Goal: Task Accomplishment & Management: Complete application form

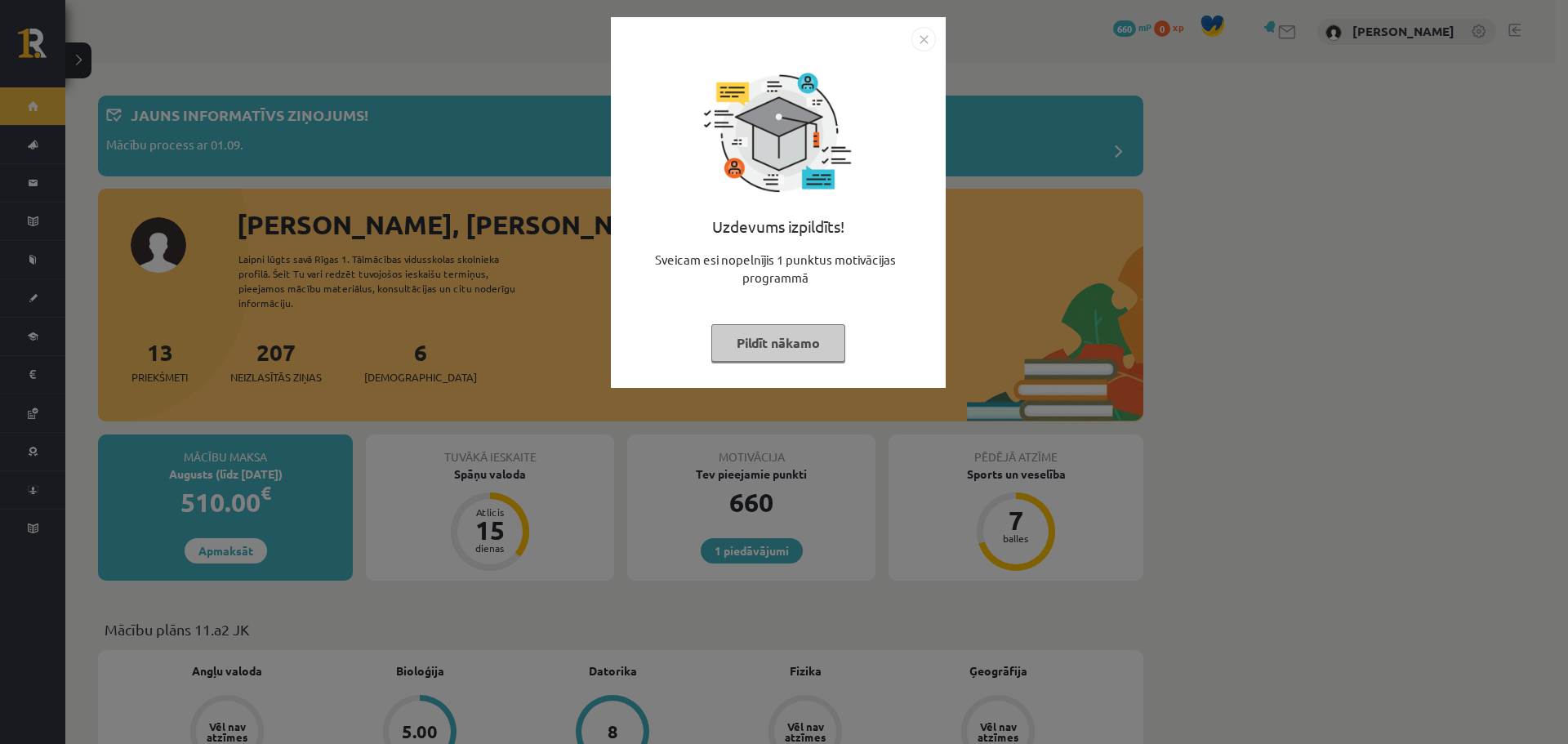
click at [931, 42] on img "Close" at bounding box center [924, 39] width 25 height 25
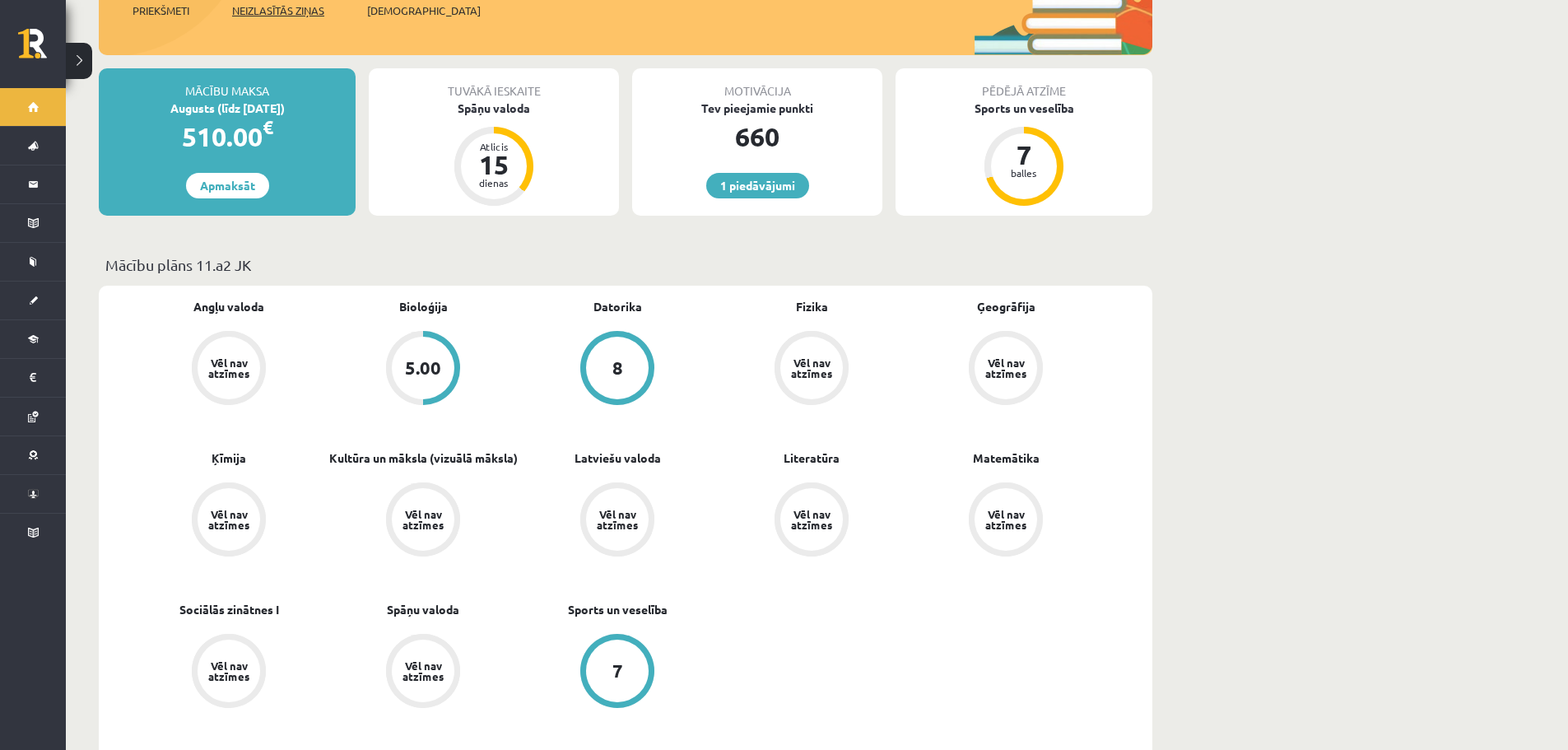
scroll to position [82, 0]
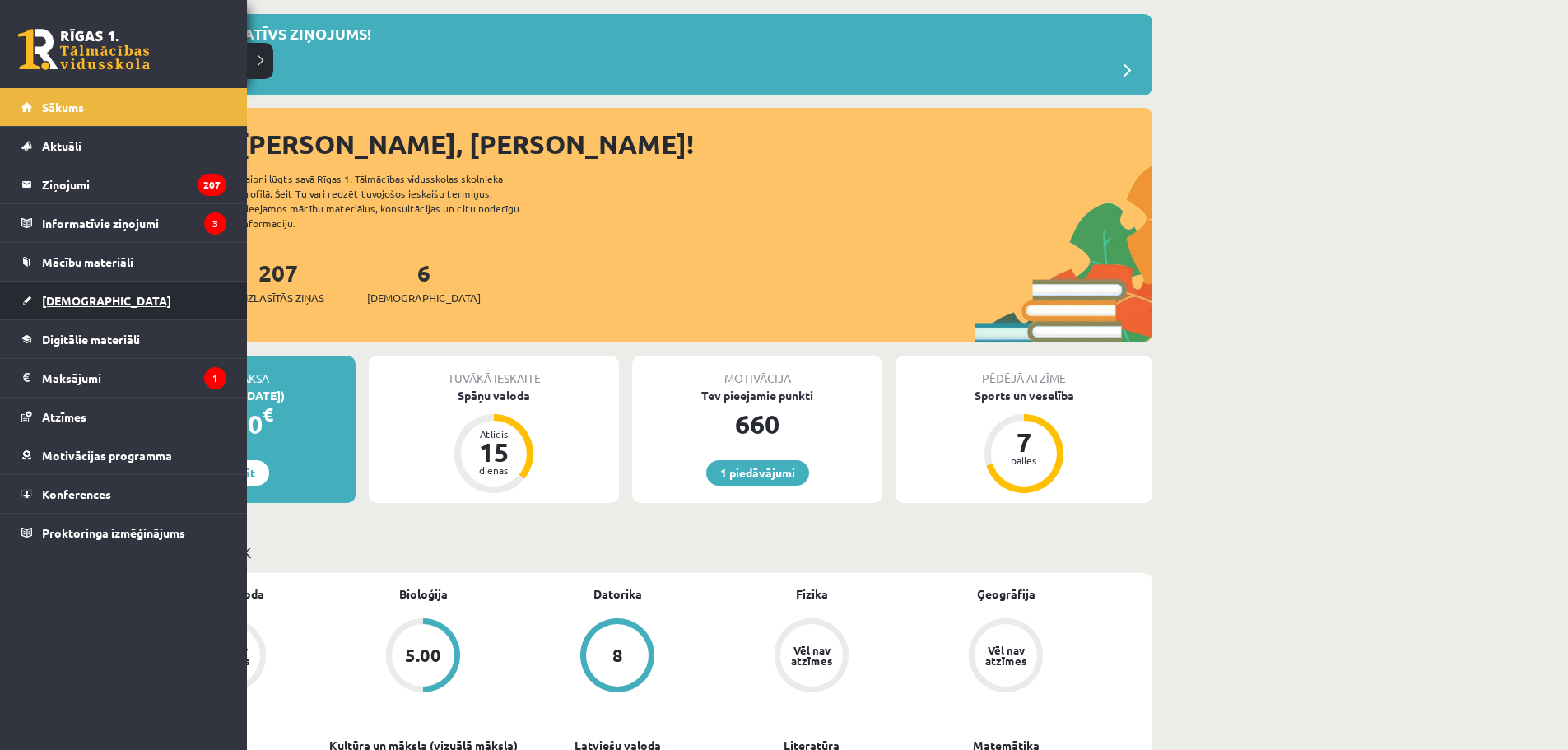
click at [76, 295] on span "[DEMOGRAPHIC_DATA]" at bounding box center [106, 301] width 129 height 15
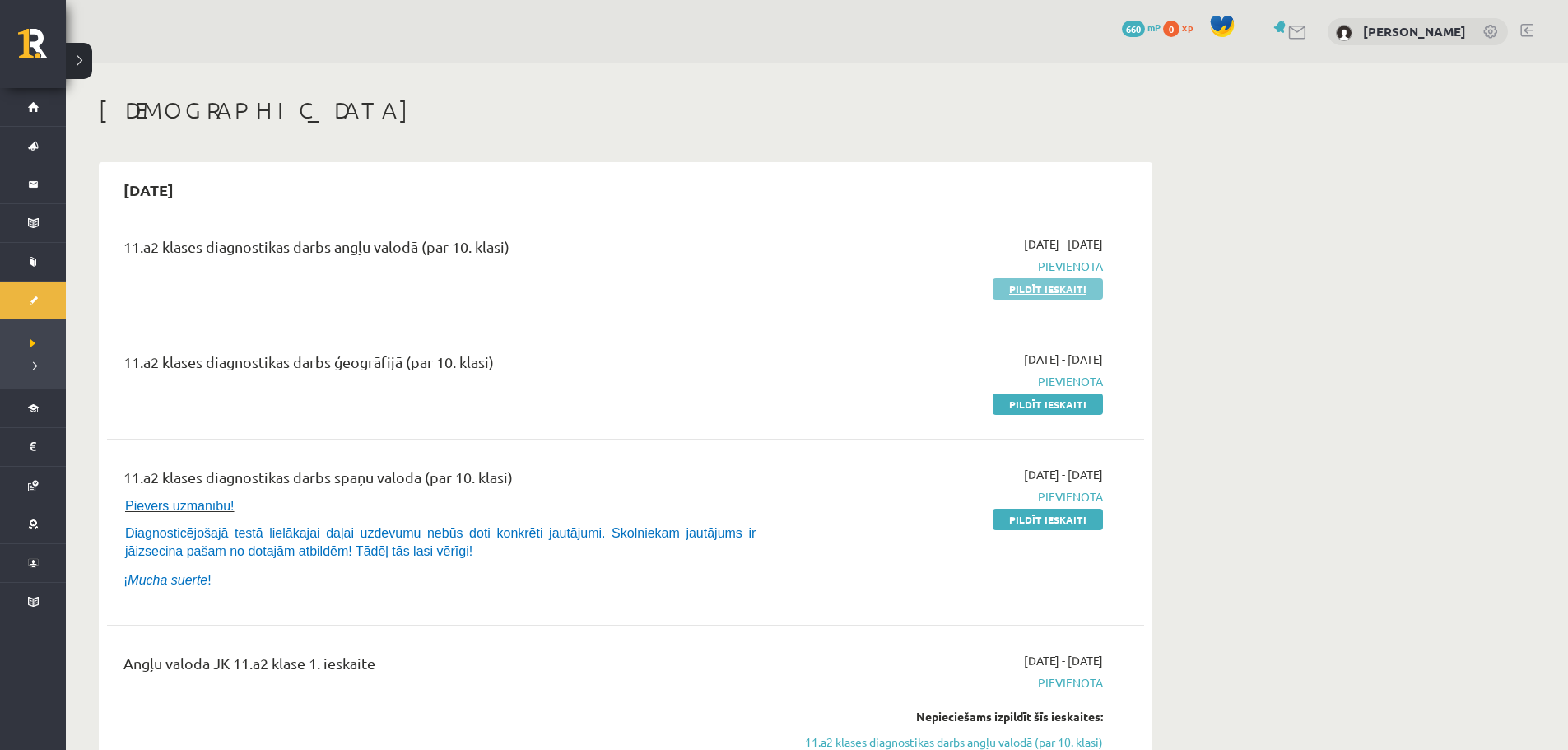
click at [1020, 290] on link "Pildīt ieskaiti" at bounding box center [1048, 289] width 111 height 22
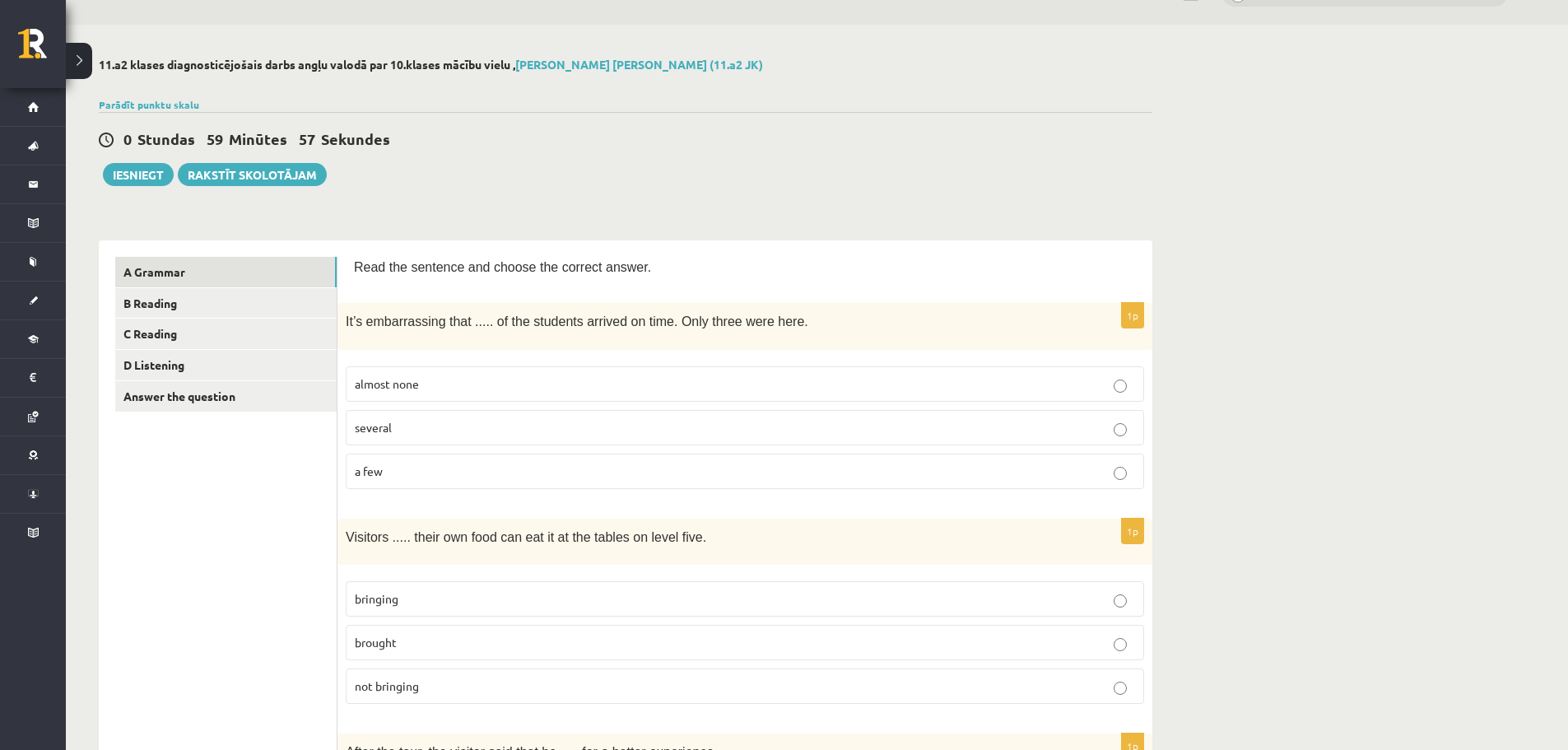
scroll to position [165, 0]
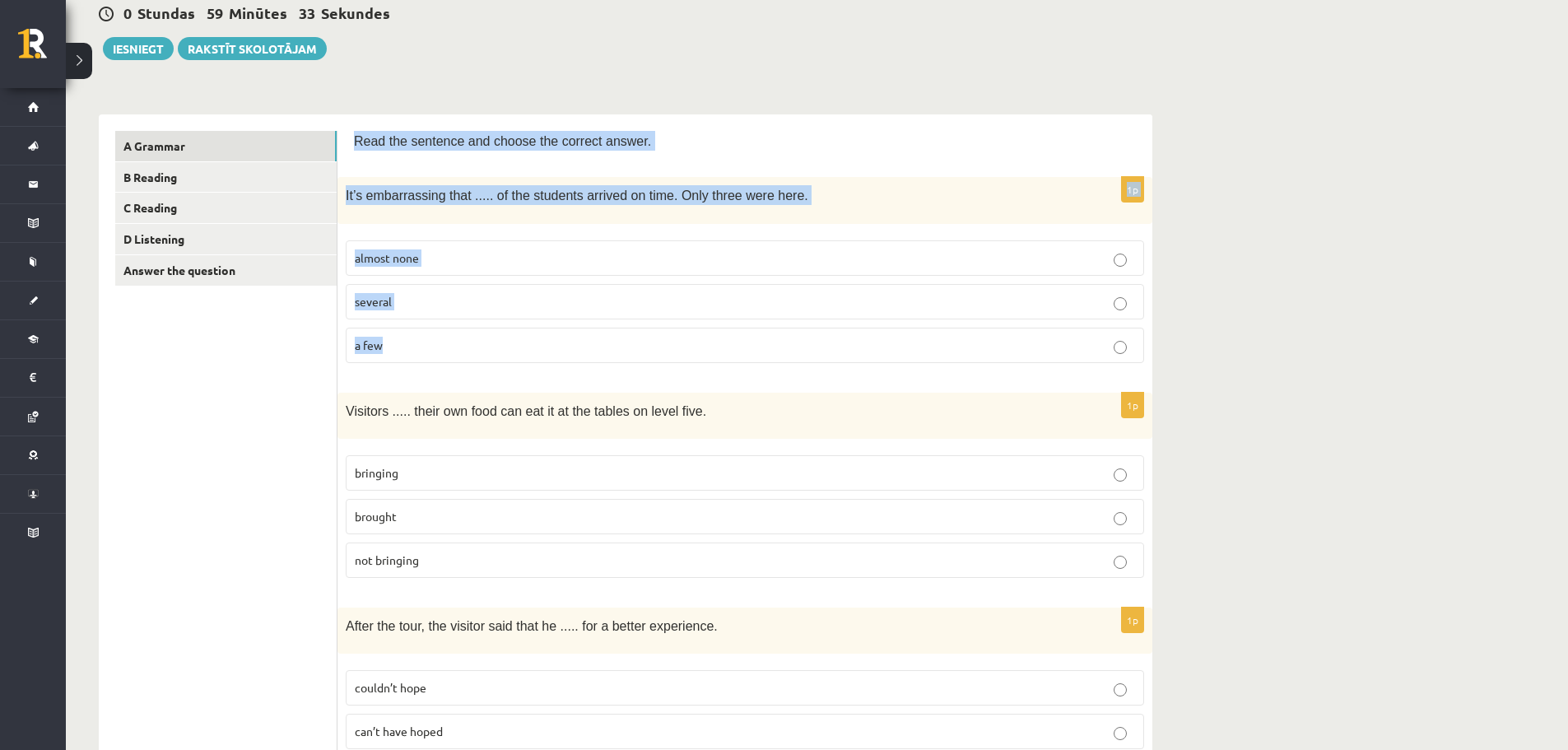
drag, startPoint x: 351, startPoint y: 141, endPoint x: 635, endPoint y: 323, distance: 337.3
copy form "Read the sentence and choose the correct answer. 1p It’s embarrassing that ....…"
click at [424, 265] on p "almost none" at bounding box center [745, 258] width 780 height 18
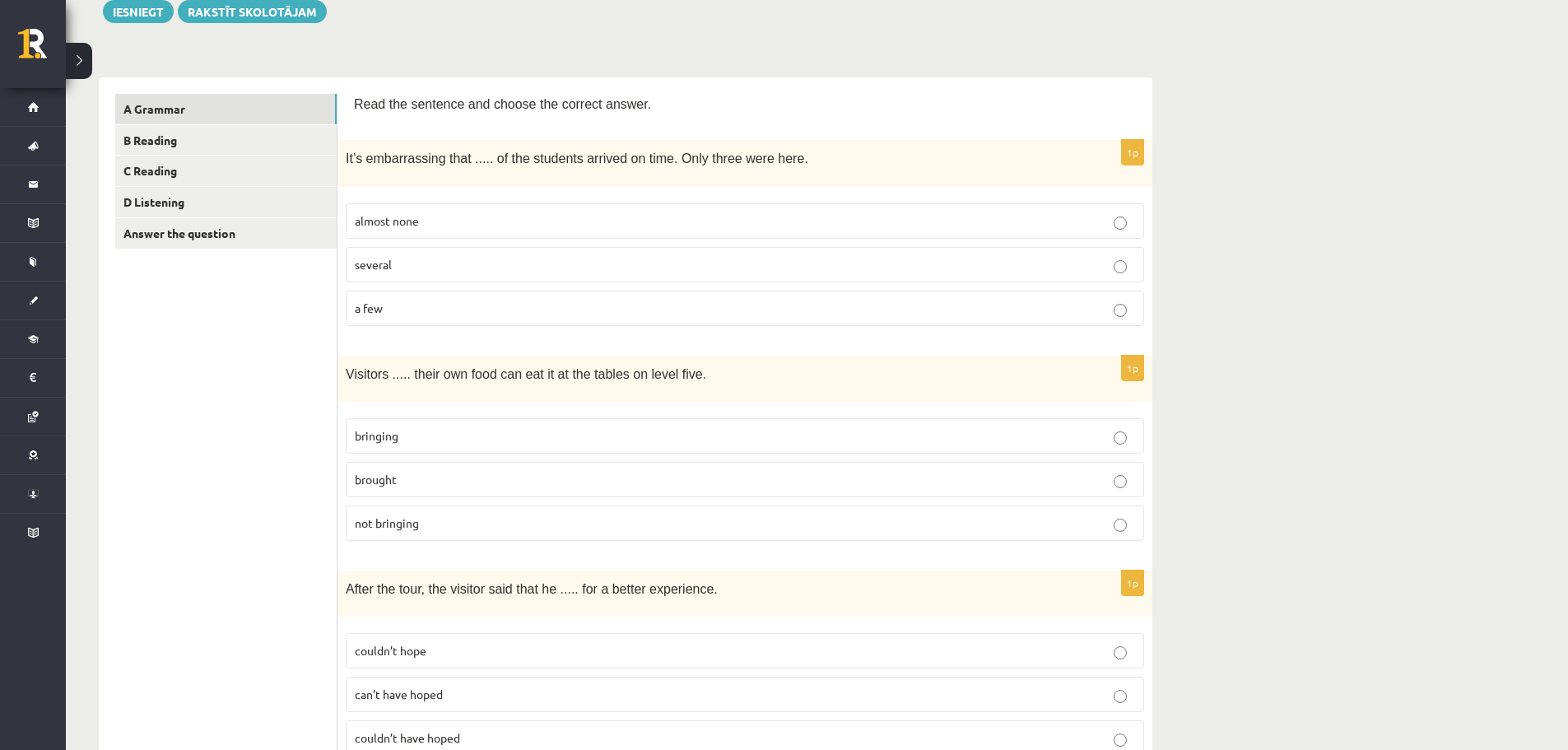
scroll to position [329, 0]
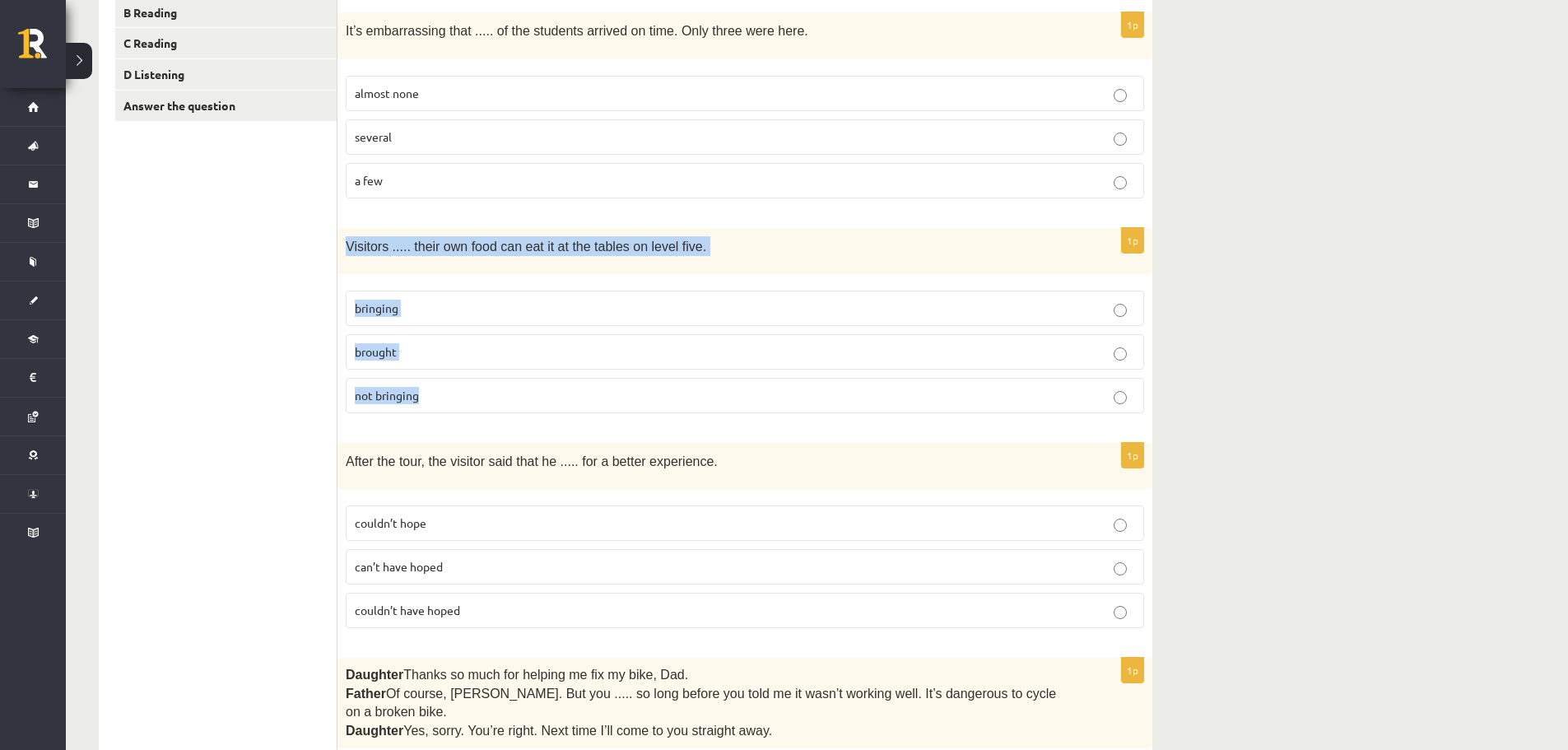
drag, startPoint x: 354, startPoint y: 251, endPoint x: 460, endPoint y: 373, distance: 161.6
click at [460, 373] on div "1p Visitors ..... their own food can eat it at the tables on level five. bringi…" at bounding box center [745, 326] width 815 height 198
copy div "Visitors ..... their own food can eat it at the tables on level five. bringing …"
click at [464, 306] on p "bringing" at bounding box center [745, 308] width 780 height 18
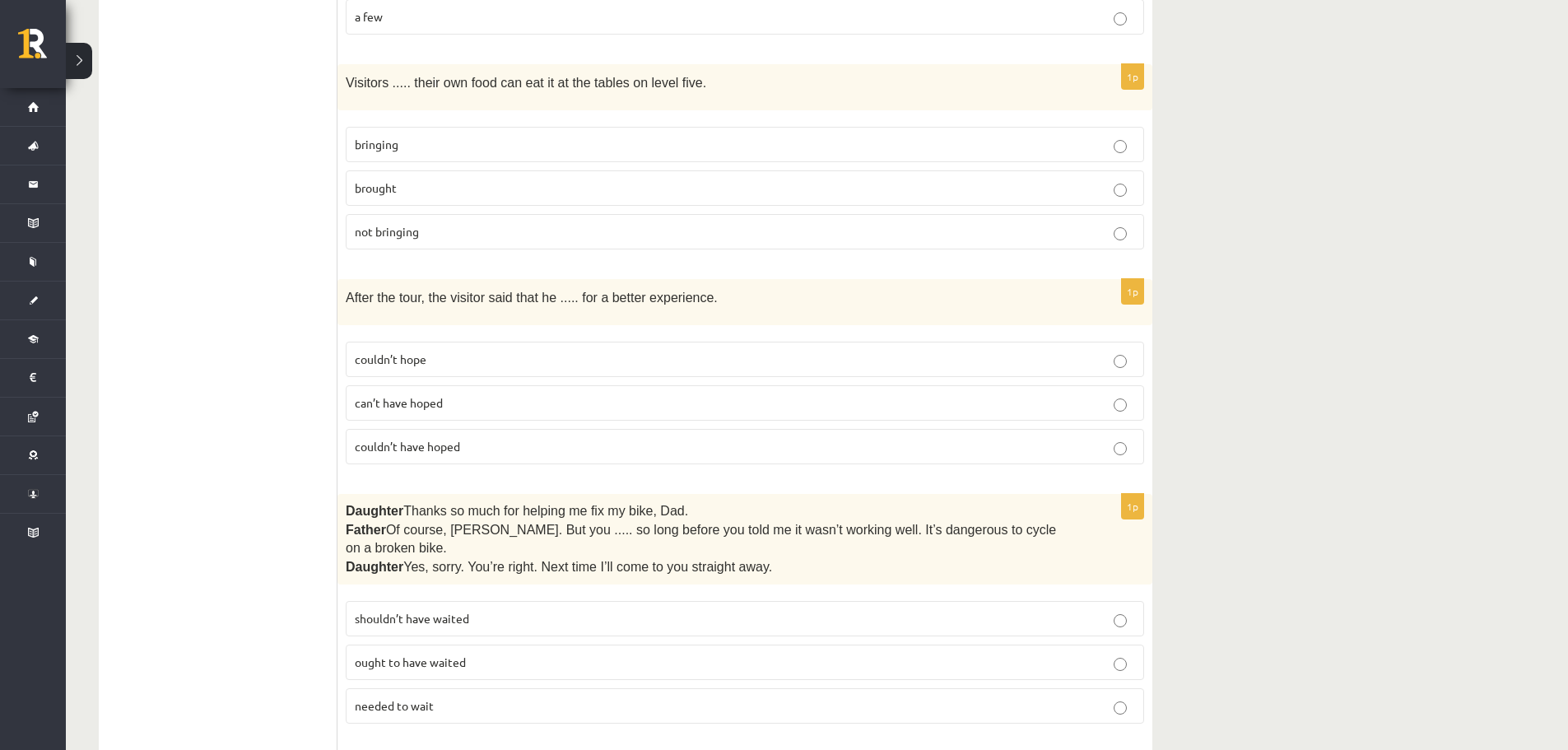
scroll to position [494, 0]
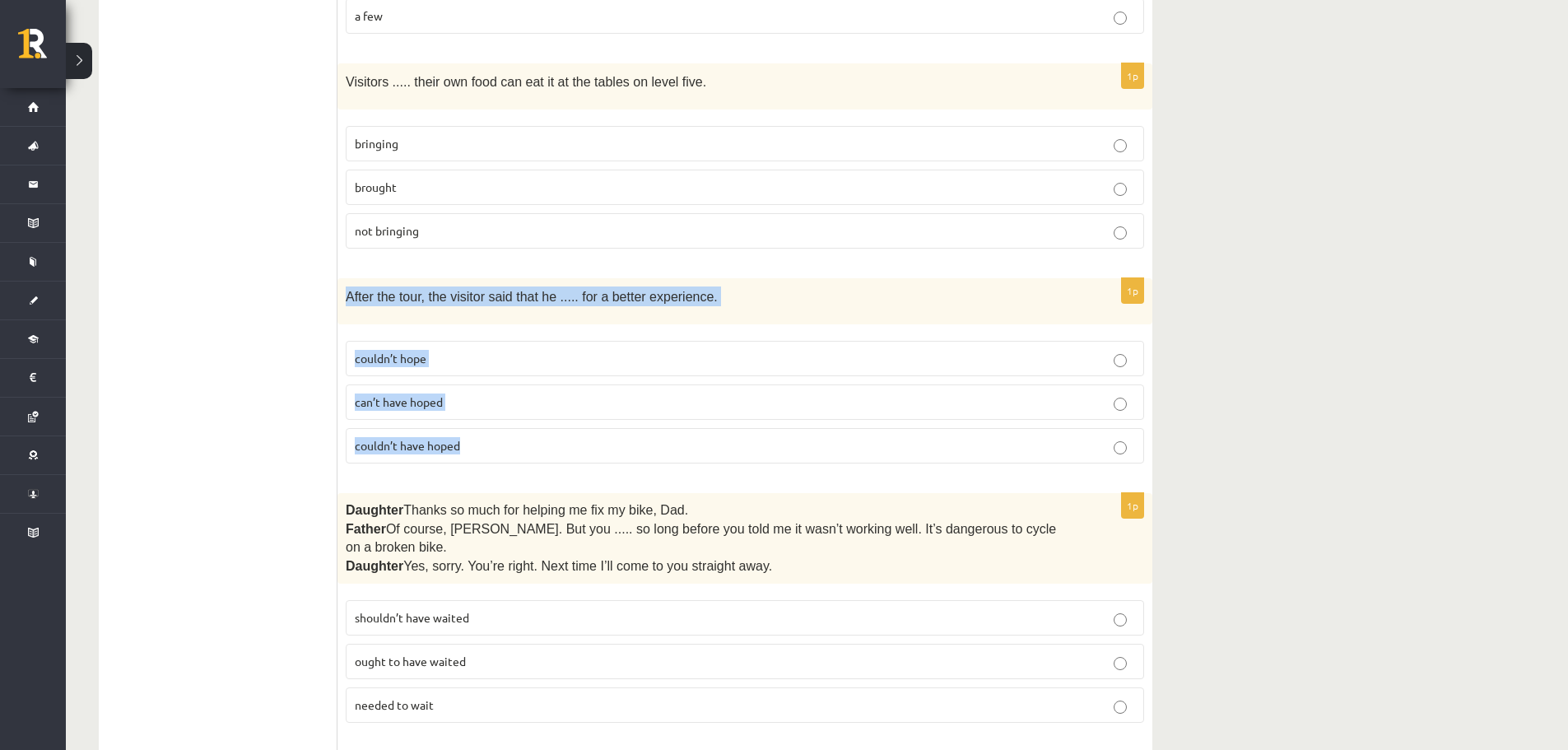
drag, startPoint x: 382, startPoint y: 324, endPoint x: 500, endPoint y: 437, distance: 163.4
click at [500, 437] on div "1p After the tour, the visitor said that he ..... for a better experience. coul…" at bounding box center [745, 377] width 815 height 198
copy div "After the tour, the visitor said that he ..... for a better experience. couldn’…"
click at [506, 446] on p "couldn’t have hoped" at bounding box center [745, 445] width 780 height 18
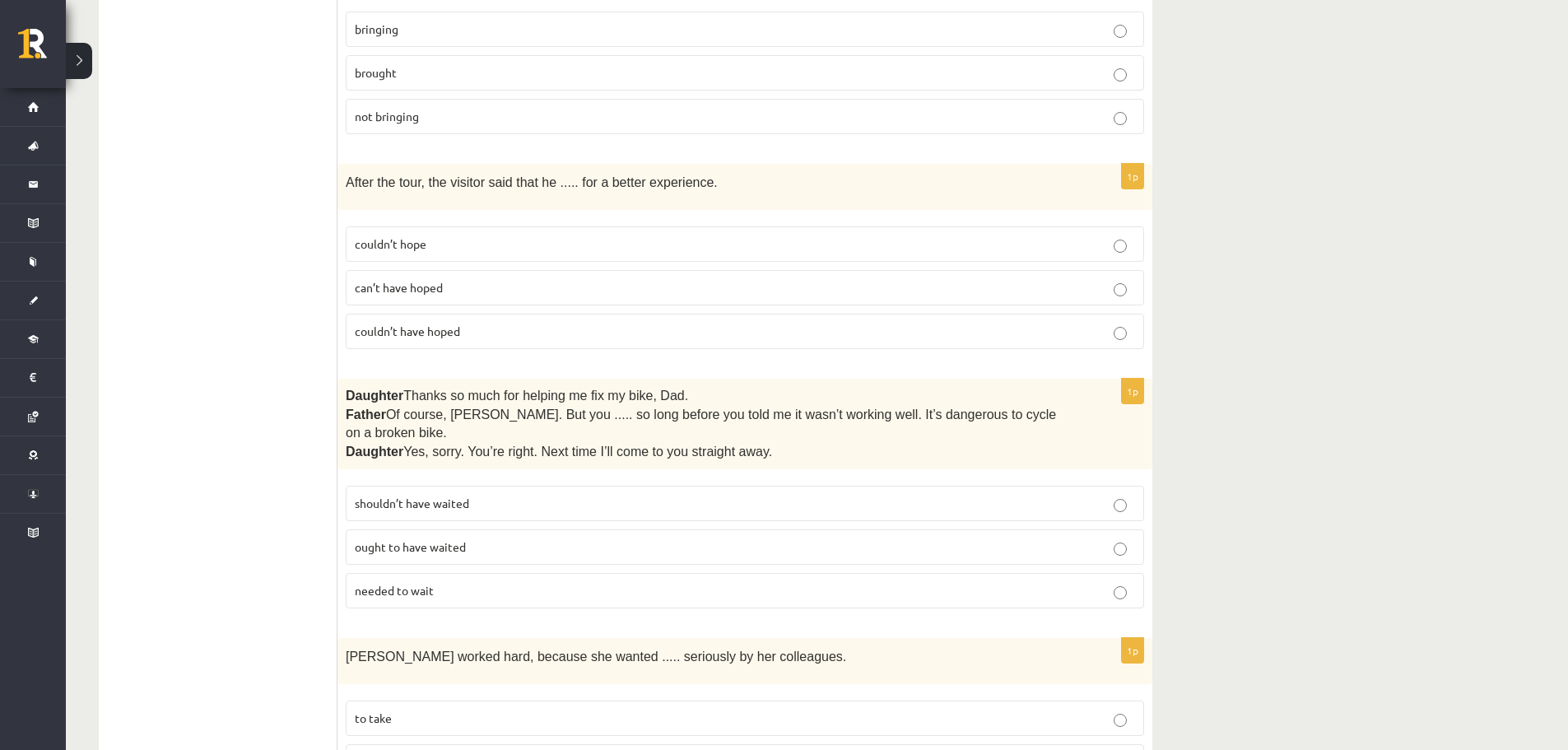
scroll to position [659, 0]
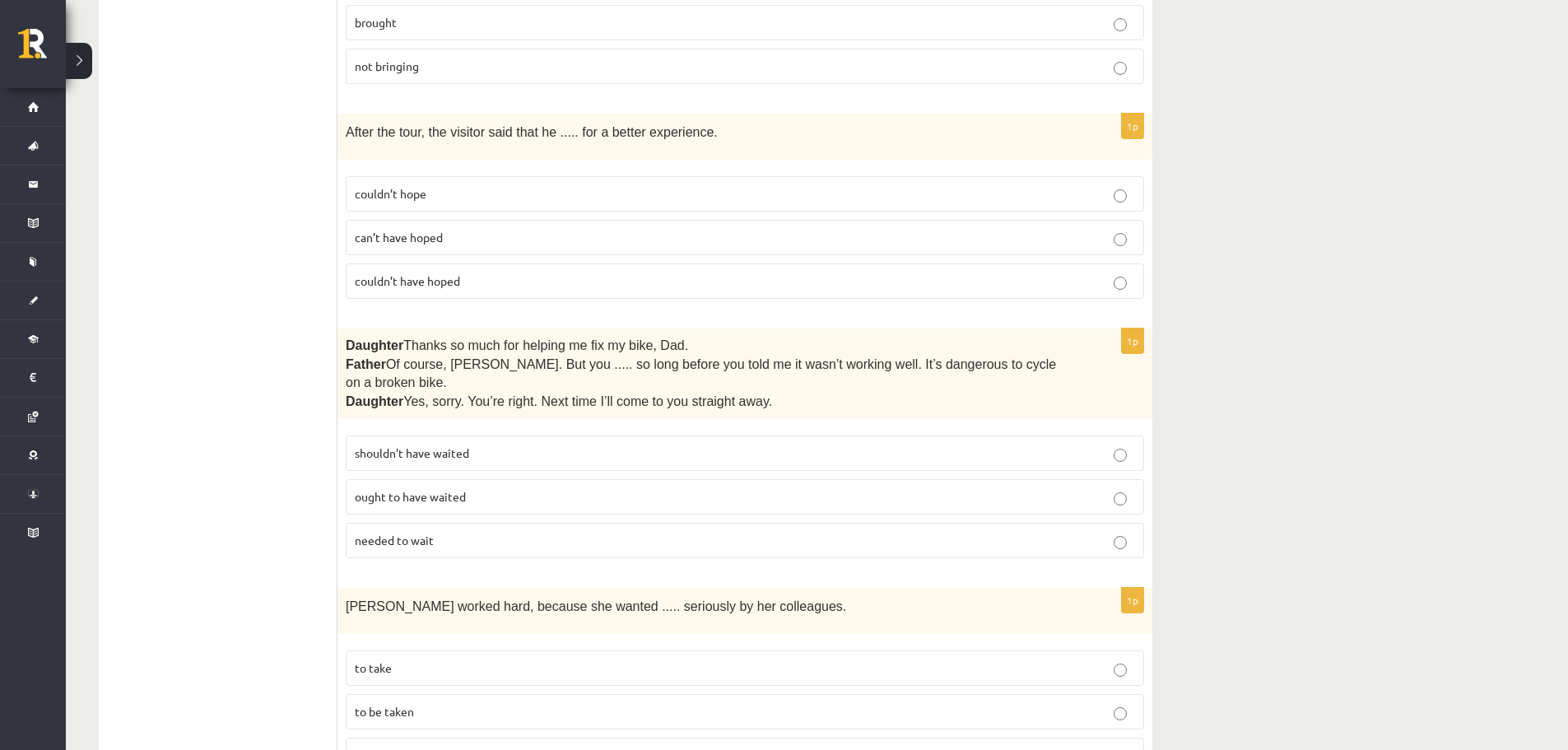
click at [532, 444] on p "shouldn’t have waited" at bounding box center [745, 453] width 780 height 18
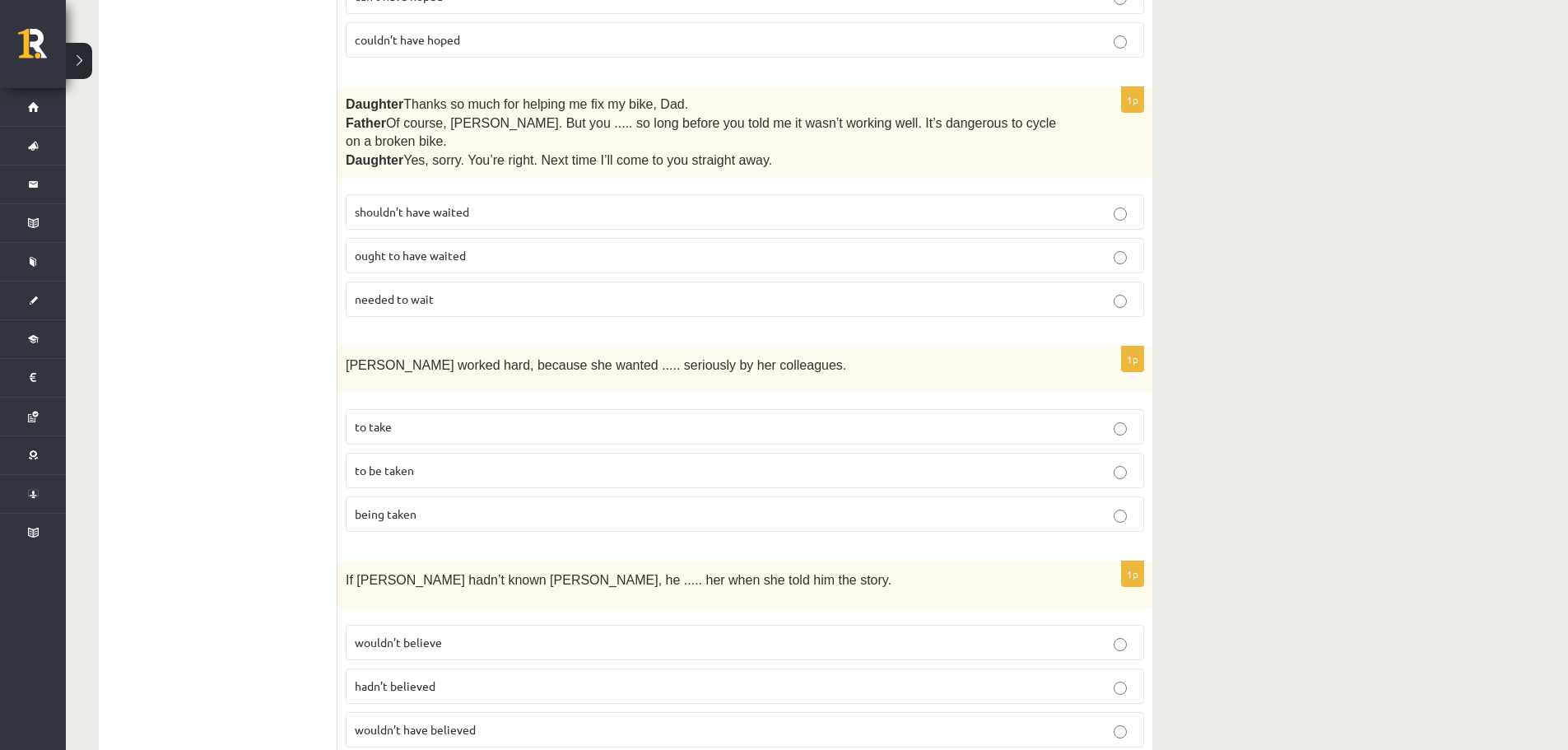
scroll to position [906, 0]
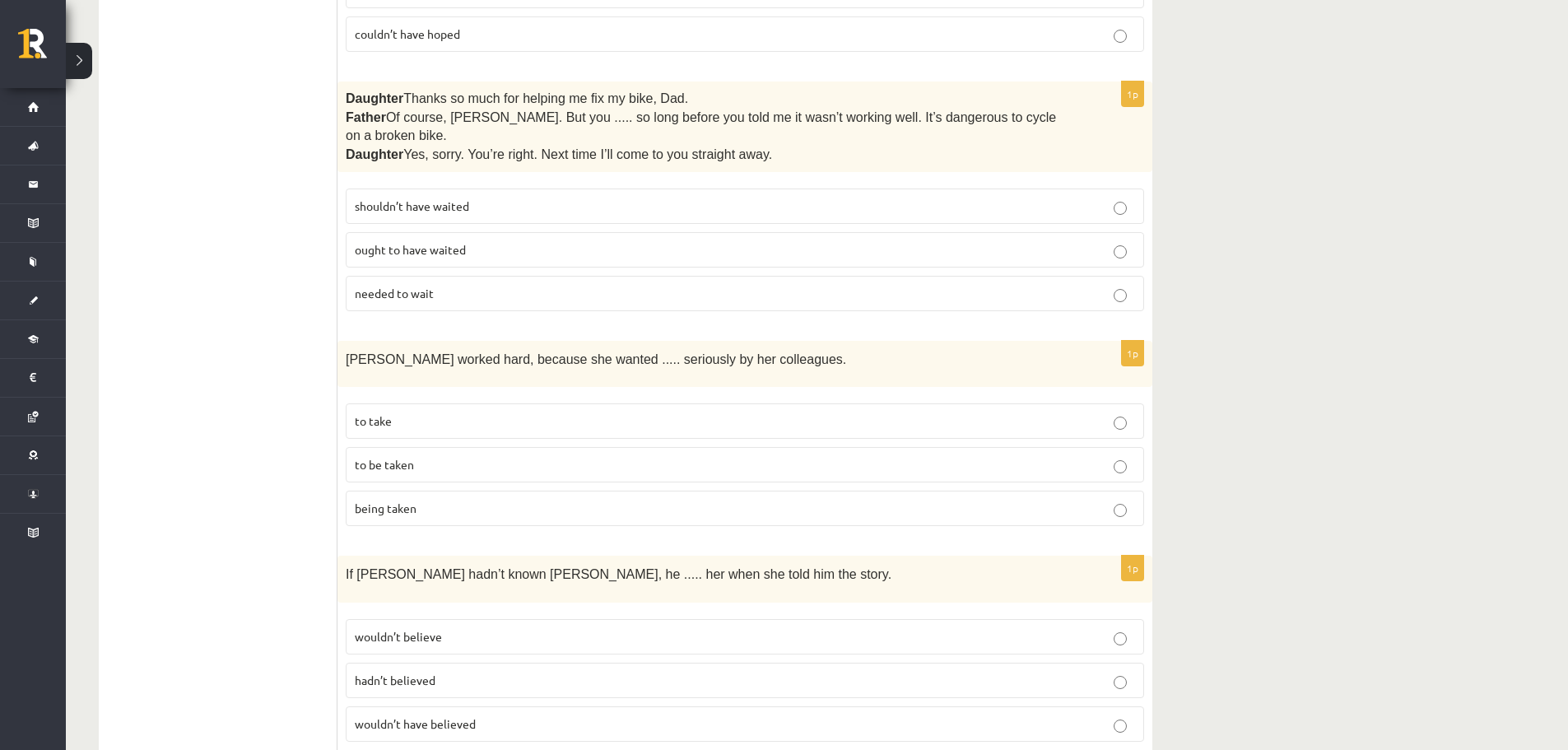
click at [446, 456] on p "to be taken" at bounding box center [745, 465] width 780 height 18
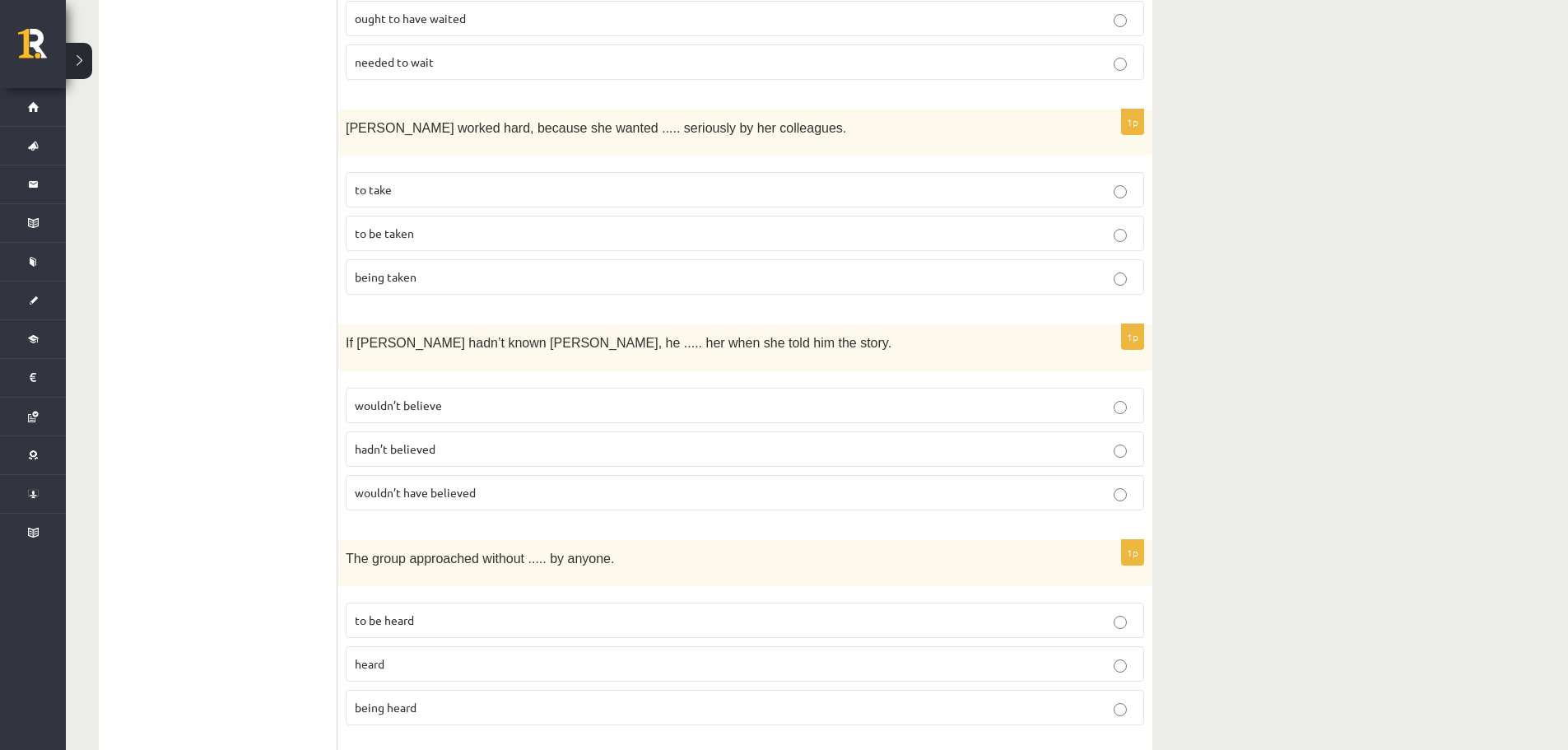
scroll to position [1153, 0]
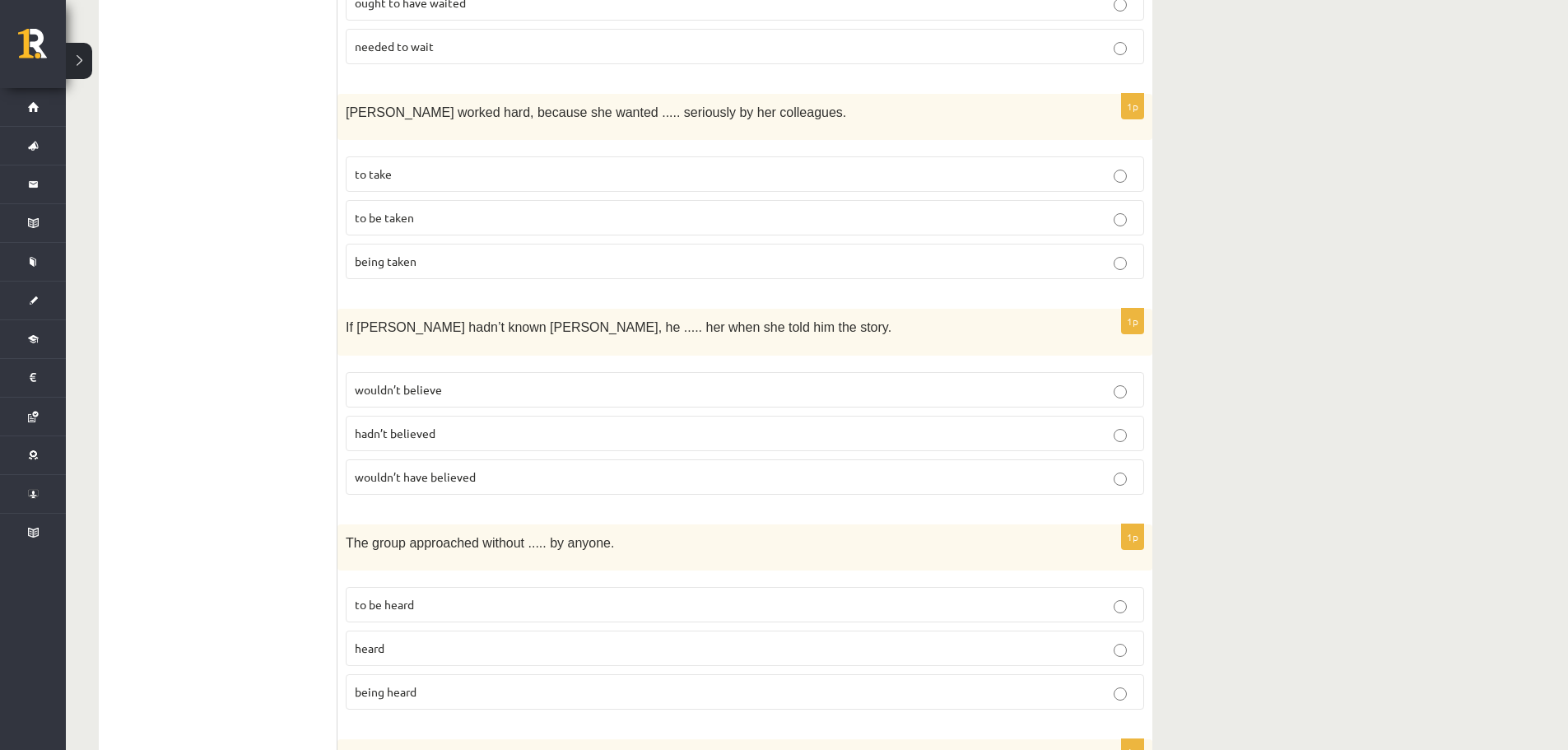
click at [428, 382] on span "wouldn’t believe" at bounding box center [398, 389] width 87 height 15
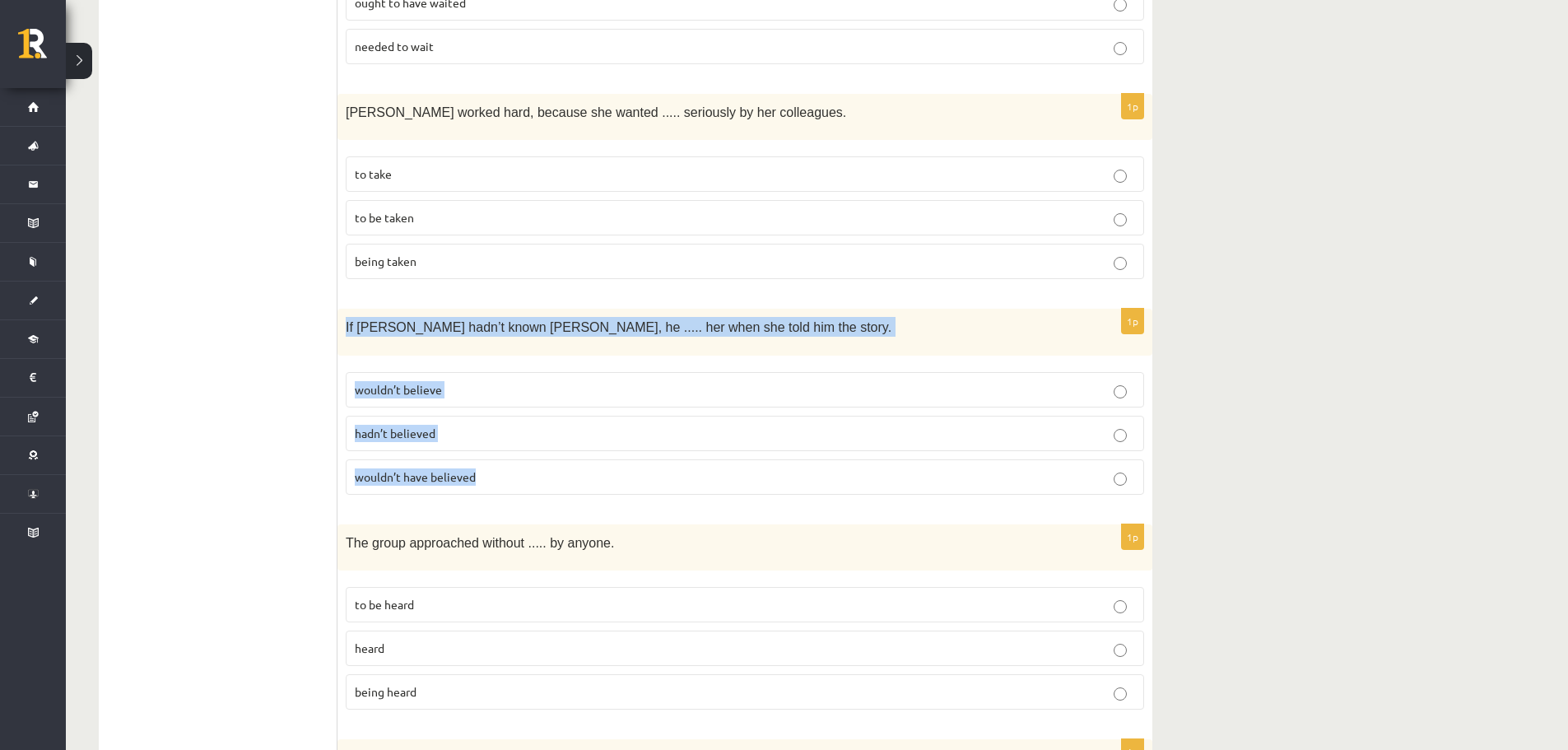
drag, startPoint x: 340, startPoint y: 303, endPoint x: 615, endPoint y: 447, distance: 310.4
click at [615, 447] on div "1p If [PERSON_NAME] hadn’t known [PERSON_NAME], he ..... her when she told him …" at bounding box center [745, 408] width 815 height 198
copy div "If [PERSON_NAME] hadn’t known [PERSON_NAME], he ..... her when she told him the…"
click at [442, 469] on p "wouldn’t have believed" at bounding box center [745, 477] width 780 height 18
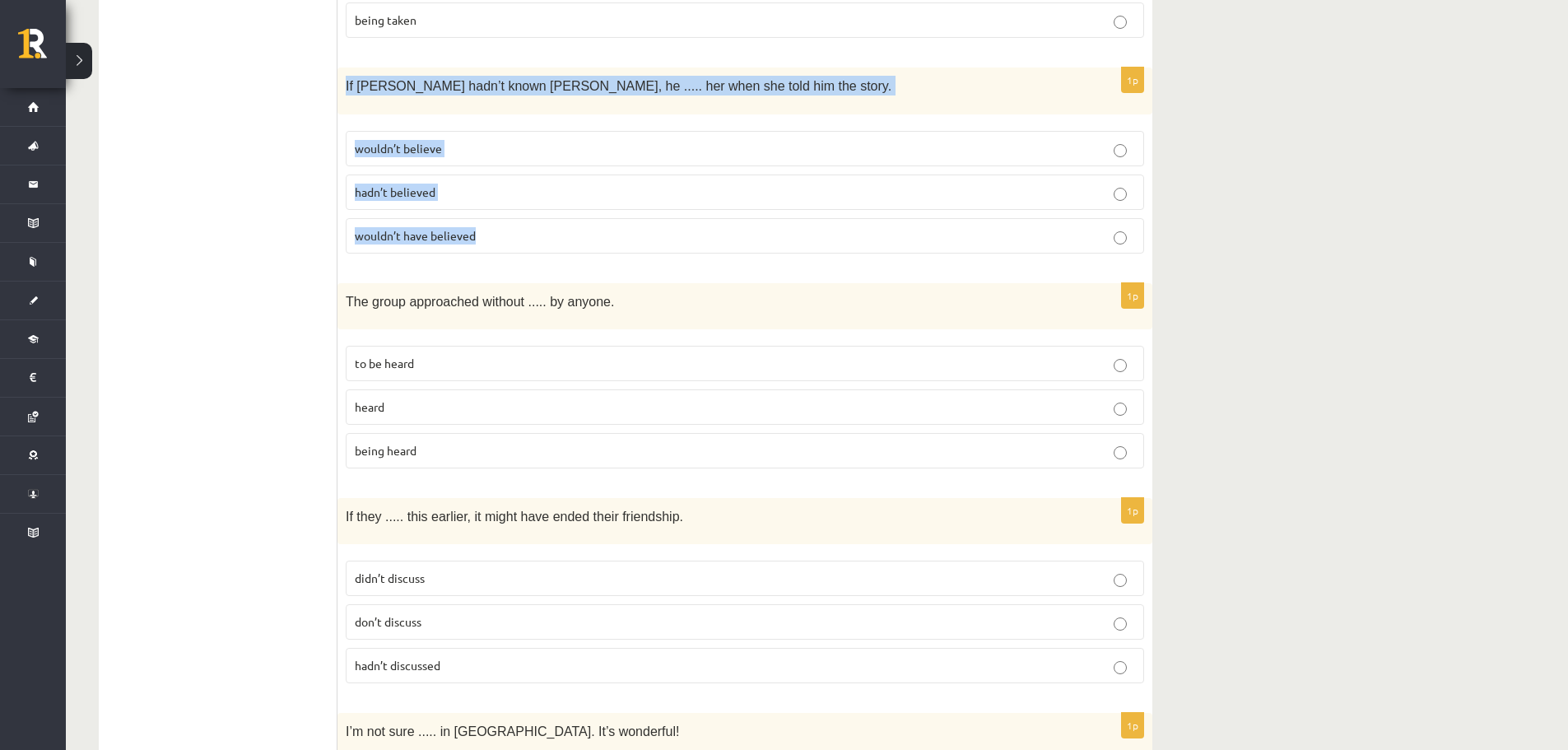
scroll to position [1400, 0]
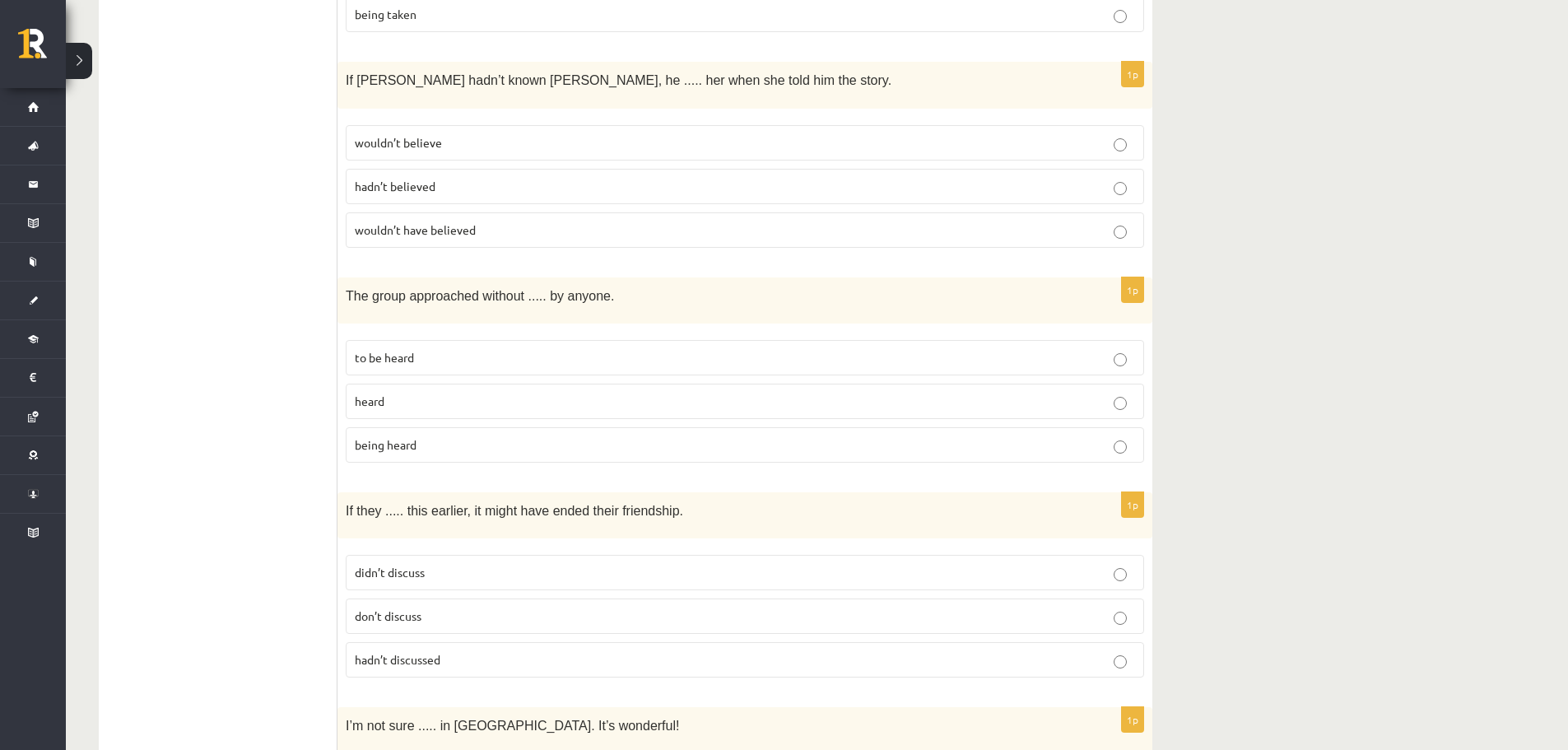
click at [430, 436] on p "being heard" at bounding box center [745, 444] width 780 height 18
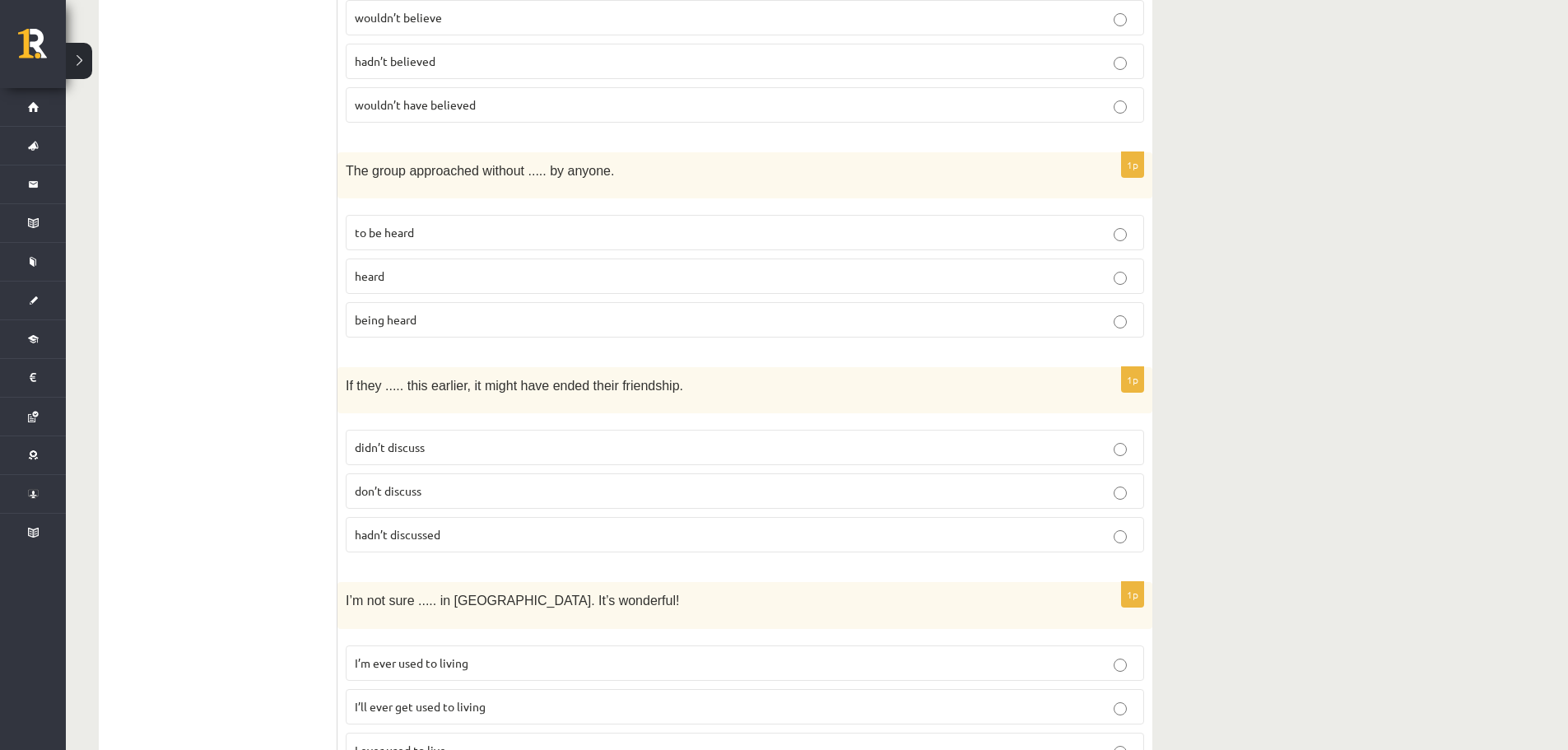
scroll to position [1564, 0]
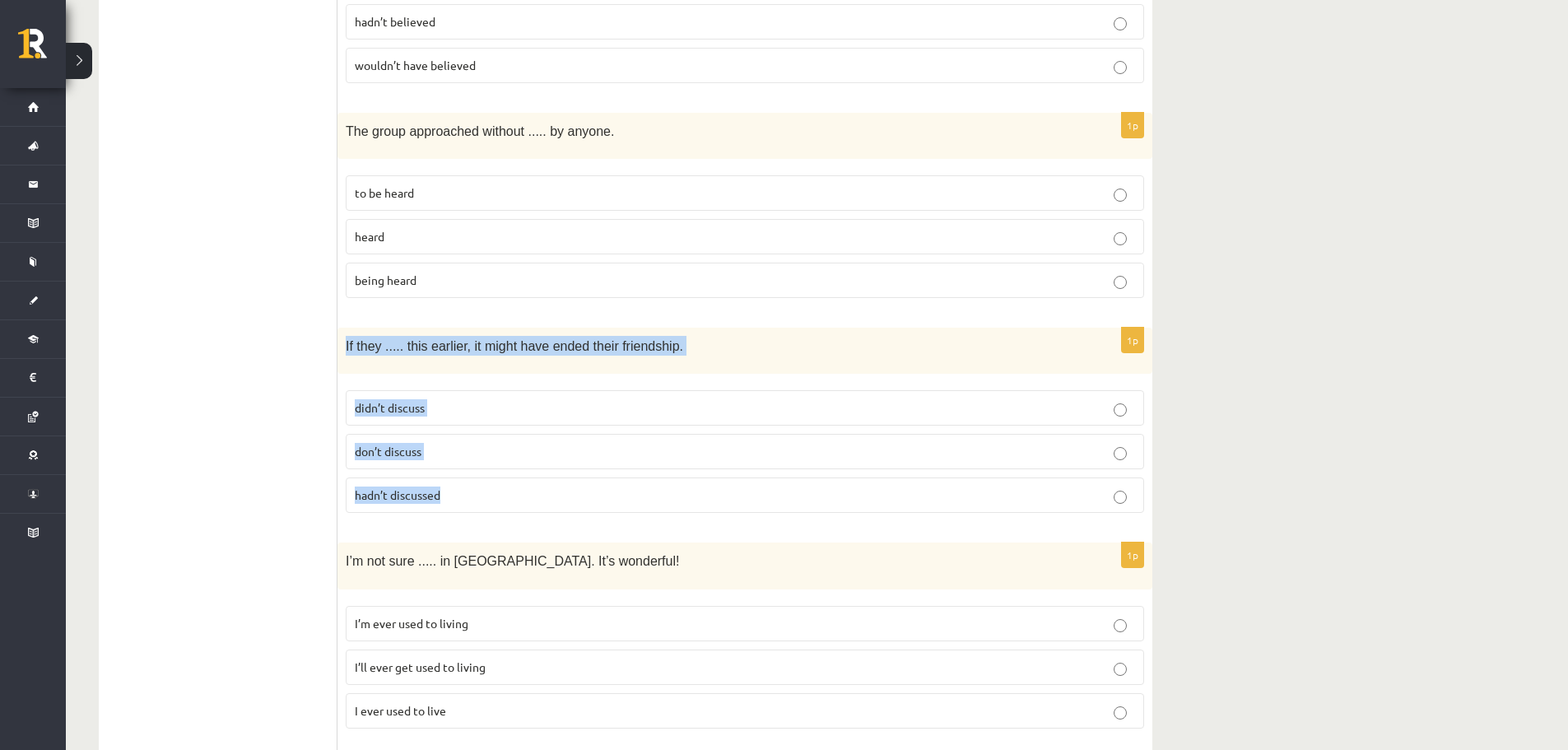
drag, startPoint x: 341, startPoint y: 318, endPoint x: 558, endPoint y: 460, distance: 259.3
click at [558, 460] on div "1p If they ..... this earlier, it might have ended their friendship. didn’t dis…" at bounding box center [745, 426] width 815 height 198
copy div "If they ..... this earlier, it might have ended their friendship. didn’t discus…"
click at [445, 486] on p "hadn’t discussed" at bounding box center [745, 495] width 780 height 18
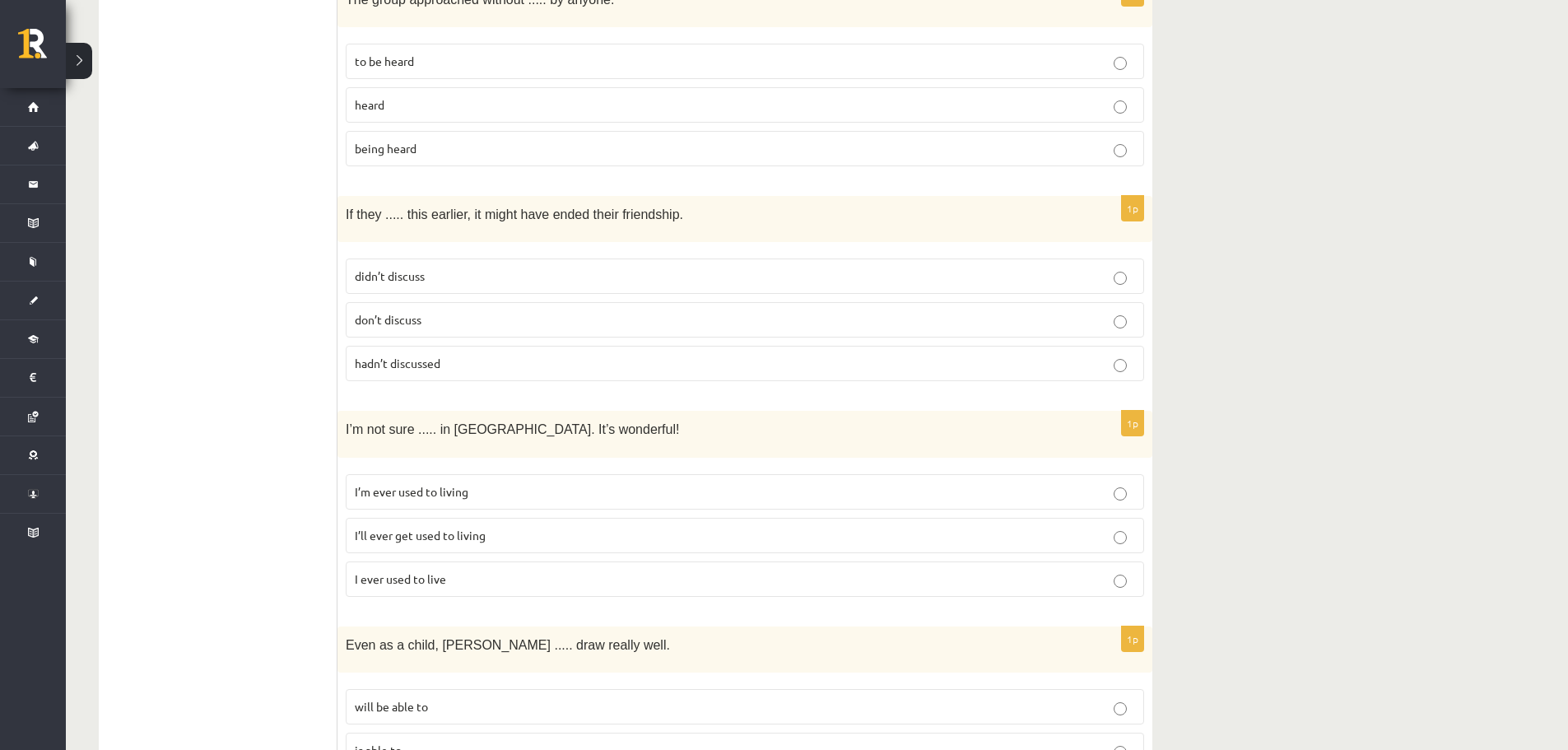
scroll to position [1811, 0]
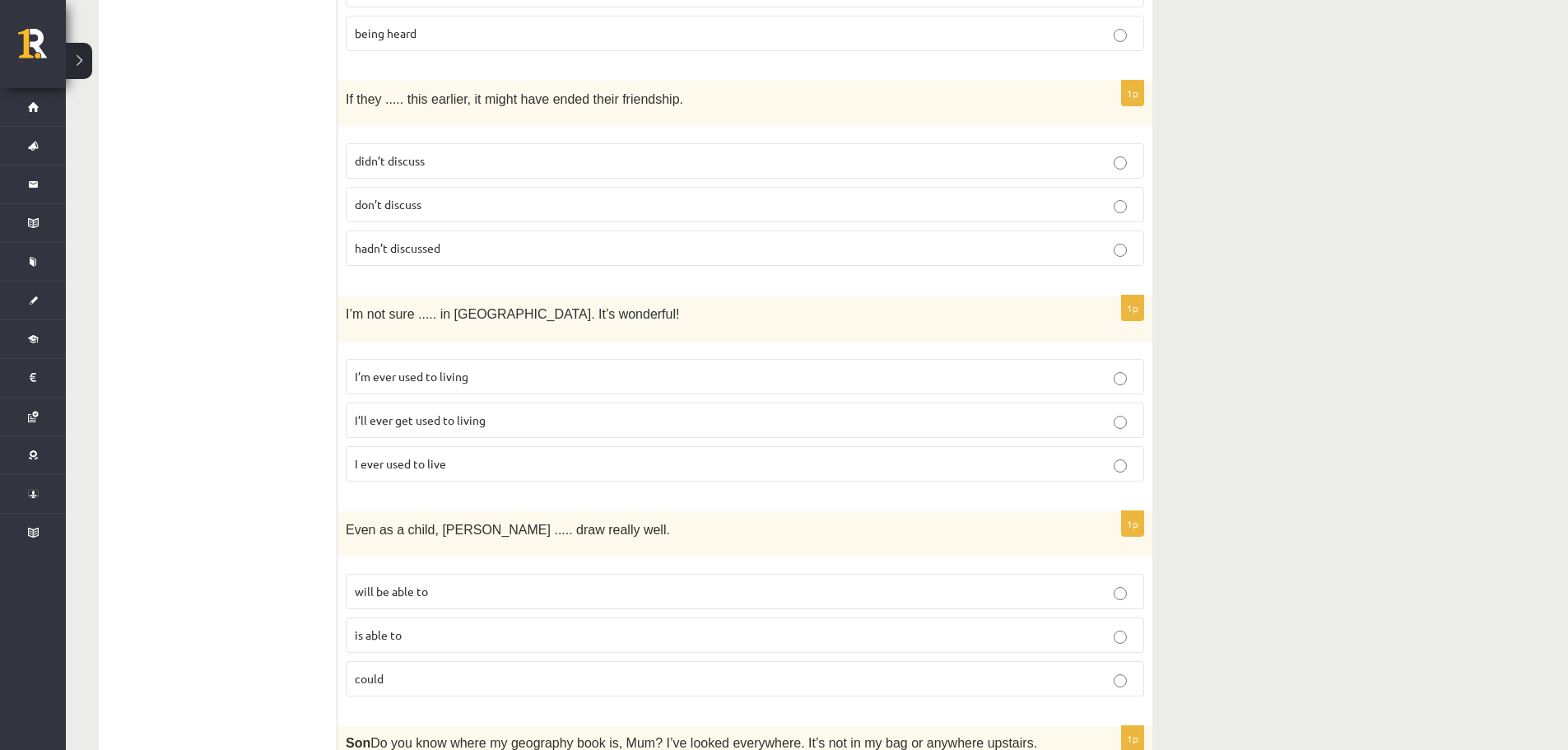
drag, startPoint x: 337, startPoint y: 285, endPoint x: 491, endPoint y: 412, distance: 199.6
click at [491, 412] on div "**********" at bounding box center [625, 689] width 1054 height 4442
click at [297, 395] on ul "A Grammar B Reading C Reading D Listening Answer the question" at bounding box center [227, 690] width 223 height 4410
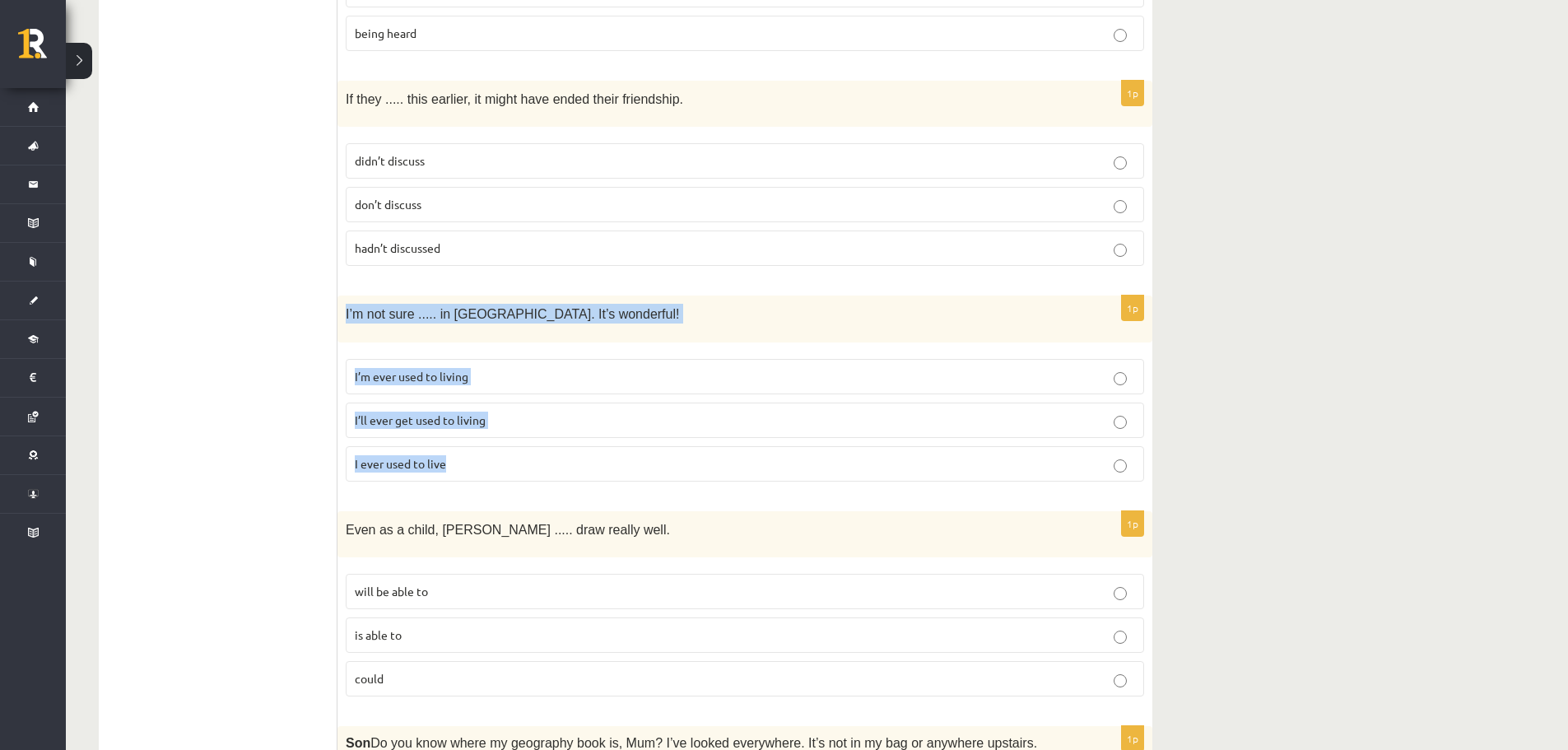
drag, startPoint x: 340, startPoint y: 283, endPoint x: 529, endPoint y: 429, distance: 238.8
click at [529, 429] on div "1p I’m not sure ..... in [GEOGRAPHIC_DATA]. It’s wonderful! I’m ever used to li…" at bounding box center [745, 394] width 815 height 198
copy div "I’m not sure ..... in [GEOGRAPHIC_DATA]. It’s wonderful! I’m ever used to livin…"
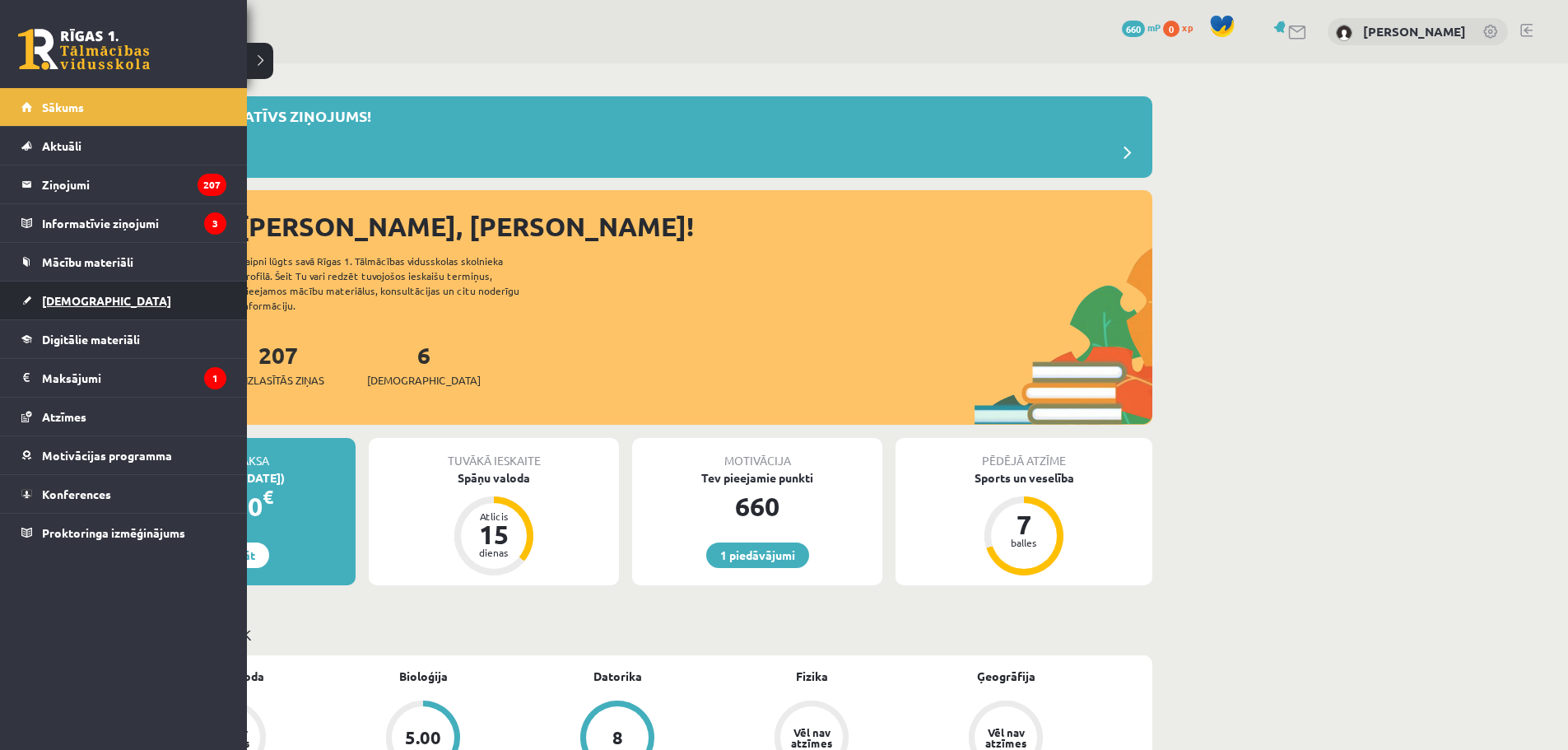
click at [87, 291] on link "[DEMOGRAPHIC_DATA]" at bounding box center [124, 300] width 205 height 38
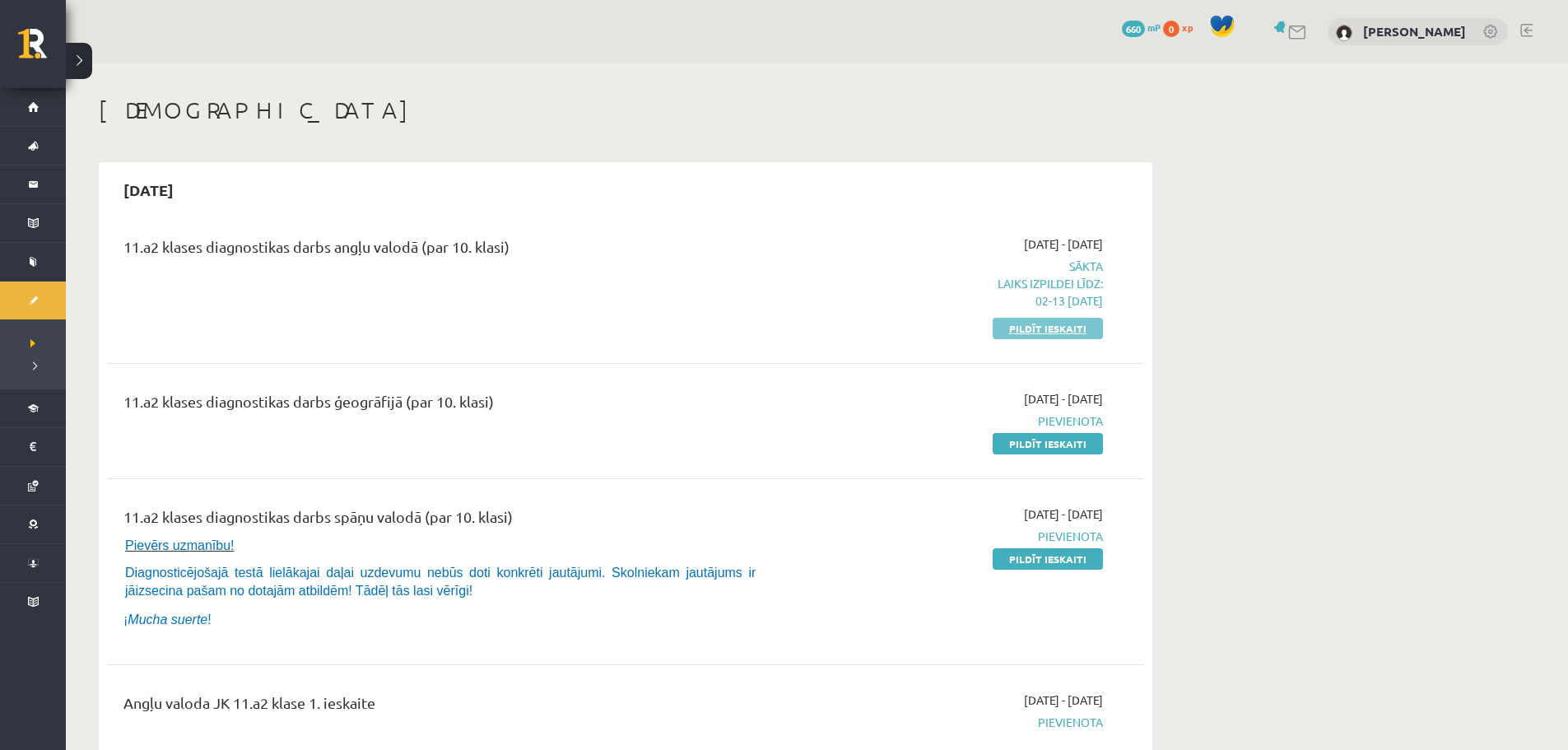
click at [1020, 324] on link "Pildīt ieskaiti" at bounding box center [1048, 329] width 111 height 22
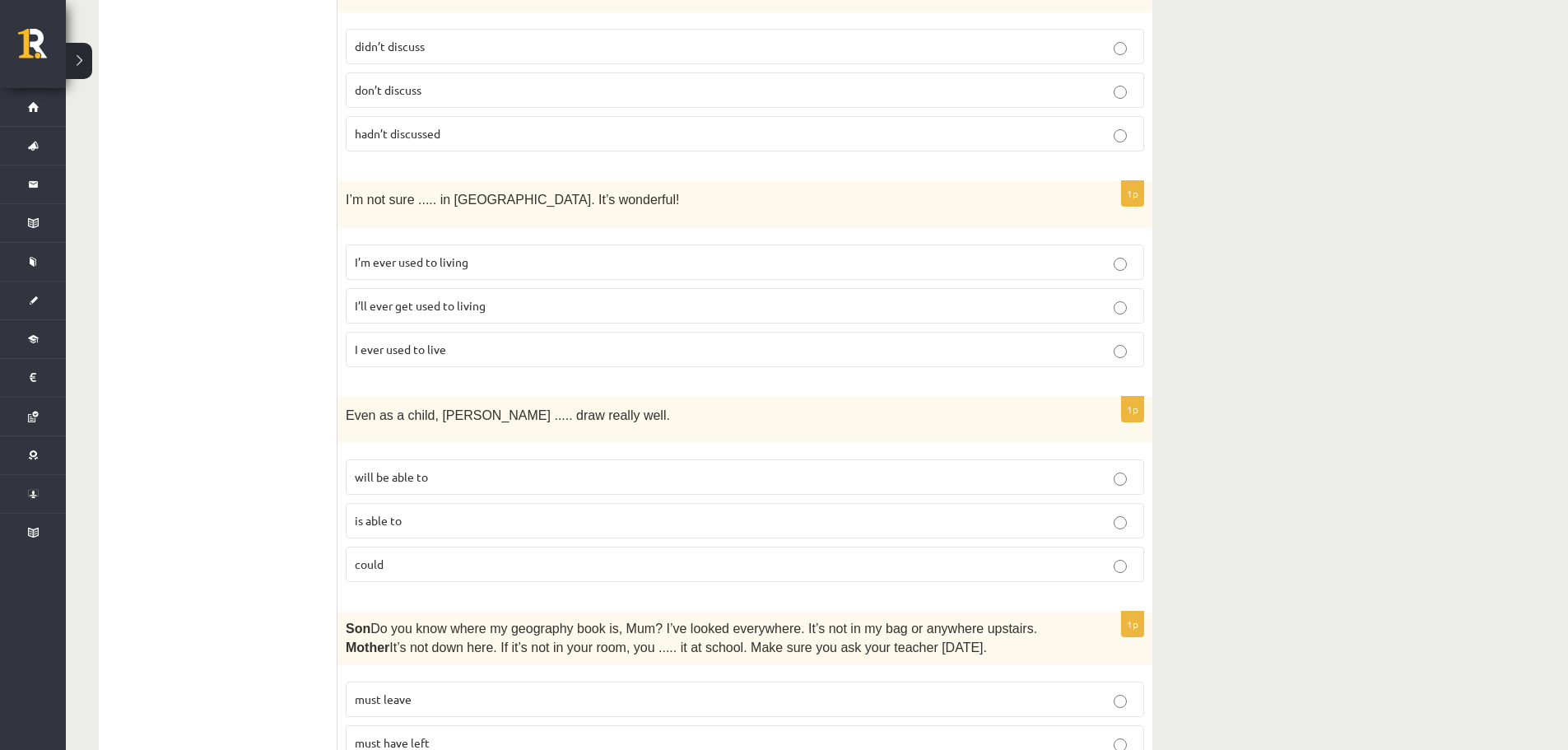
scroll to position [1975, 0]
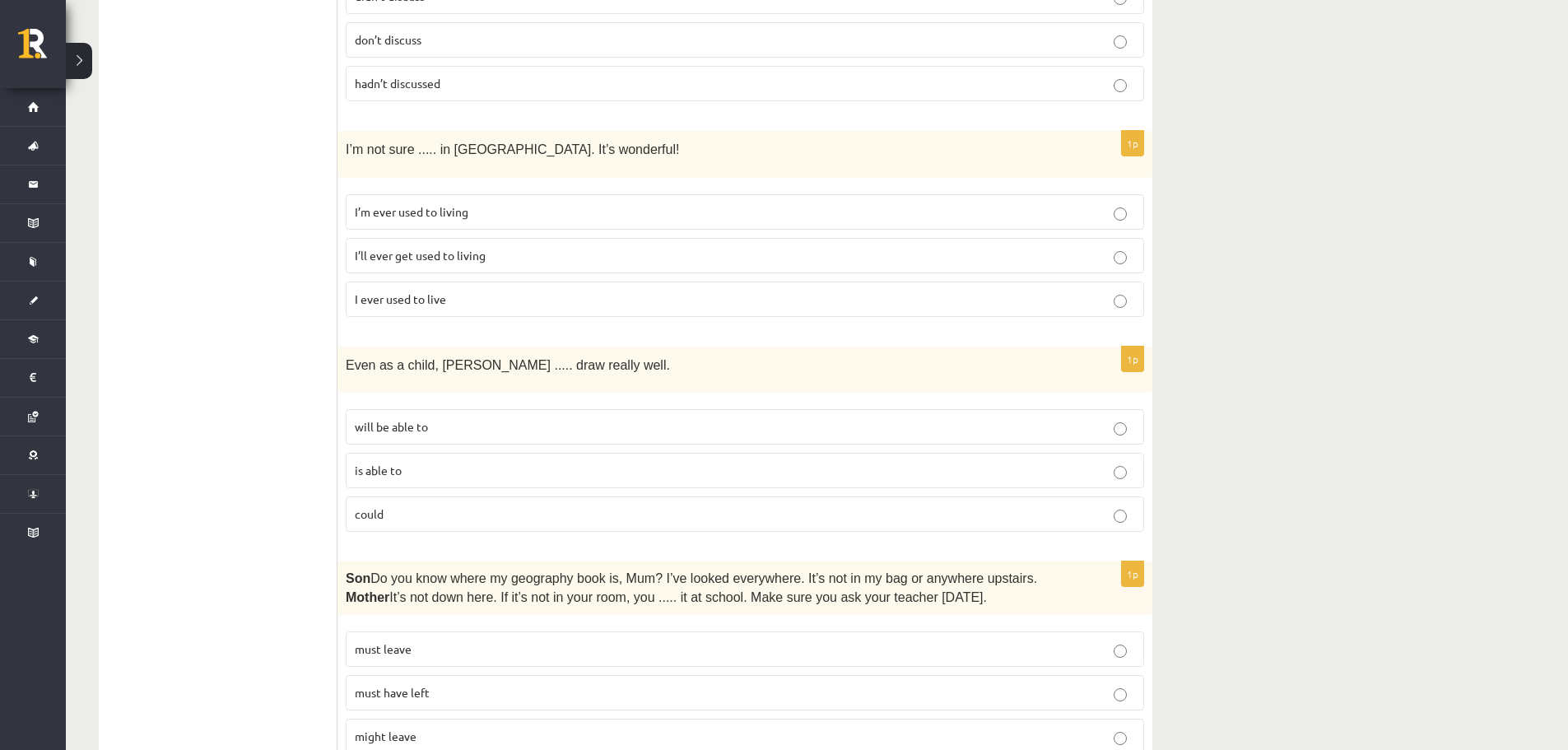
click at [612, 247] on p "I’ll ever get used to living" at bounding box center [745, 255] width 780 height 18
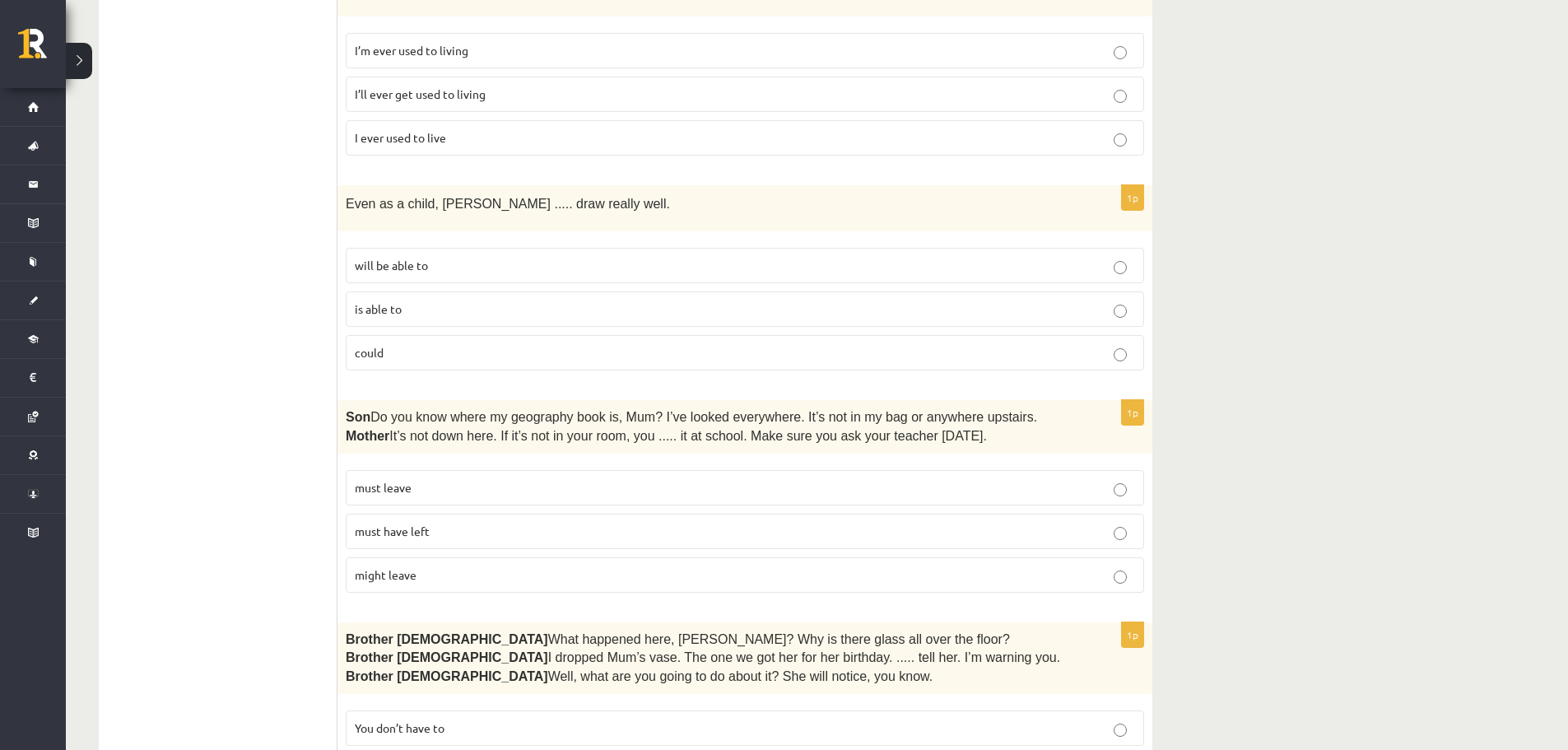
scroll to position [2140, 0]
click at [403, 341] on p "could" at bounding box center [745, 349] width 780 height 18
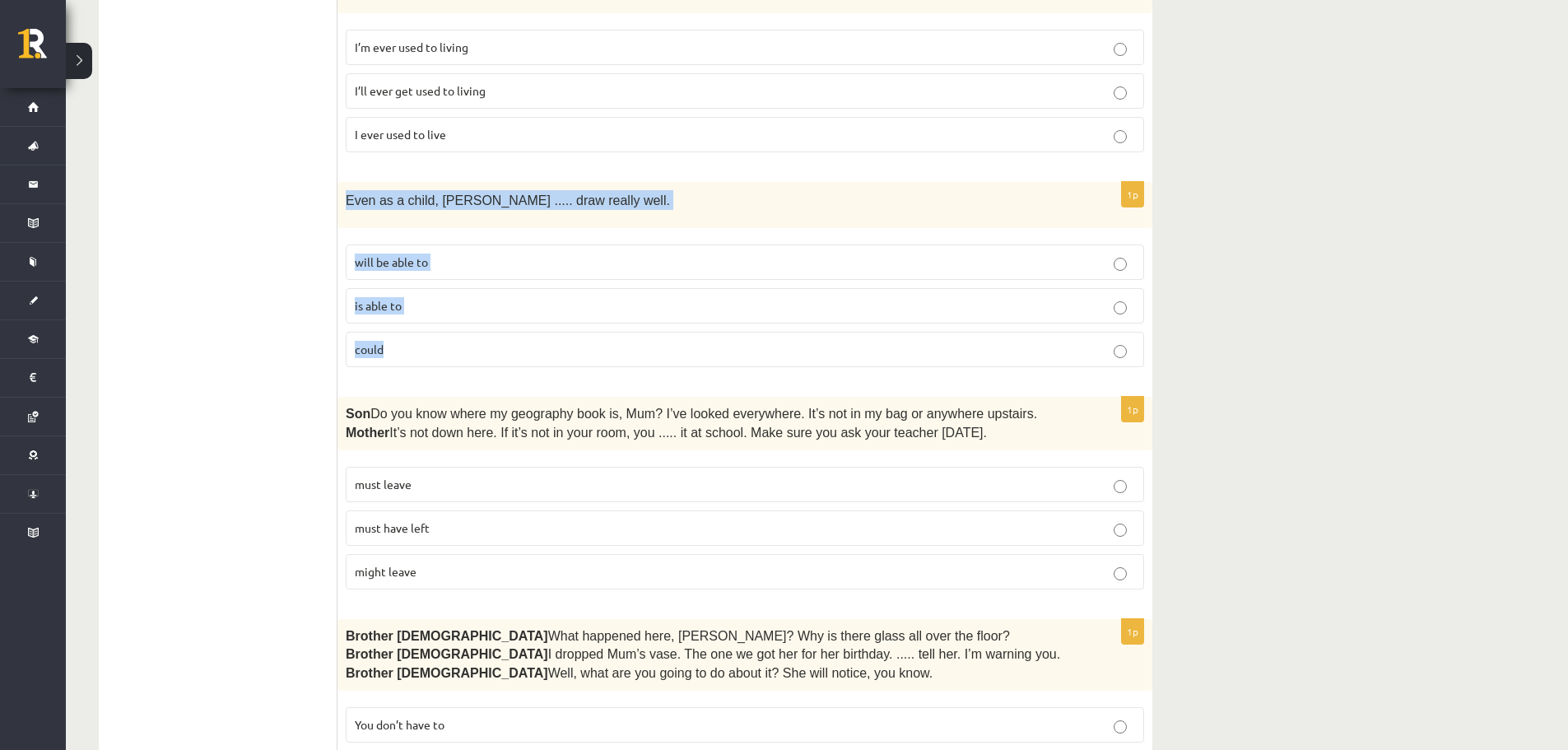
drag, startPoint x: 344, startPoint y: 173, endPoint x: 454, endPoint y: 317, distance: 181.2
click at [454, 317] on div "1p Even as a child, Elizabeth ..... draw really well. will be able to is able t…" at bounding box center [745, 280] width 815 height 198
copy div "Even as a child, Elizabeth ..... draw really well. will be able to is able to c…"
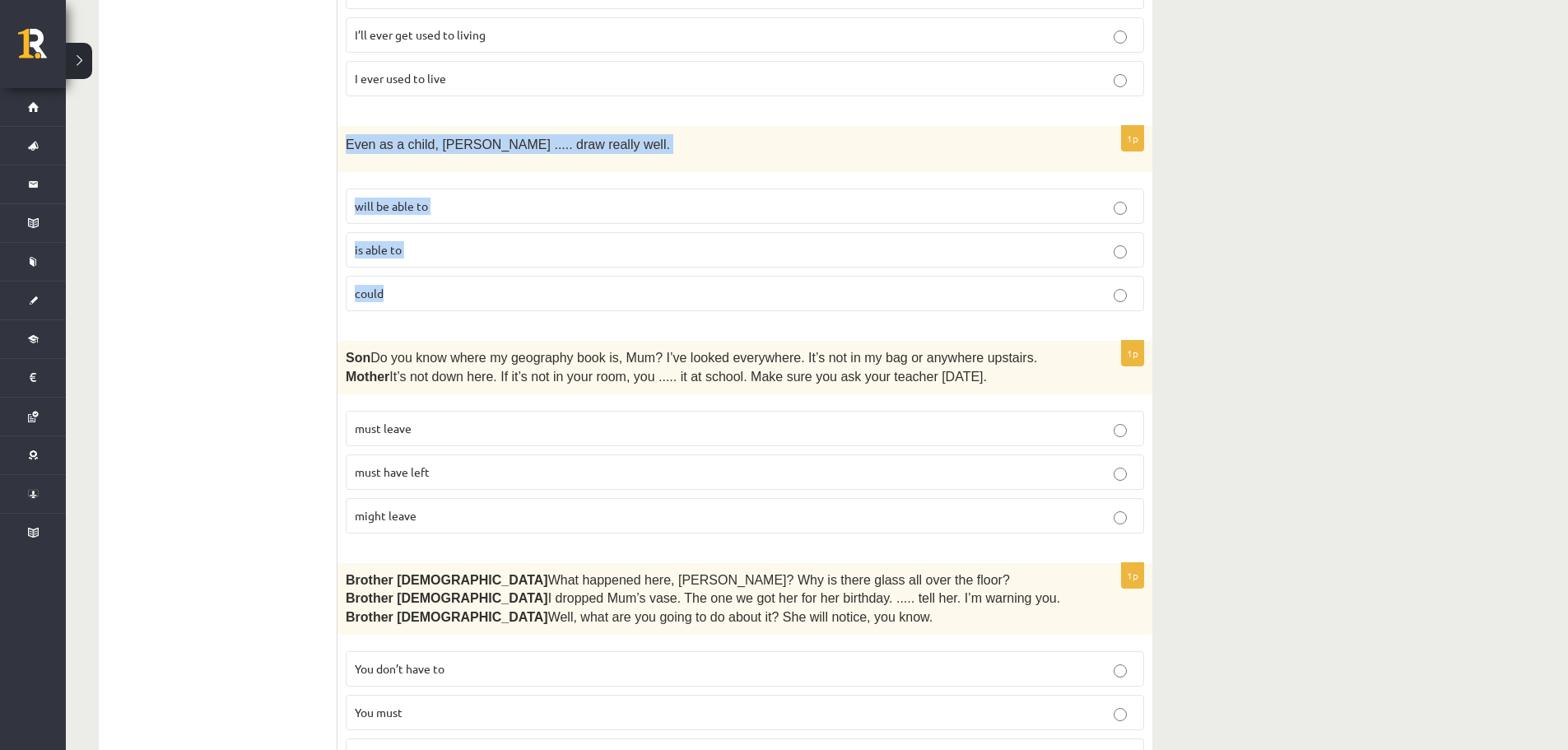
scroll to position [2387, 0]
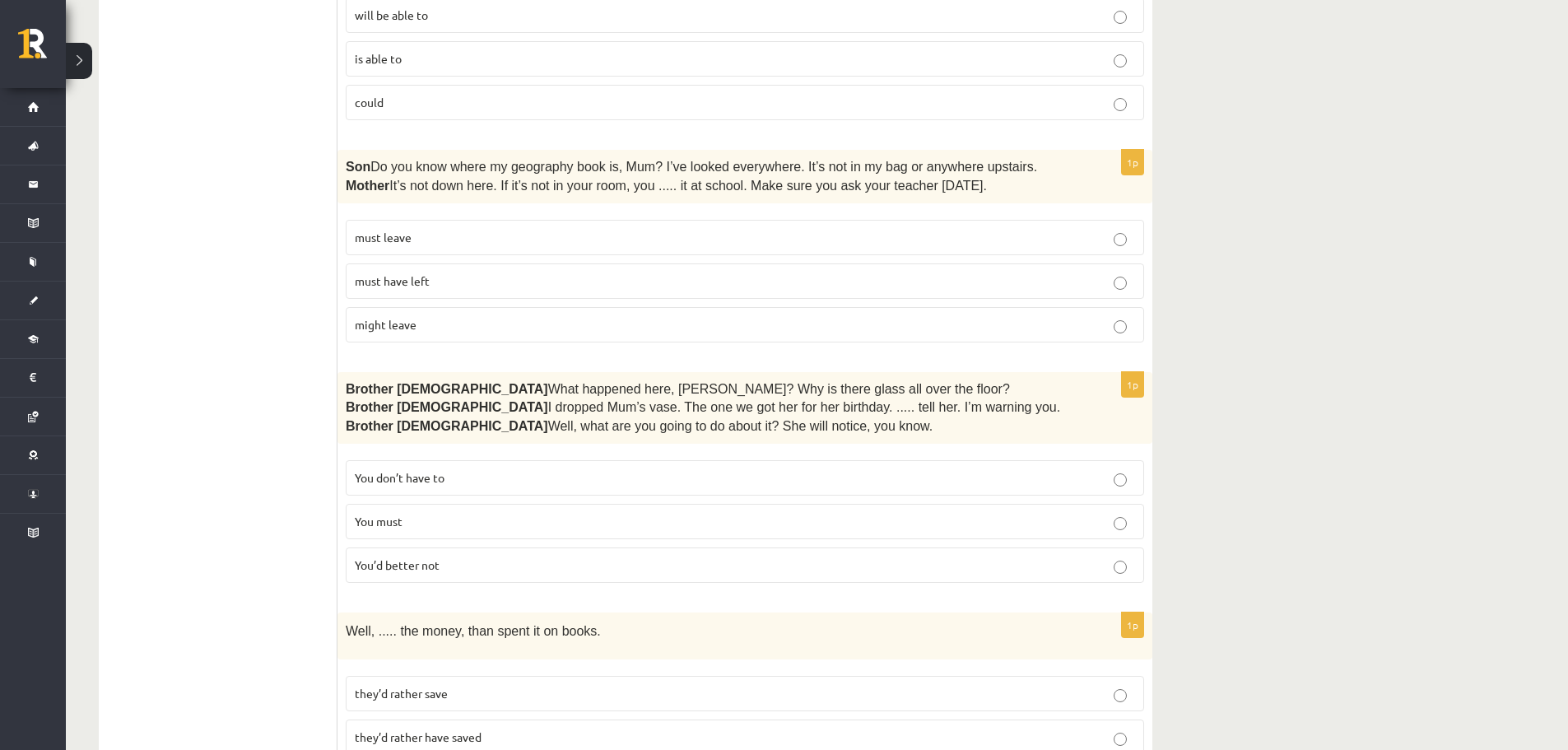
click at [446, 273] on p "must have left" at bounding box center [745, 281] width 780 height 18
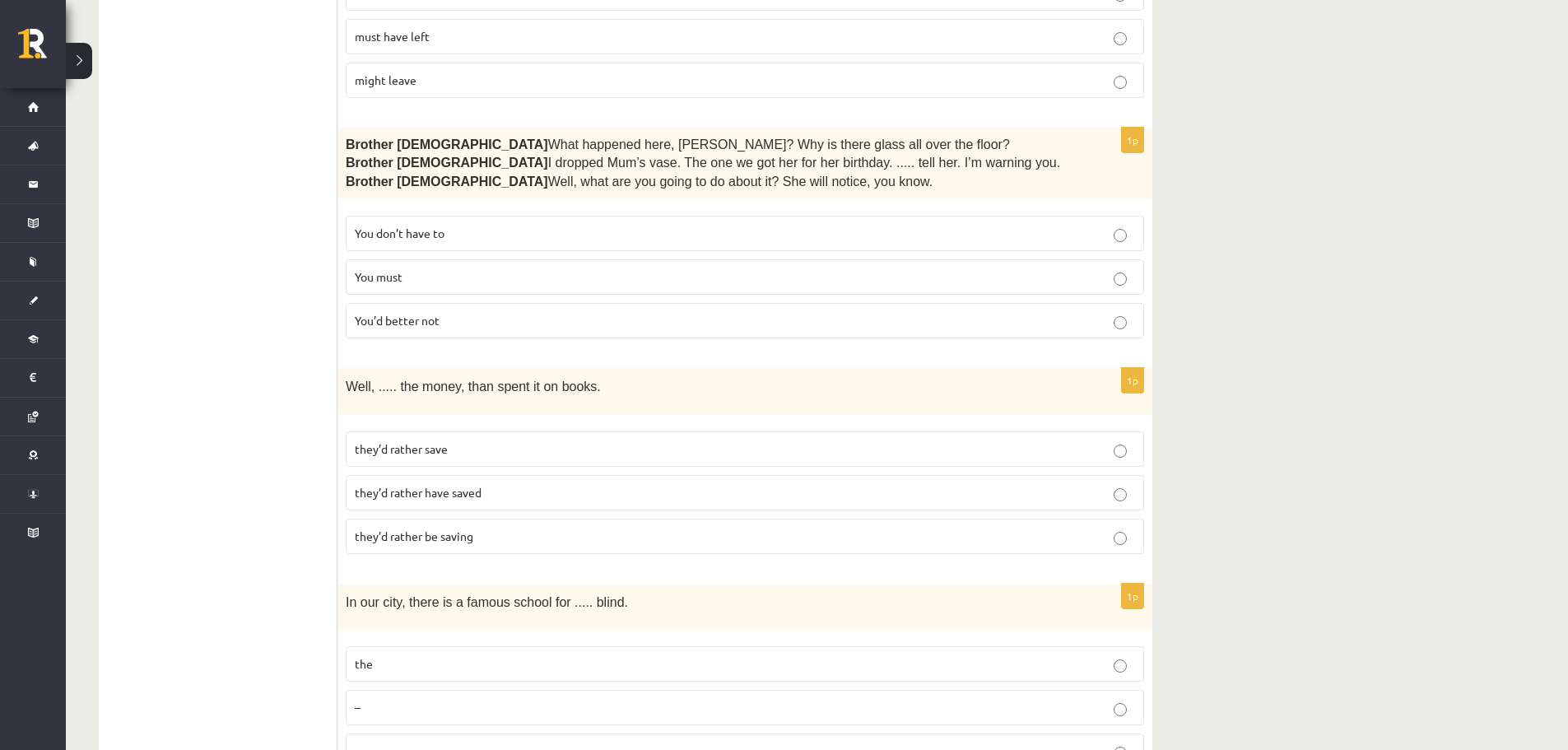
scroll to position [2634, 0]
click at [520, 310] on p "You’d better not" at bounding box center [745, 318] width 780 height 18
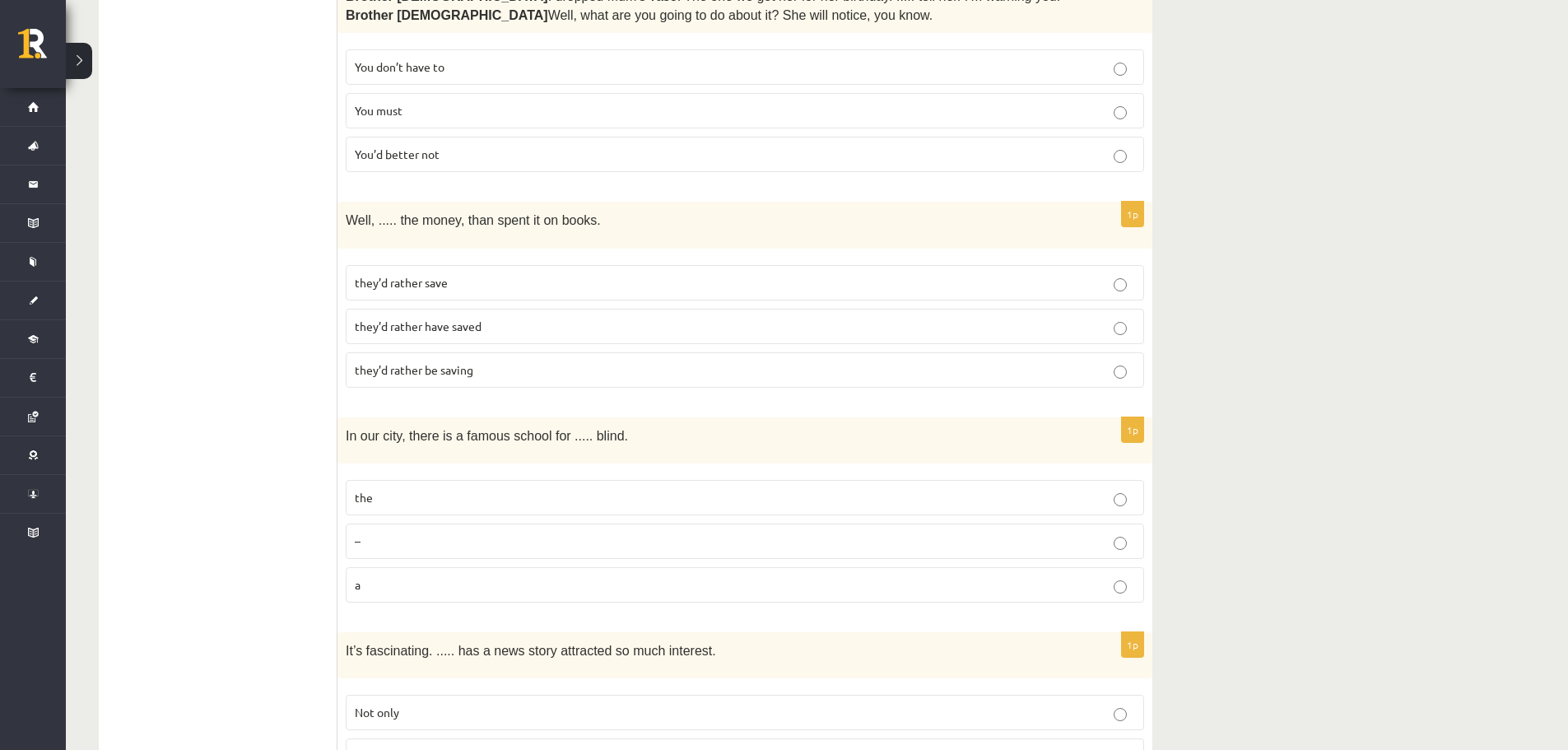
scroll to position [2799, 0]
click at [523, 273] on p "they’d rather save" at bounding box center [745, 281] width 780 height 18
click at [472, 318] on span "they’d rather have saved" at bounding box center [418, 326] width 126 height 15
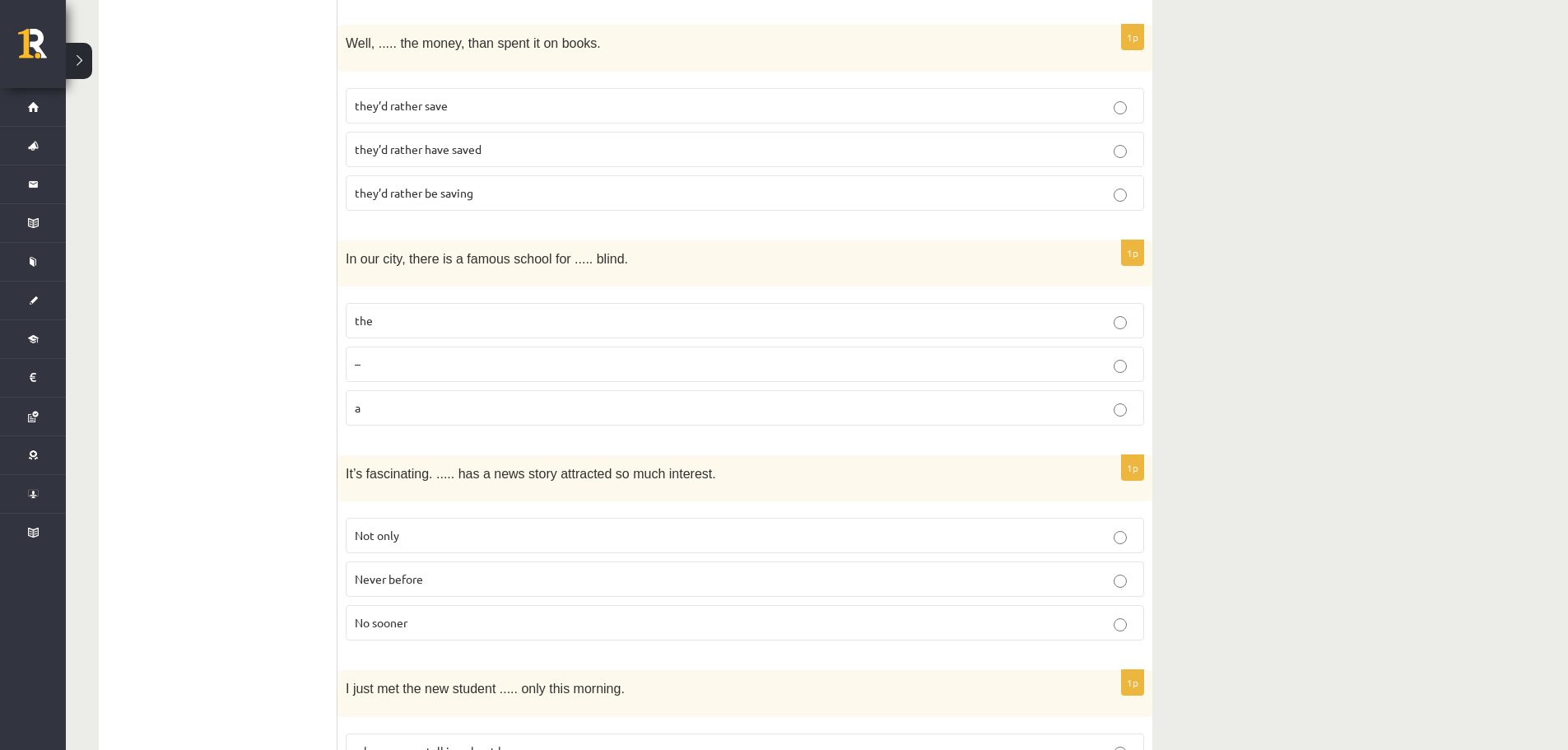
scroll to position [3046, 0]
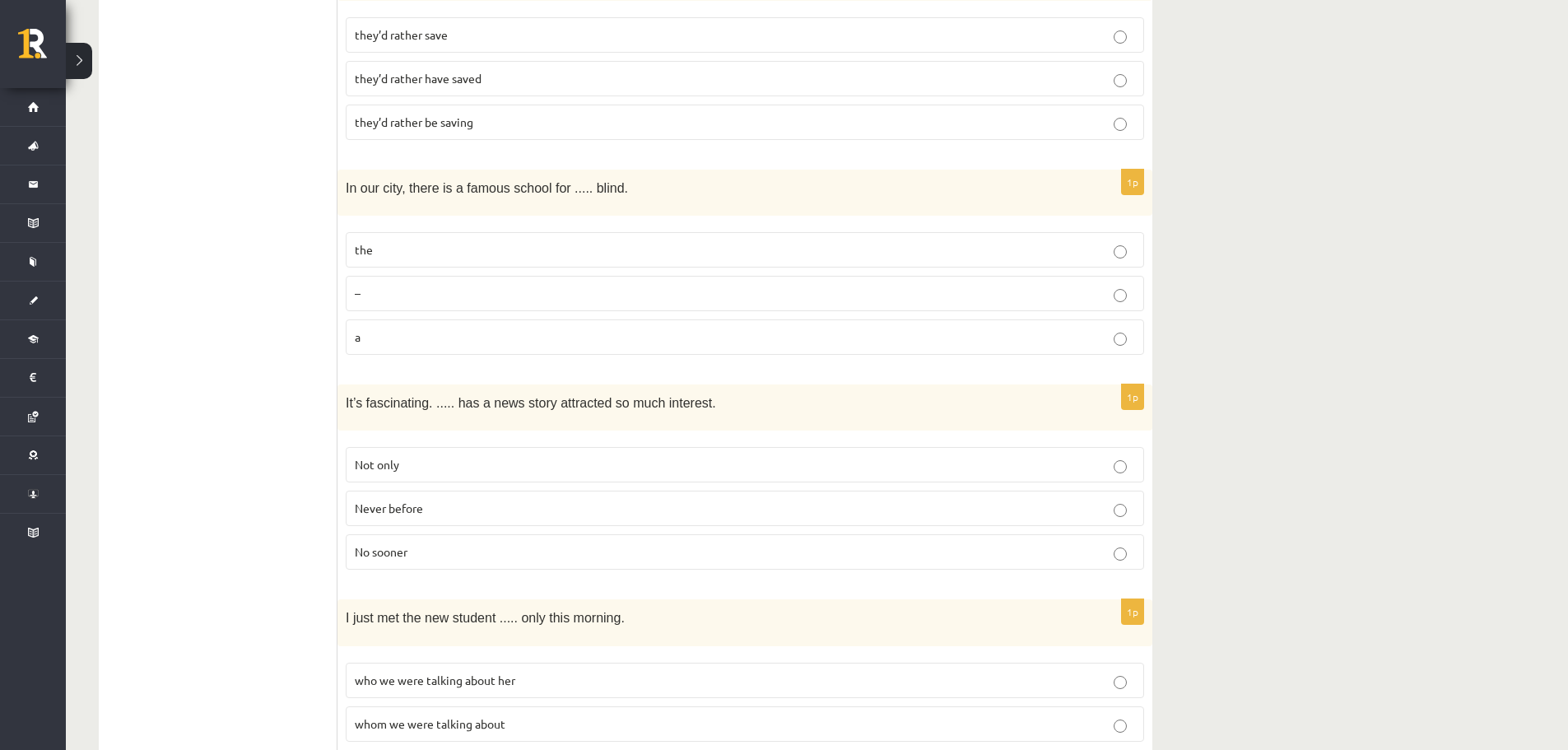
click at [440, 241] on p "the" at bounding box center [745, 249] width 780 height 18
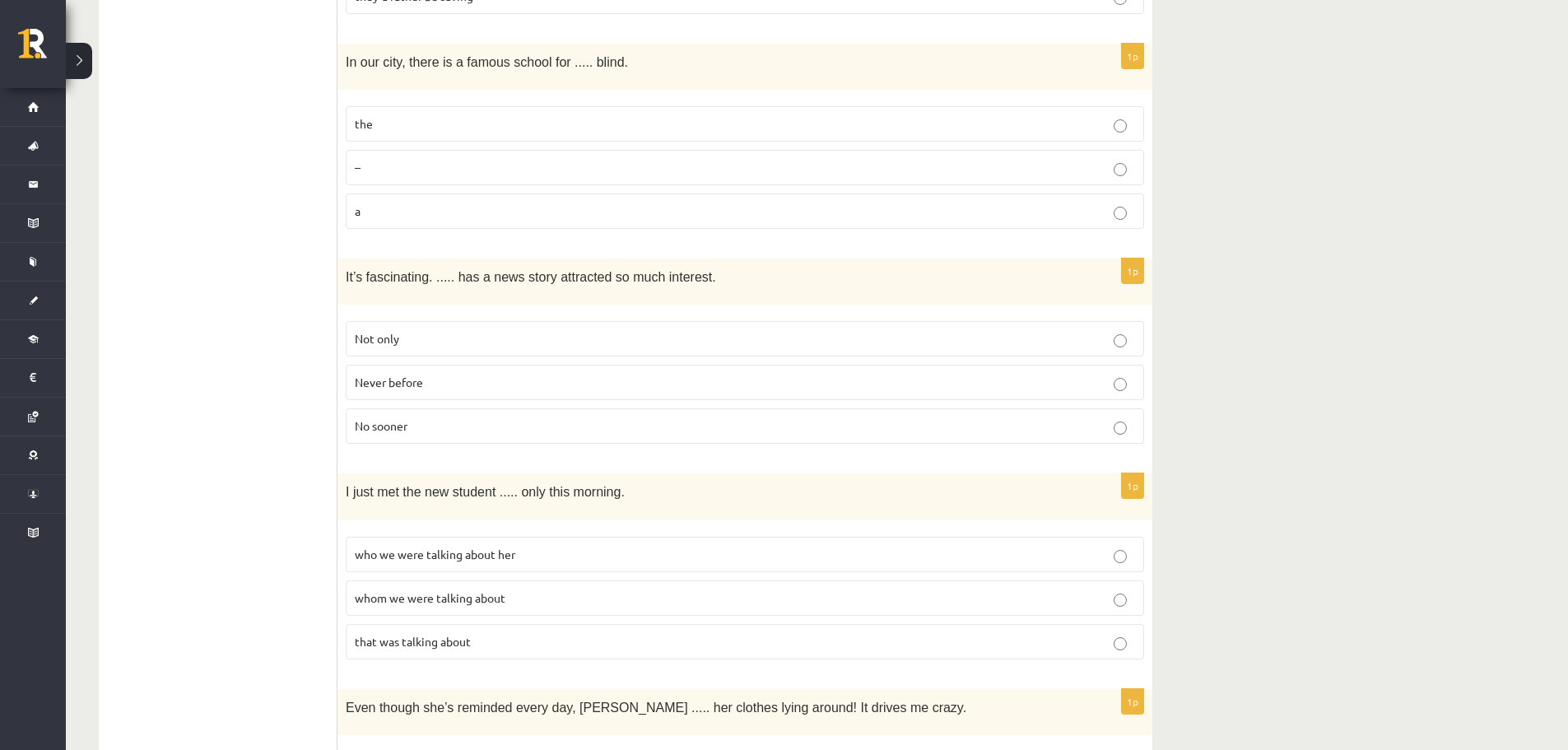
scroll to position [3210, 0]
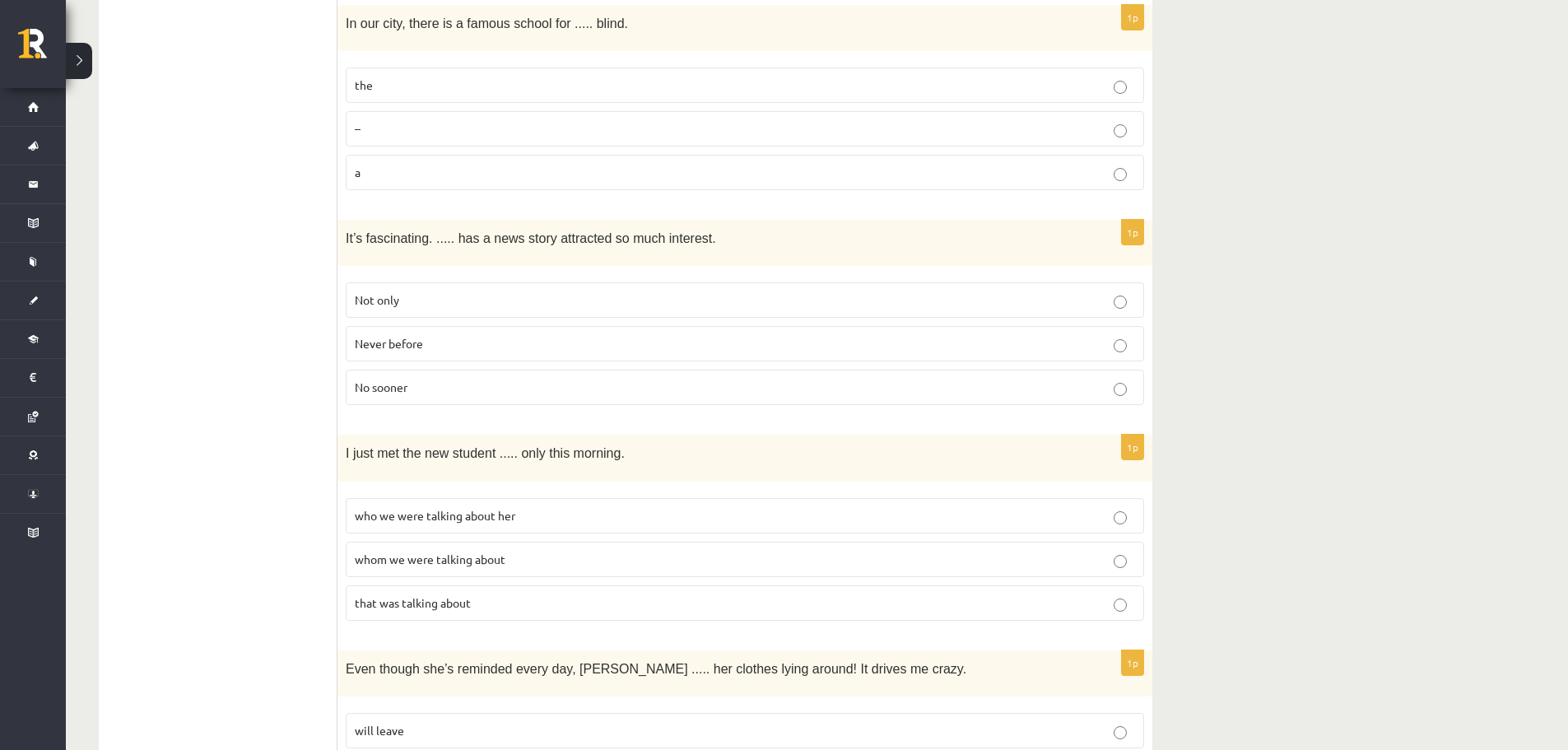
click at [478, 335] on p "Never before" at bounding box center [745, 343] width 780 height 18
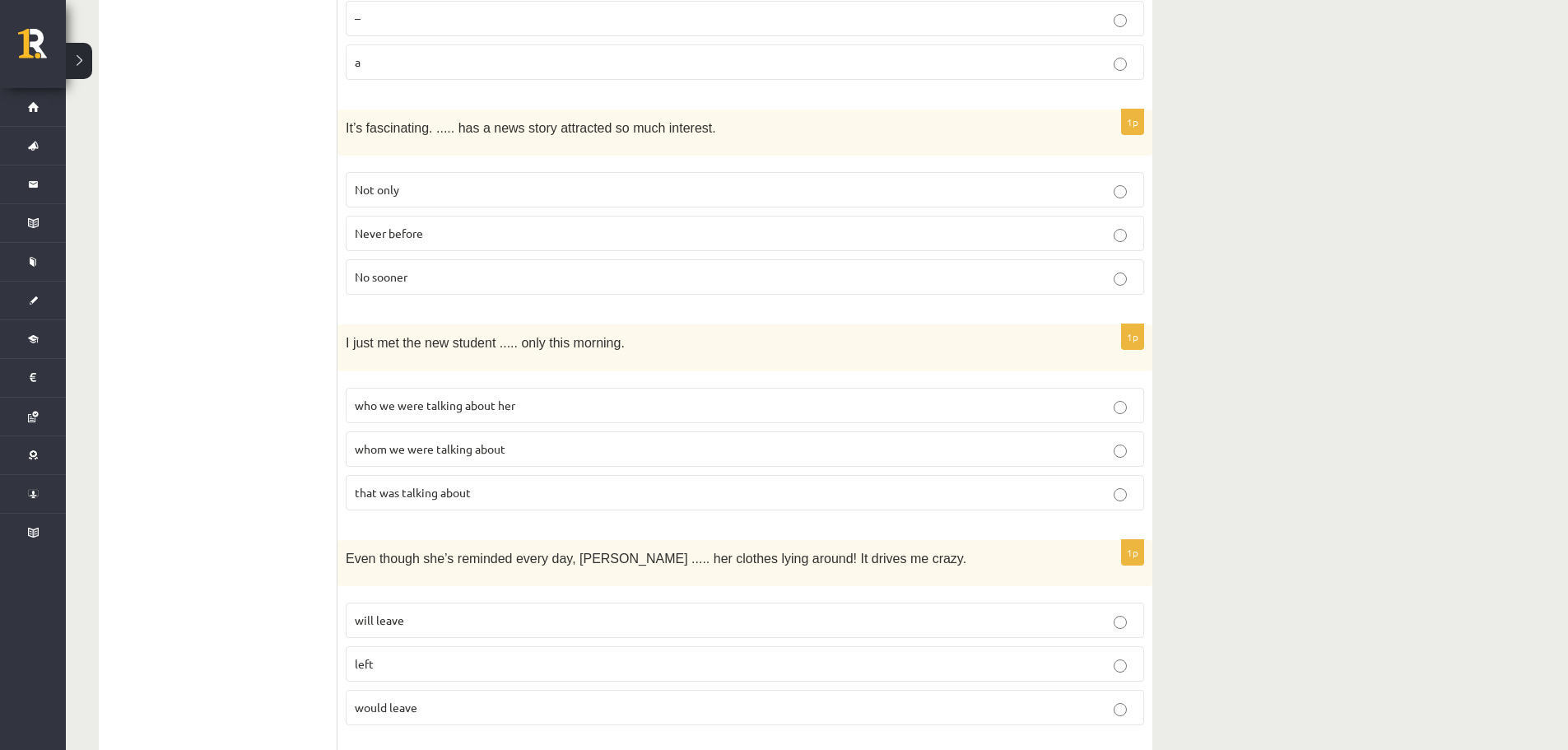
scroll to position [3293, 0]
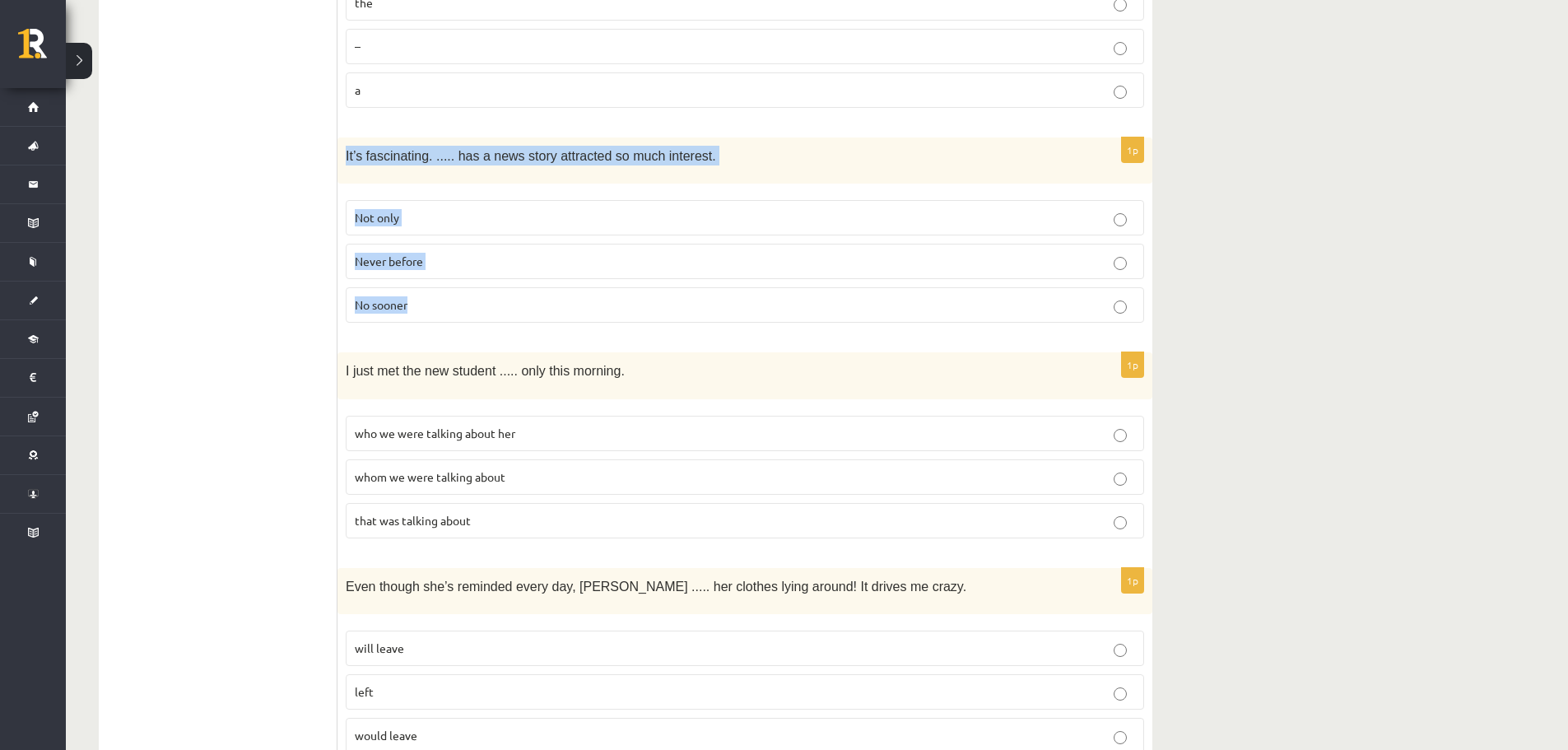
drag, startPoint x: 339, startPoint y: 124, endPoint x: 463, endPoint y: 264, distance: 187.0
click at [463, 264] on div "1p It’s fascinating. ..... has a news story attracted so much interest. Not onl…" at bounding box center [745, 236] width 815 height 198
copy div "It’s fascinating. ..... has a news story attracted so much interest. Not only N…"
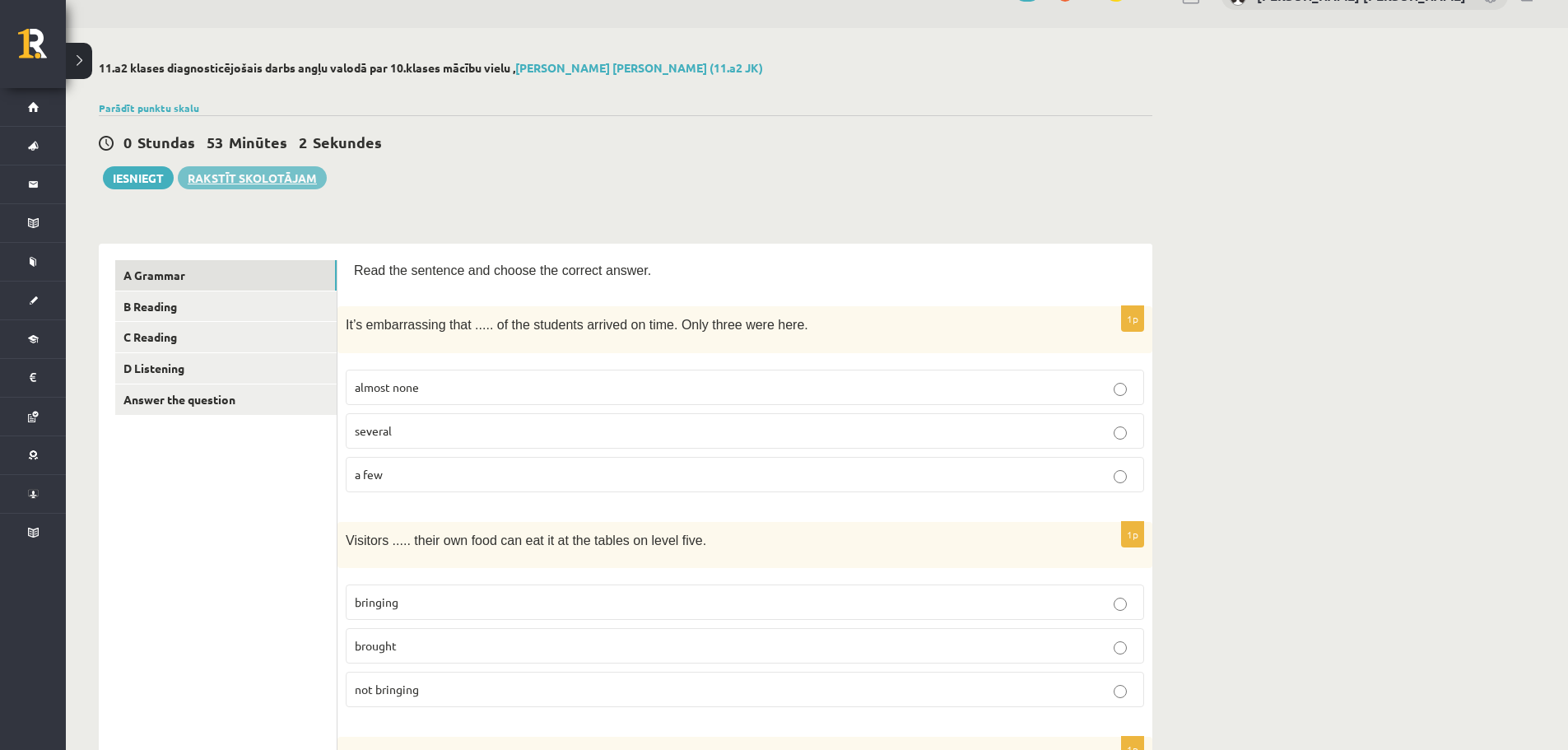
scroll to position [0, 0]
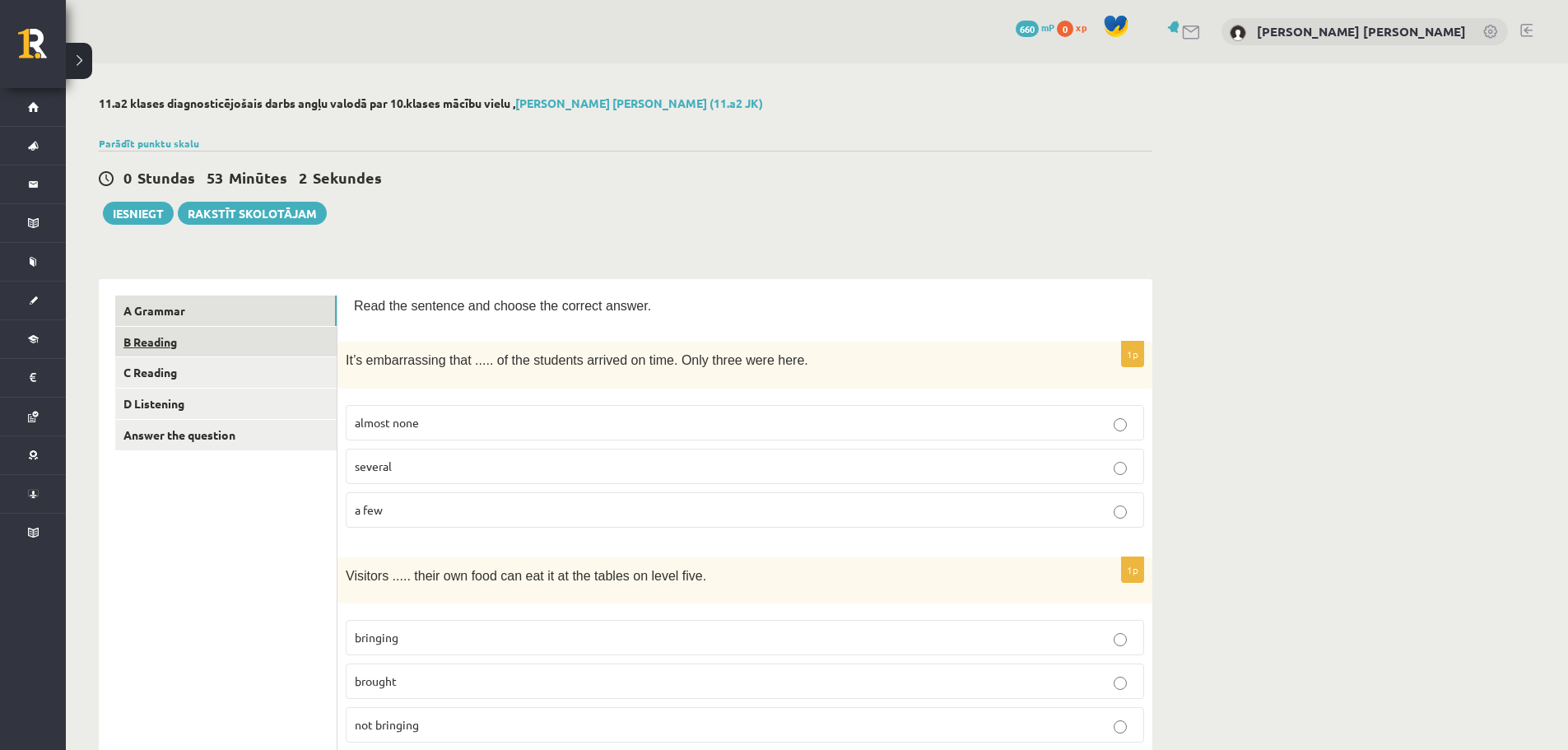
click at [188, 347] on link "B Reading" at bounding box center [226, 342] width 222 height 30
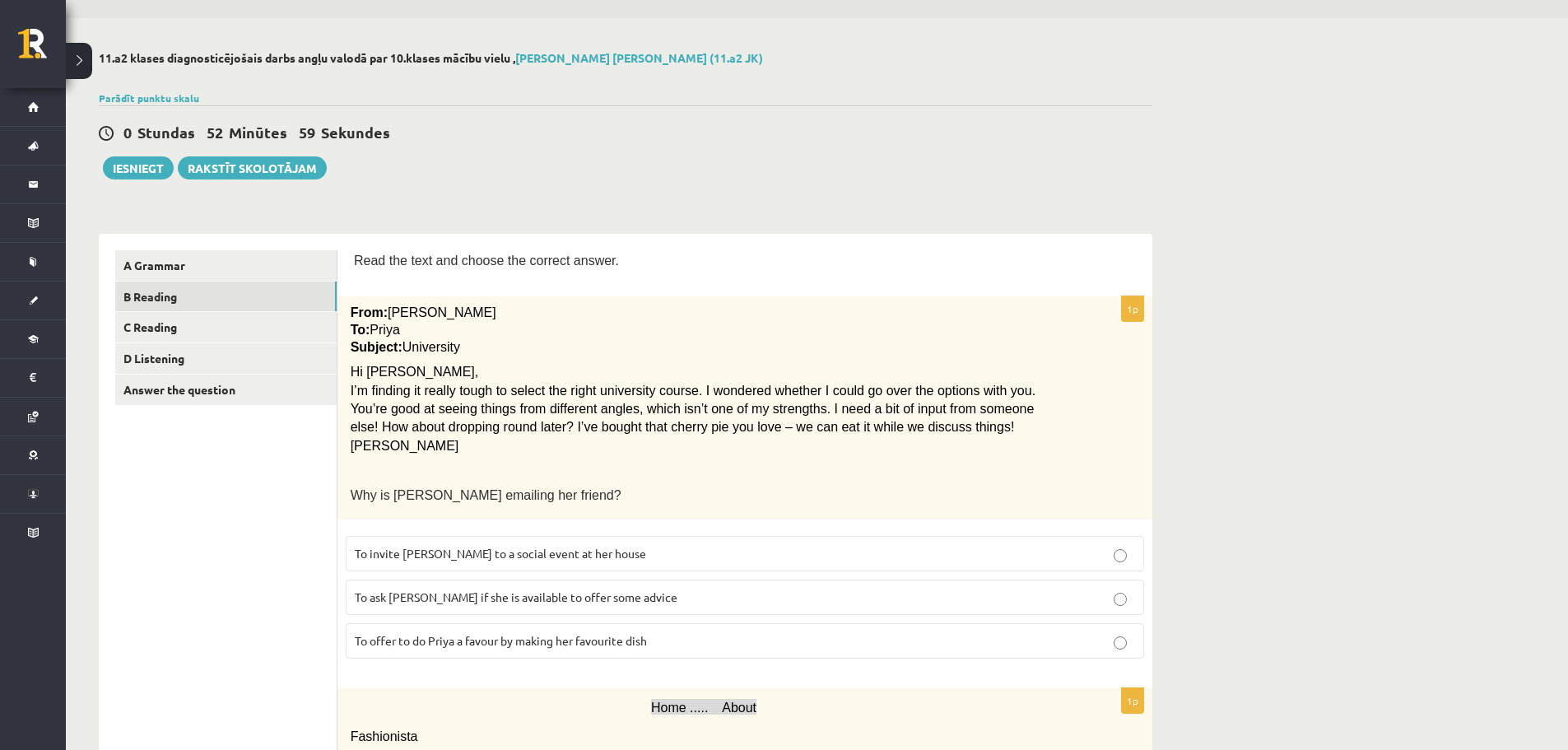
scroll to position [39, 0]
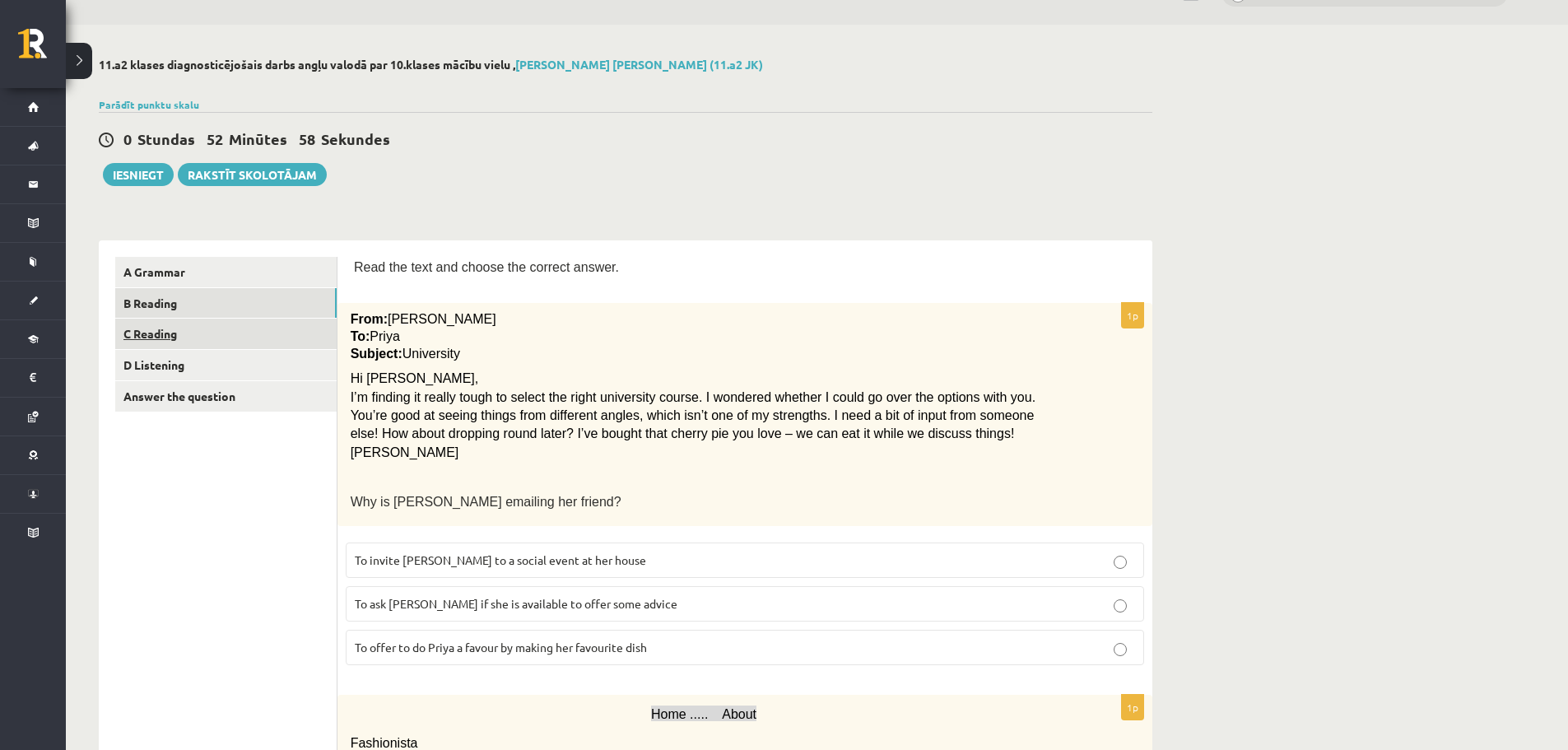
click at [189, 340] on link "C Reading" at bounding box center [226, 334] width 222 height 30
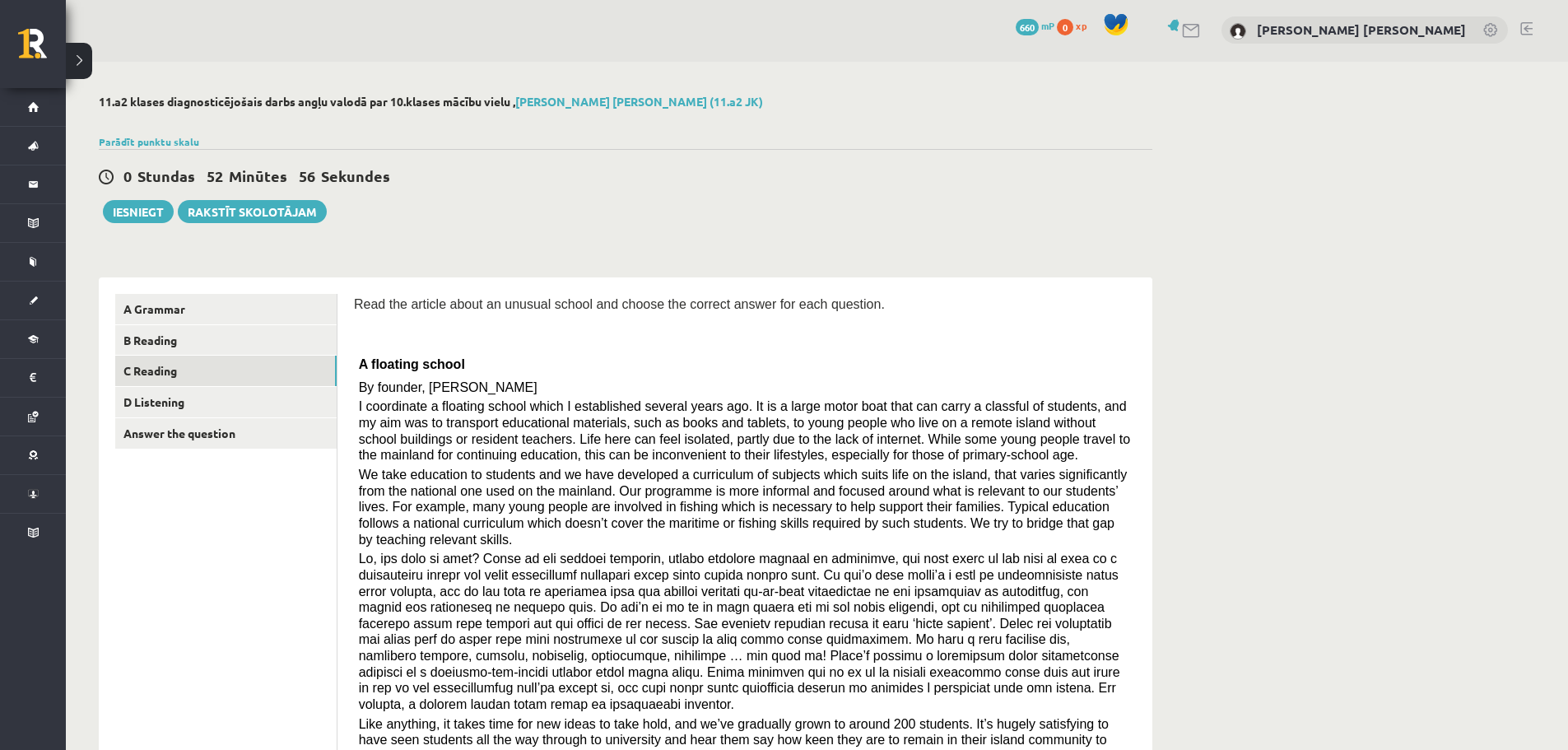
scroll to position [0, 0]
click at [200, 403] on link "D Listening" at bounding box center [226, 403] width 222 height 30
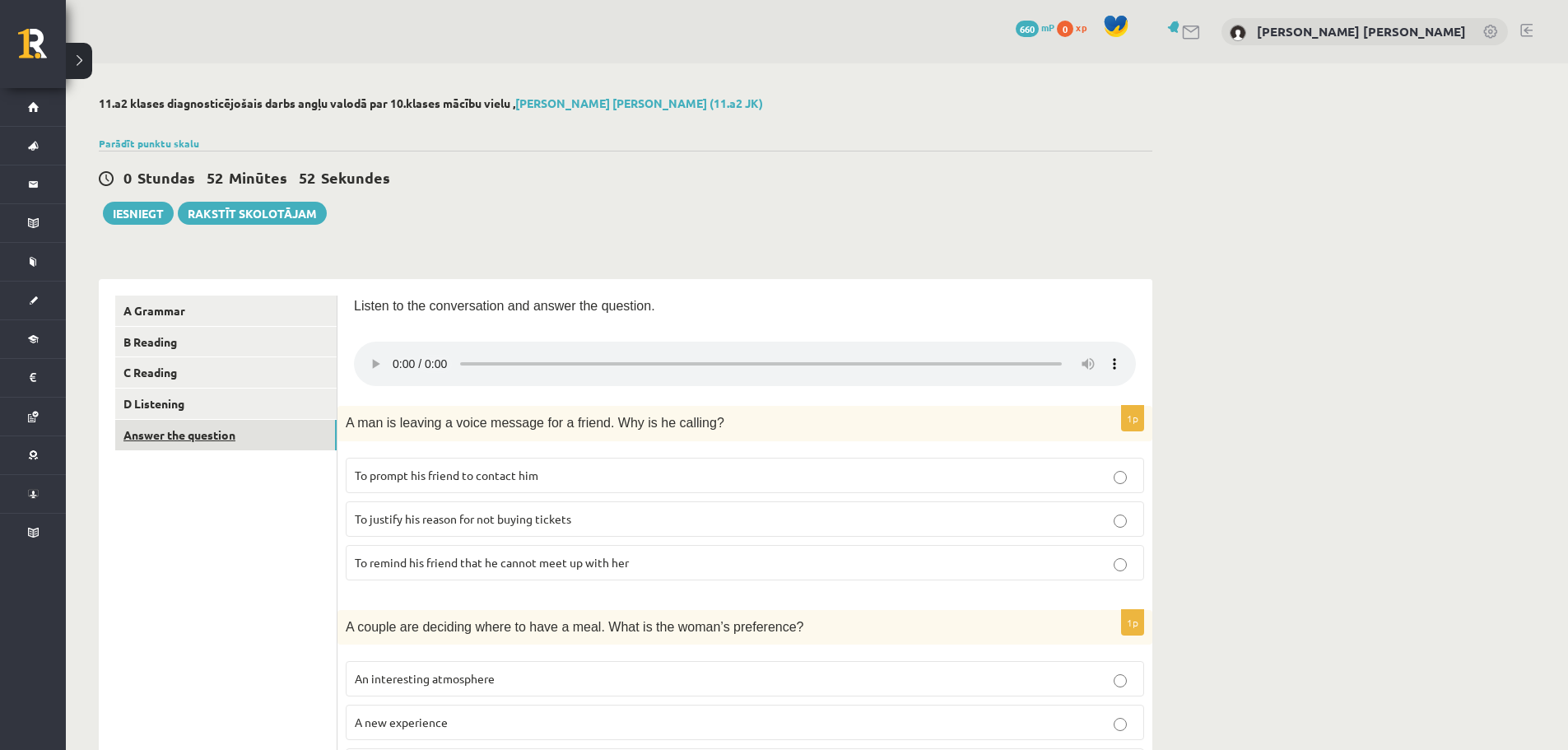
click at [190, 436] on link "Answer the question" at bounding box center [226, 435] width 222 height 30
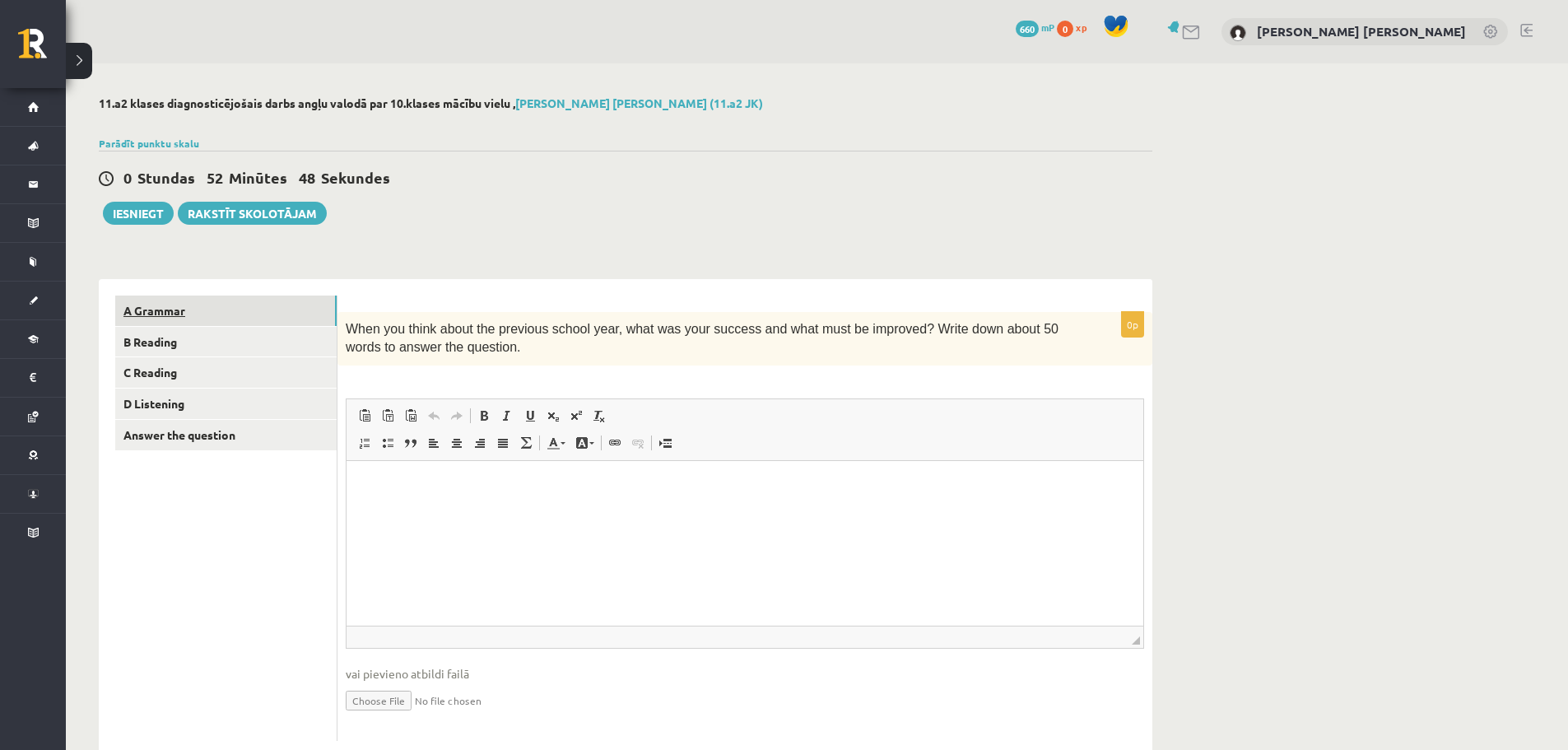
click at [204, 317] on link "A Grammar" at bounding box center [226, 311] width 222 height 30
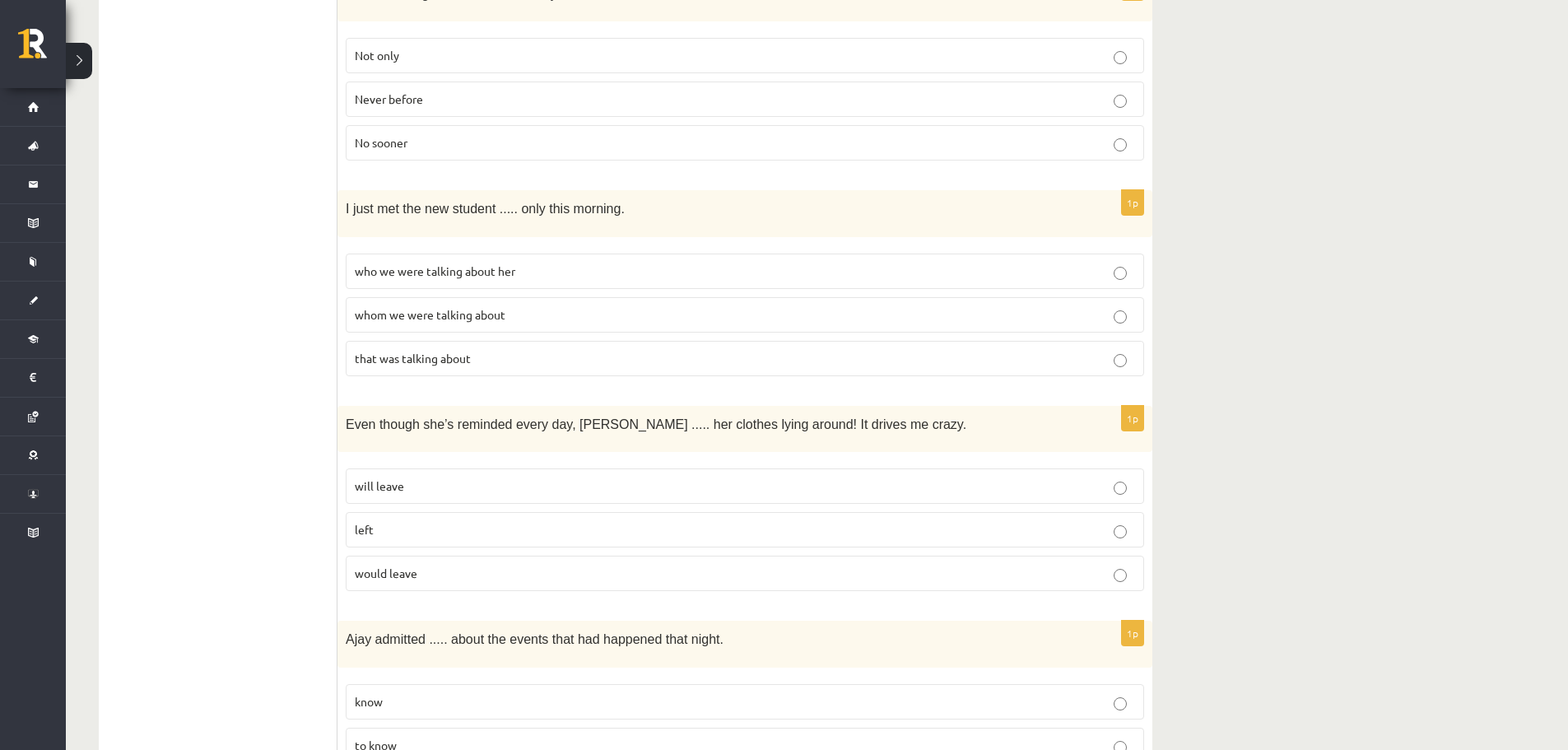
scroll to position [3457, 0]
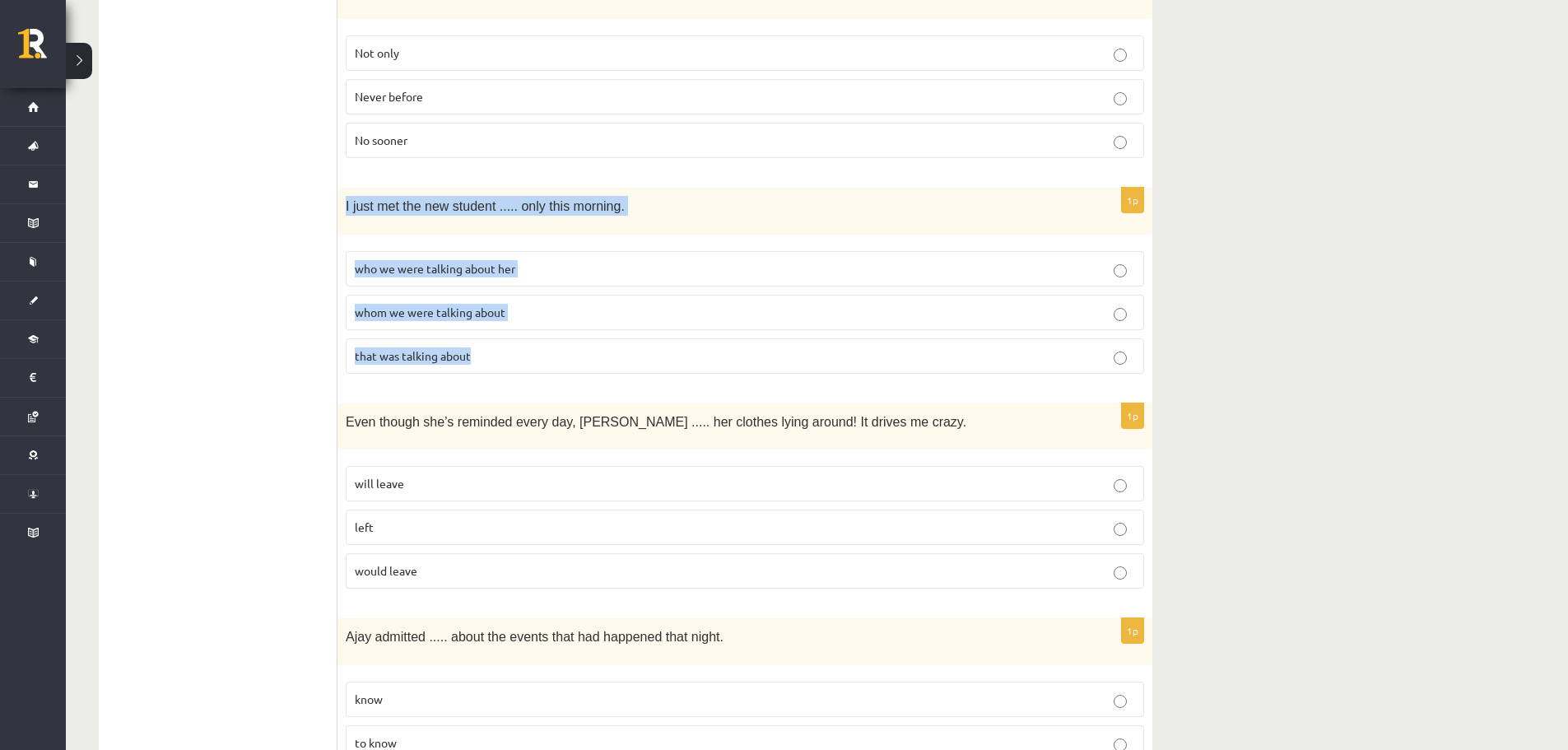
drag, startPoint x: 342, startPoint y: 177, endPoint x: 537, endPoint y: 322, distance: 243.0
click at [537, 322] on div "1p I just met the new student ..... only this morning. who we were talking abou…" at bounding box center [745, 286] width 815 height 198
copy div "I just met the new student ..... only this morning. who we were talking about h…"
click at [442, 261] on span "who we were talking about her" at bounding box center [435, 269] width 161 height 15
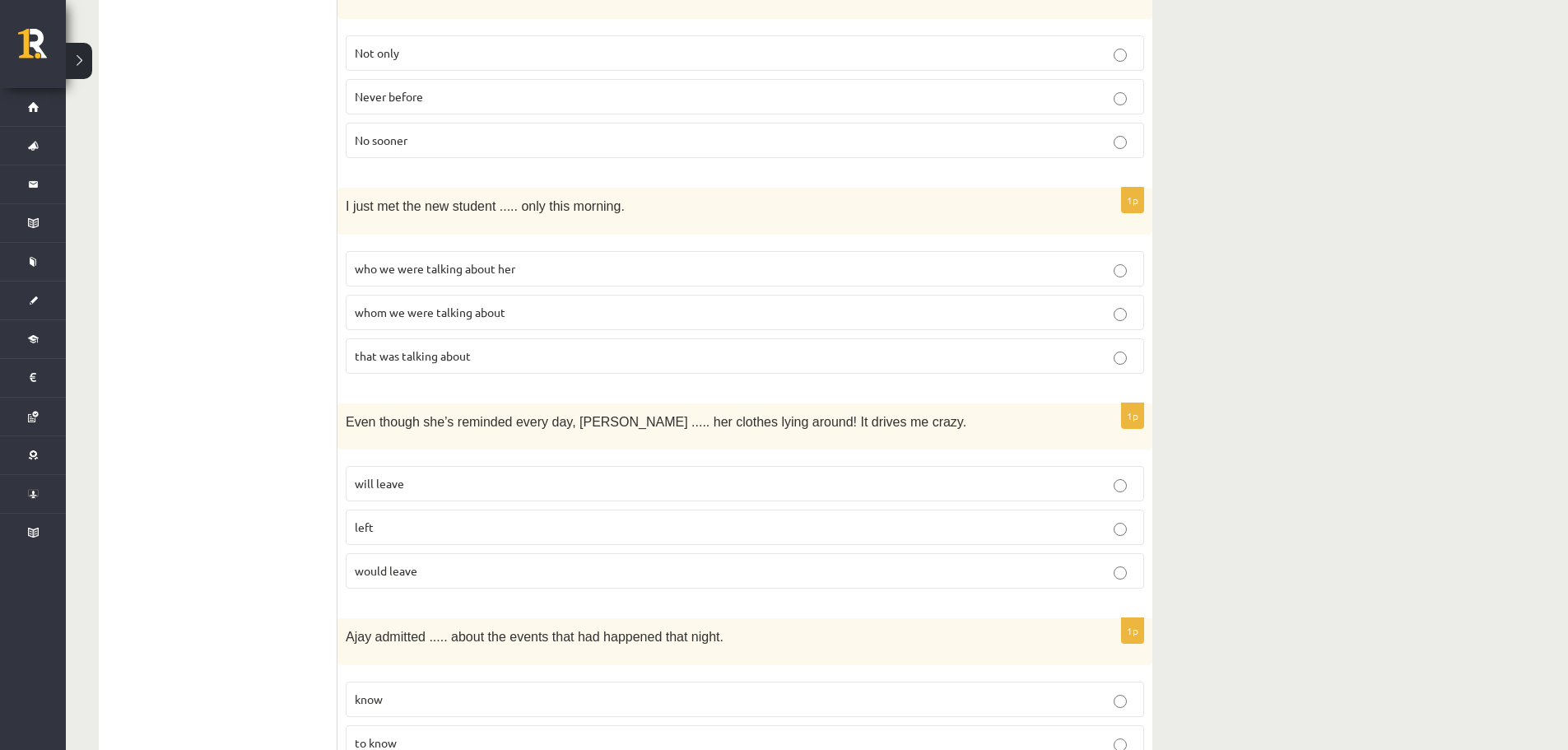
click at [448, 305] on span "whom we were talking about" at bounding box center [430, 312] width 151 height 15
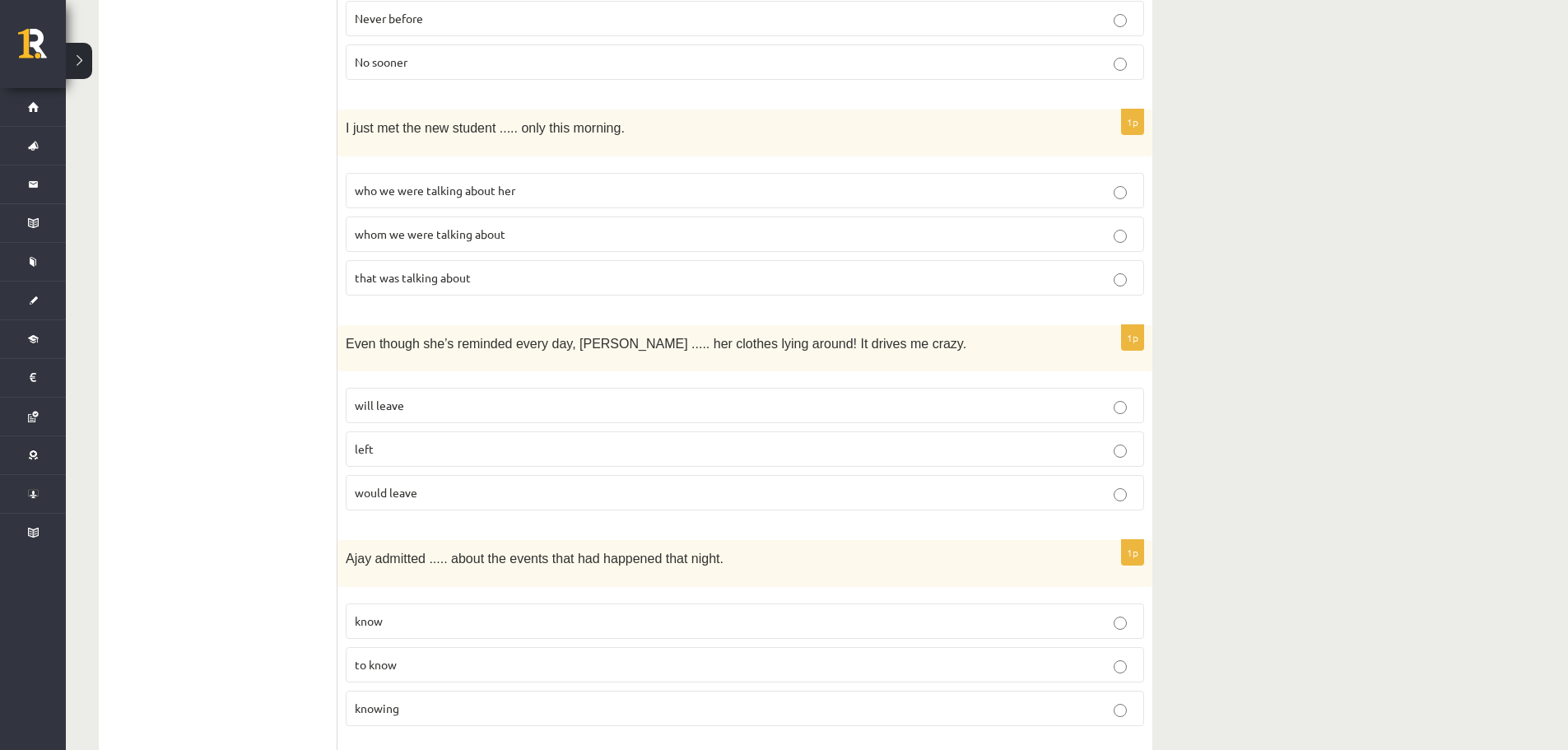
scroll to position [3540, 0]
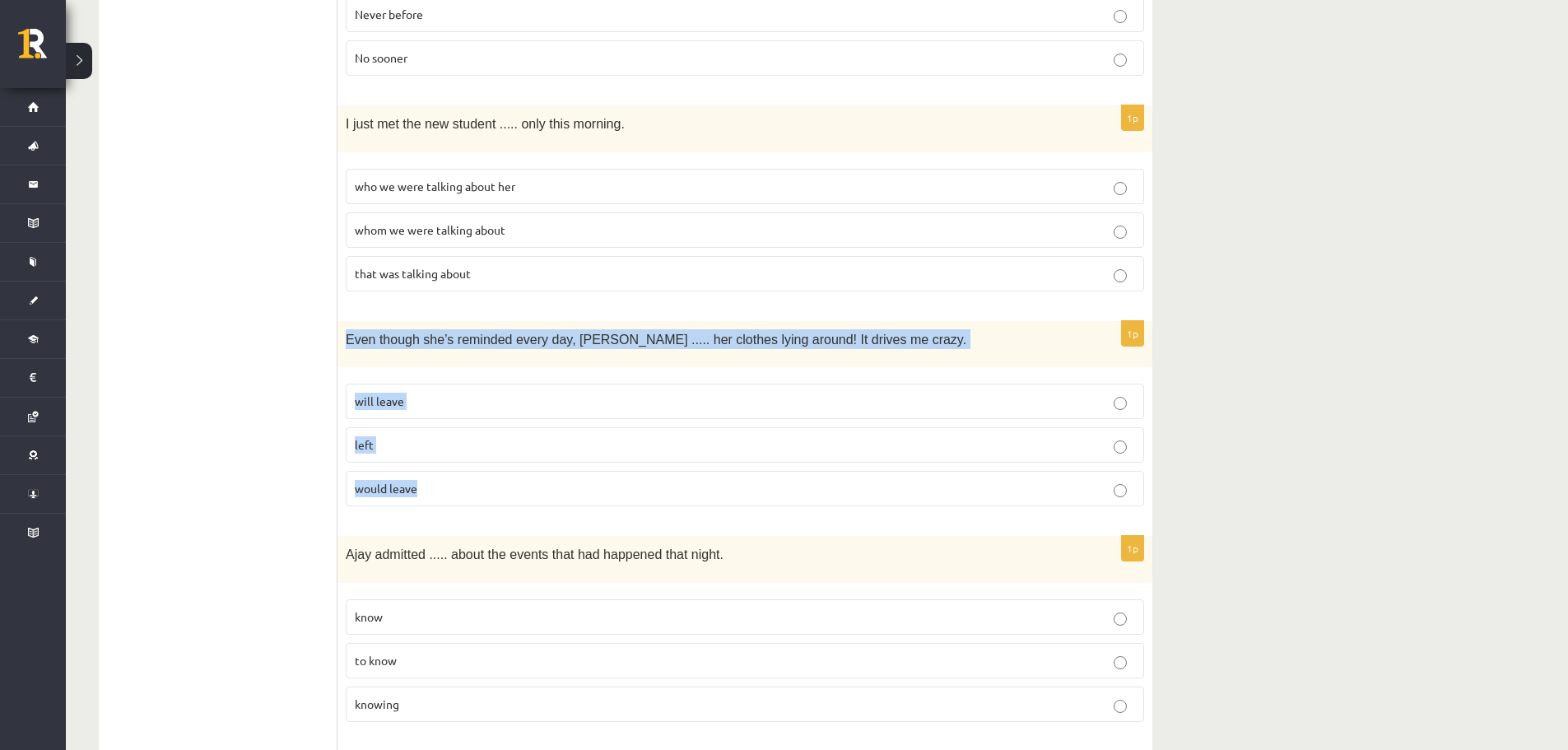
drag, startPoint x: 358, startPoint y: 311, endPoint x: 521, endPoint y: 444, distance: 210.4
click at [521, 444] on div "1p Even though she’s reminded every day, Cathy ..... her clothes lying around! …" at bounding box center [745, 420] width 815 height 198
copy div "Even though she’s reminded every day, Cathy ..... her clothes lying around! It …"
click at [411, 393] on p "will leave" at bounding box center [745, 401] width 780 height 18
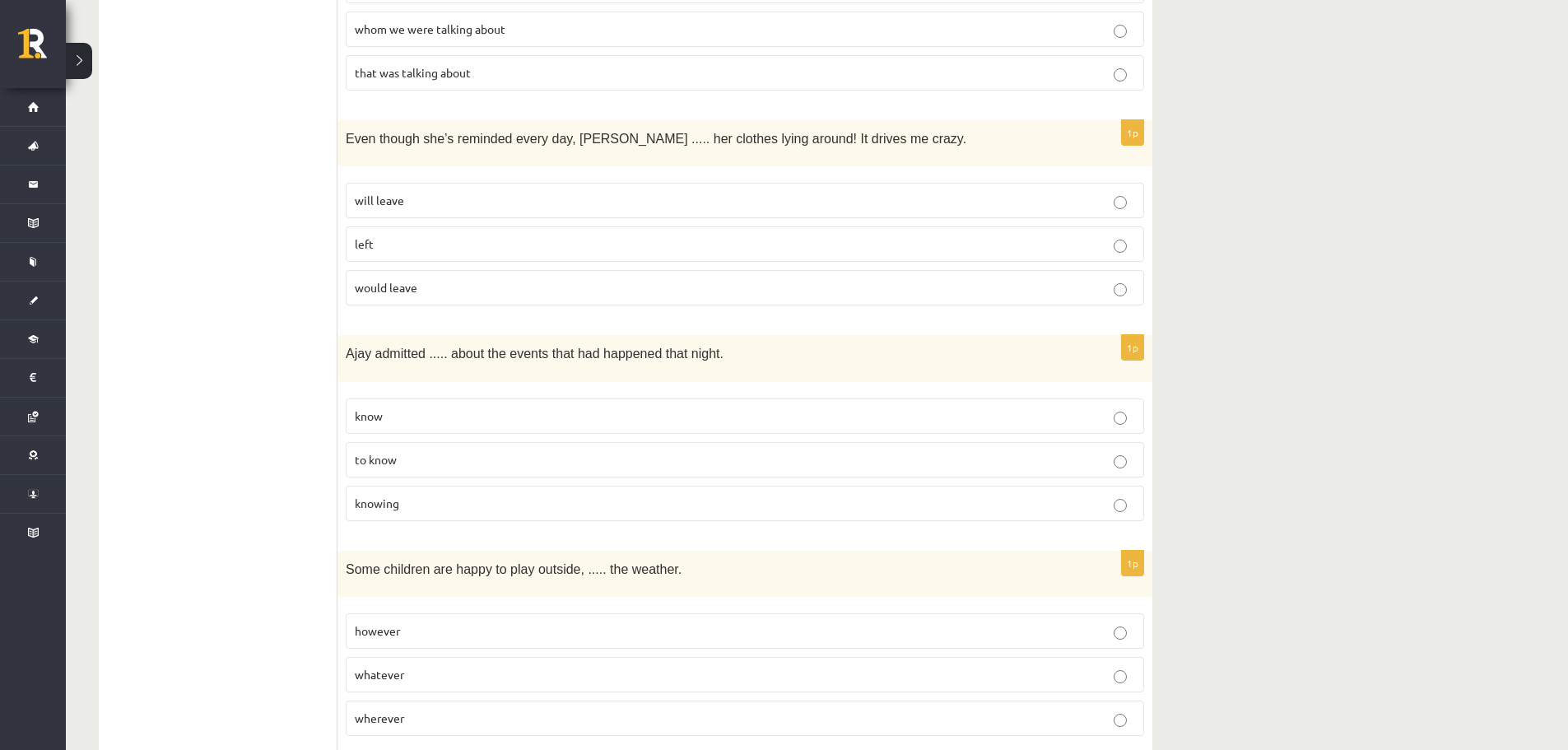
scroll to position [3787, 0]
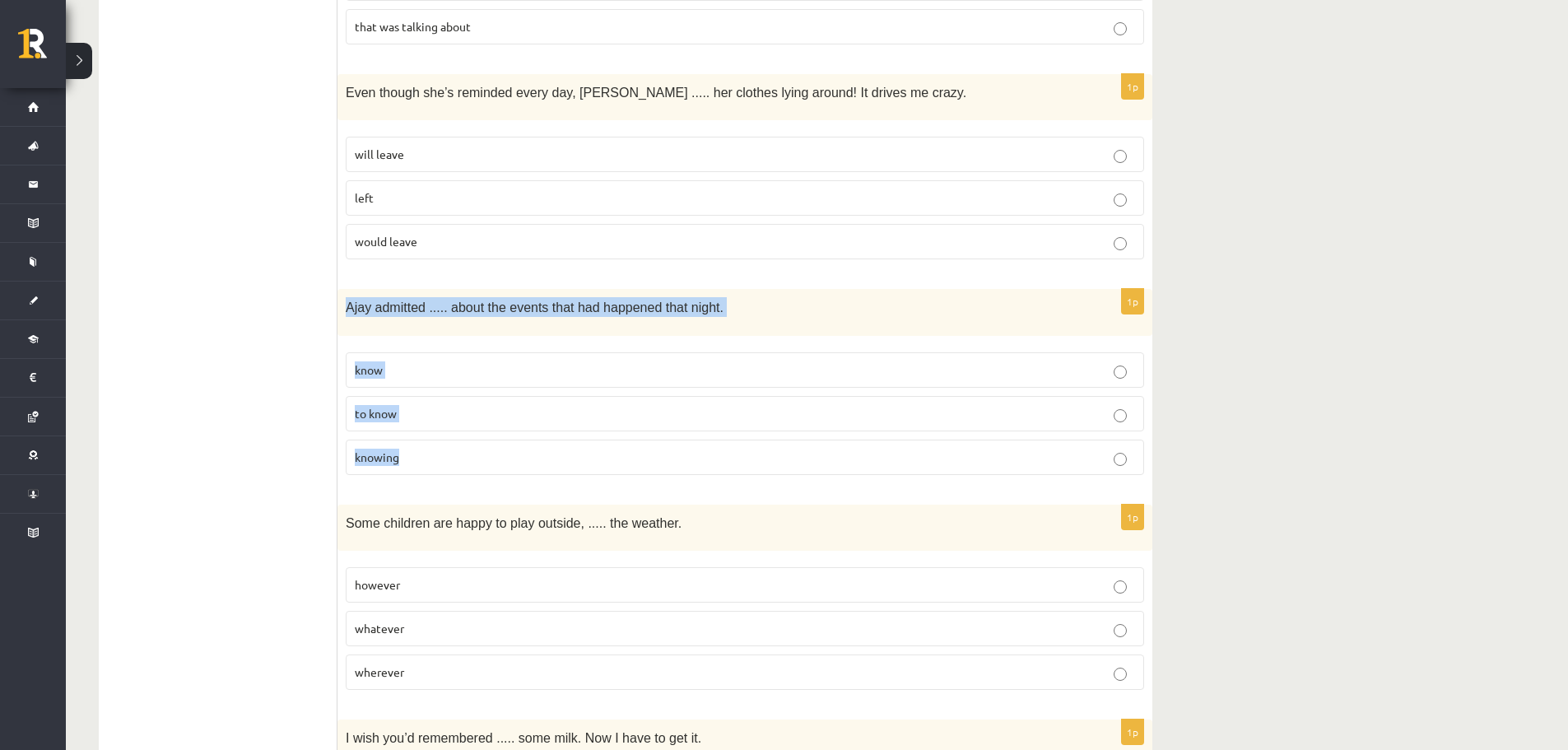
drag, startPoint x: 344, startPoint y: 275, endPoint x: 455, endPoint y: 411, distance: 175.5
click at [455, 411] on div "1p Ajay admitted ..... about the events that had happened that night. know to k…" at bounding box center [745, 388] width 815 height 198
copy div "Ajay admitted ..... about the events that had happened that night. know to know…"
click at [490, 405] on p "to know" at bounding box center [745, 414] width 780 height 18
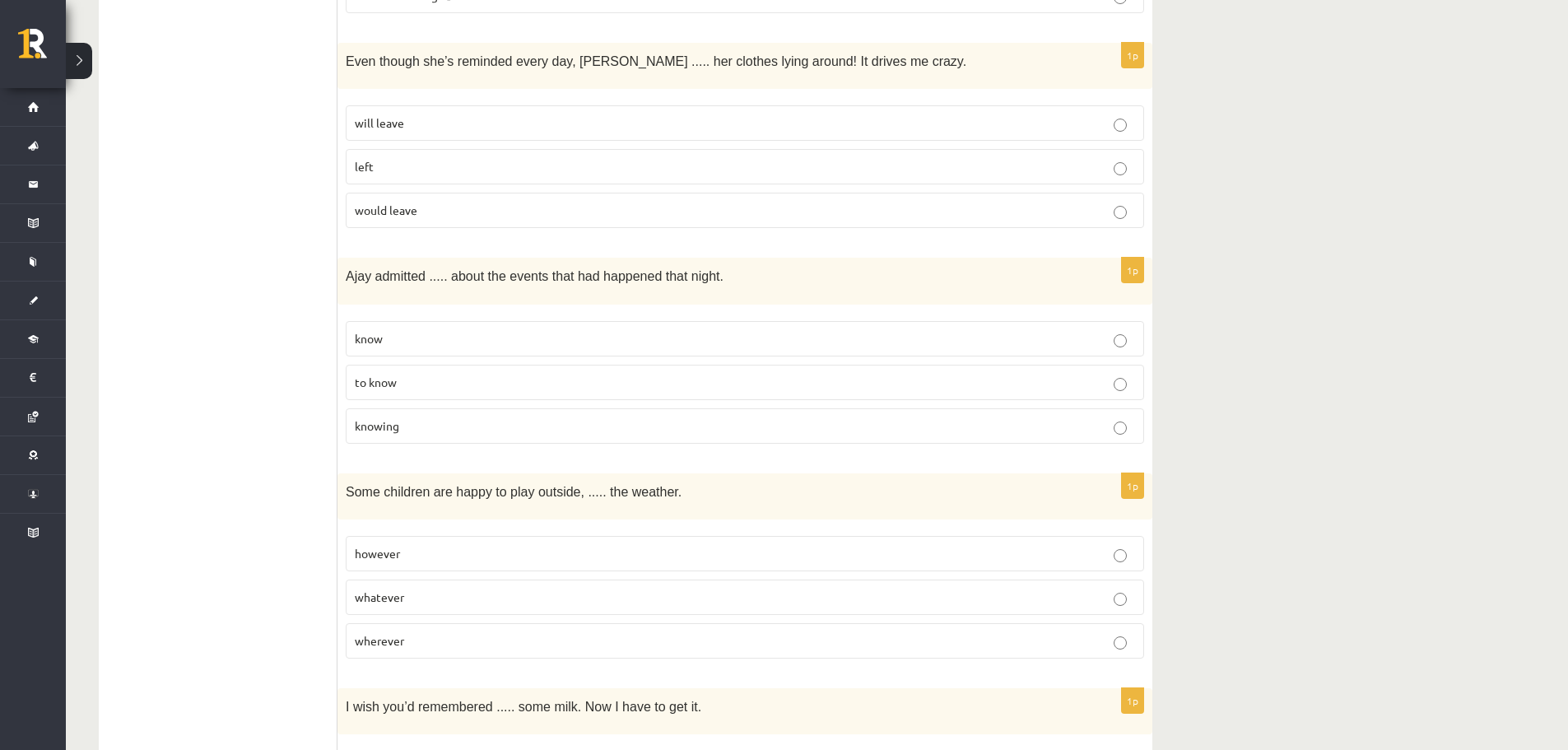
scroll to position [3951, 0]
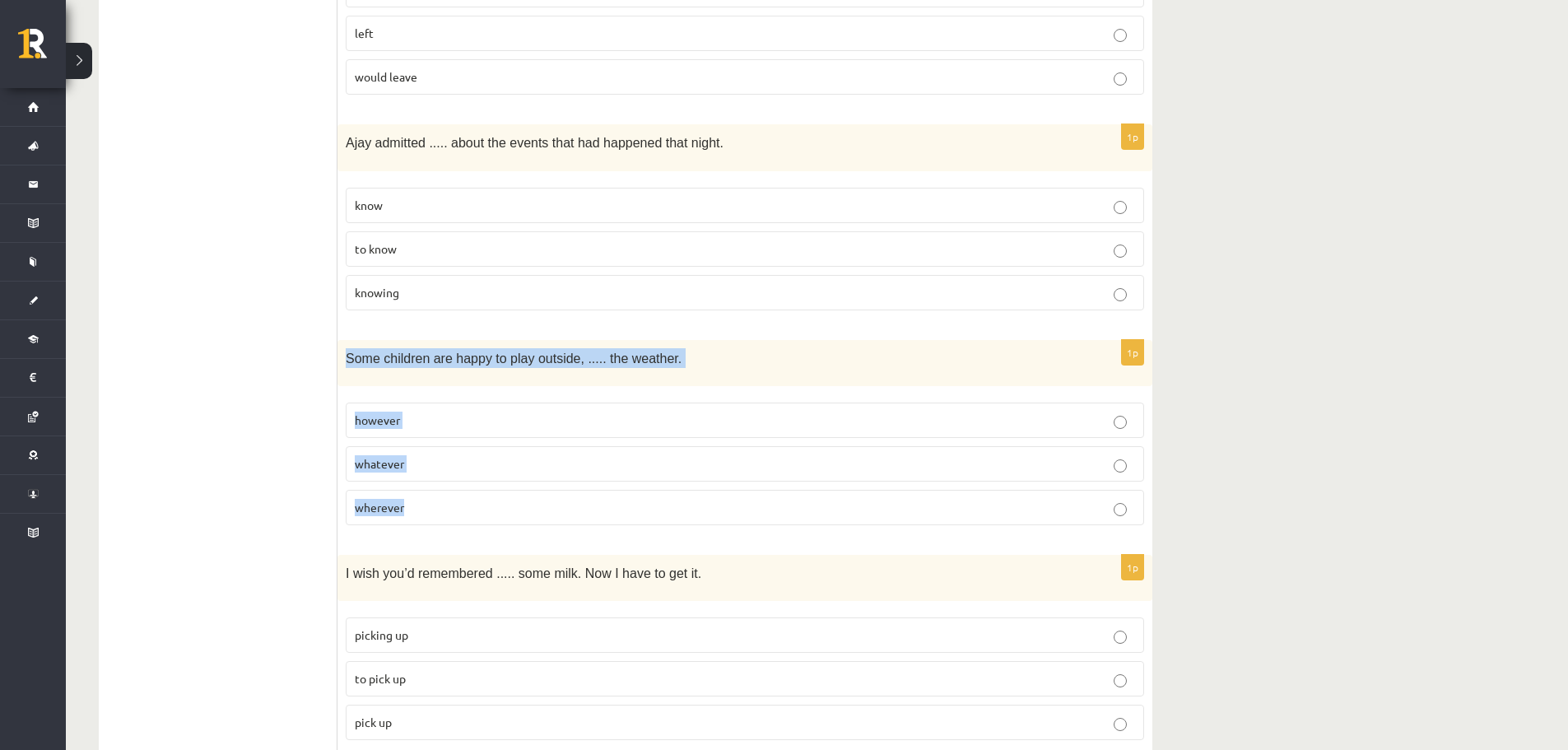
drag, startPoint x: 340, startPoint y: 325, endPoint x: 458, endPoint y: 481, distance: 195.6
click at [457, 489] on div "1p Some children are happy to play outside, ..... the weather. however whatever…" at bounding box center [745, 439] width 815 height 198
copy div "Some children are happy to play outside, ..... the weather. however whatever wh…"
click at [418, 455] on p "whatever" at bounding box center [745, 464] width 780 height 18
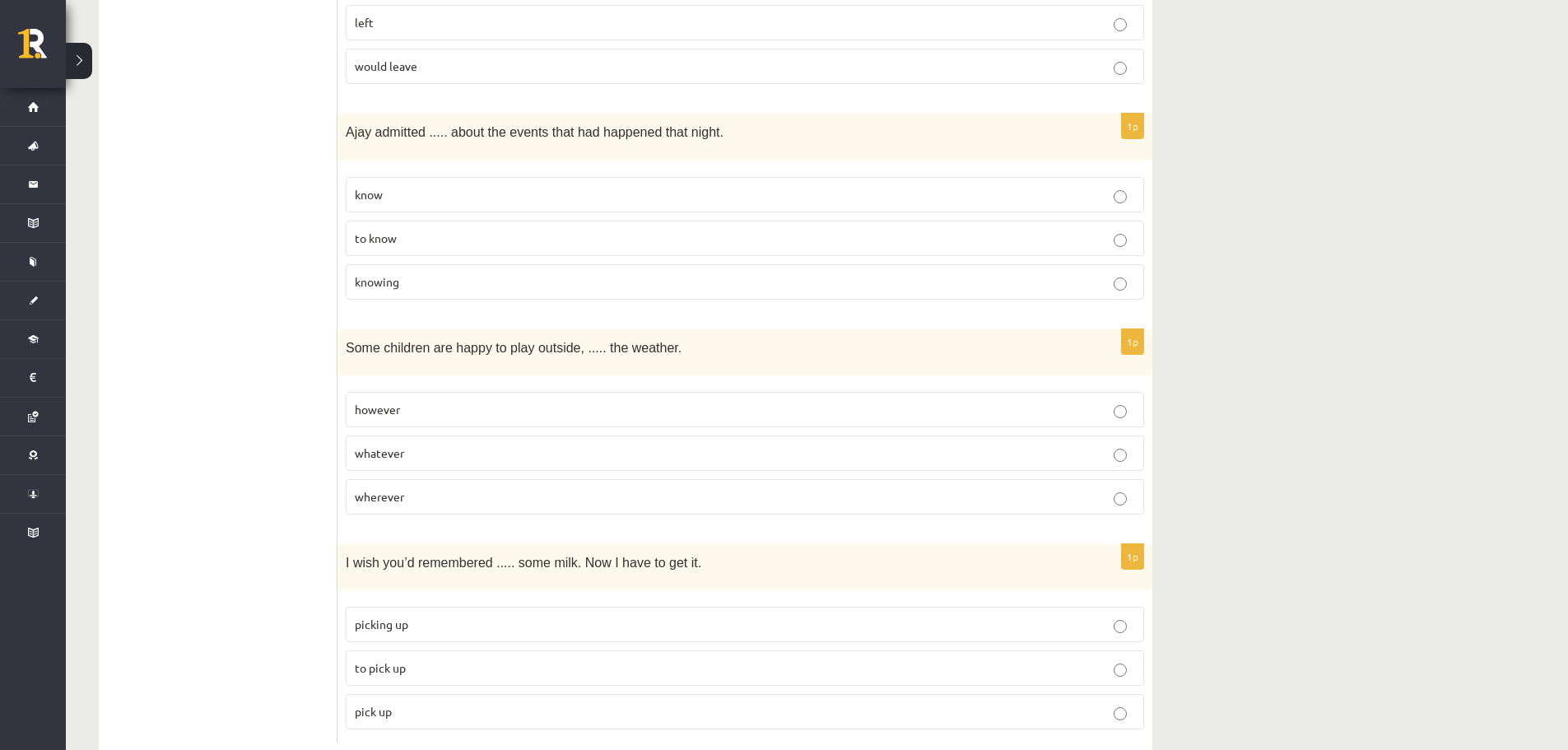
scroll to position [3973, 0]
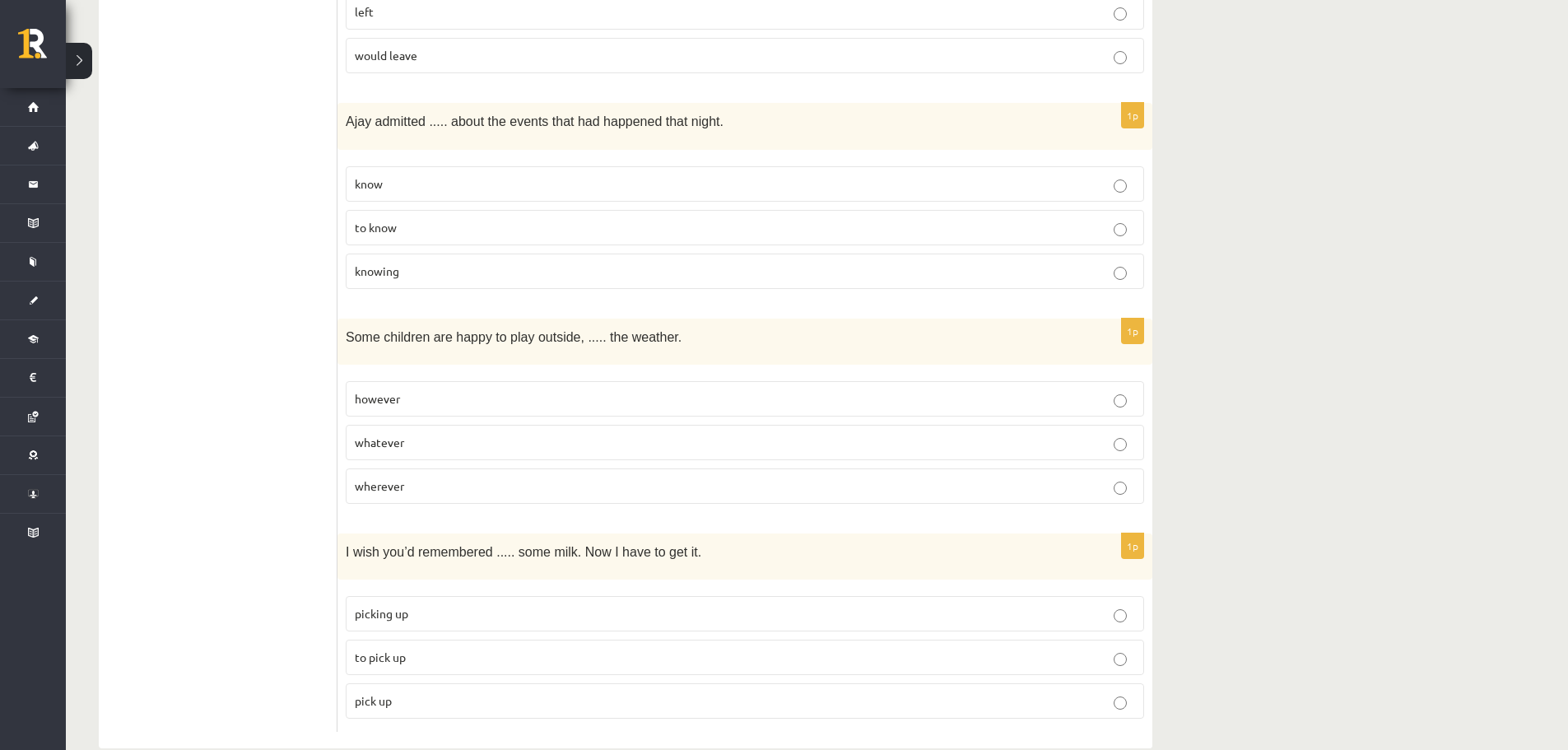
drag, startPoint x: 335, startPoint y: 517, endPoint x: 439, endPoint y: 586, distance: 124.8
drag, startPoint x: 344, startPoint y: 519, endPoint x: 460, endPoint y: 657, distance: 180.3
click at [460, 657] on div "1p I wish you’d remembered ..... some milk. Now I have to get it. picking up to…" at bounding box center [745, 632] width 815 height 198
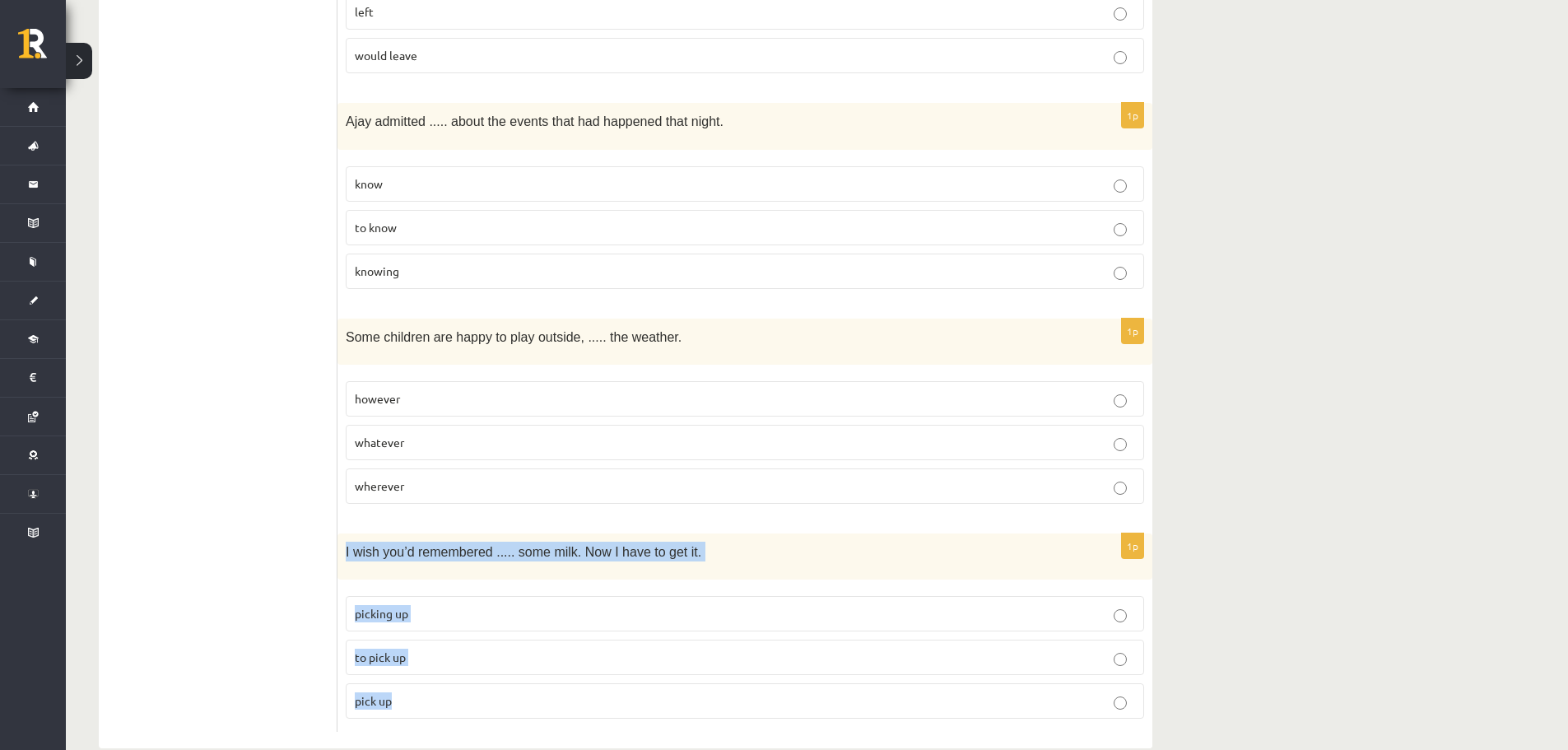
click at [436, 649] on p "to pick up" at bounding box center [745, 657] width 780 height 18
drag, startPoint x: 361, startPoint y: 526, endPoint x: 478, endPoint y: 654, distance: 173.4
click at [478, 654] on div "1p I wish you’d remembered ..... some milk. Now I have to get it. picking up to…" at bounding box center [745, 632] width 815 height 198
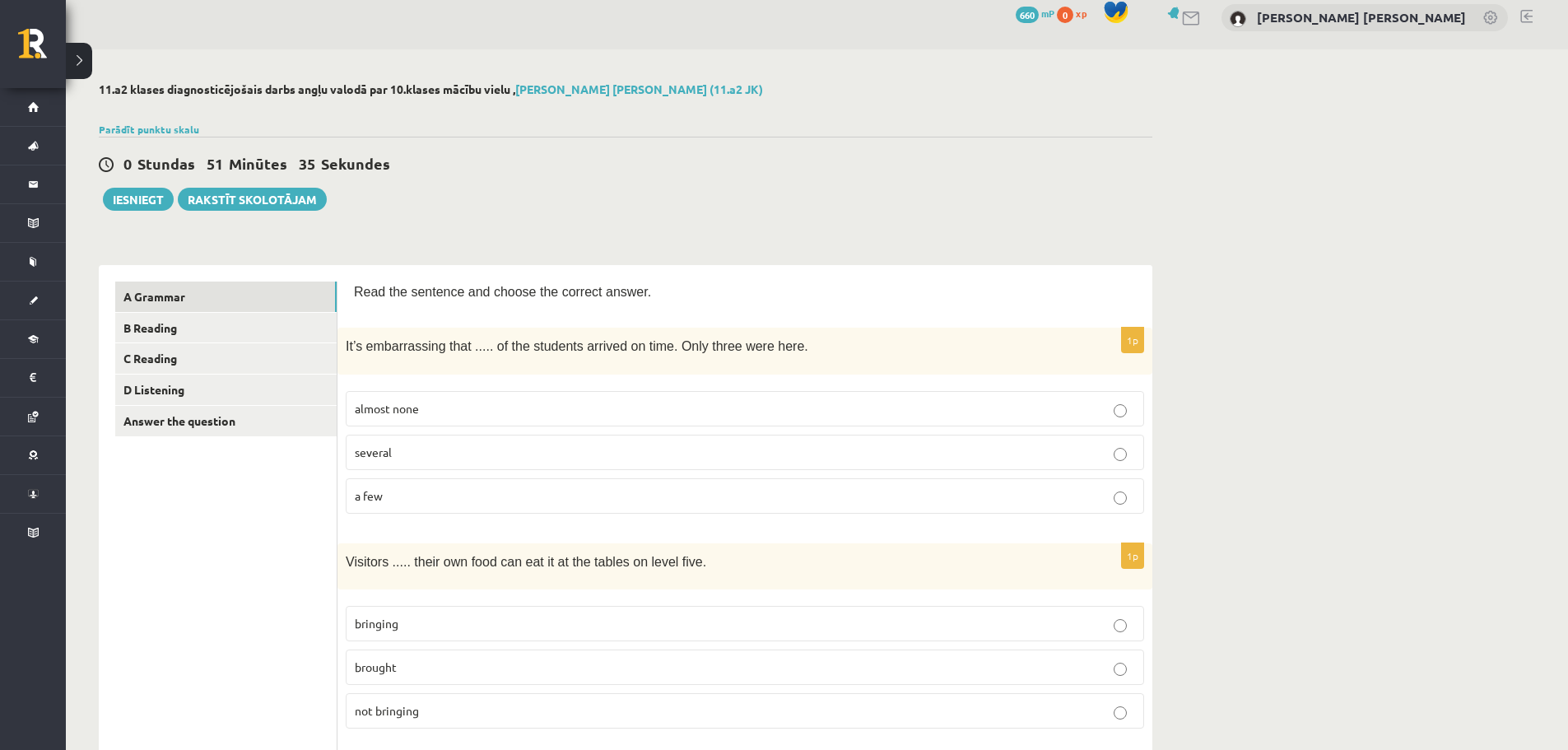
scroll to position [0, 0]
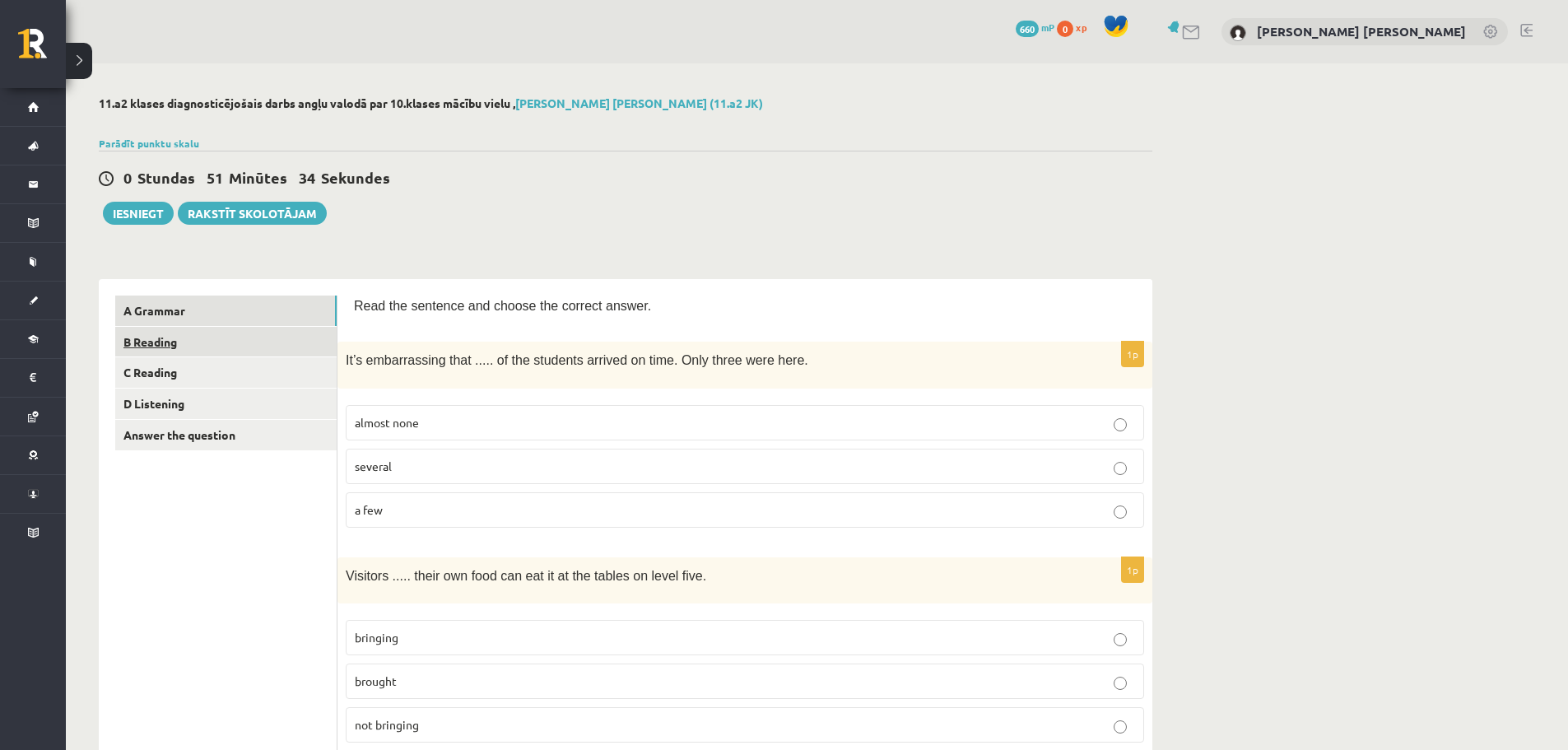
click at [251, 340] on link "B Reading" at bounding box center [226, 342] width 222 height 30
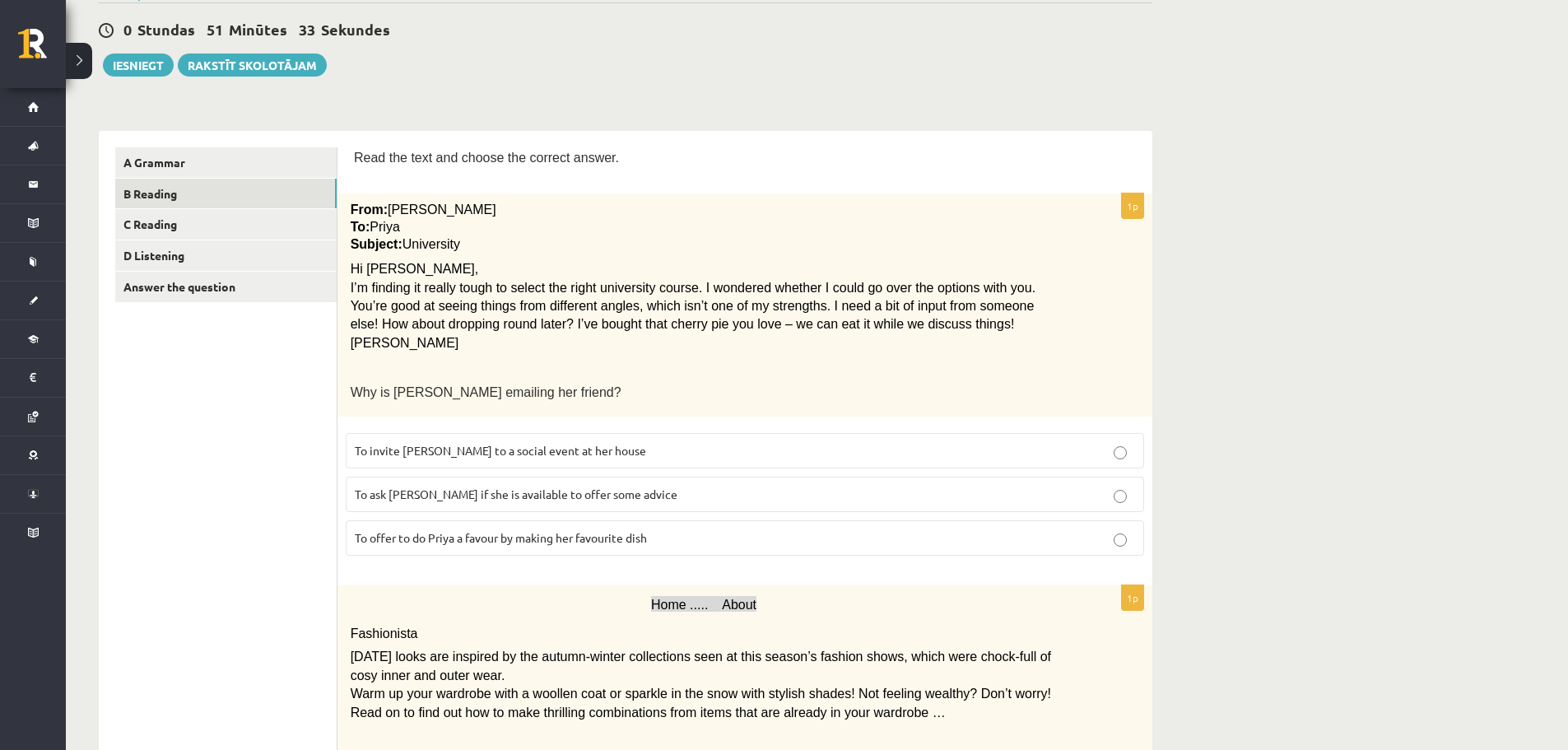
scroll to position [247, 0]
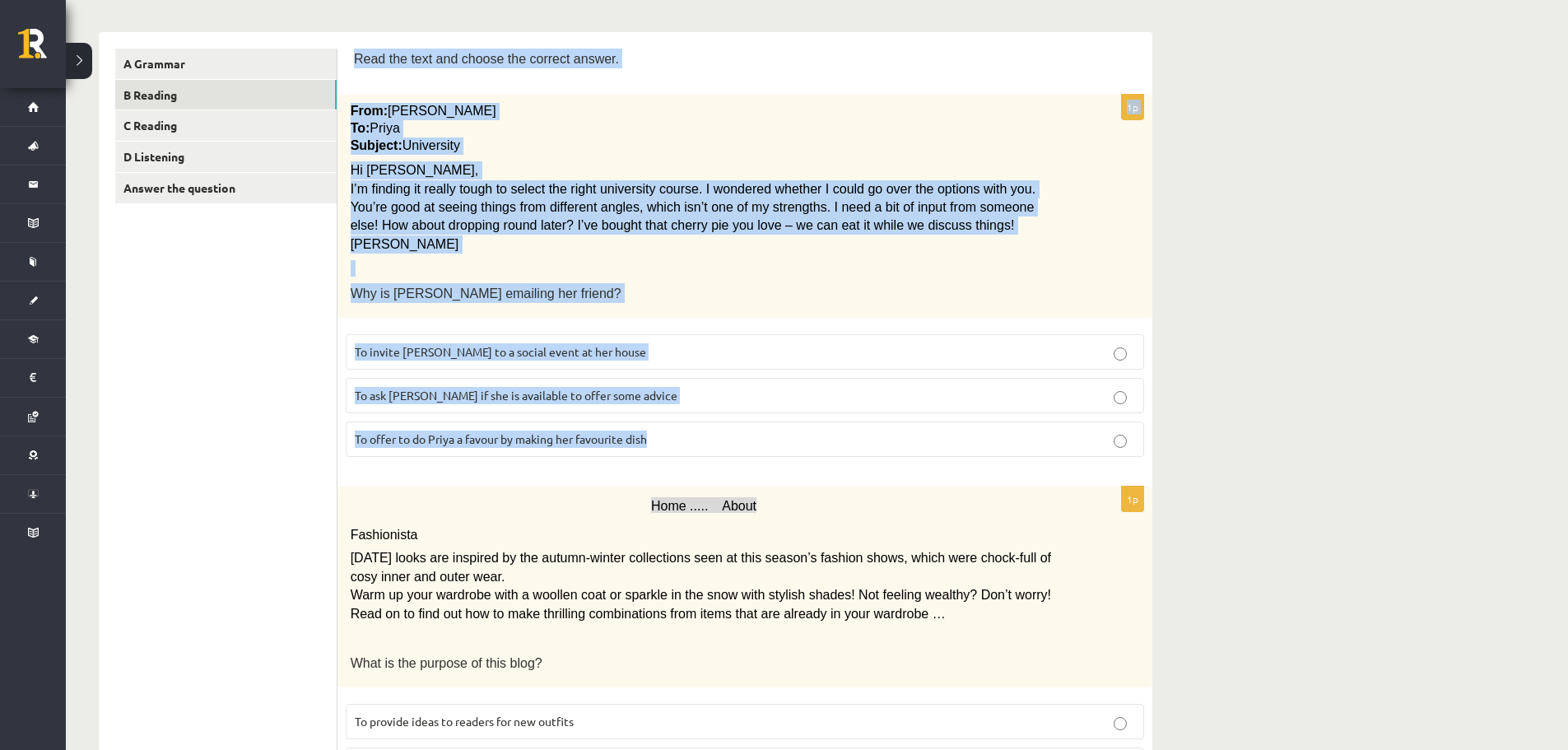
drag, startPoint x: 357, startPoint y: 61, endPoint x: 765, endPoint y: 430, distance: 550.1
copy form "Read the text and choose the correct answer. 1p From: Emily To: Priya Subject: …"
click at [462, 378] on label "To ask Priya if she is available to offer some advice" at bounding box center [745, 395] width 799 height 35
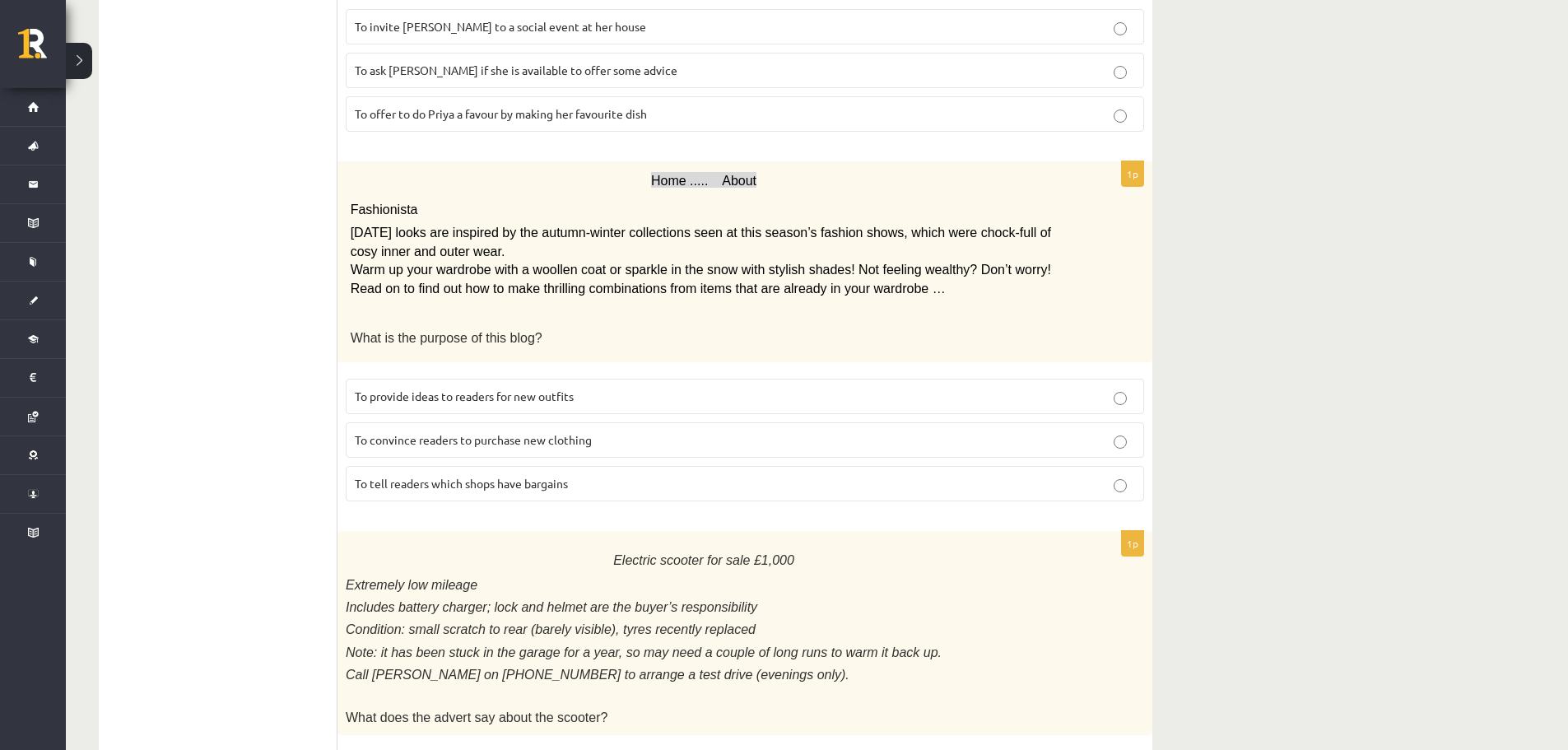
scroll to position [576, 0]
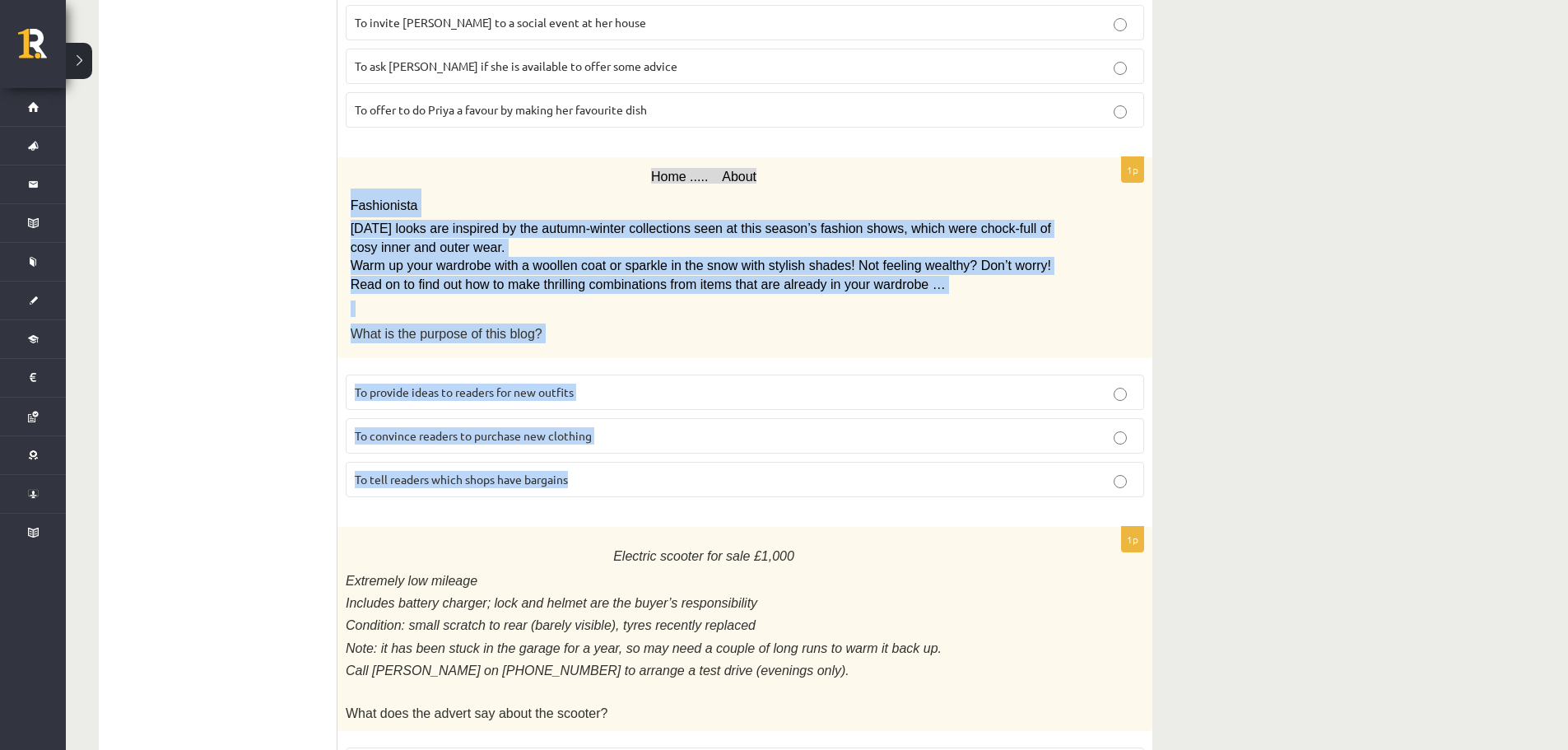
drag, startPoint x: 347, startPoint y: 203, endPoint x: 617, endPoint y: 459, distance: 372.1
click at [617, 459] on div "1p Home ..... About Fashionista Today’s looks are inspired by the autumn-winter…" at bounding box center [745, 334] width 815 height 353
copy div "Fashionista Today’s looks are inspired by the autumn-winter collections seen at…"
click at [521, 393] on span "To provide ideas to readers for new outfits" at bounding box center [465, 392] width 219 height 15
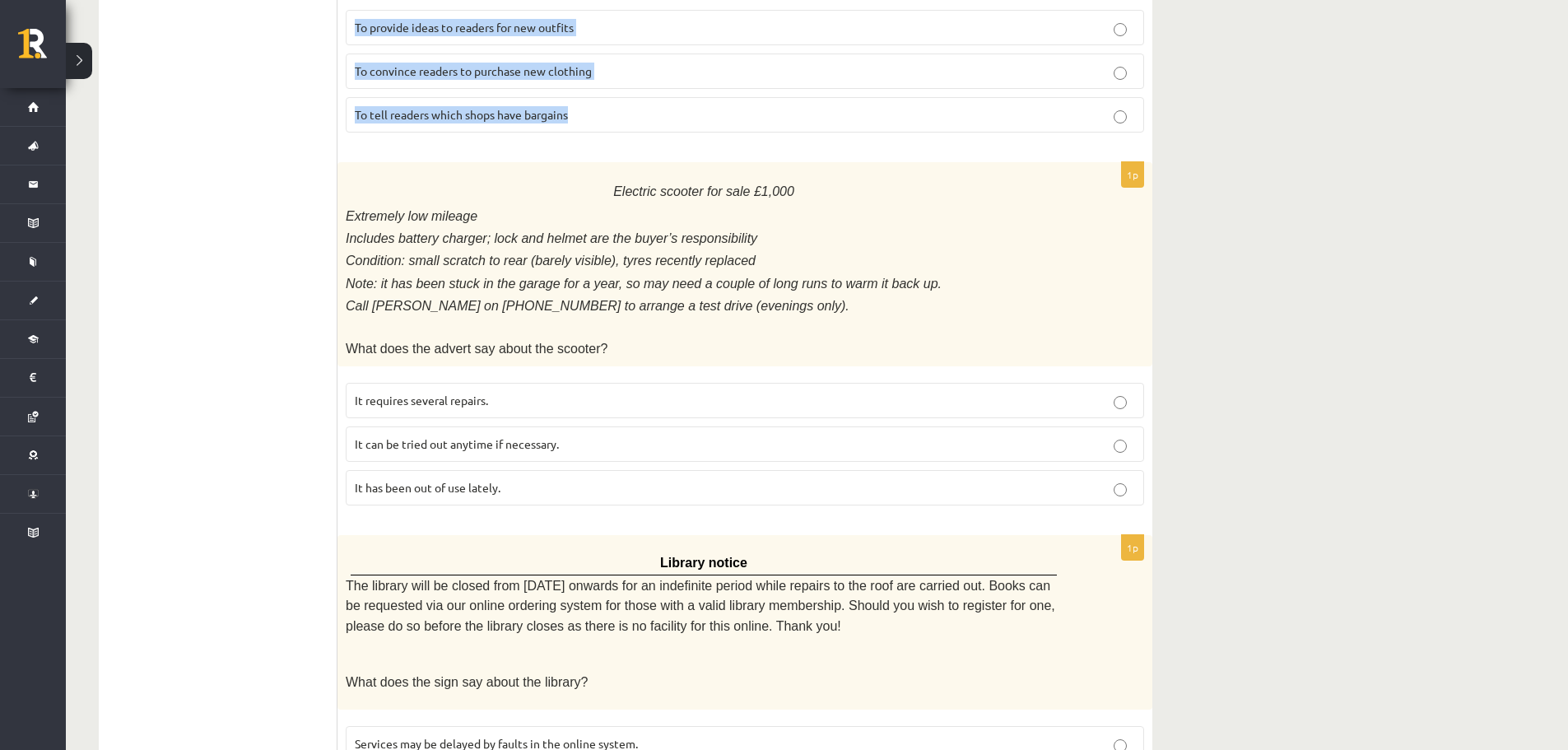
scroll to position [988, 0]
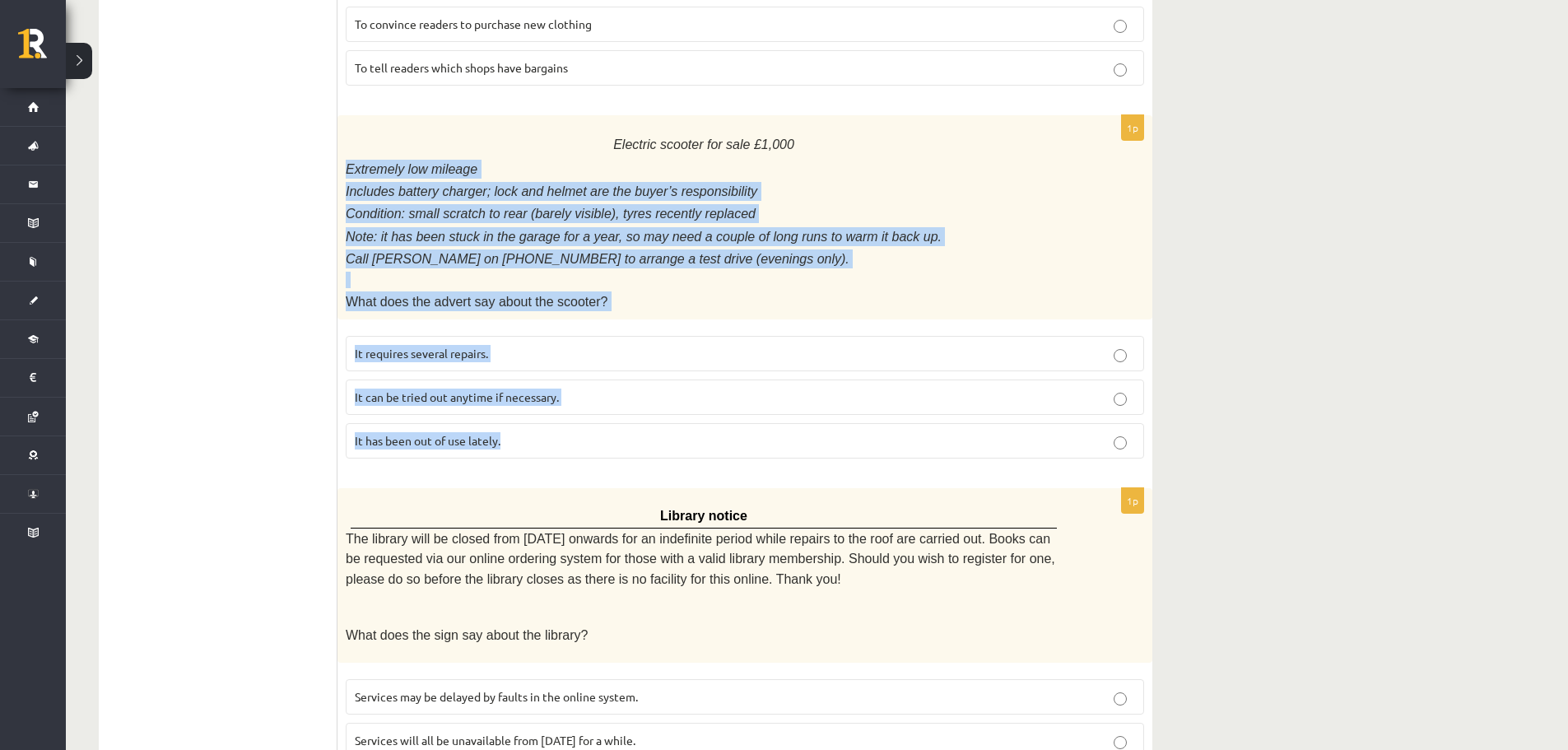
drag, startPoint x: 352, startPoint y: 164, endPoint x: 635, endPoint y: 419, distance: 380.9
click at [635, 419] on div "1p Electric scooter for sale £1,000 Extremely low mileage Includes battery char…" at bounding box center [745, 294] width 815 height 357
copy div "Extremely low mileage Includes battery charger; lock and helmet are the buyer’s…"
click at [476, 433] on span "It has been out of use lately." at bounding box center [428, 440] width 146 height 15
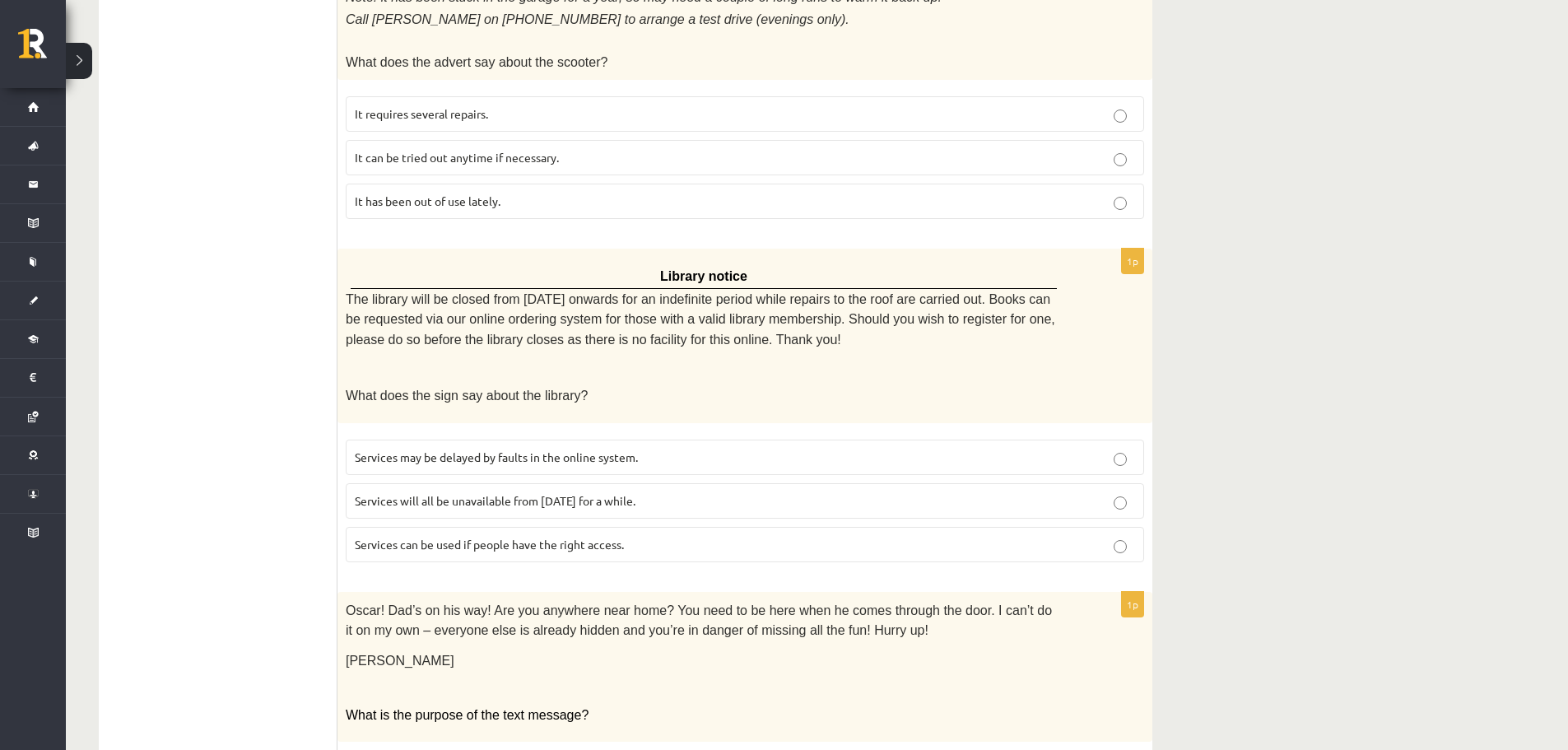
scroll to position [1235, 0]
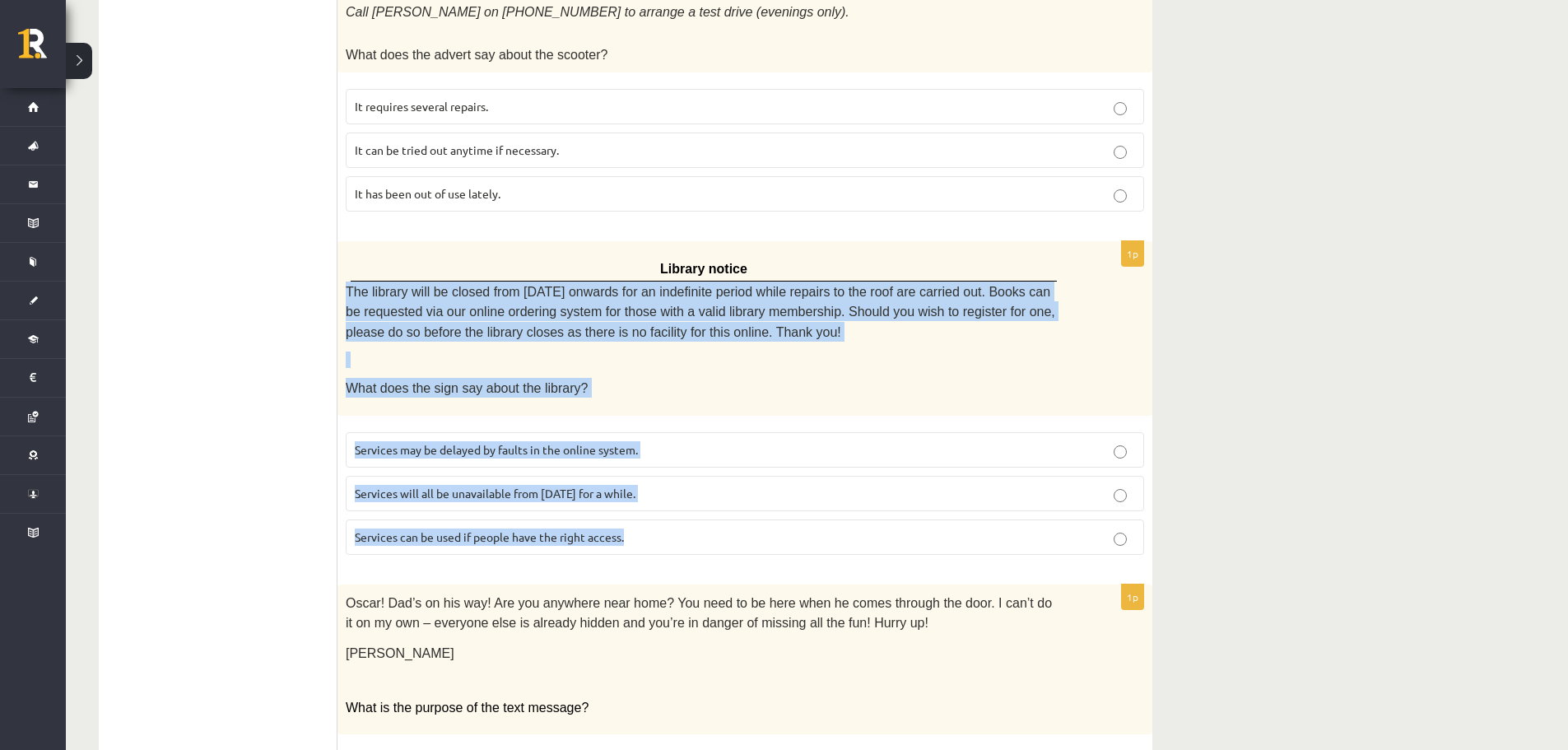
drag, startPoint x: 347, startPoint y: 277, endPoint x: 674, endPoint y: 520, distance: 407.4
click at [674, 520] on div "1p Library notice The library will be closed from Monday onwards for an indefin…" at bounding box center [745, 403] width 815 height 326
copy div "The library will be closed from Monday onwards for an indefinite period while r…"
click at [469, 520] on label "Services can be used if people have the right access." at bounding box center [745, 537] width 799 height 35
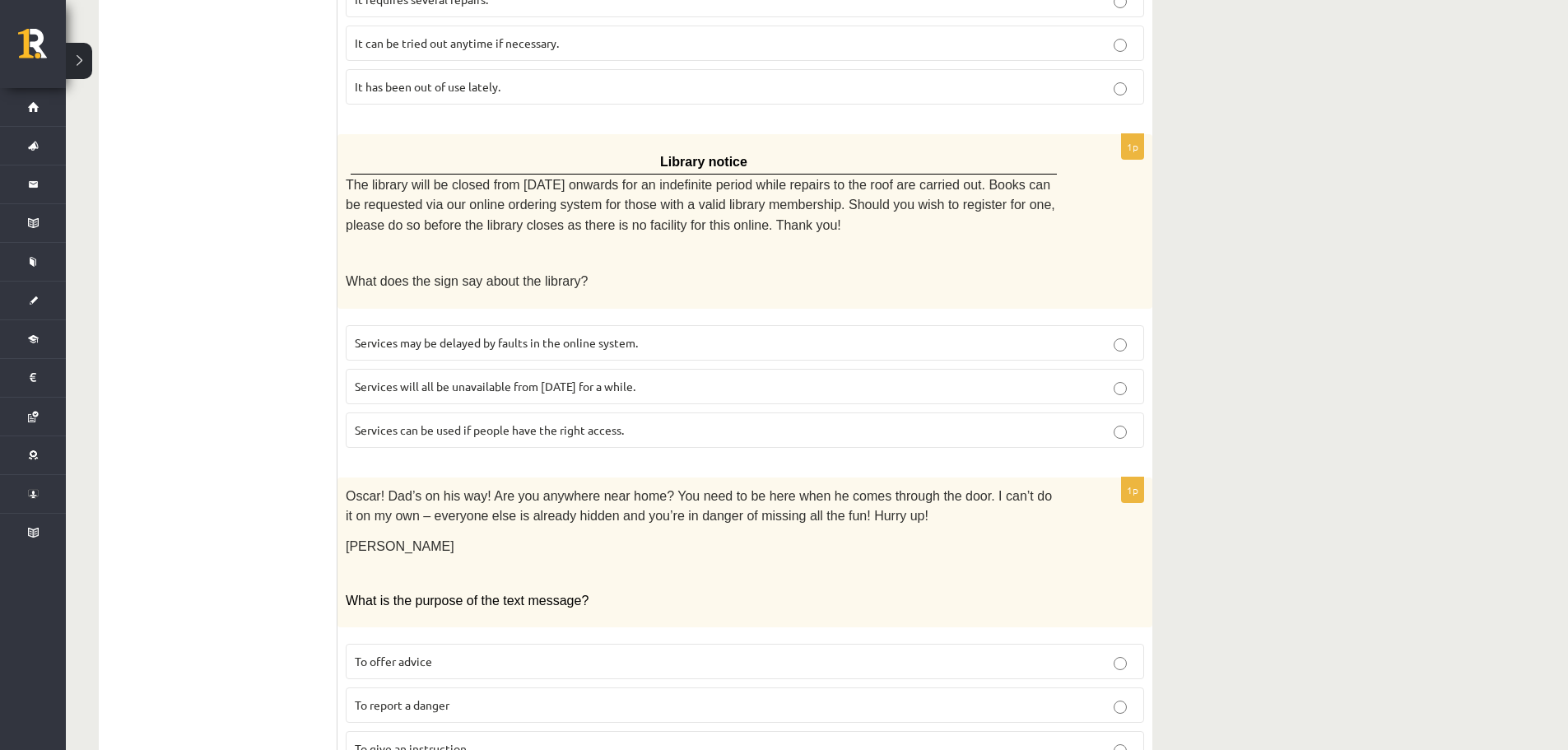
scroll to position [1564, 0]
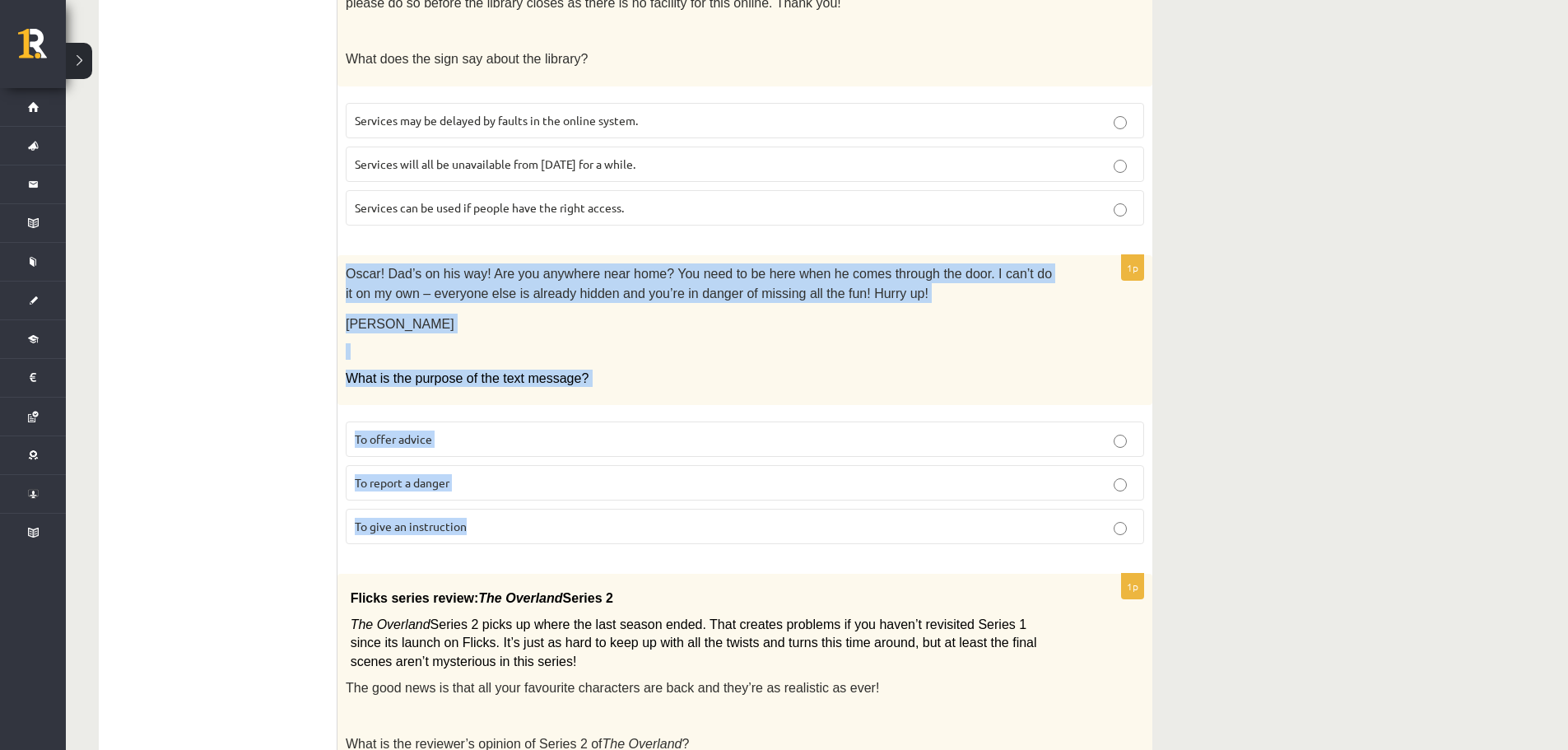
drag, startPoint x: 346, startPoint y: 259, endPoint x: 621, endPoint y: 496, distance: 363.0
click at [621, 496] on div "1p Oscar! Dad’s on his way! Are you anywhere near home? You need to be here whe…" at bounding box center [745, 406] width 815 height 302
click at [427, 519] on span "To give an instruction" at bounding box center [411, 527] width 112 height 15
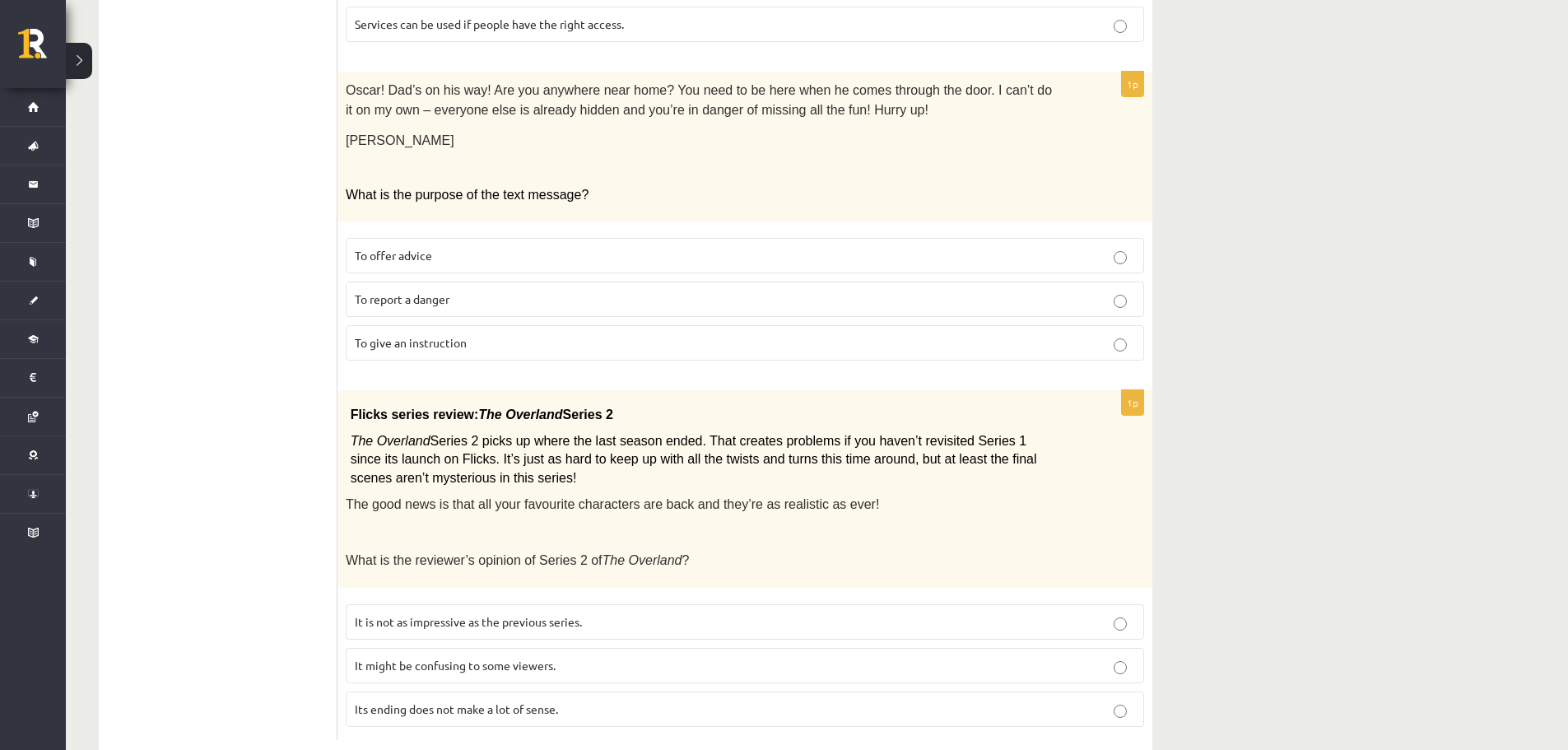
scroll to position [1768, 0]
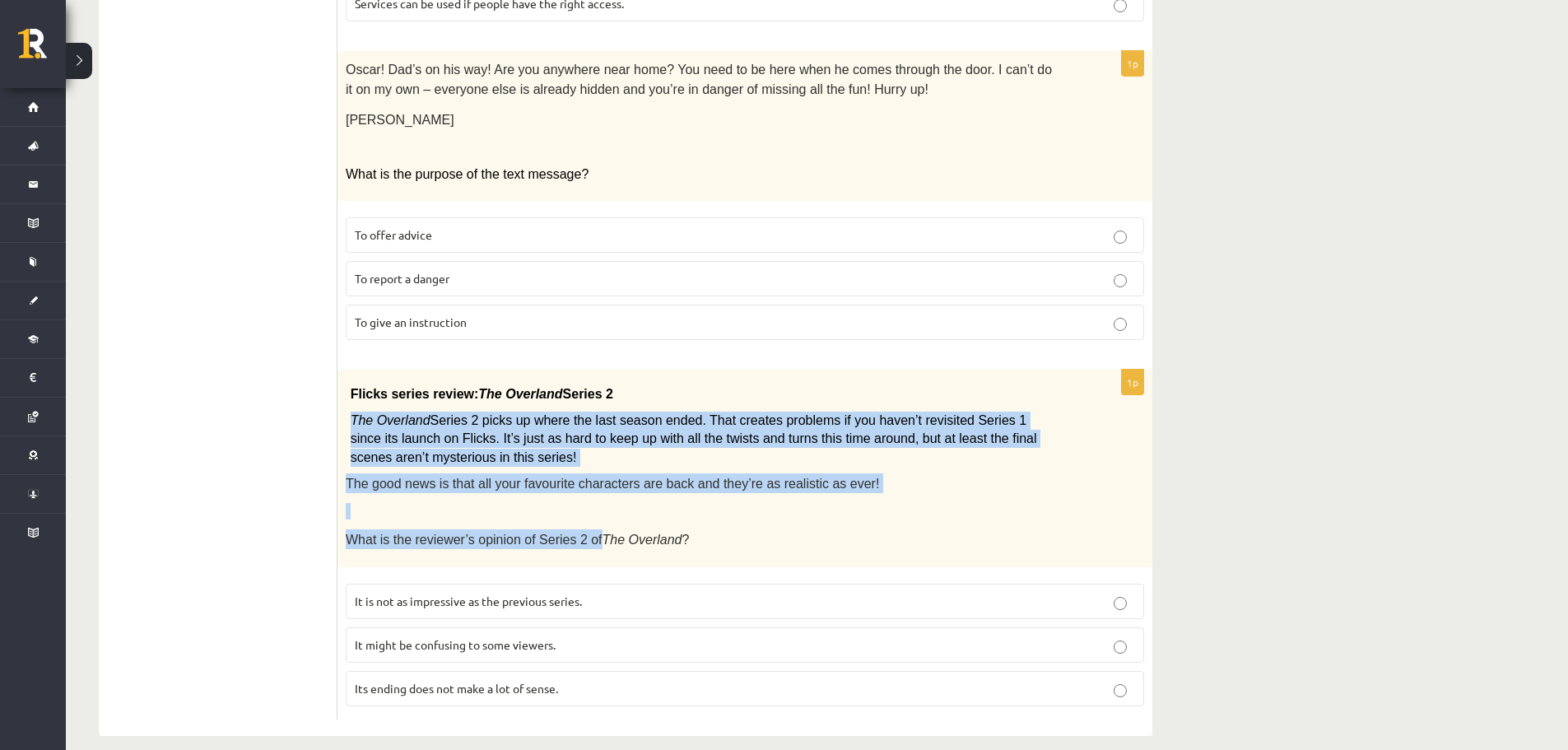
drag, startPoint x: 367, startPoint y: 408, endPoint x: 526, endPoint y: 485, distance: 176.7
click at [567, 516] on div "Flicks series review: The Overland Series 2 The Overland Series 2 picks up wher…" at bounding box center [745, 469] width 815 height 198
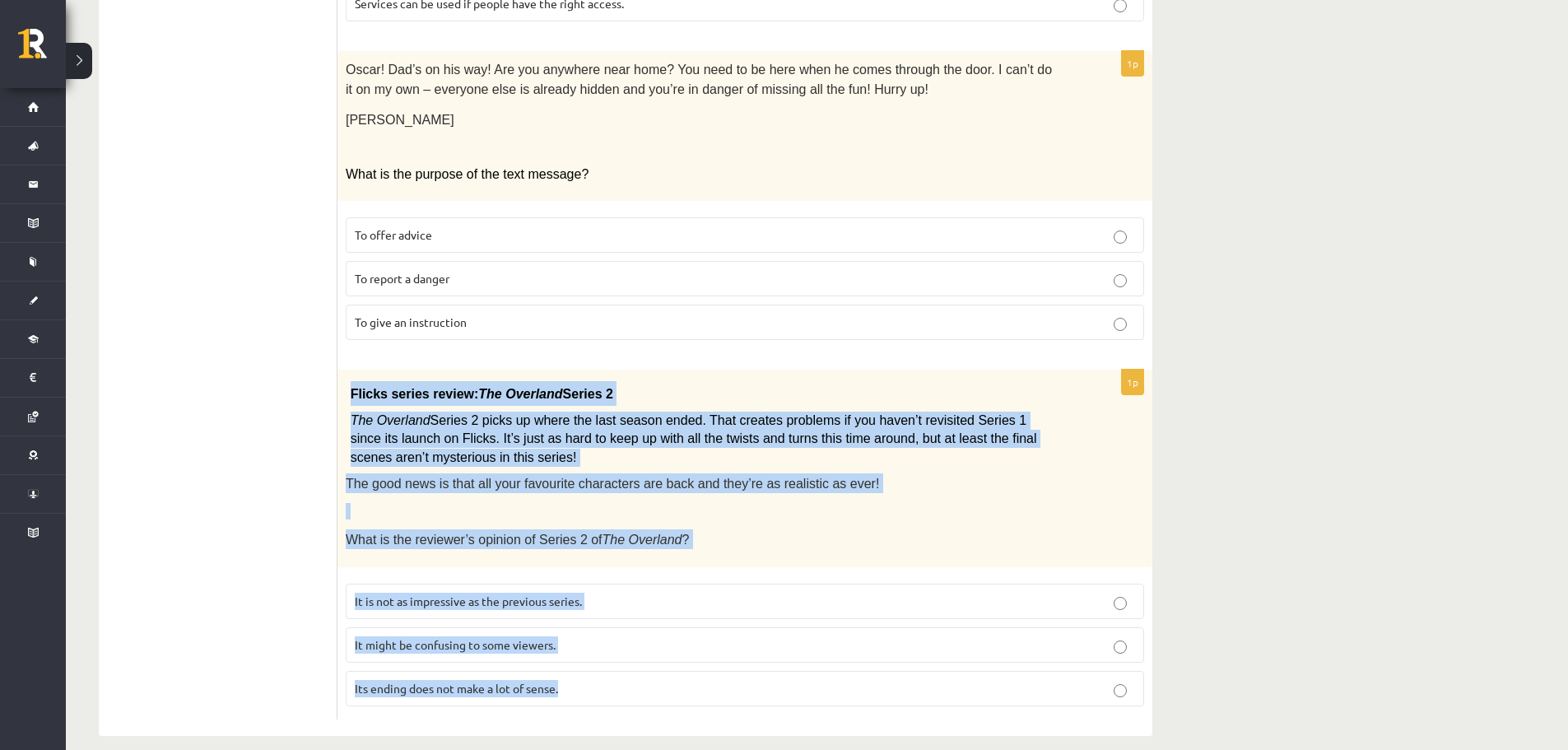
drag, startPoint x: 347, startPoint y: 373, endPoint x: 709, endPoint y: 646, distance: 453.4
click at [709, 646] on div "1p Flicks series review: The Overland Series 2 The Overland Series 2 picks up w…" at bounding box center [745, 545] width 815 height 351
click at [396, 637] on span "It might be confusing to some viewers." at bounding box center [455, 645] width 201 height 15
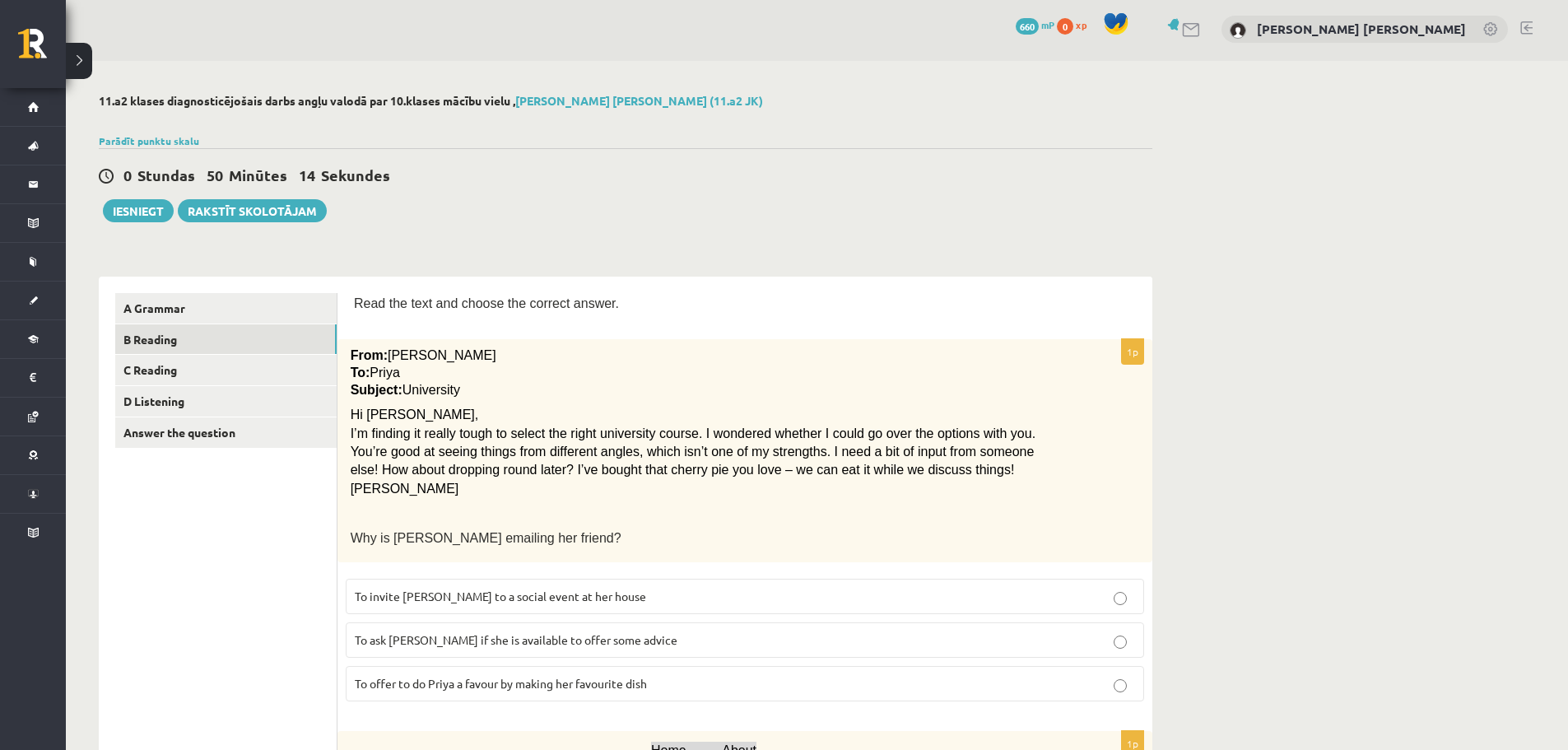
scroll to position [0, 0]
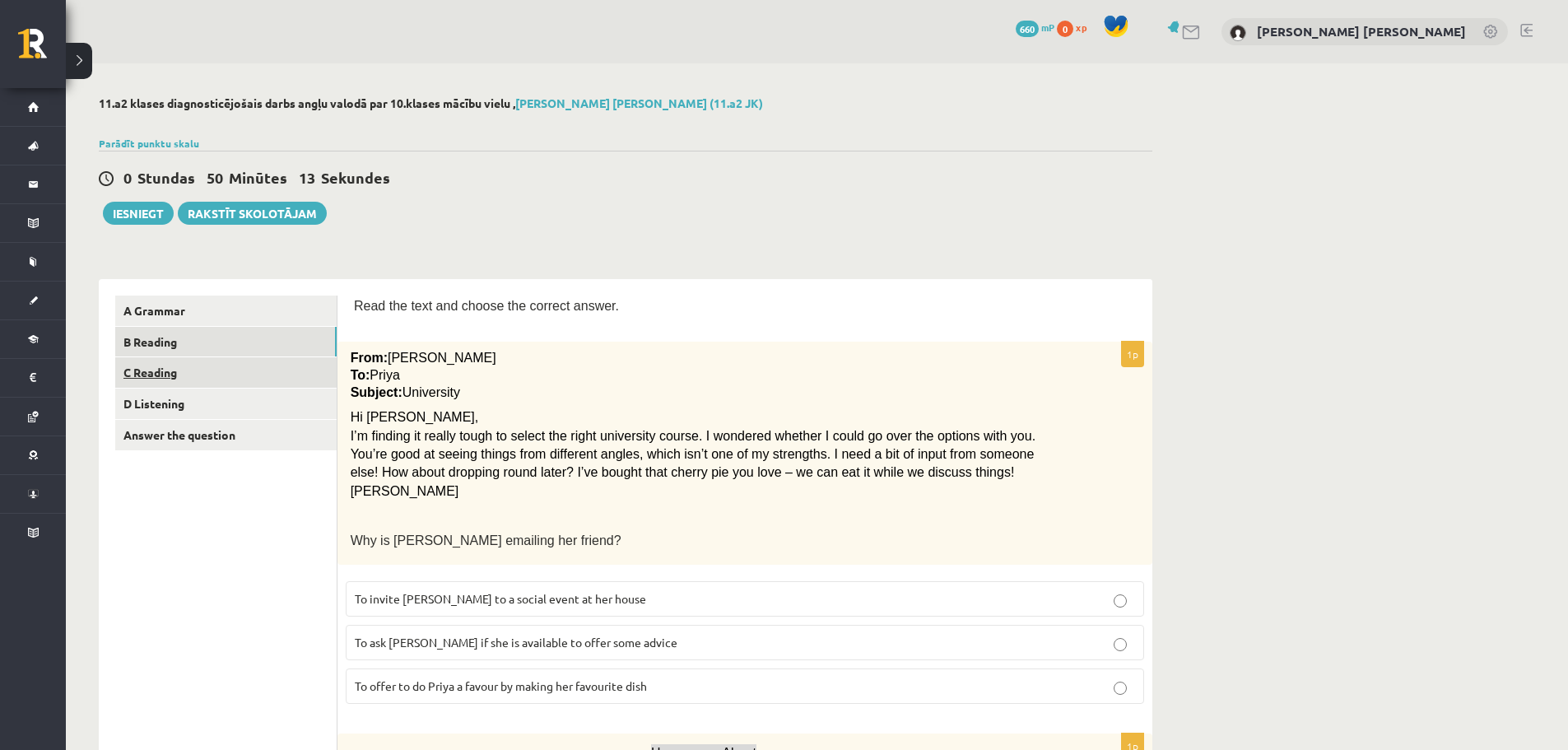
click at [184, 377] on link "C Reading" at bounding box center [226, 372] width 222 height 30
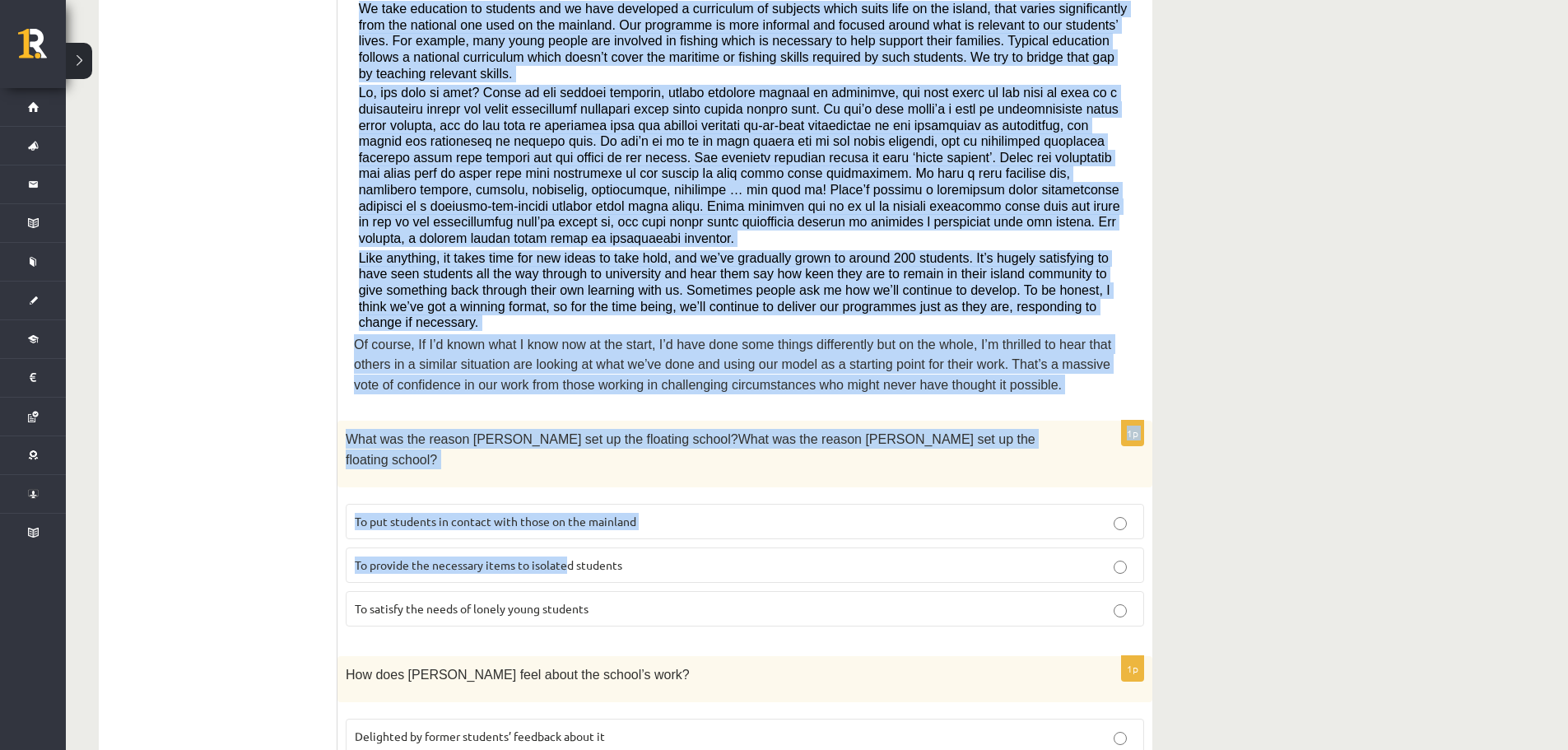
scroll to position [576, 0]
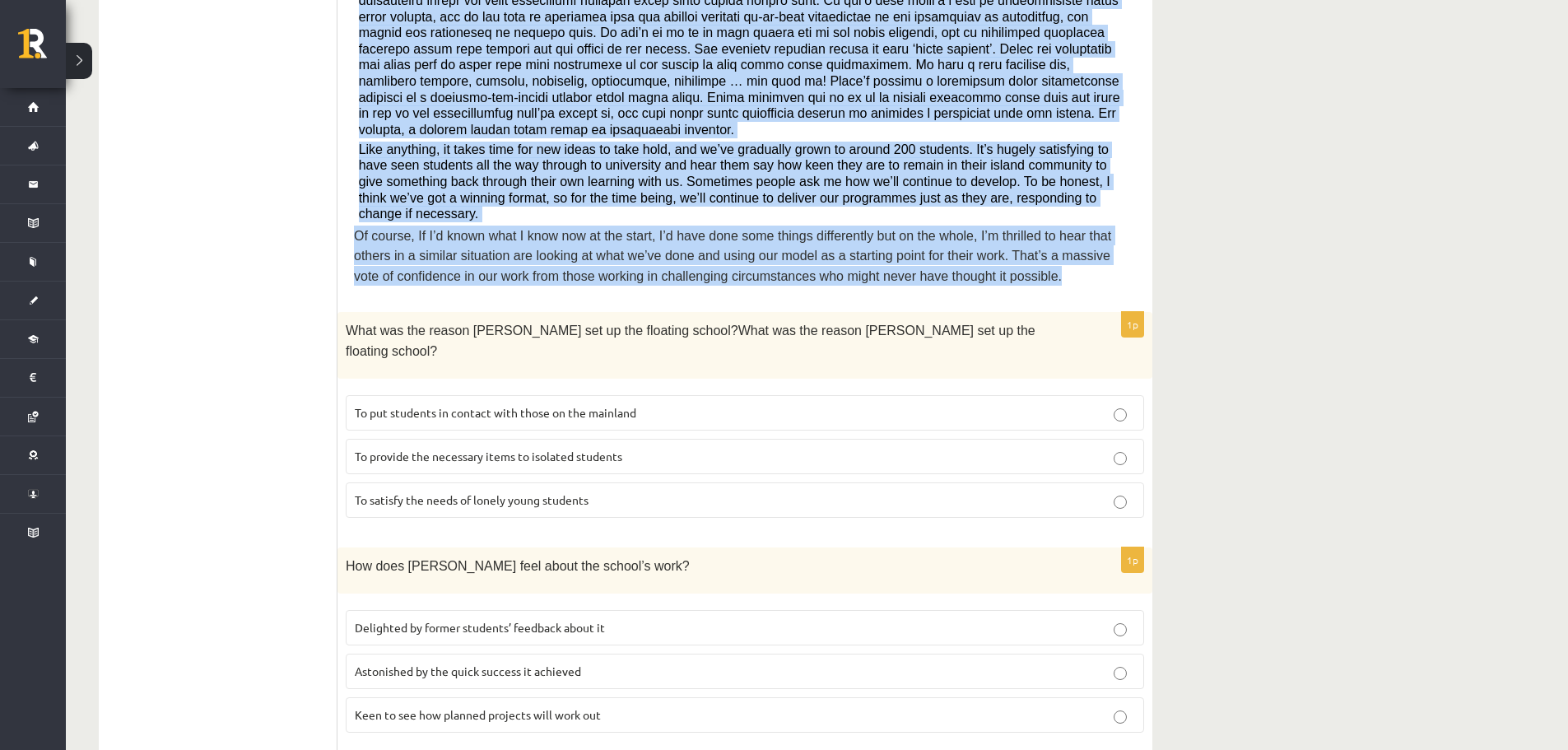
drag, startPoint x: 351, startPoint y: 139, endPoint x: 902, endPoint y: 231, distance: 558.6
click at [902, 231] on div "Read the article about an unusual school and choose the correct answer for each…" at bounding box center [745, 663] width 815 height 1920
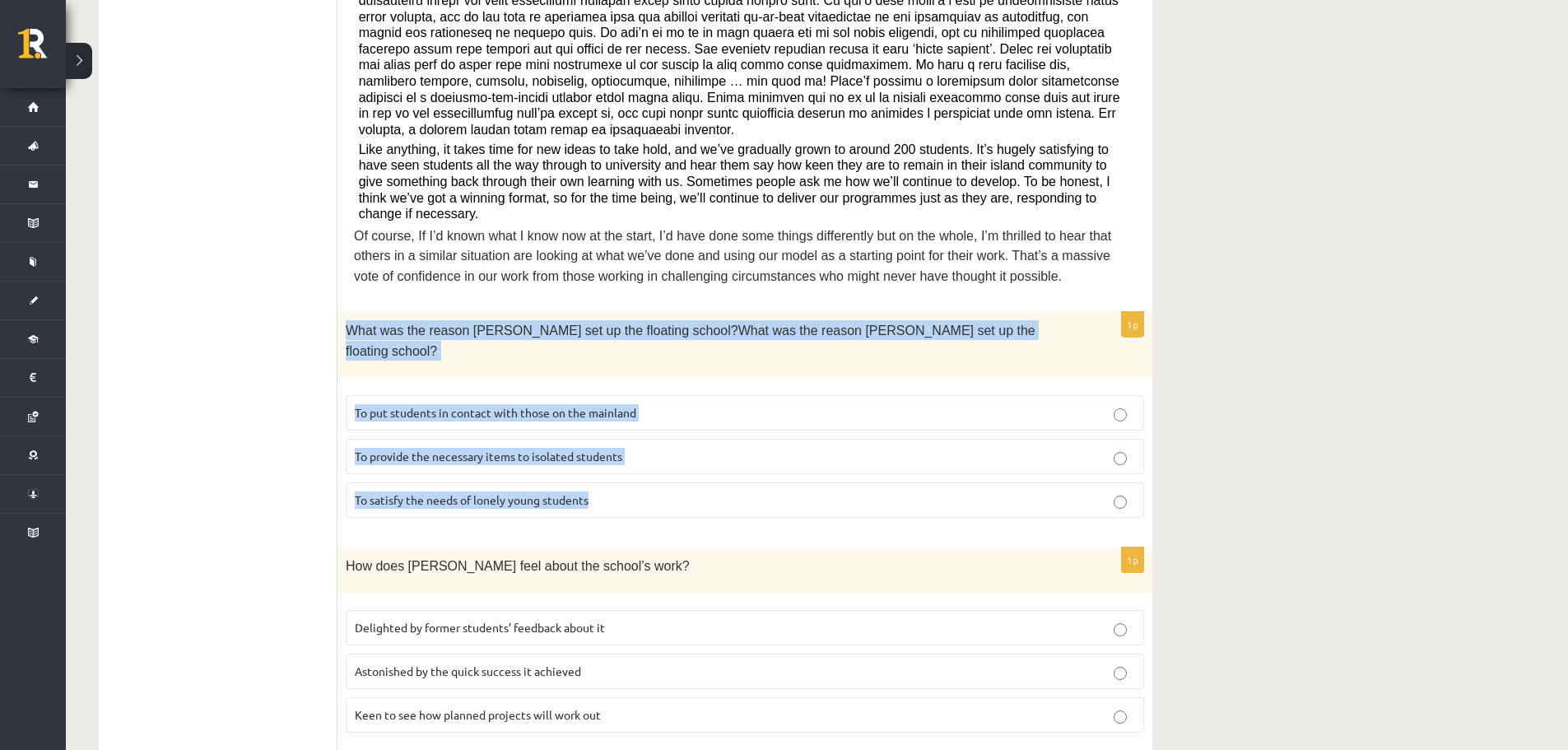
drag, startPoint x: 350, startPoint y: 275, endPoint x: 657, endPoint y: 428, distance: 343.0
click at [657, 428] on div "1p What was the reason Anna set up the floating school?What was the reason Anna…" at bounding box center [745, 422] width 815 height 219
click at [382, 449] on span "To provide the necessary items to isolated students" at bounding box center [489, 456] width 268 height 15
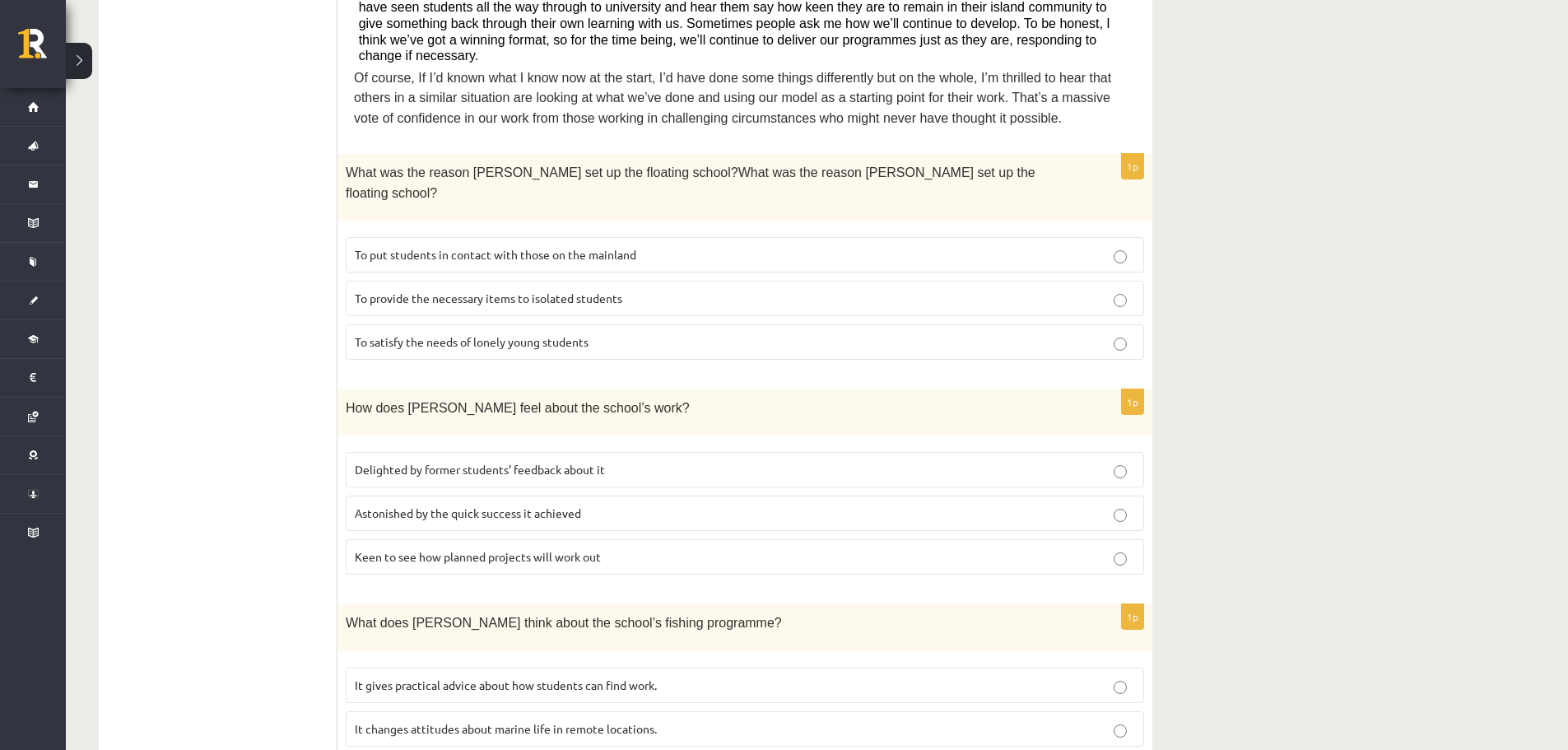
scroll to position [741, 0]
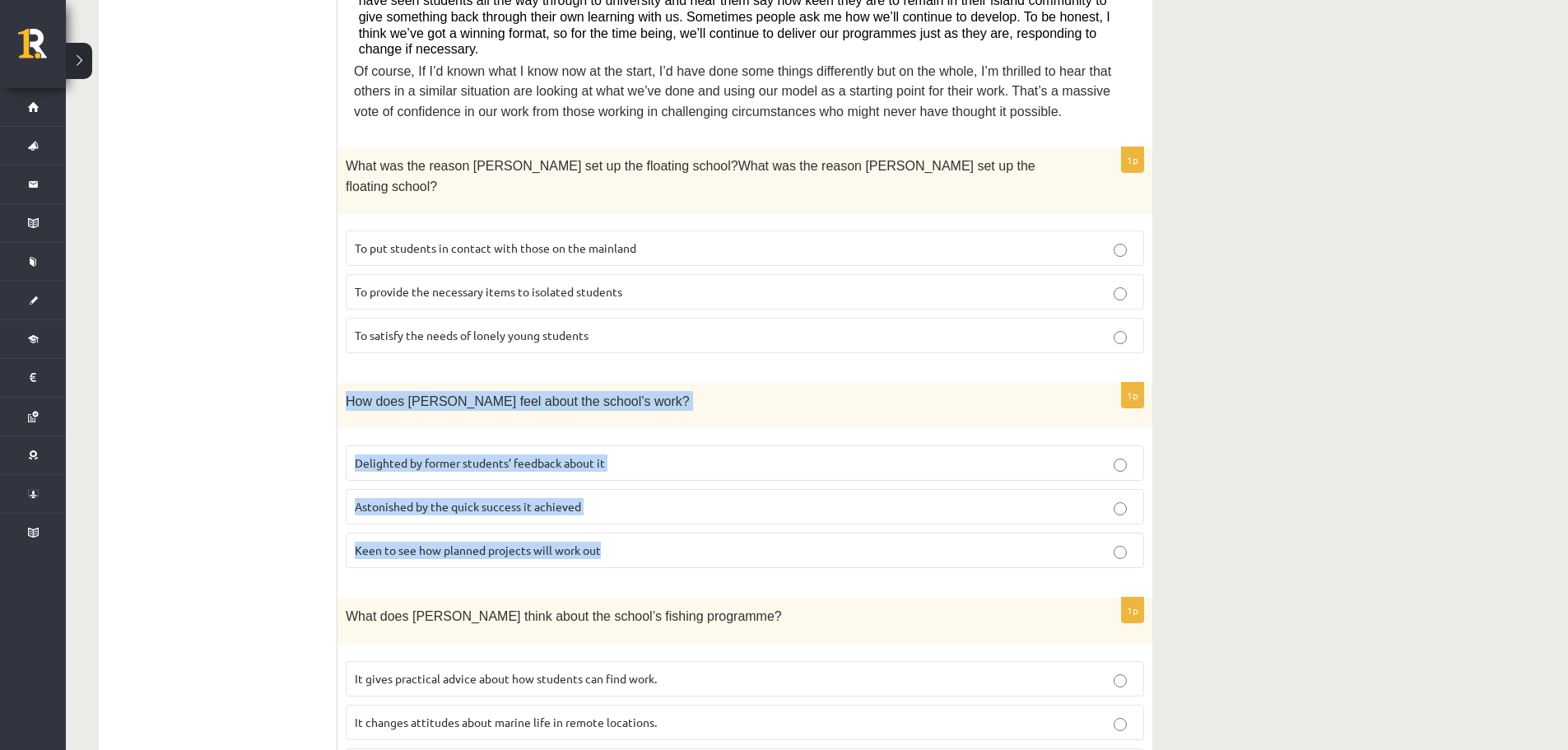
drag, startPoint x: 342, startPoint y: 327, endPoint x: 625, endPoint y: 470, distance: 317.1
click at [625, 470] on div "1p How does Anna feel about the school’s work? Delighted by former students’ fe…" at bounding box center [745, 481] width 815 height 198
click at [428, 455] on span "Delighted by former students’ feedback about it" at bounding box center [480, 463] width 250 height 15
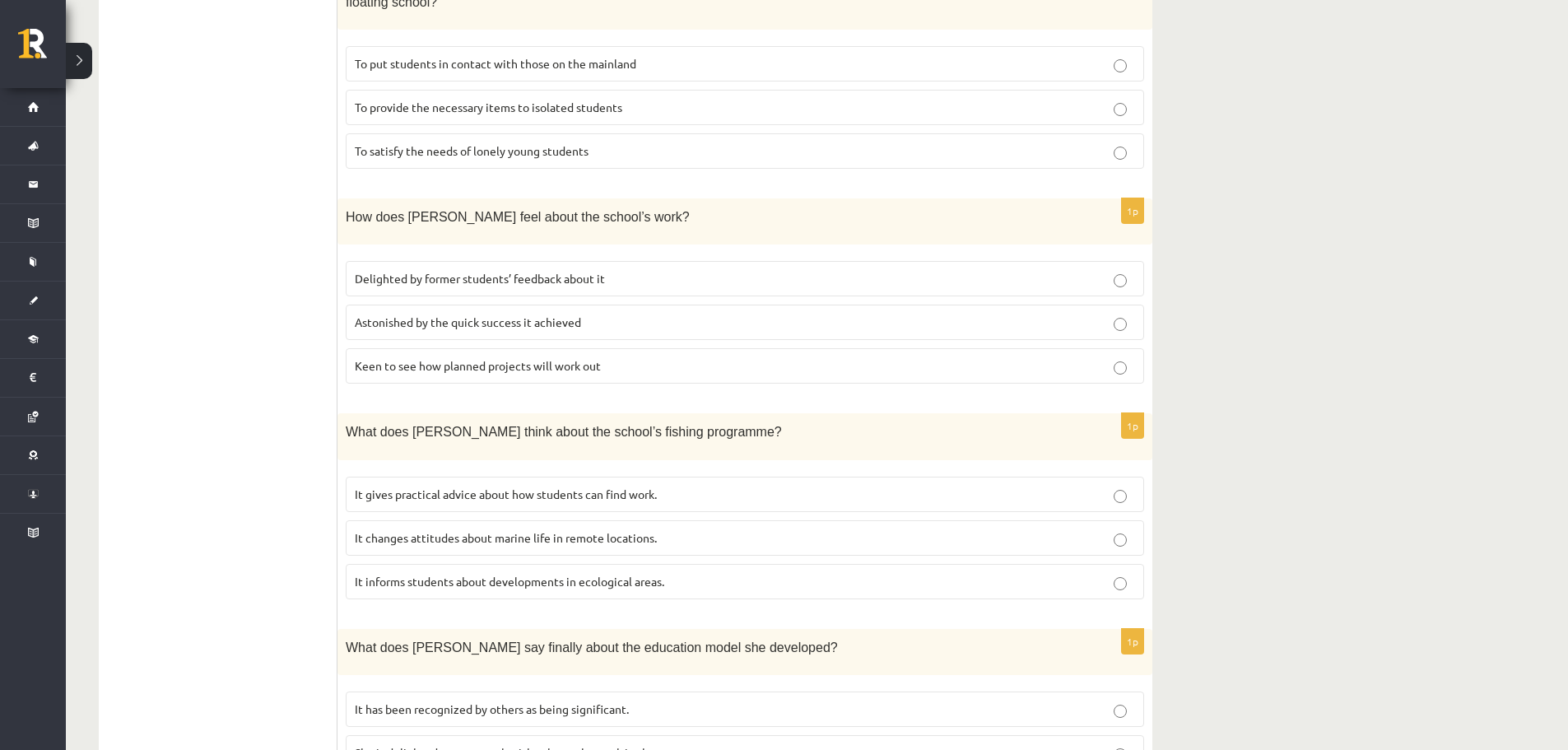
scroll to position [988, 0]
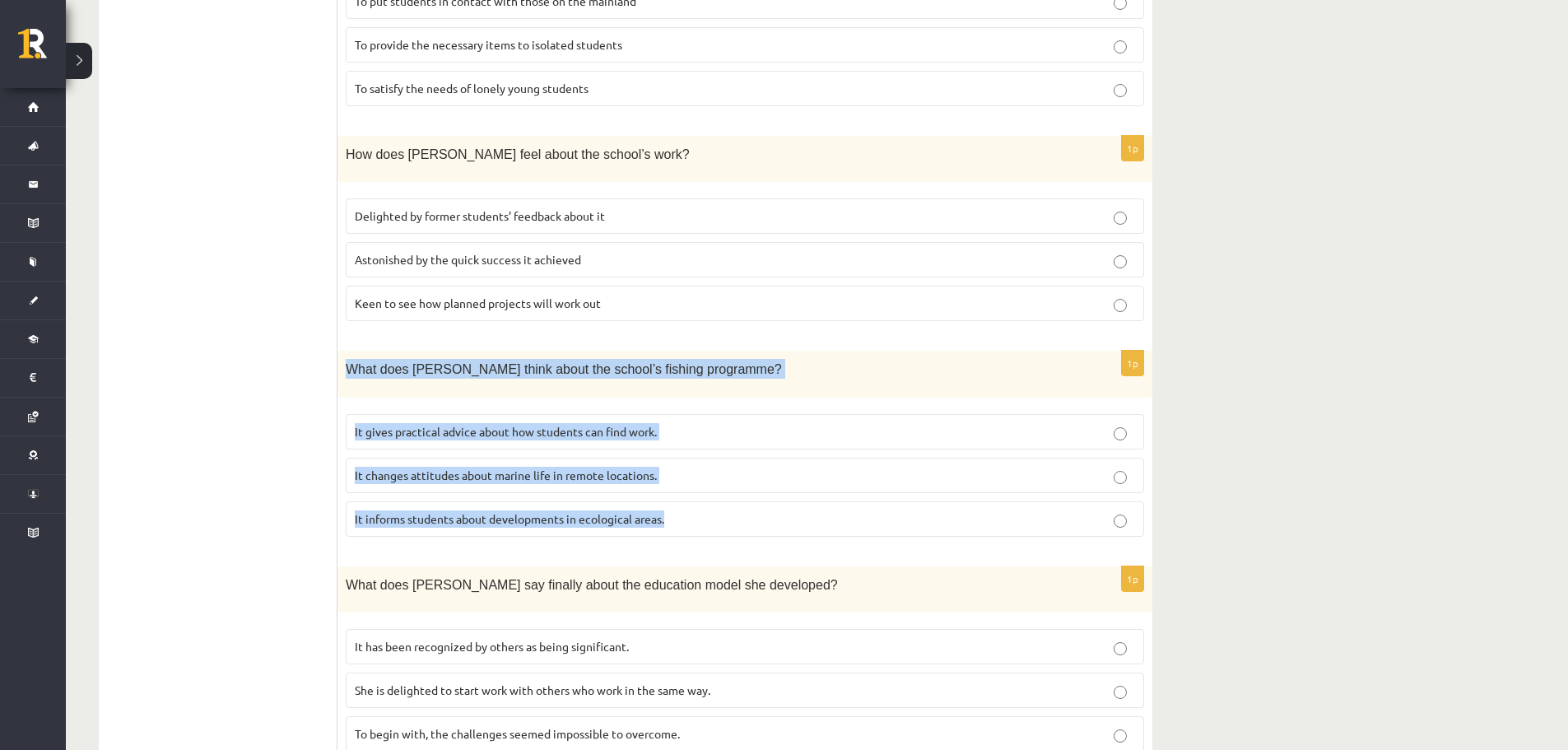
drag, startPoint x: 354, startPoint y: 295, endPoint x: 685, endPoint y: 462, distance: 370.7
click at [685, 464] on div "1p What does Anna think about the school’s fishing programme? It gives practica…" at bounding box center [745, 449] width 815 height 198
click at [471, 511] on span "It informs students about developments in ecological areas." at bounding box center [510, 519] width 310 height 15
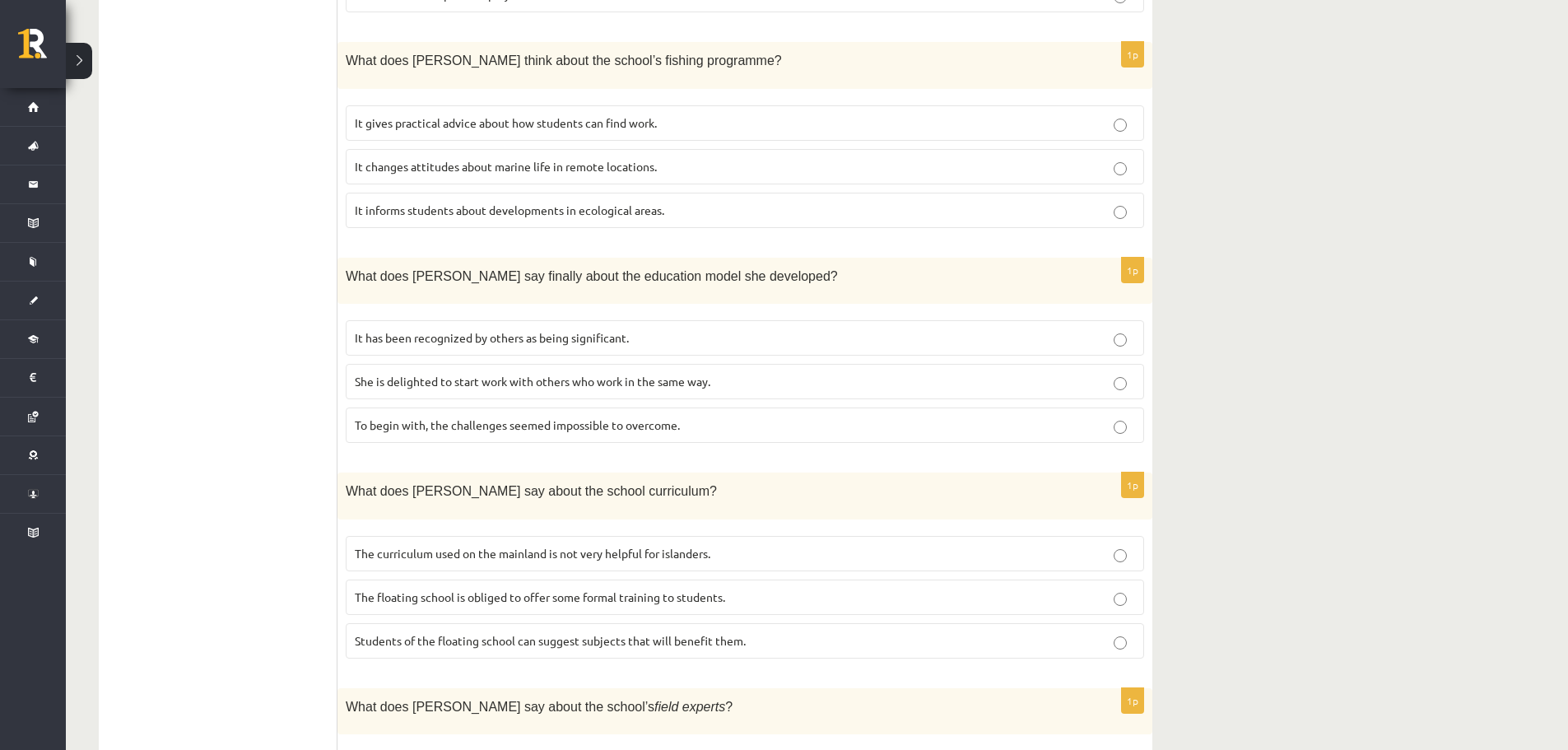
scroll to position [1317, 0]
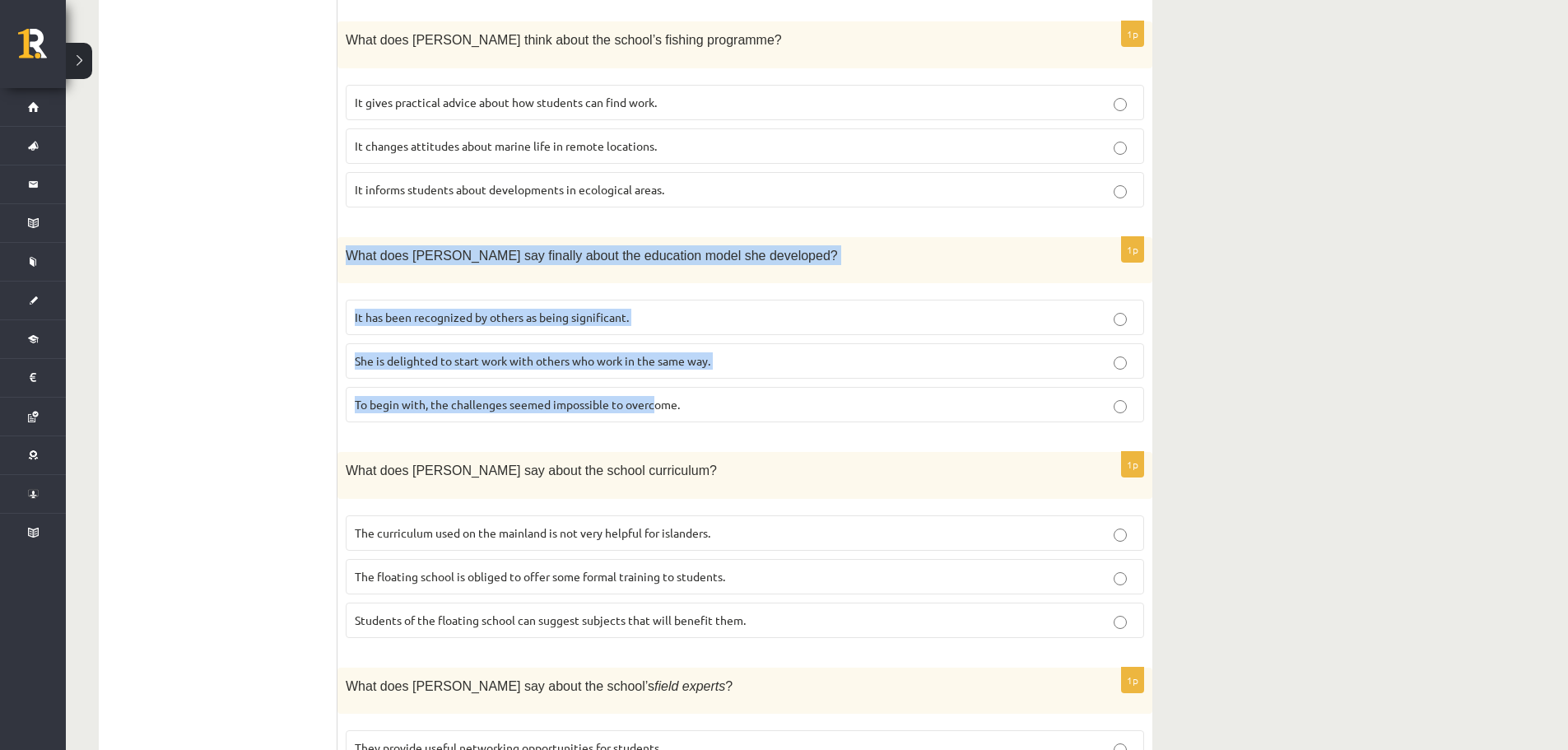
drag, startPoint x: 400, startPoint y: 189, endPoint x: 657, endPoint y: 323, distance: 289.8
click at [657, 323] on div "1p What does Anna say finally about the education model she developed? It has b…" at bounding box center [745, 336] width 815 height 198
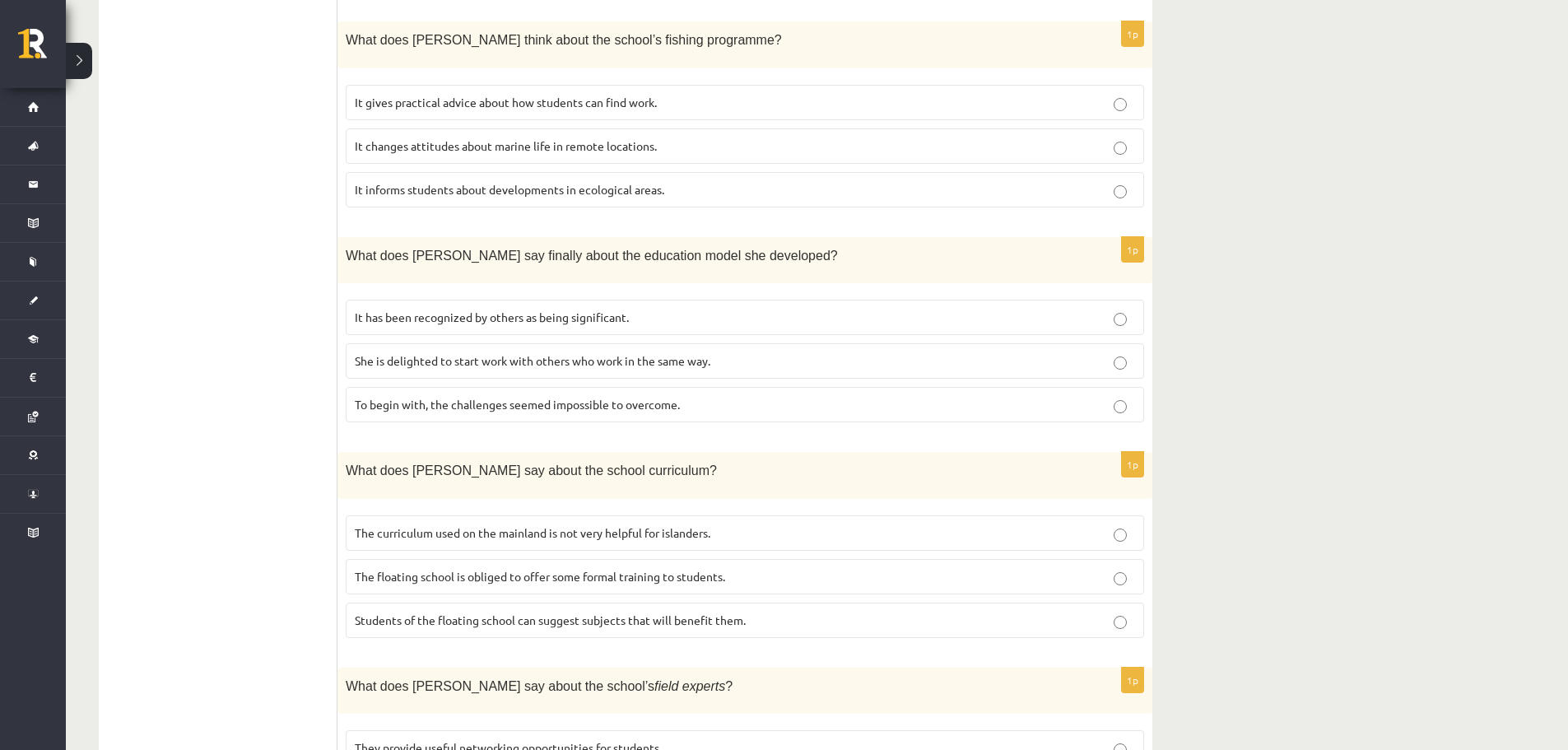
click at [705, 396] on p "To begin with, the challenges seemed impossible to overcome." at bounding box center [745, 404] width 780 height 18
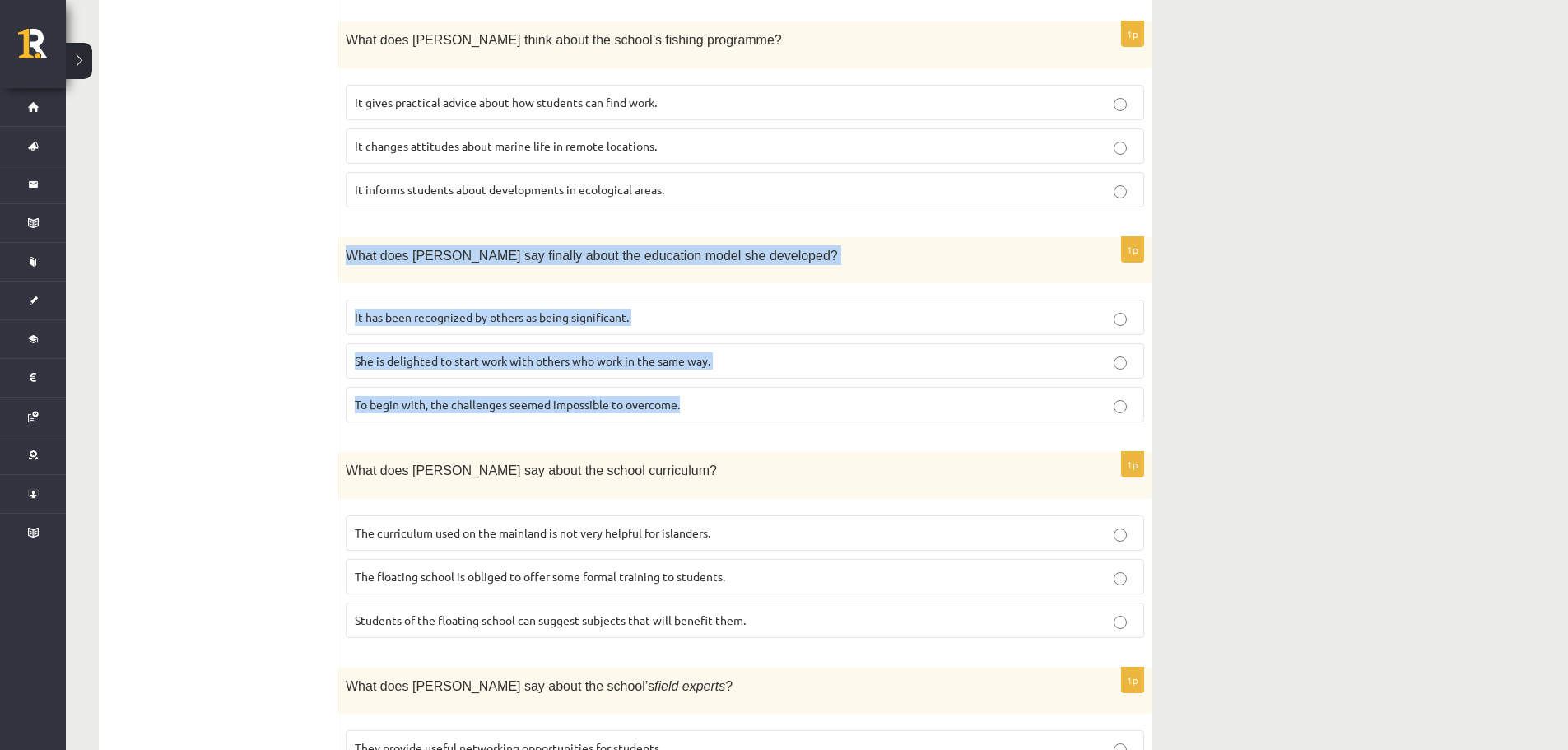
drag, startPoint x: 677, startPoint y: 321, endPoint x: 348, endPoint y: 177, distance: 359.1
click at [348, 237] on div "1p What does Anna say finally about the education model she developed? It has b…" at bounding box center [745, 336] width 815 height 198
click at [487, 310] on span "It has been recognized by others as being significant." at bounding box center [491, 317] width 274 height 15
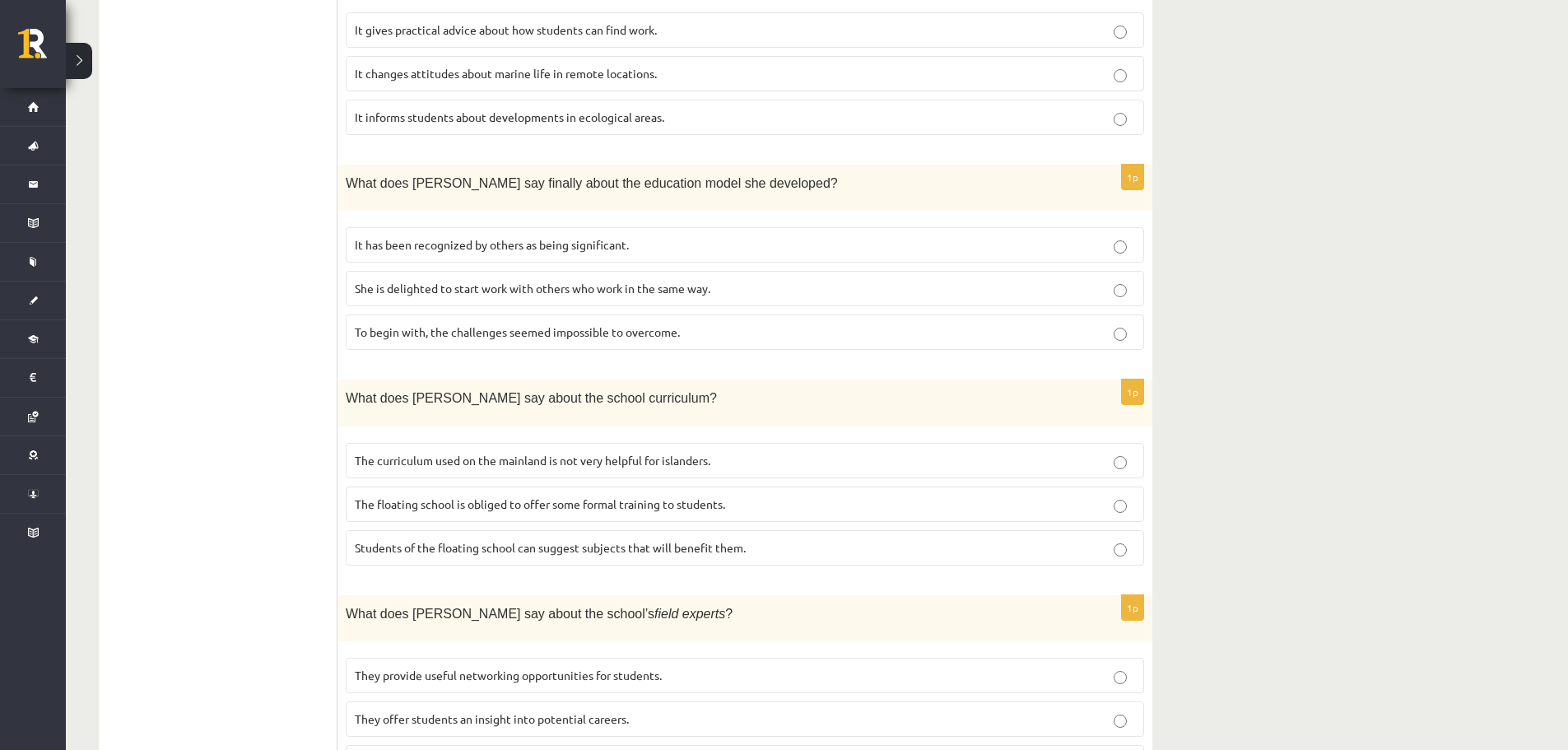
scroll to position [1407, 0]
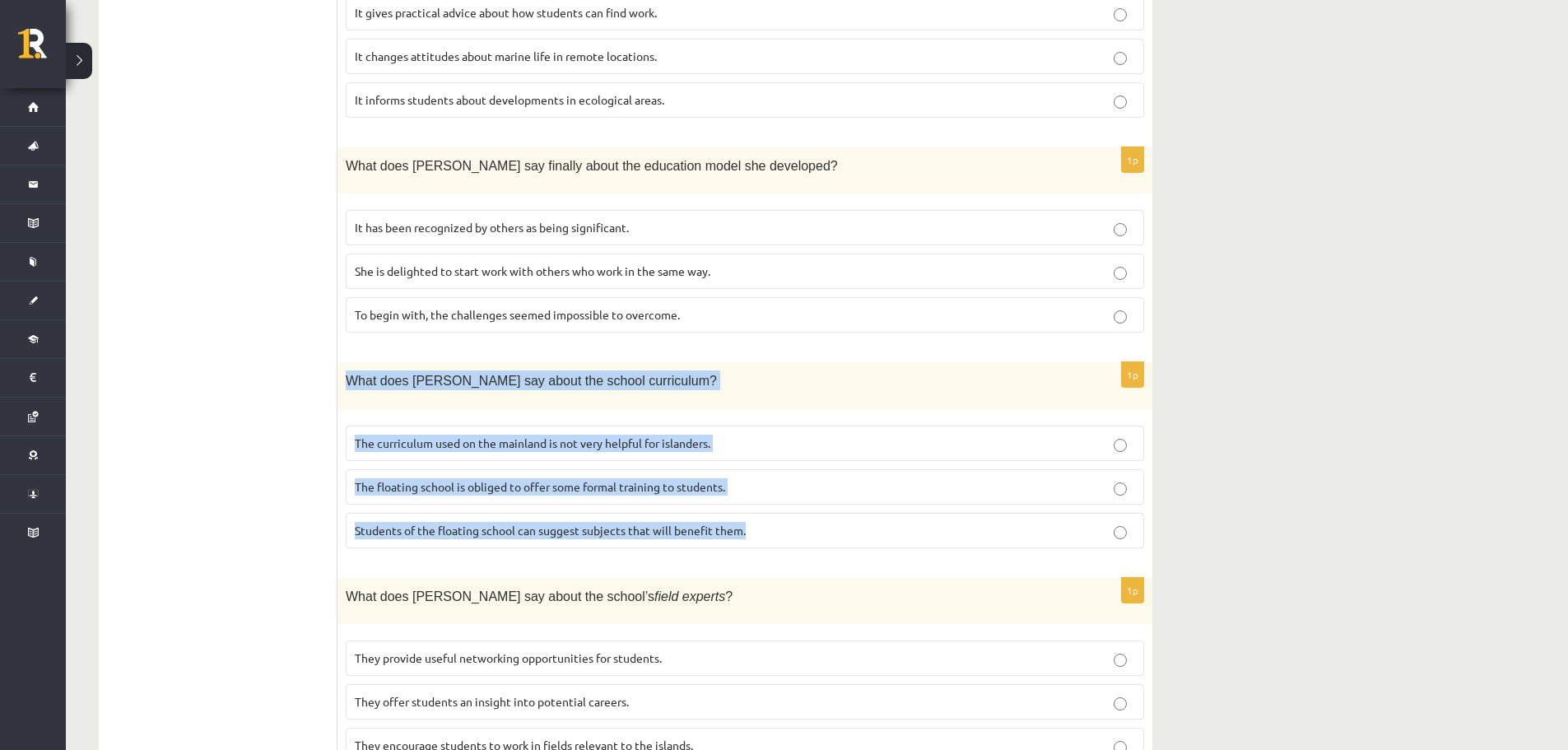
drag, startPoint x: 342, startPoint y: 301, endPoint x: 755, endPoint y: 454, distance: 440.4
click at [755, 454] on div "1p What does Anna say about the school curriculum? The curriculum used on the m…" at bounding box center [745, 461] width 815 height 198
click at [492, 435] on span "The curriculum used on the mainland is not very helpful for islanders." at bounding box center [532, 443] width 356 height 15
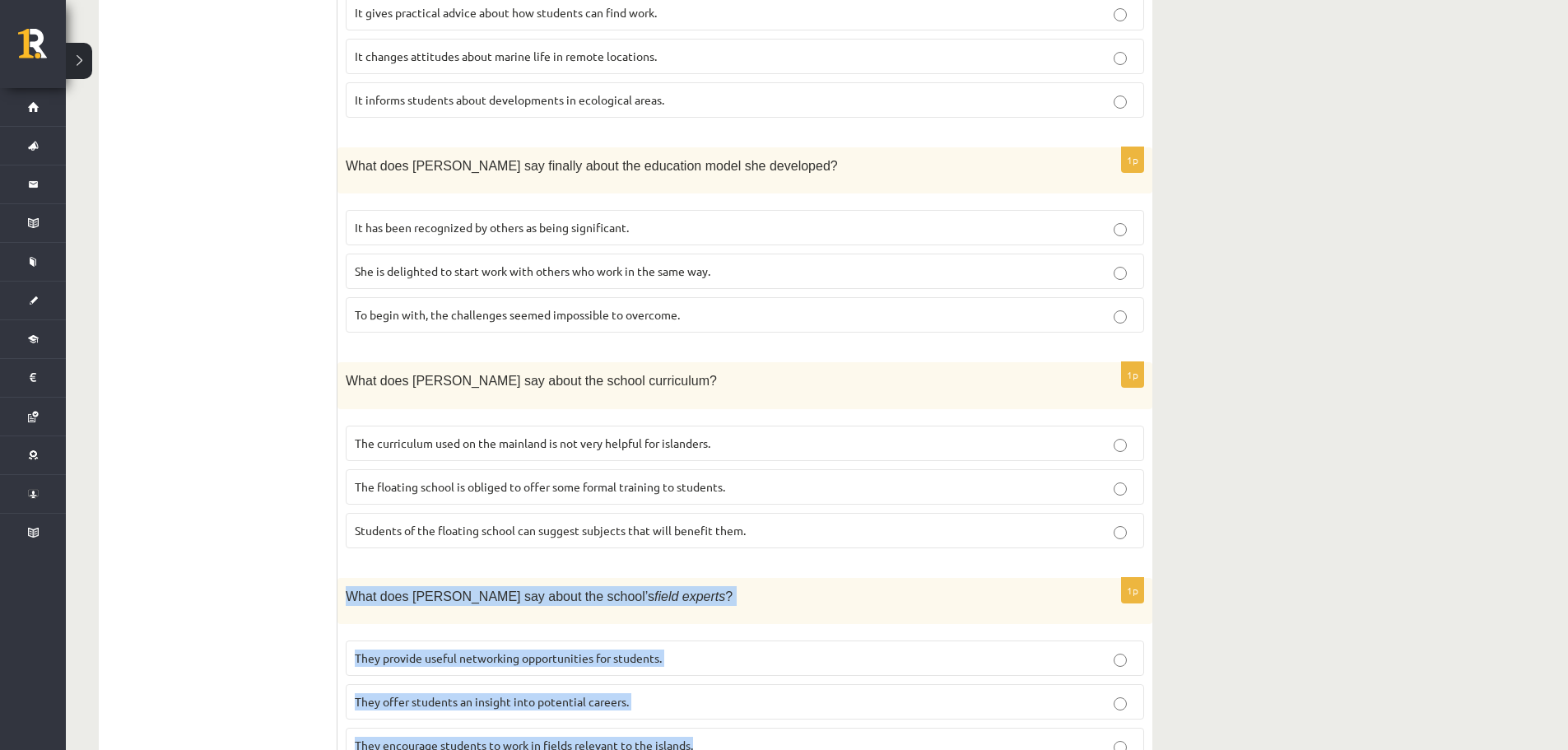
drag, startPoint x: 342, startPoint y: 520, endPoint x: 738, endPoint y: 656, distance: 418.7
click at [738, 656] on div "1p What does Anna say about the school’s field experts ? They provide useful ne…" at bounding box center [745, 676] width 815 height 198
click at [467, 694] on span "They offer students an insight into potential careers." at bounding box center [491, 701] width 274 height 15
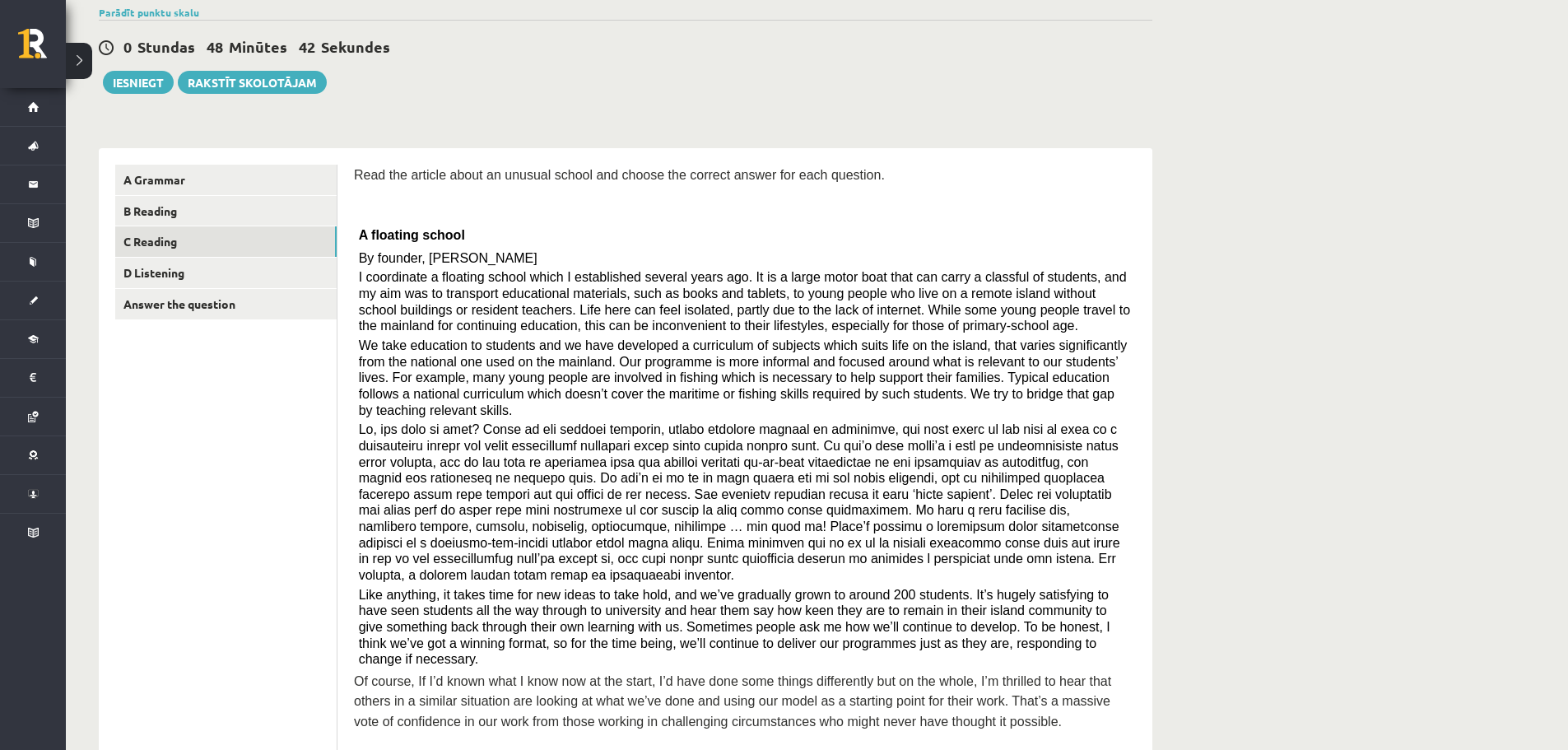
scroll to position [8, 0]
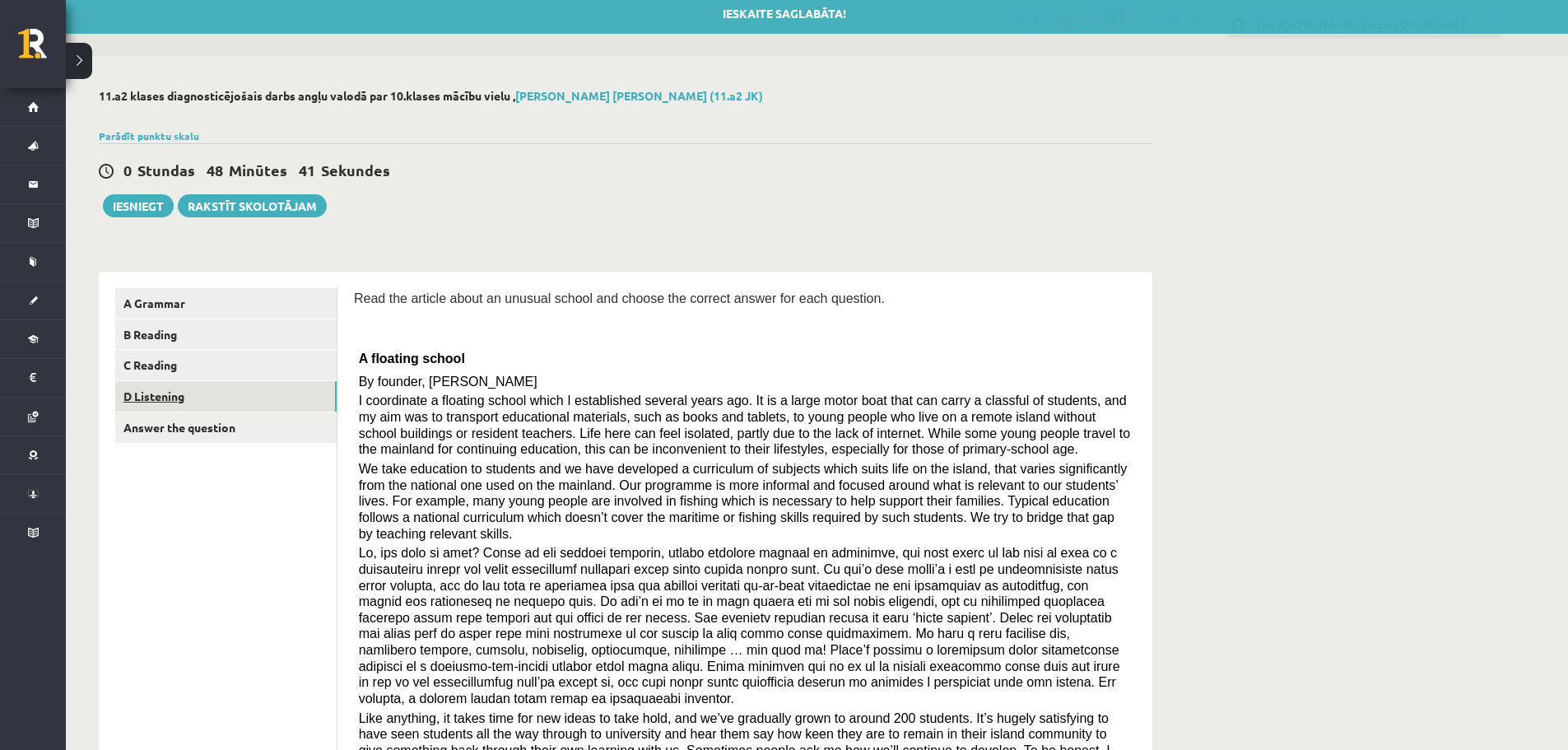
click at [196, 393] on link "D Listening" at bounding box center [226, 396] width 222 height 30
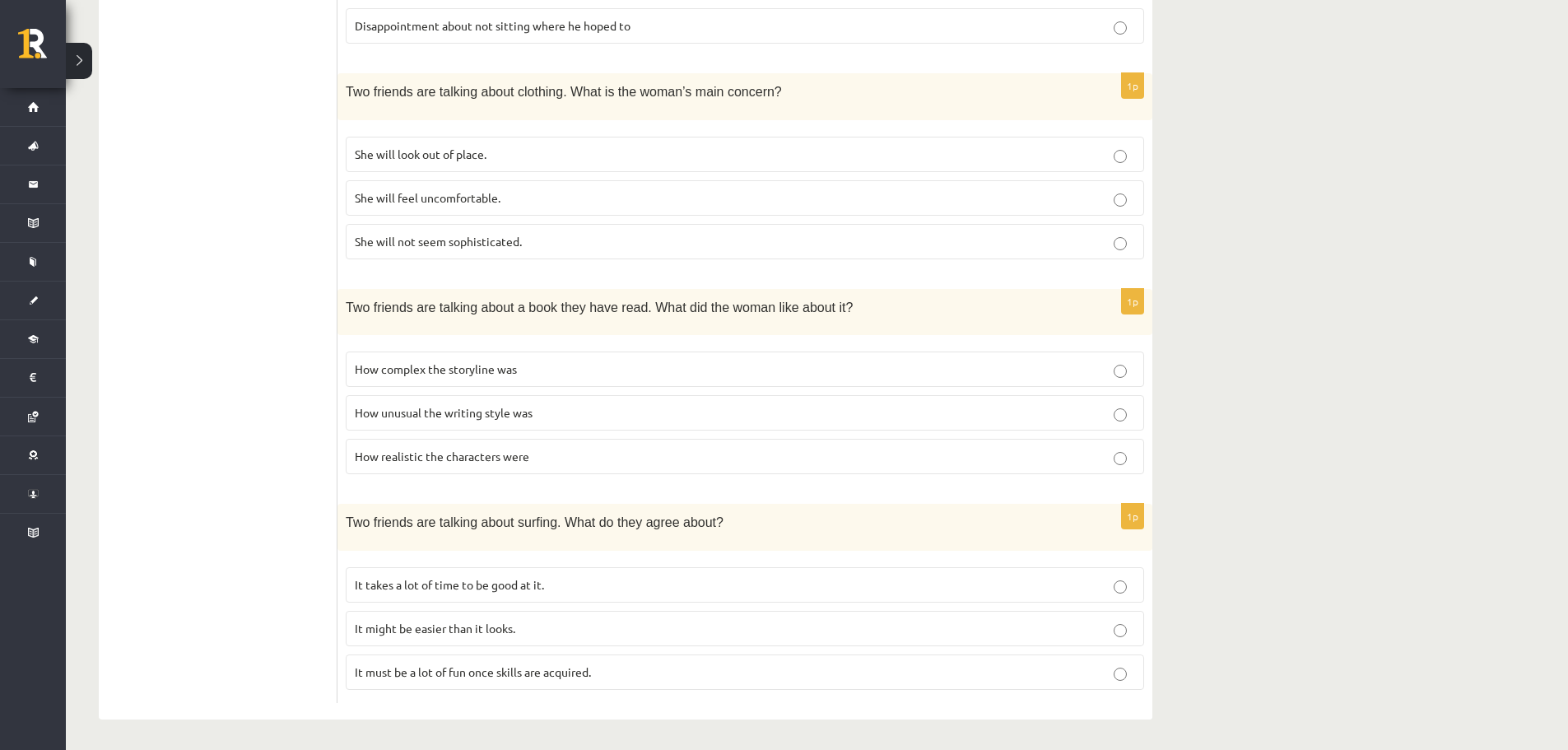
scroll to position [956, 0]
click at [637, 589] on p "It takes a lot of time to be good at it." at bounding box center [745, 583] width 780 height 18
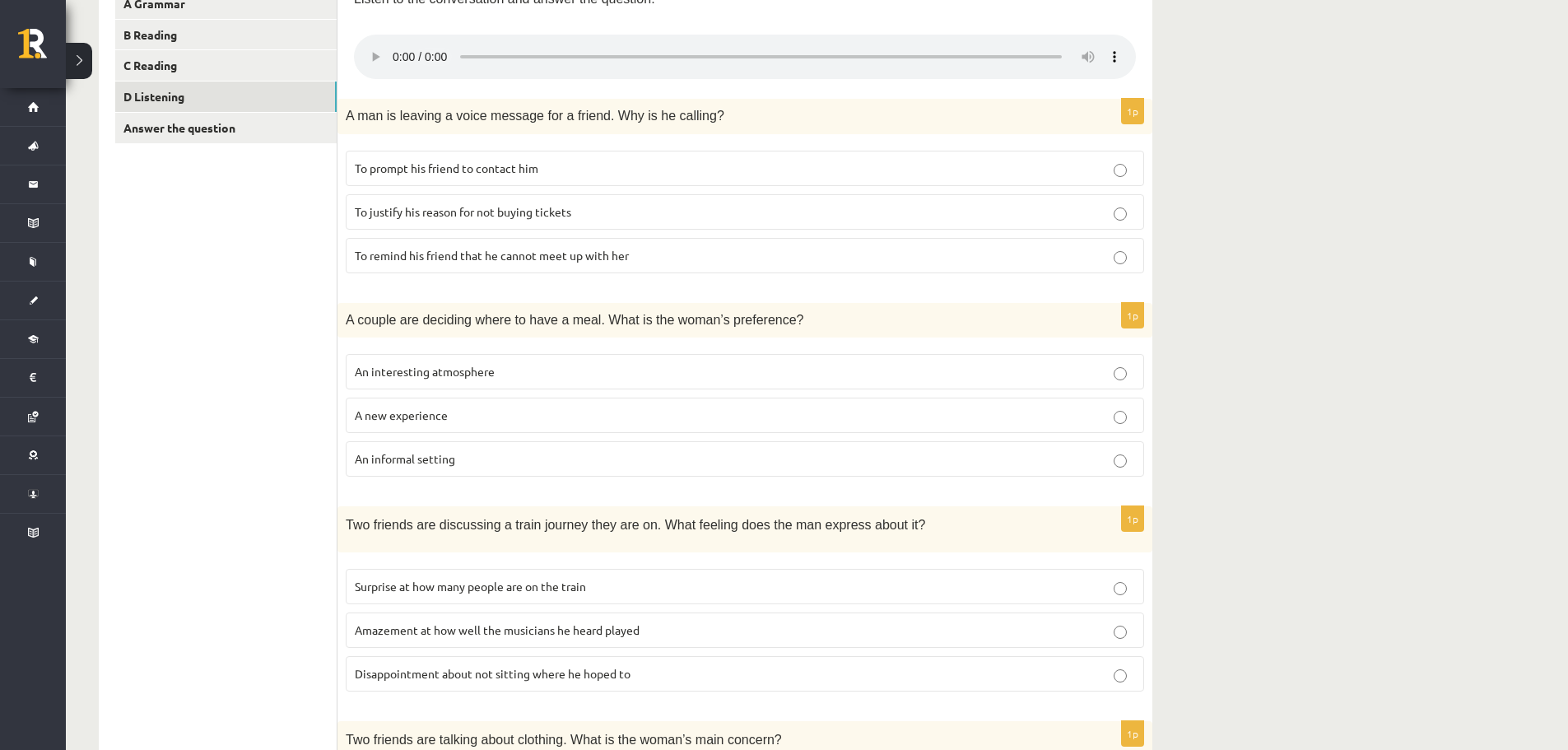
scroll to position [329, 0]
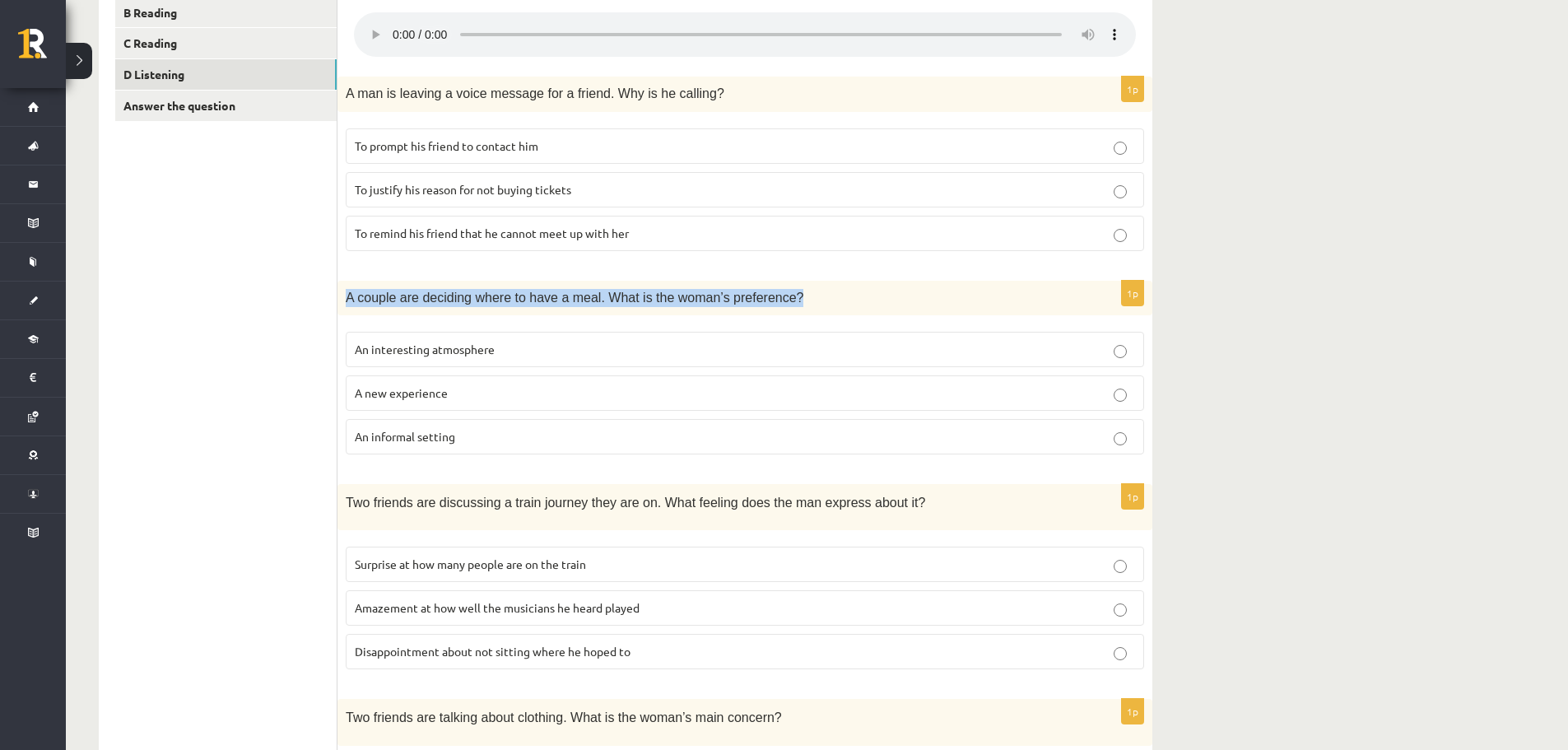
drag, startPoint x: 340, startPoint y: 300, endPoint x: 784, endPoint y: 307, distance: 444.1
click at [784, 307] on div "A couple are deciding where to have a meal. What is the woman’s preference?" at bounding box center [745, 297] width 815 height 34
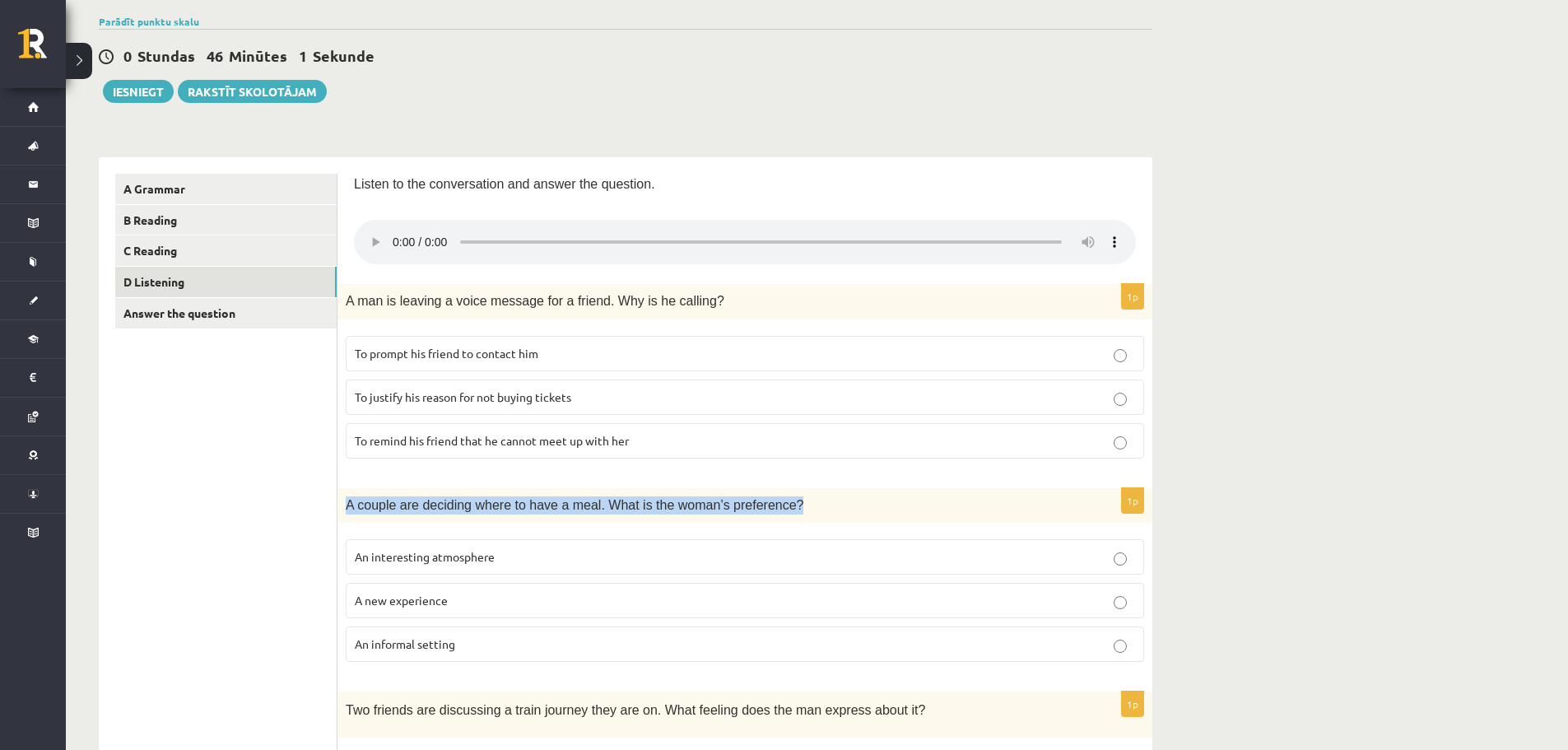
scroll to position [82, 0]
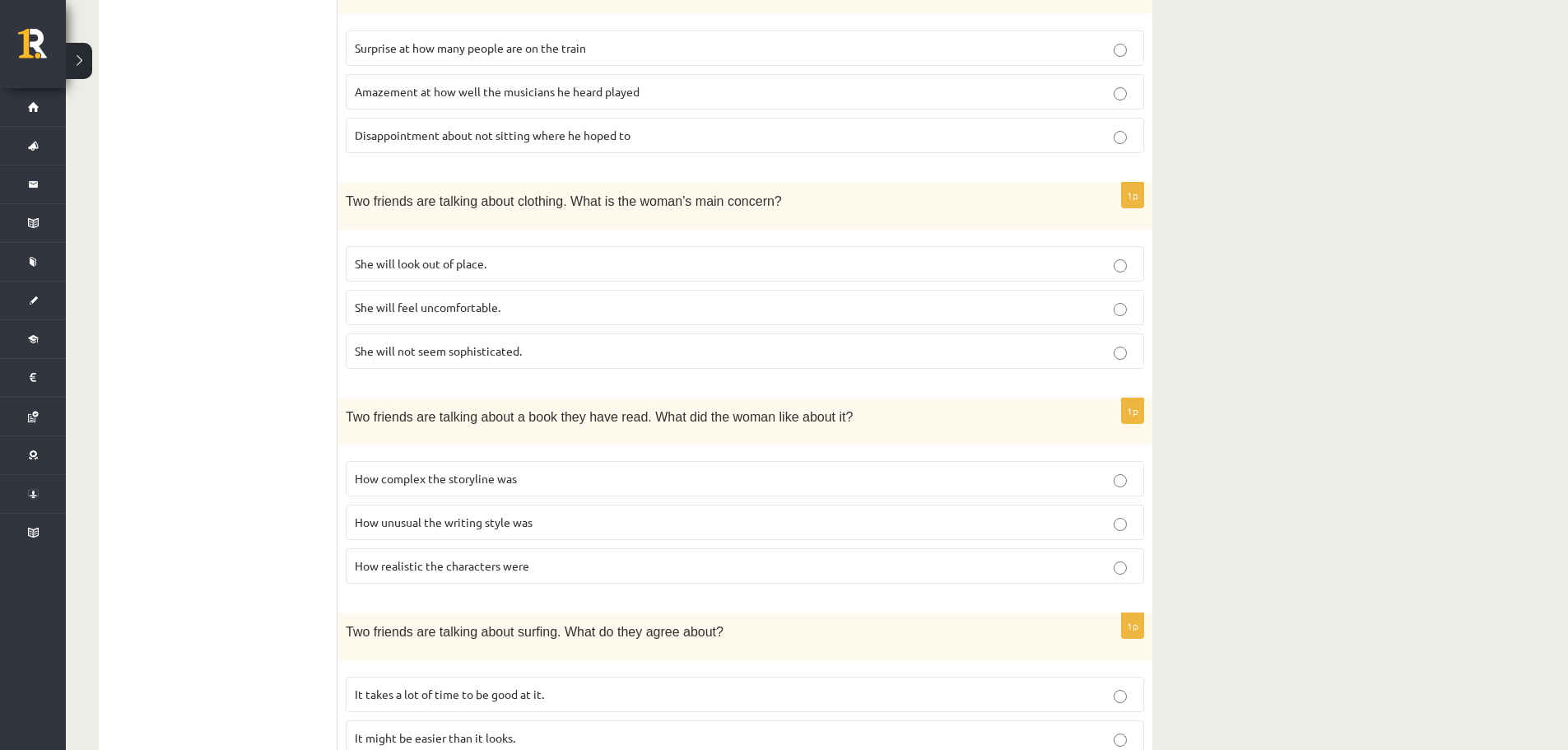
scroll to position [956, 0]
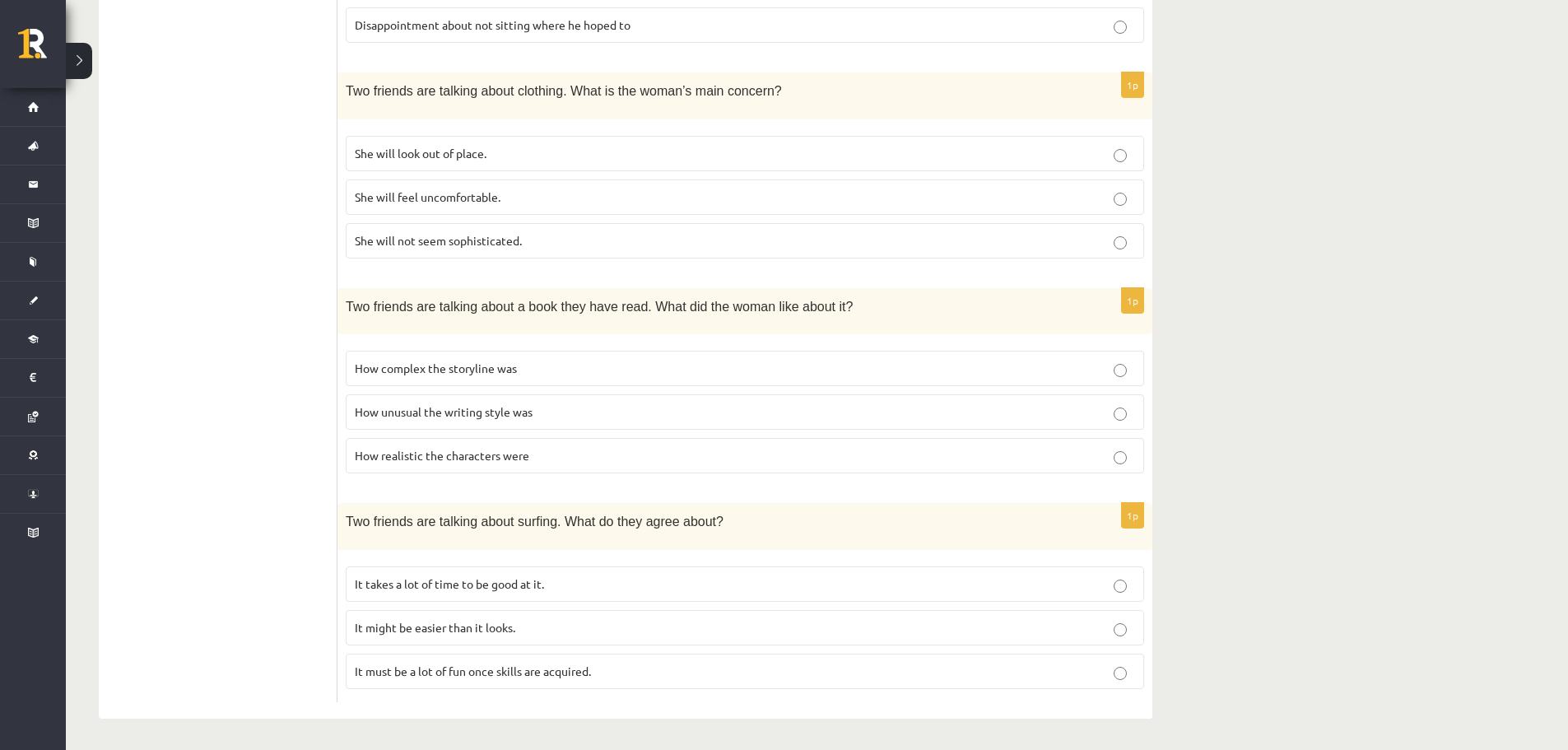
click at [623, 671] on p "It must be a lot of fun once skills are acquired." at bounding box center [745, 671] width 780 height 18
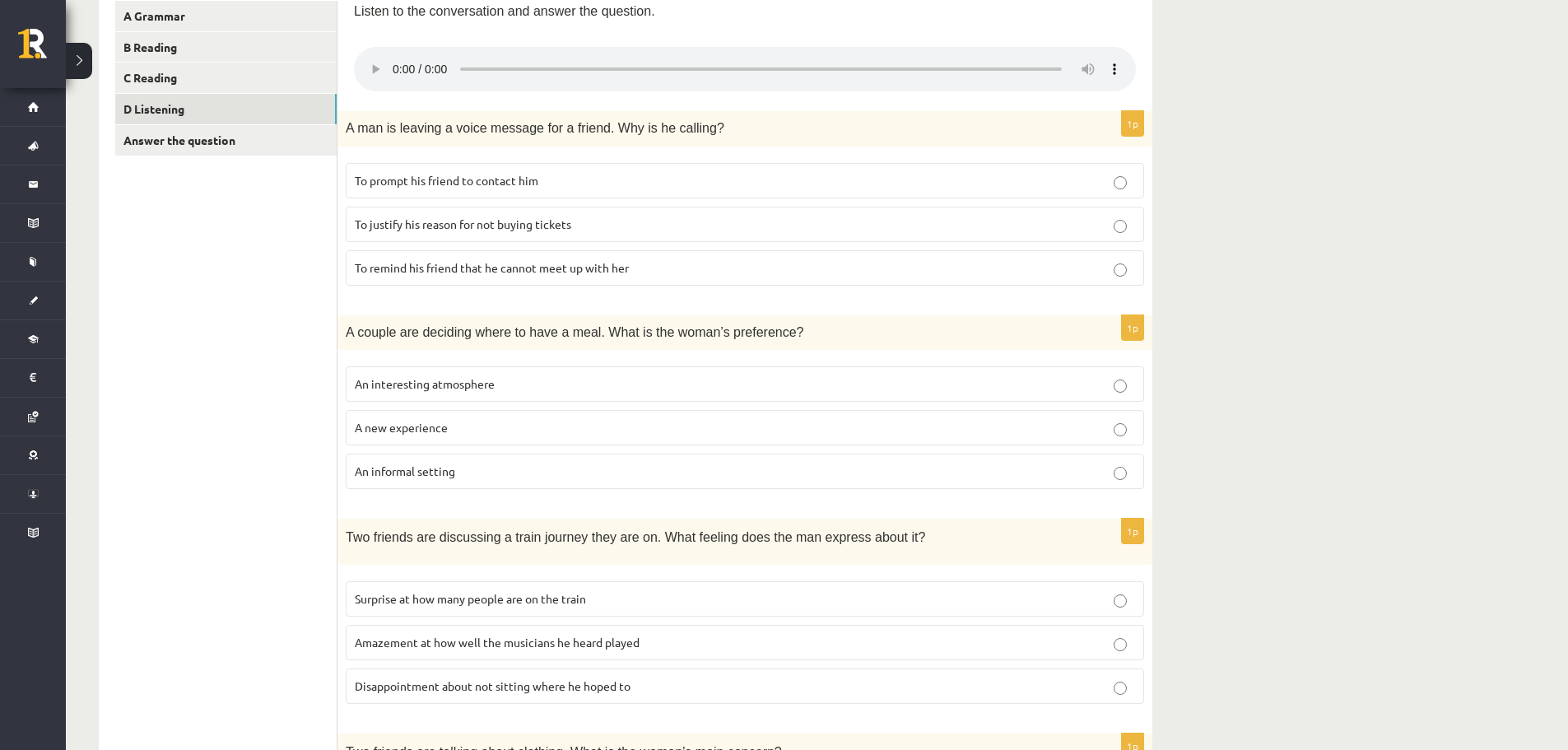
scroll to position [247, 0]
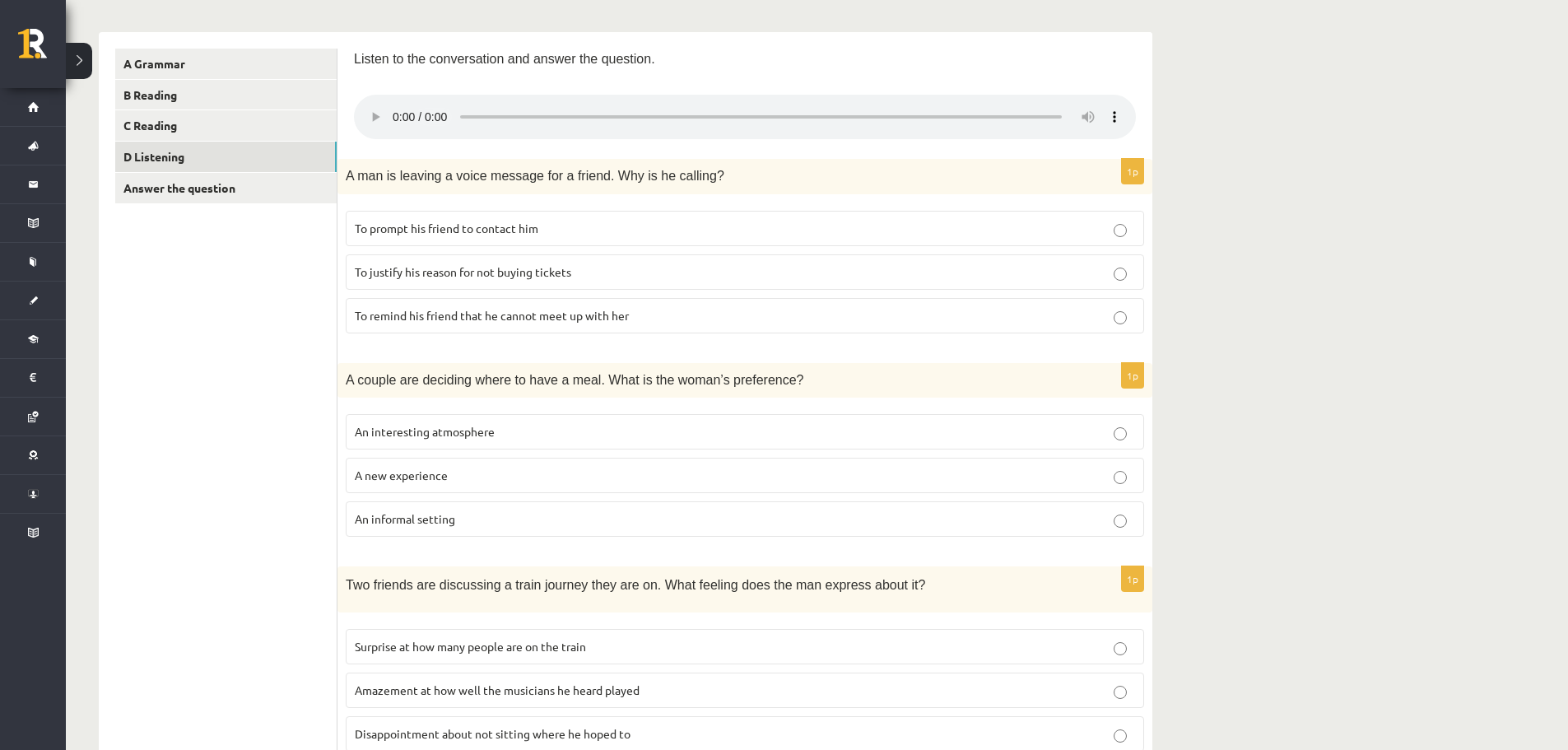
click at [252, 297] on ul "A Grammar B Reading C Reading D Listening Answer the question" at bounding box center [227, 730] width 223 height 1363
click at [649, 216] on label "To prompt his friend to contact him" at bounding box center [745, 229] width 799 height 35
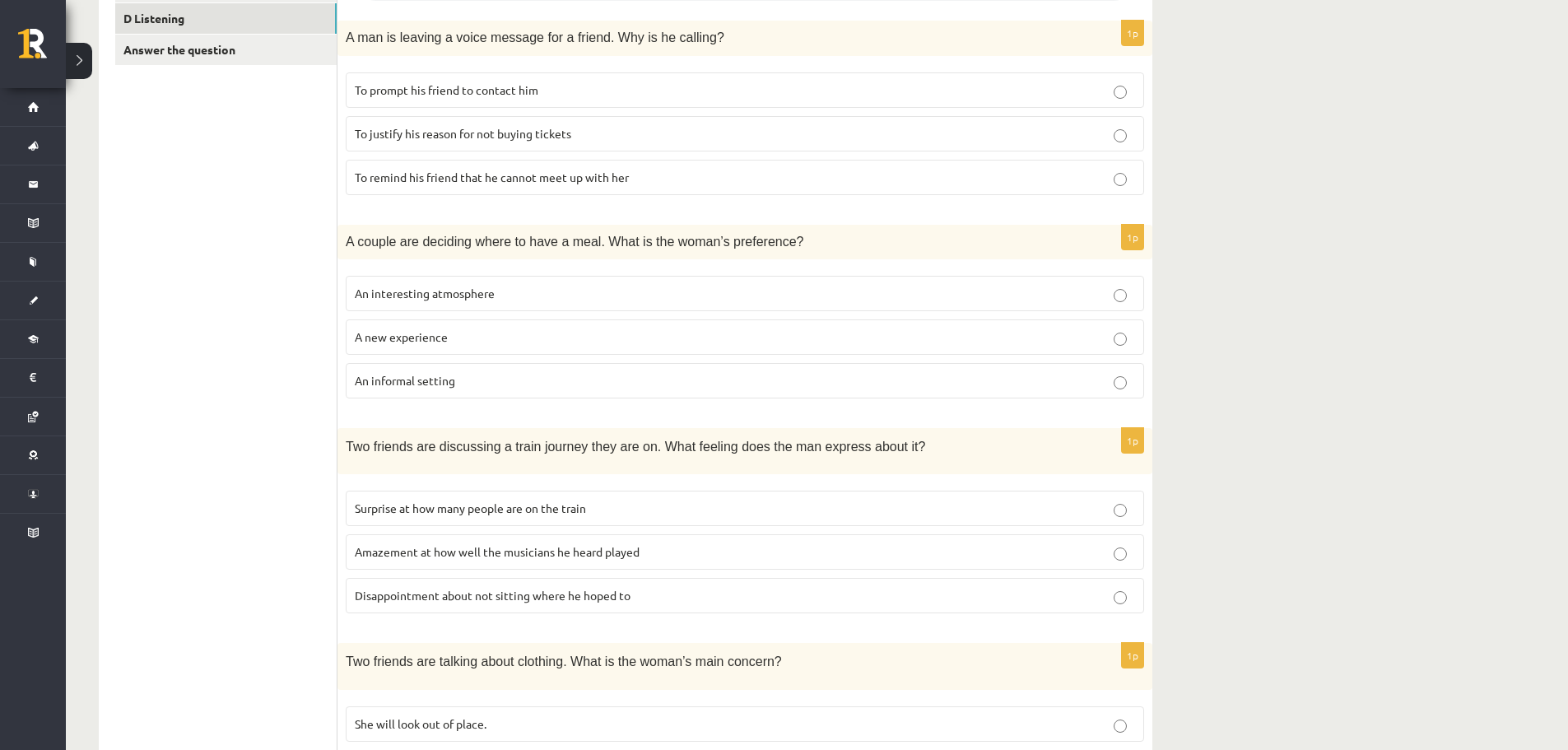
scroll to position [297, 0]
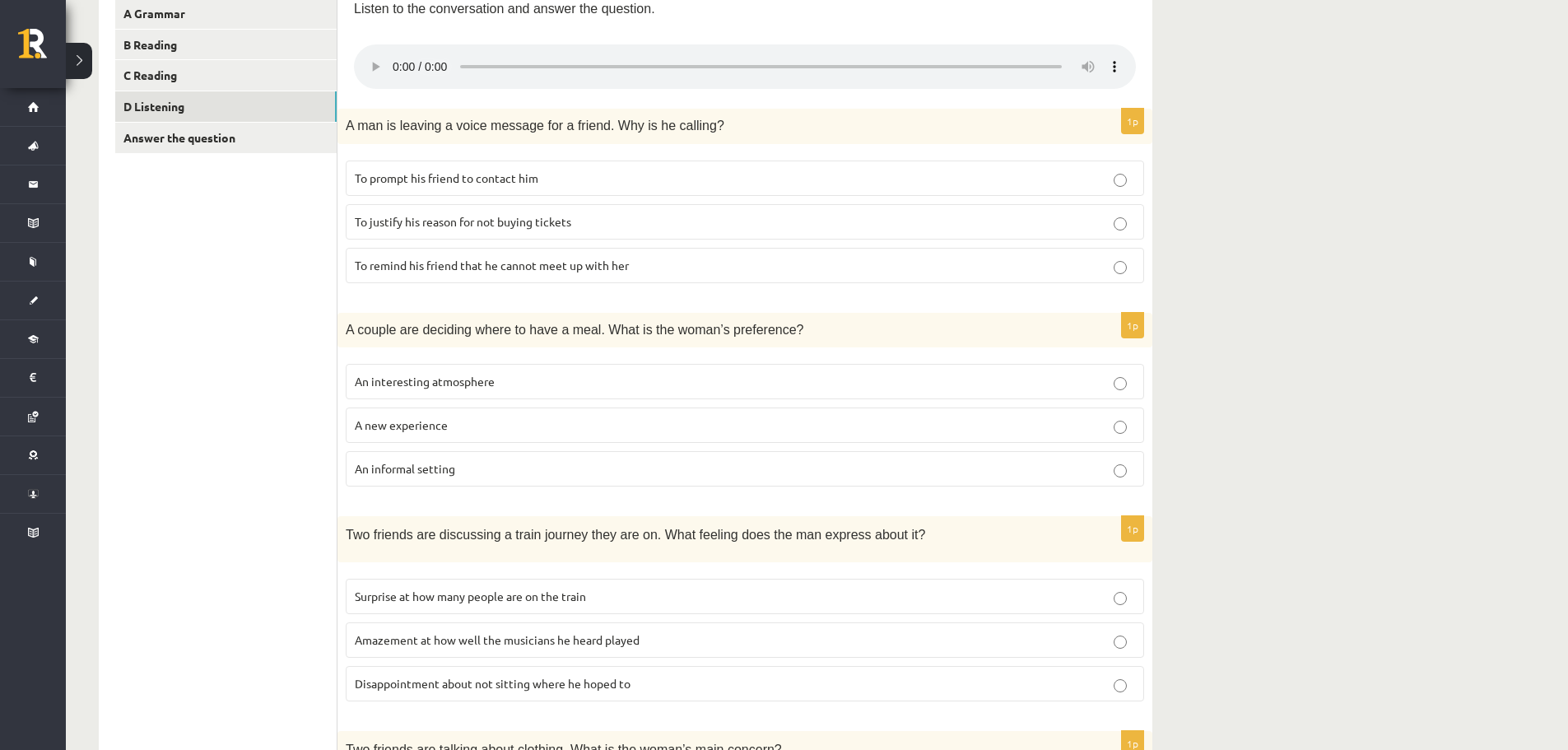
click at [479, 465] on p "An informal setting" at bounding box center [745, 469] width 780 height 18
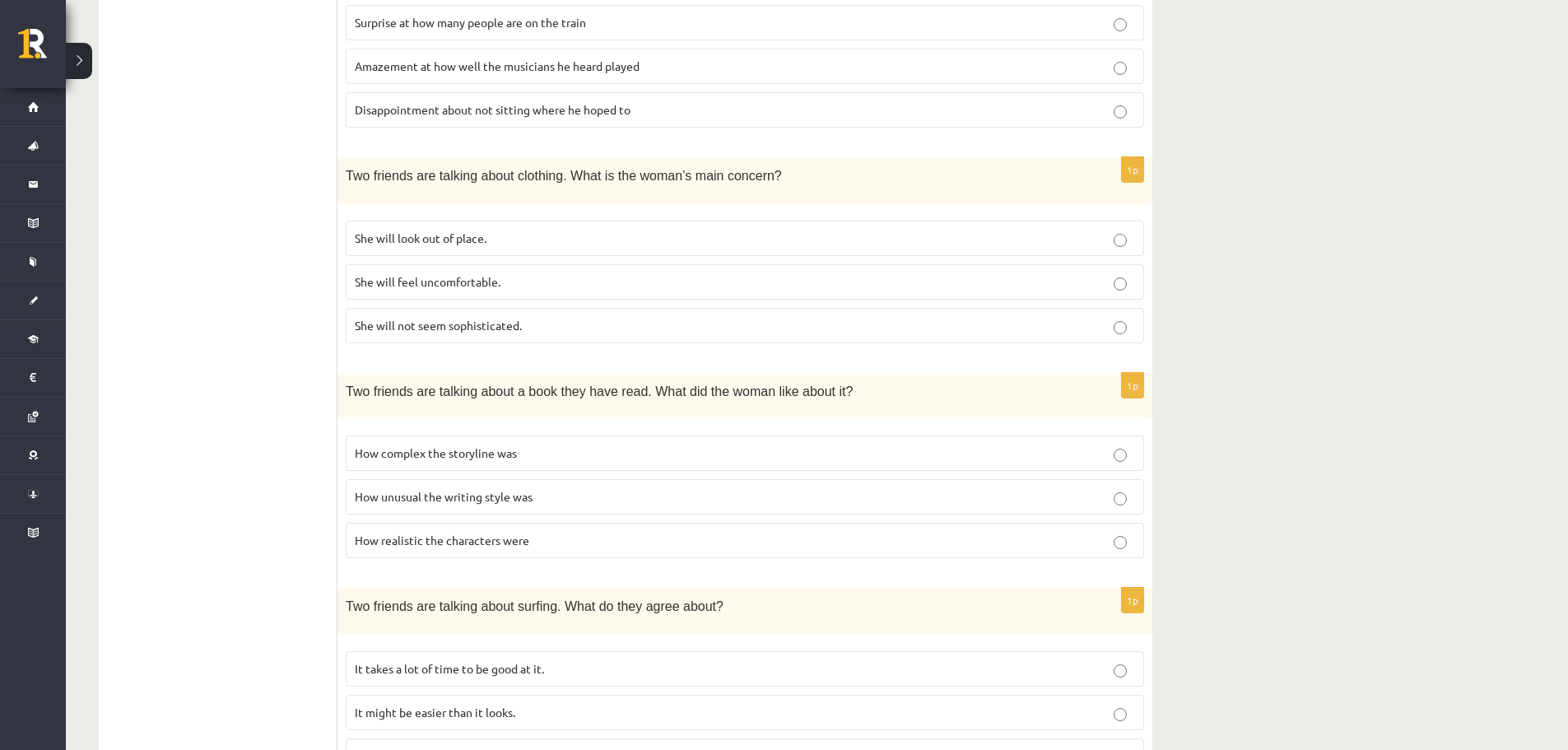
scroll to position [873, 0]
click at [648, 539] on p "How realistic the characters were" at bounding box center [745, 537] width 780 height 18
drag, startPoint x: 574, startPoint y: 441, endPoint x: 337, endPoint y: 453, distance: 237.3
click at [337, 453] on div "1p Two friends are talking about a book they have read. What did the woman like…" at bounding box center [745, 470] width 815 height 198
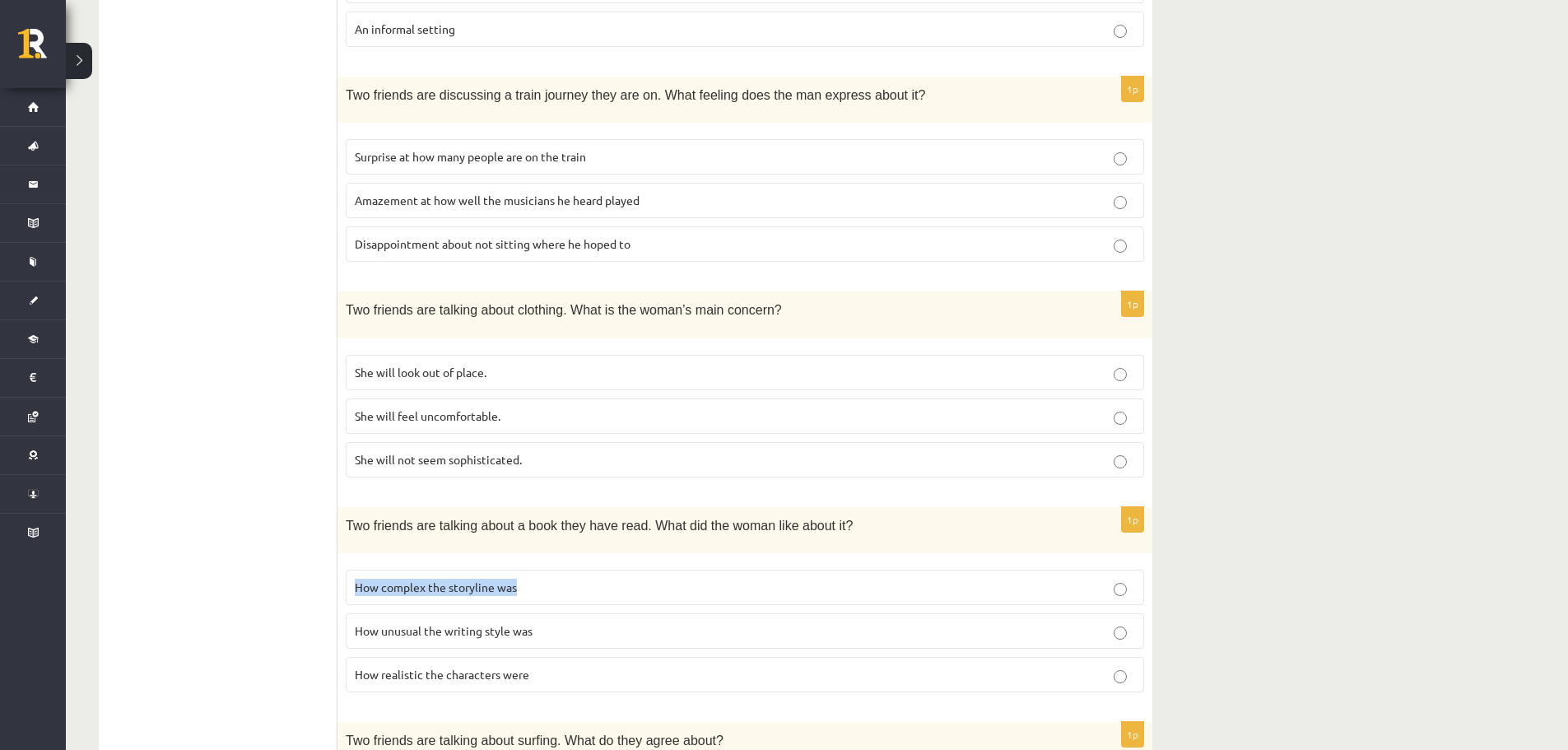
scroll to position [741, 0]
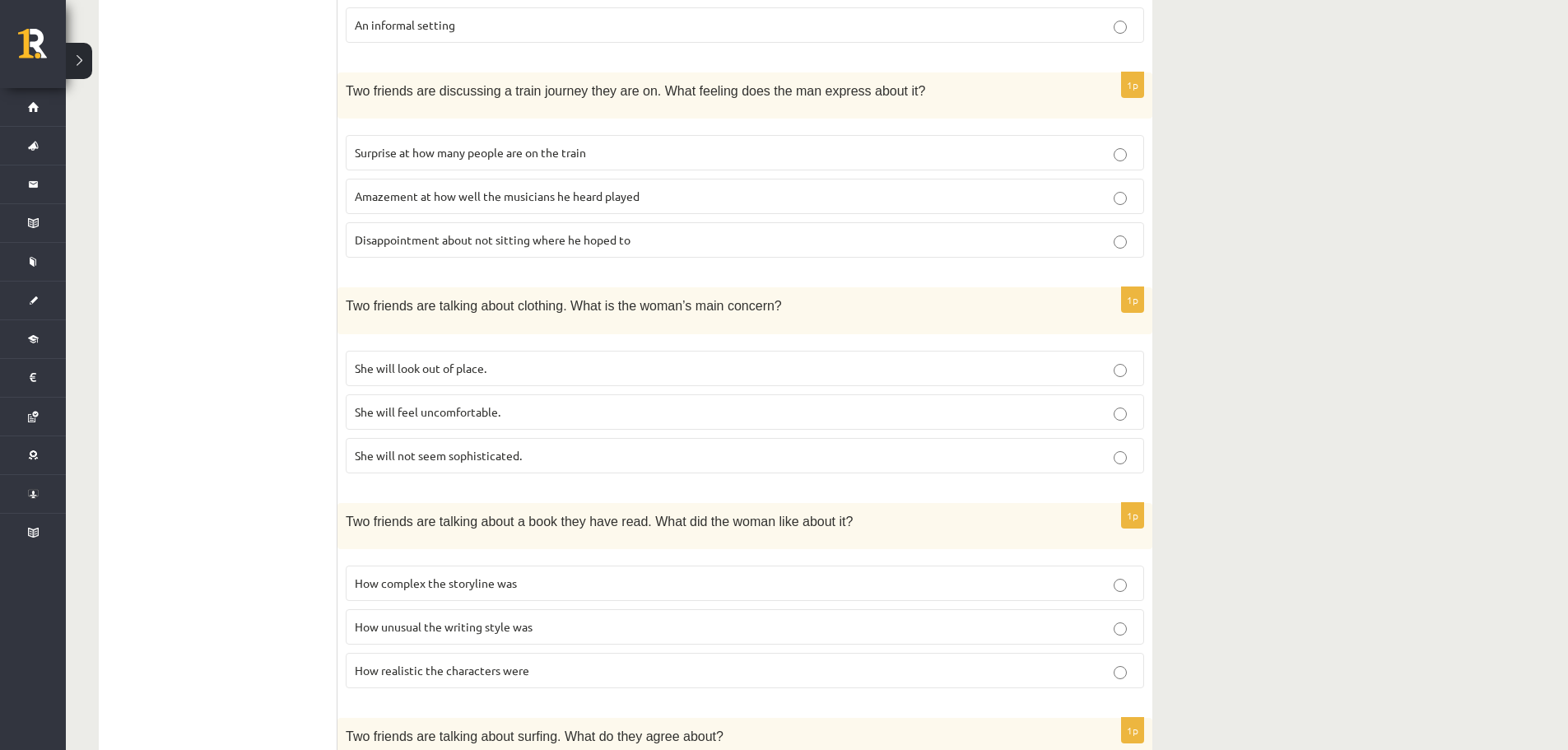
click at [537, 360] on p "She will look out of place." at bounding box center [745, 368] width 780 height 18
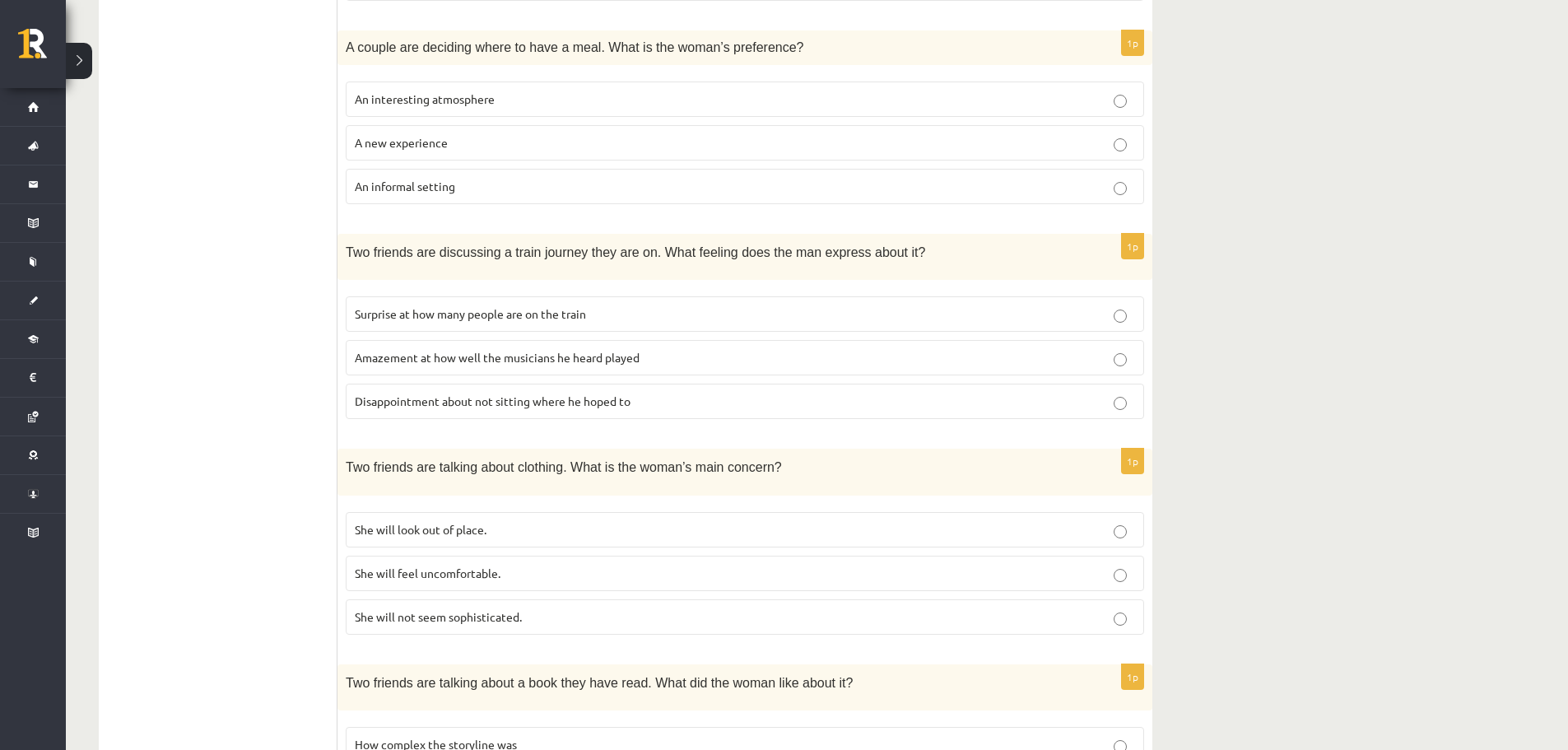
scroll to position [576, 0]
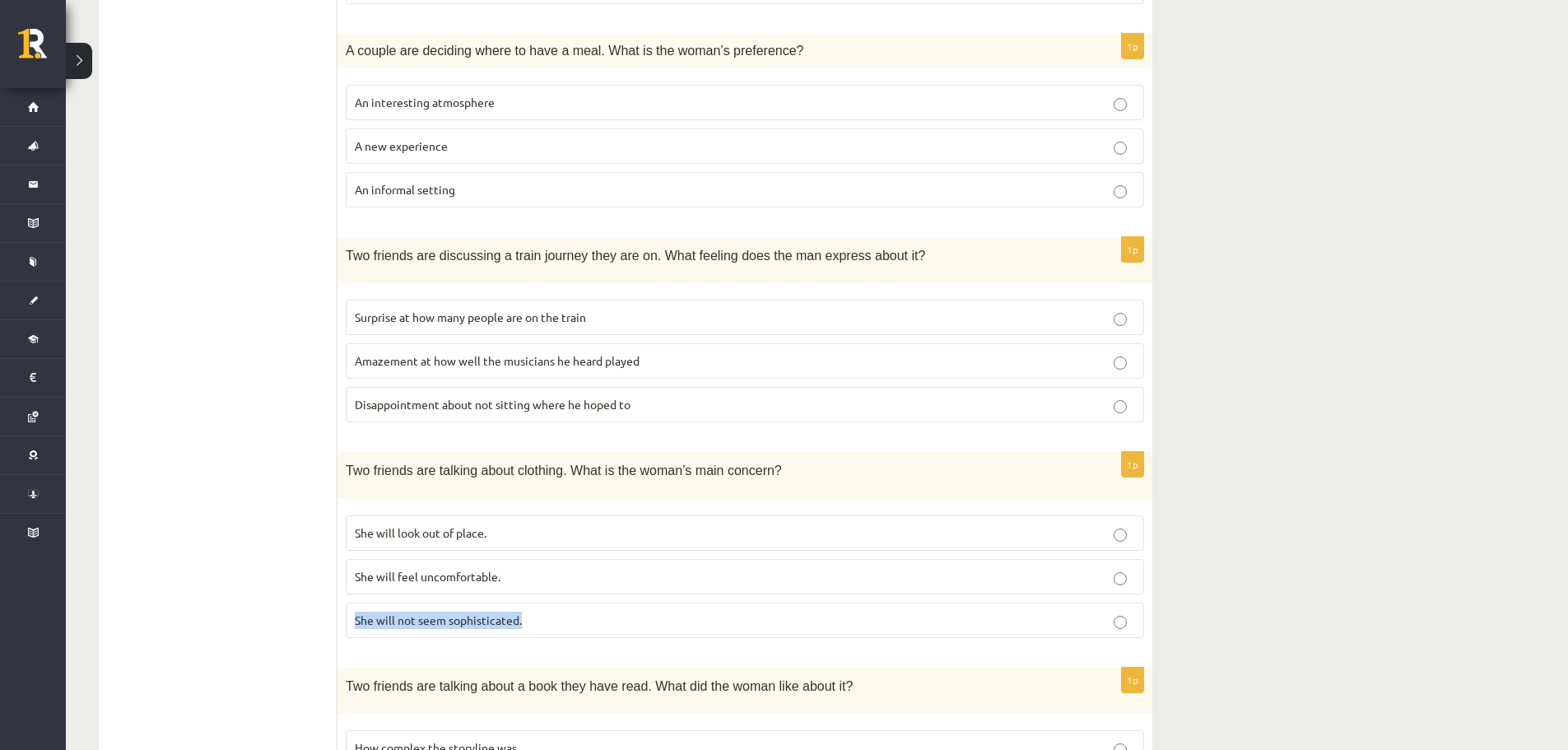
drag, startPoint x: 546, startPoint y: 614, endPoint x: 347, endPoint y: 626, distance: 199.4
click at [347, 626] on label "She will not seem sophisticated." at bounding box center [745, 620] width 799 height 35
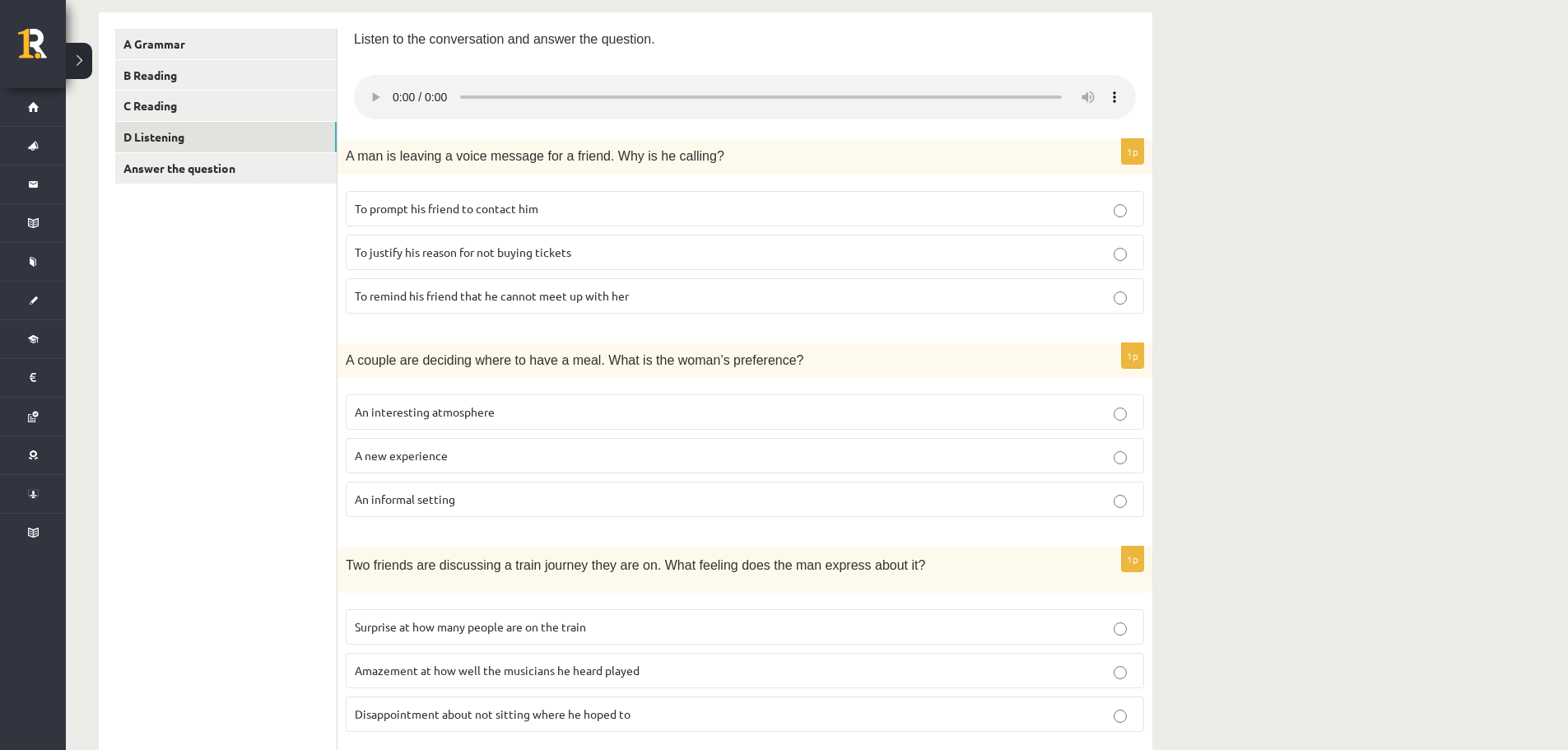
scroll to position [412, 0]
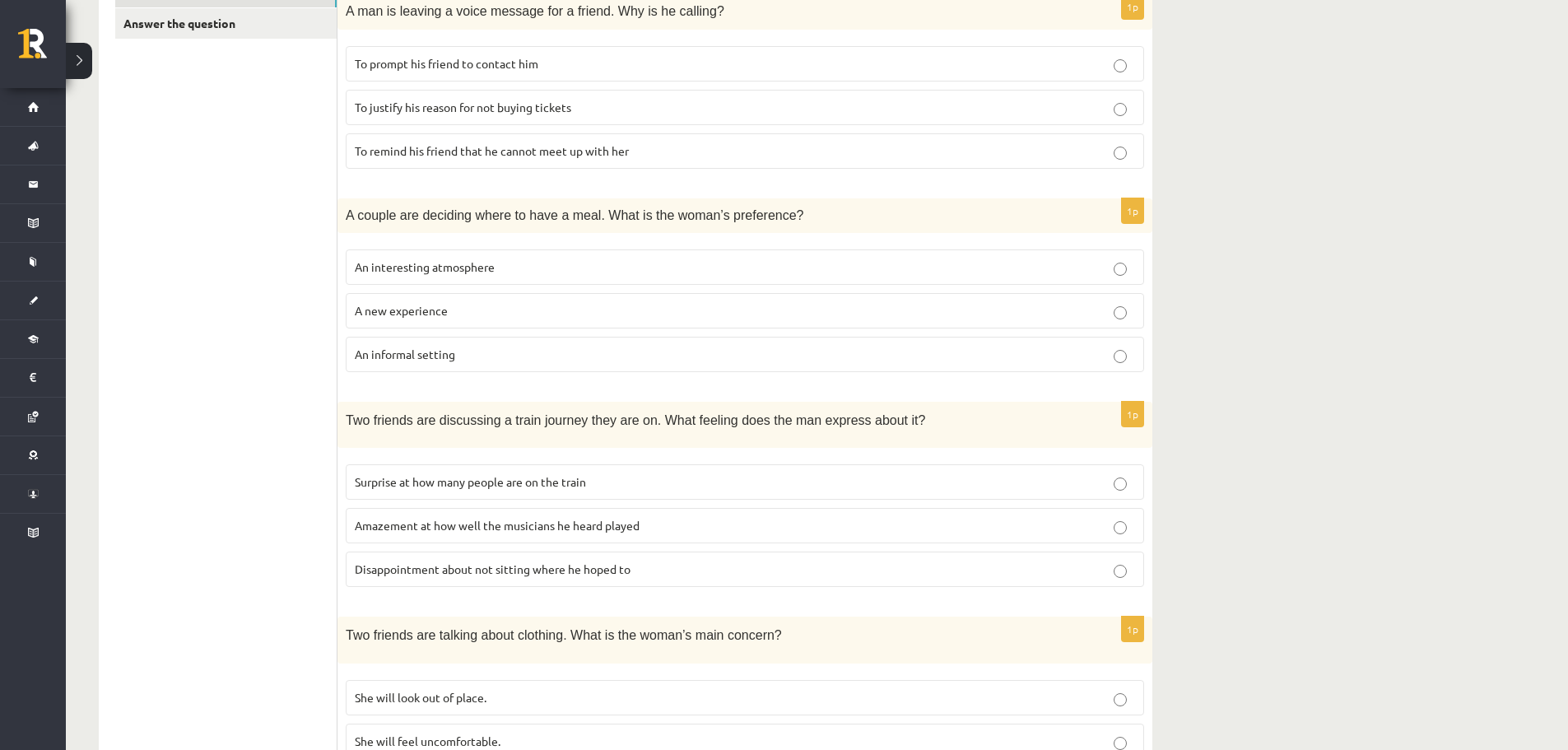
click at [472, 577] on p "Disappointment about not sitting where he hoped to" at bounding box center [745, 569] width 780 height 18
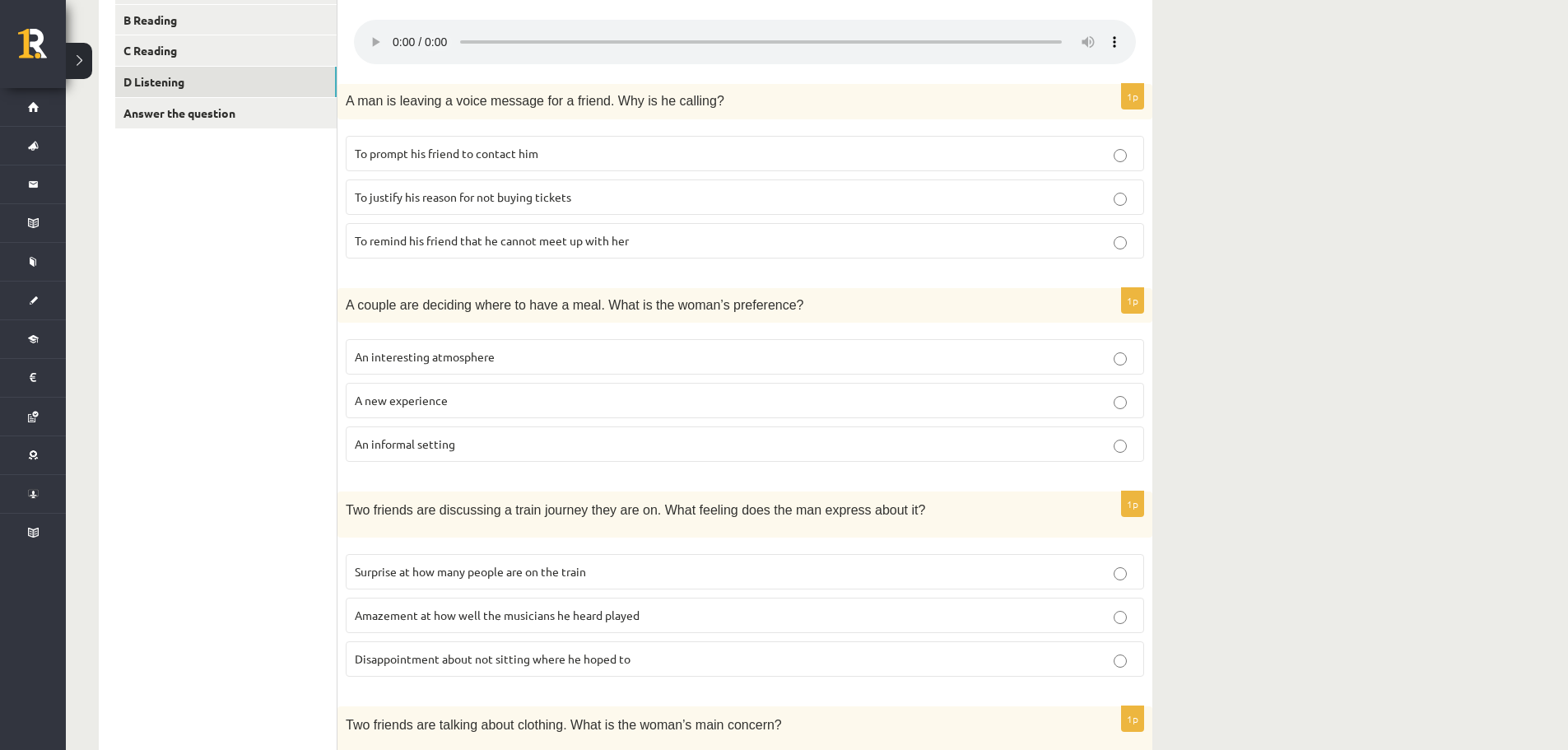
scroll to position [329, 0]
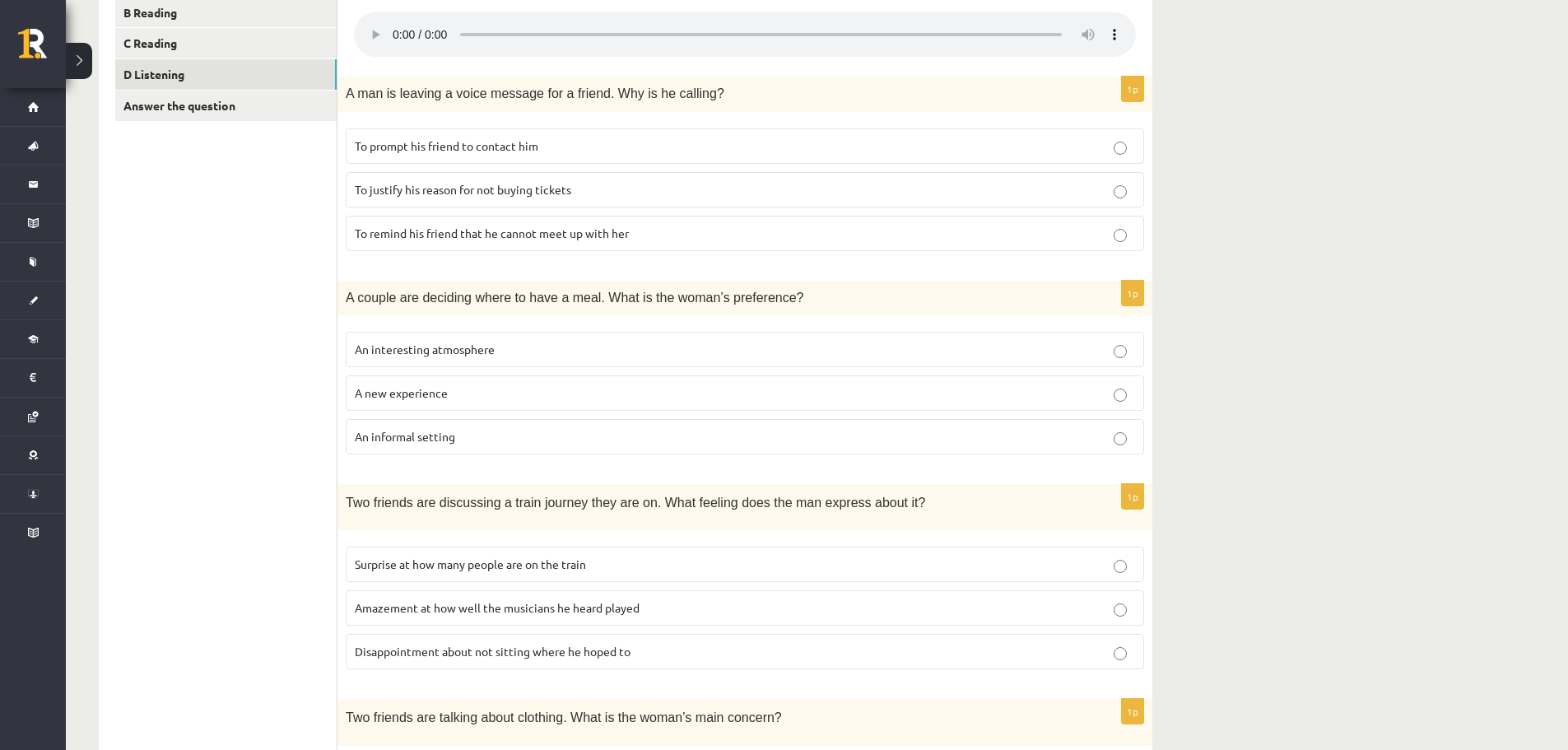
click at [512, 384] on p "A new experience" at bounding box center [745, 393] width 780 height 18
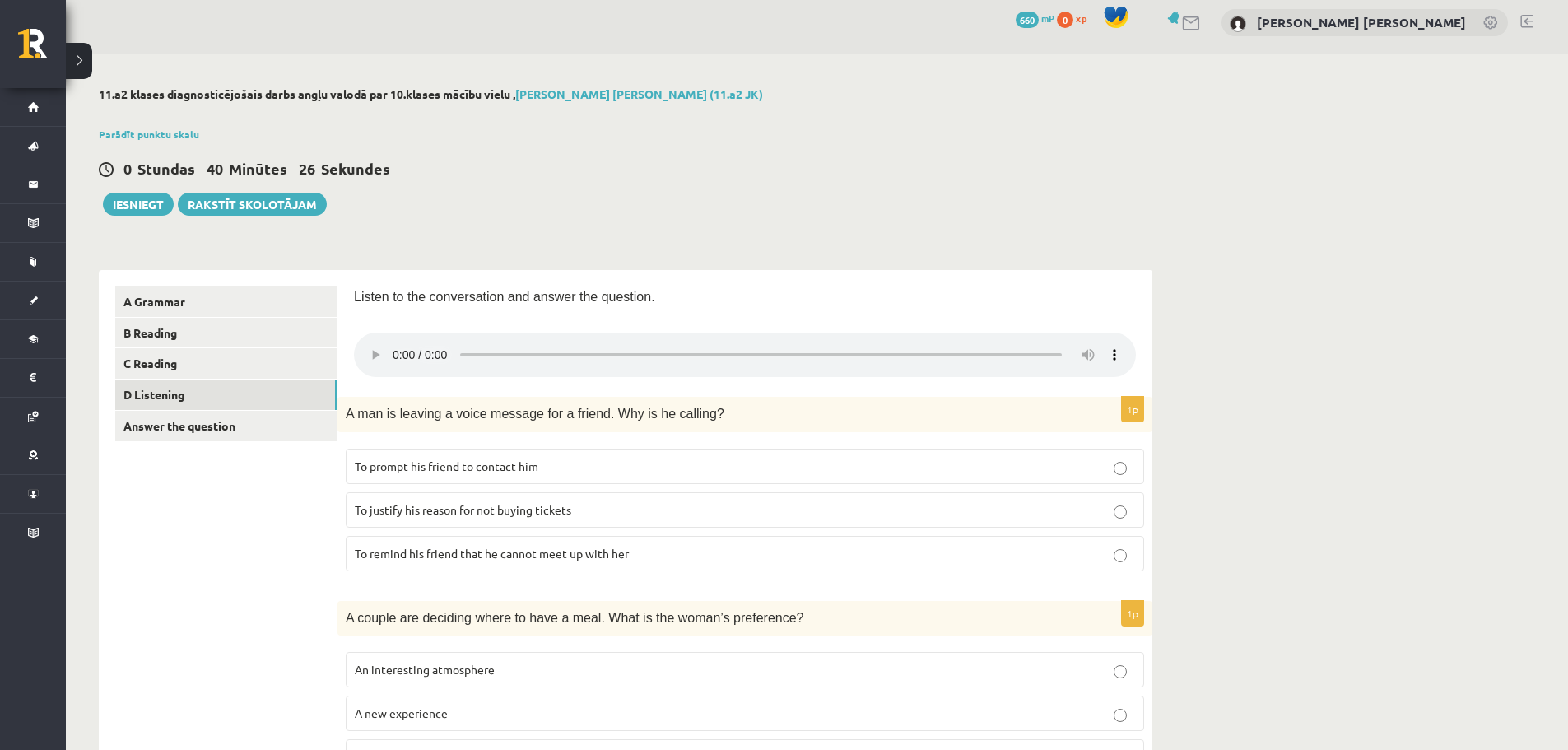
scroll to position [0, 0]
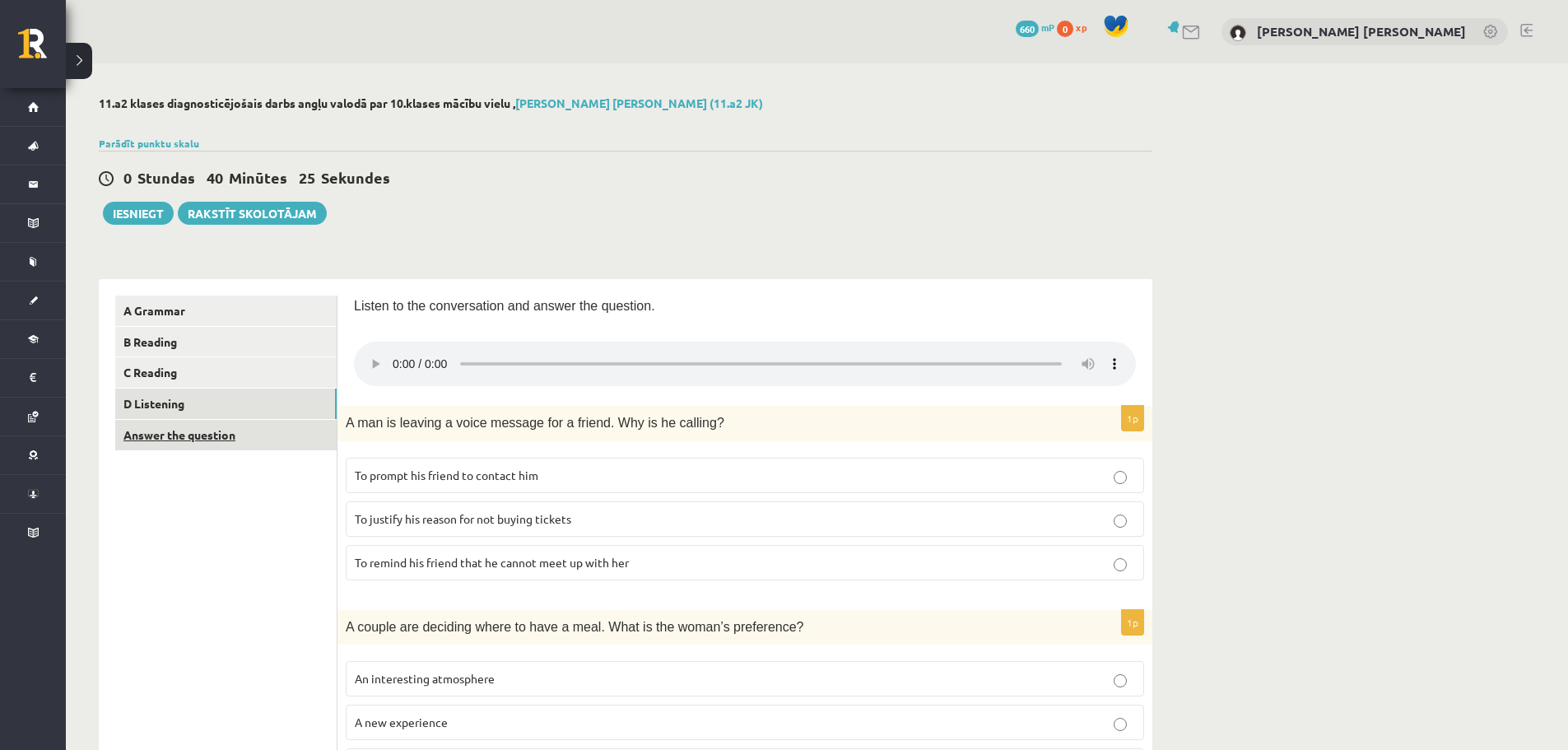
click at [204, 434] on link "Answer the question" at bounding box center [226, 435] width 222 height 30
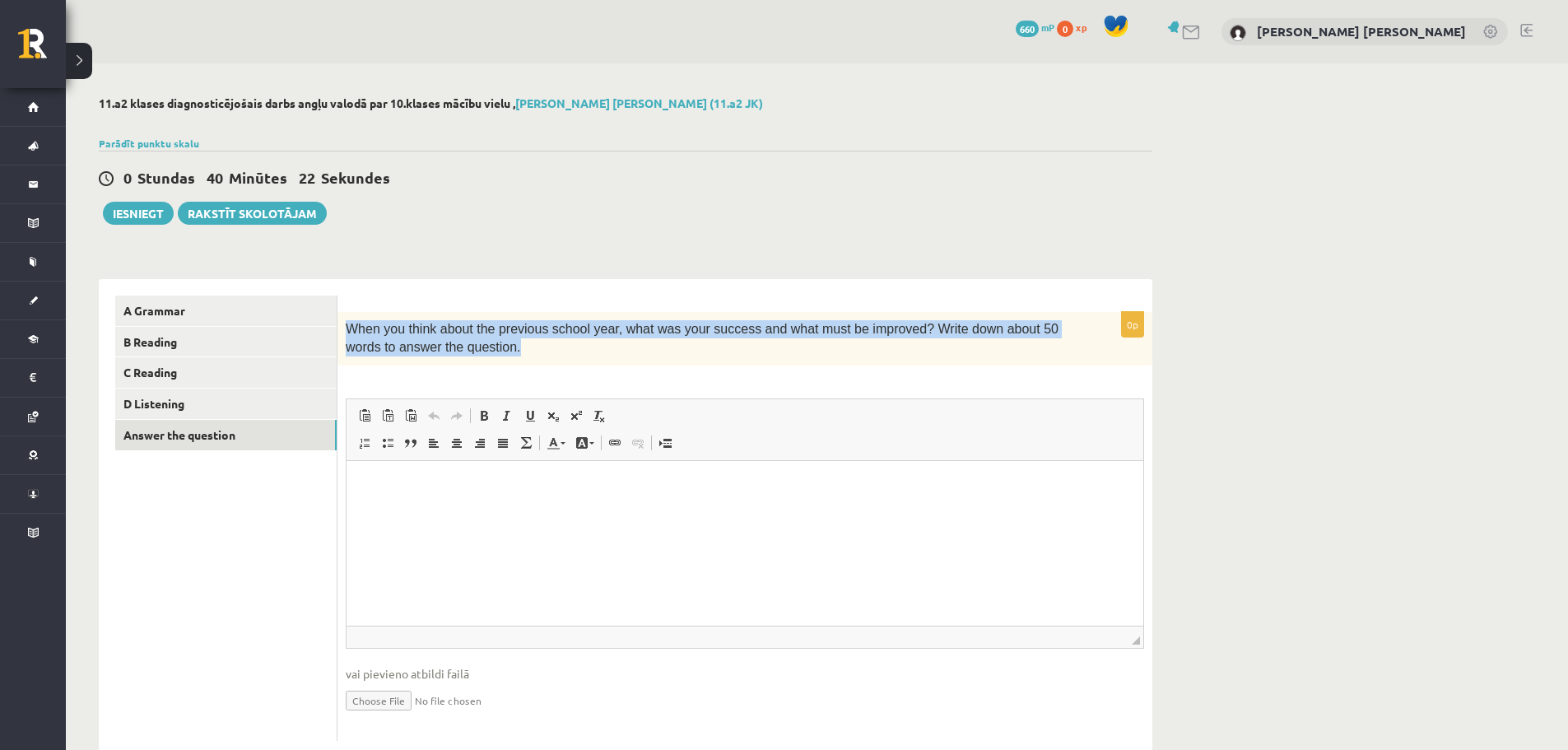
drag, startPoint x: 346, startPoint y: 327, endPoint x: 473, endPoint y: 362, distance: 131.7
click at [471, 362] on div "When you think about the previous school year, what was your success and what m…" at bounding box center [745, 339] width 815 height 54
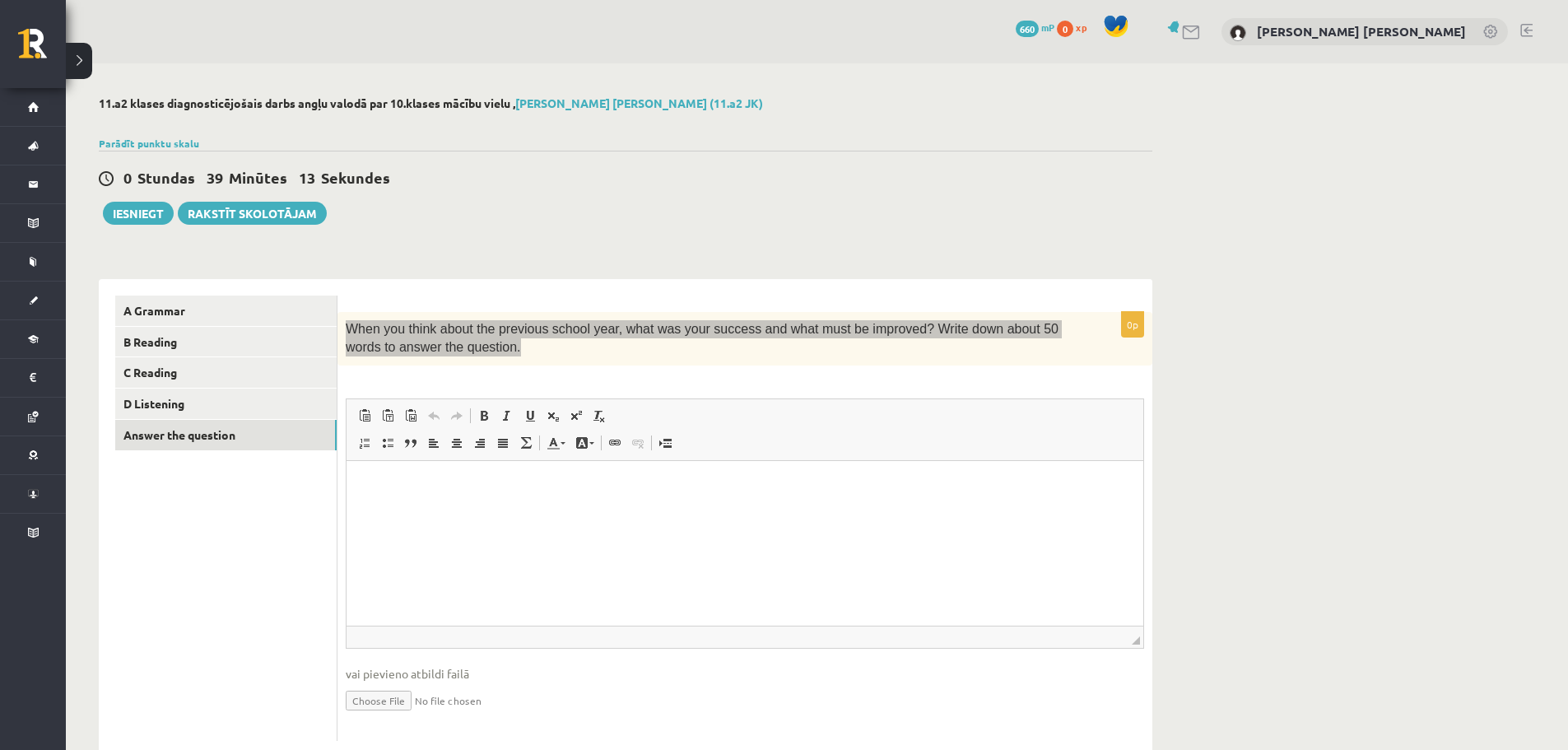
click at [404, 511] on html at bounding box center [745, 485] width 797 height 50
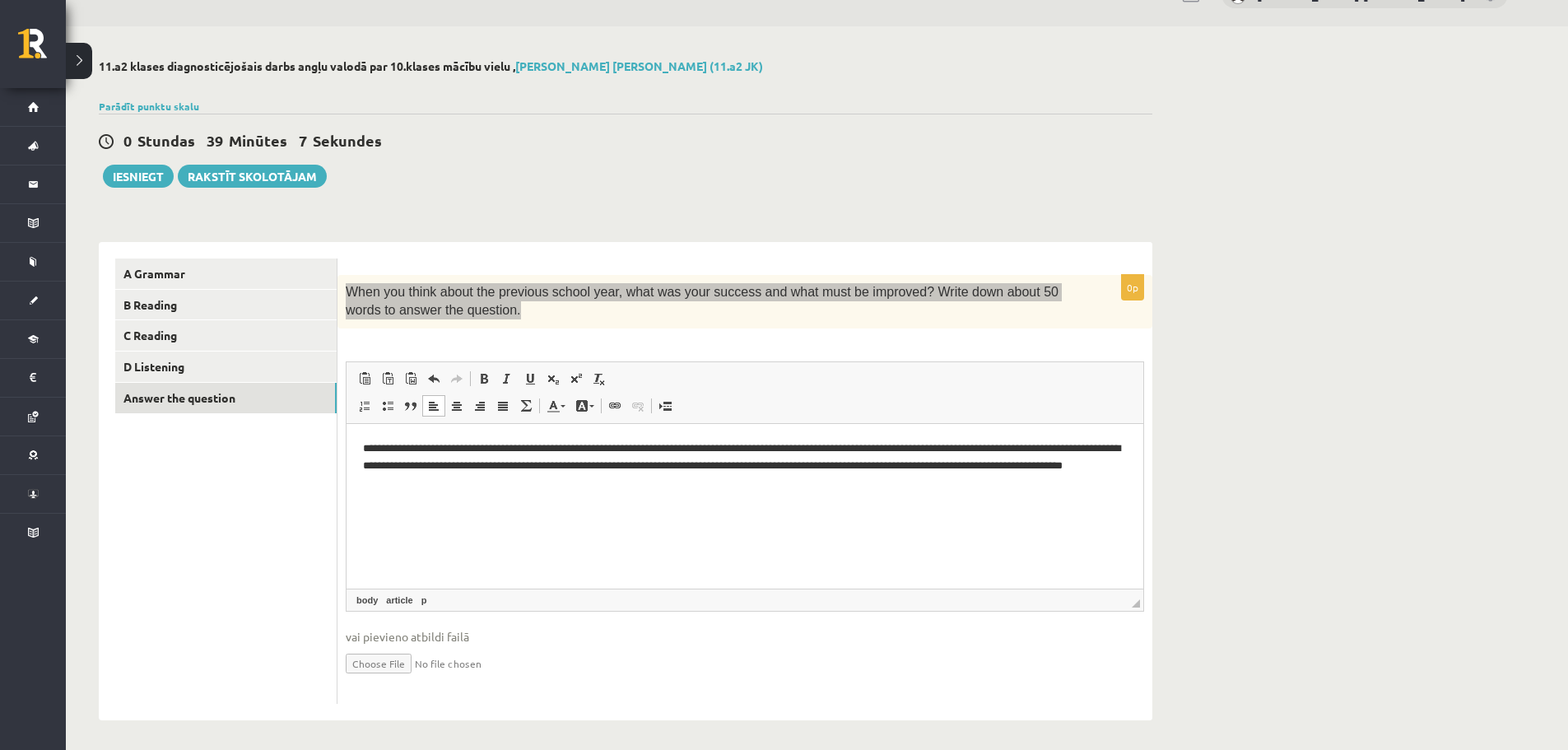
scroll to position [42, 0]
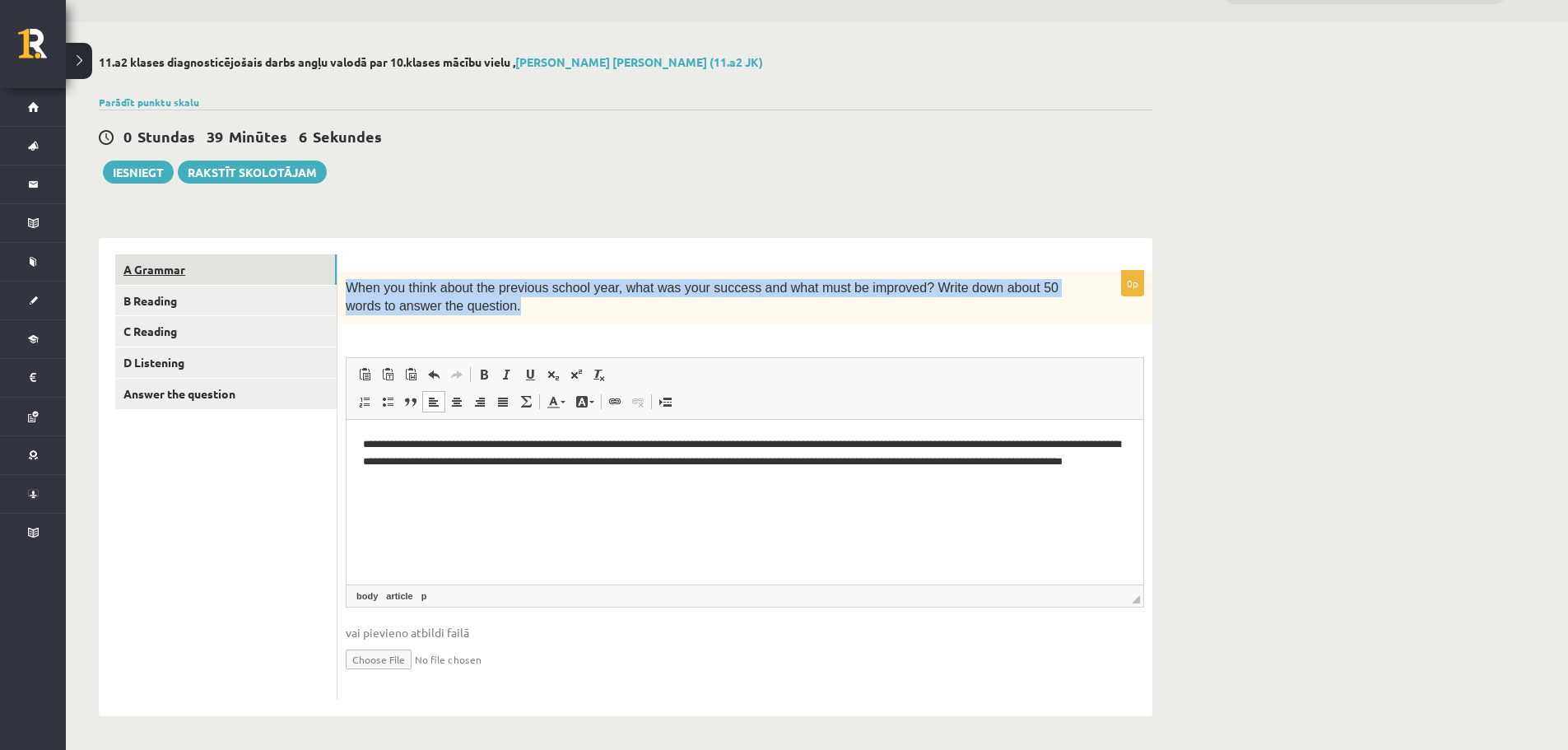
click at [239, 275] on link "A Grammar" at bounding box center [226, 270] width 222 height 30
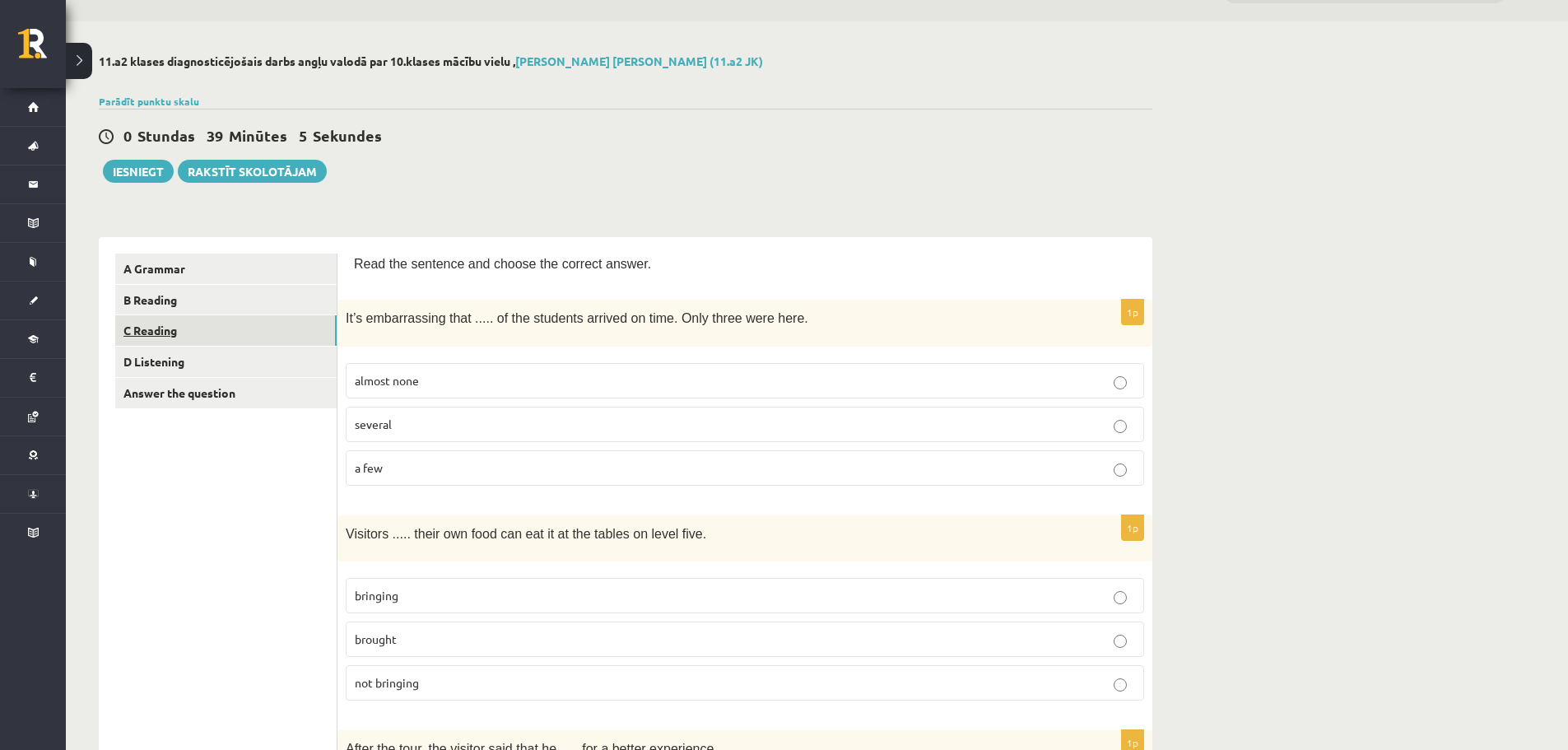
click at [224, 335] on link "C Reading" at bounding box center [226, 331] width 222 height 30
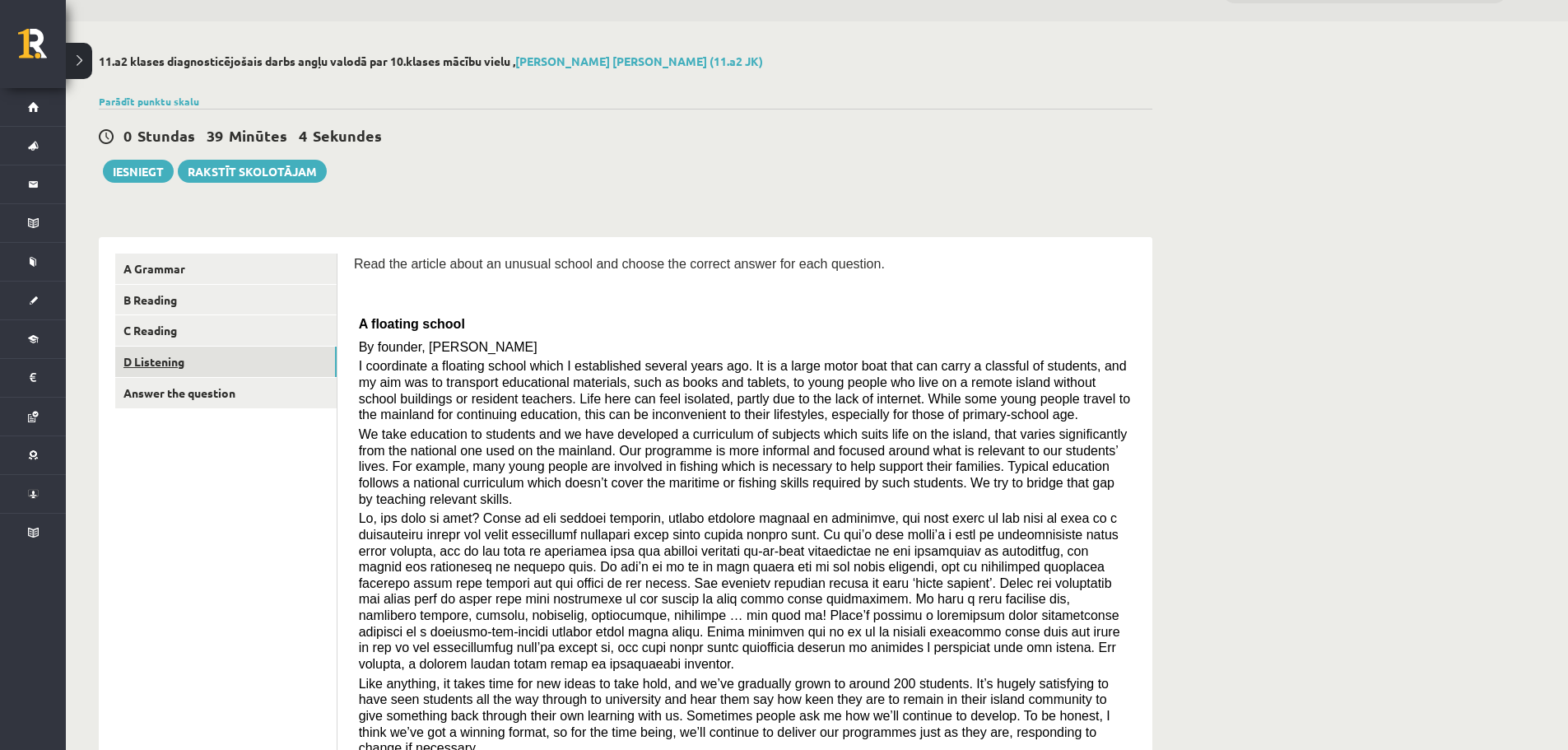
click at [161, 366] on link "D Listening" at bounding box center [226, 362] width 222 height 30
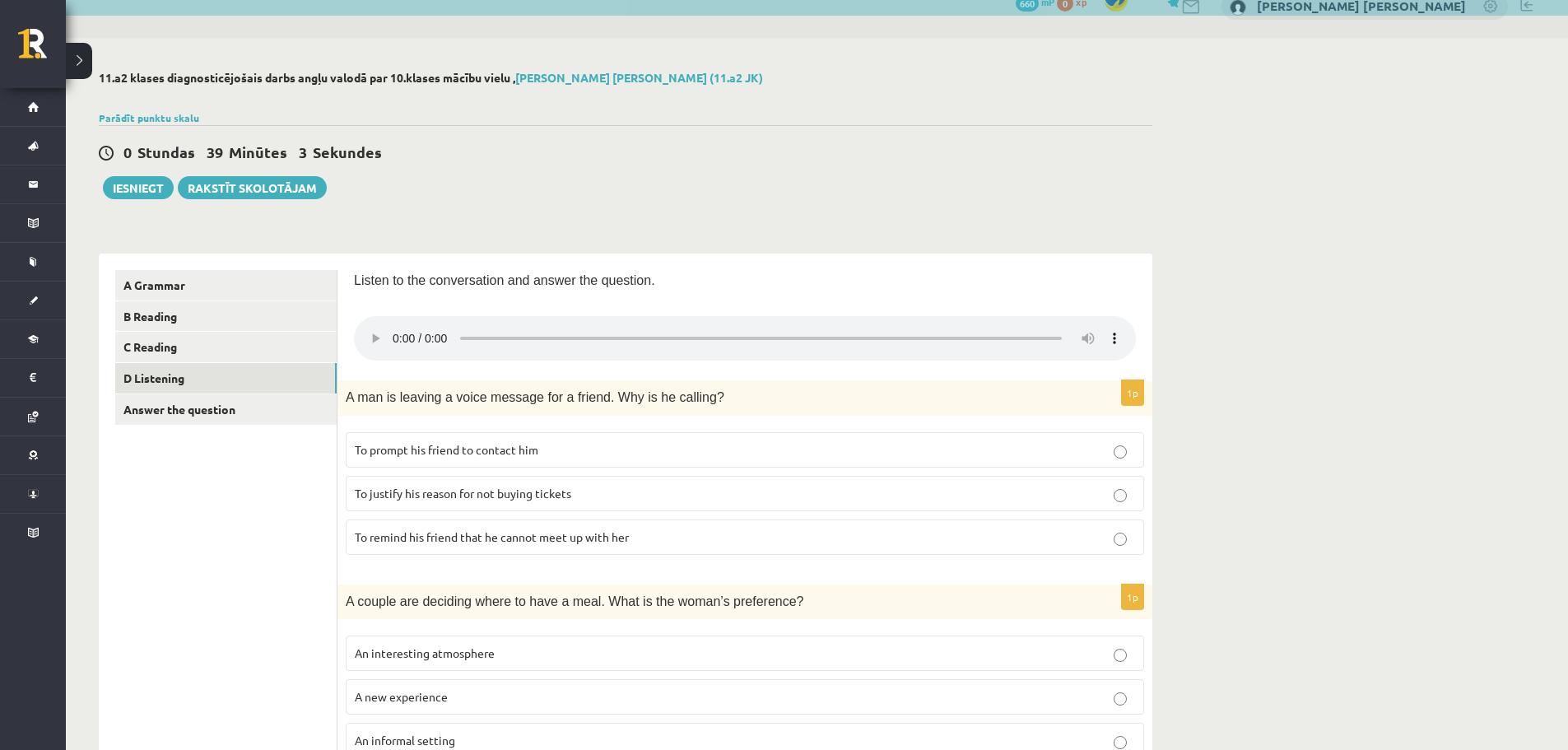
scroll to position [0, 0]
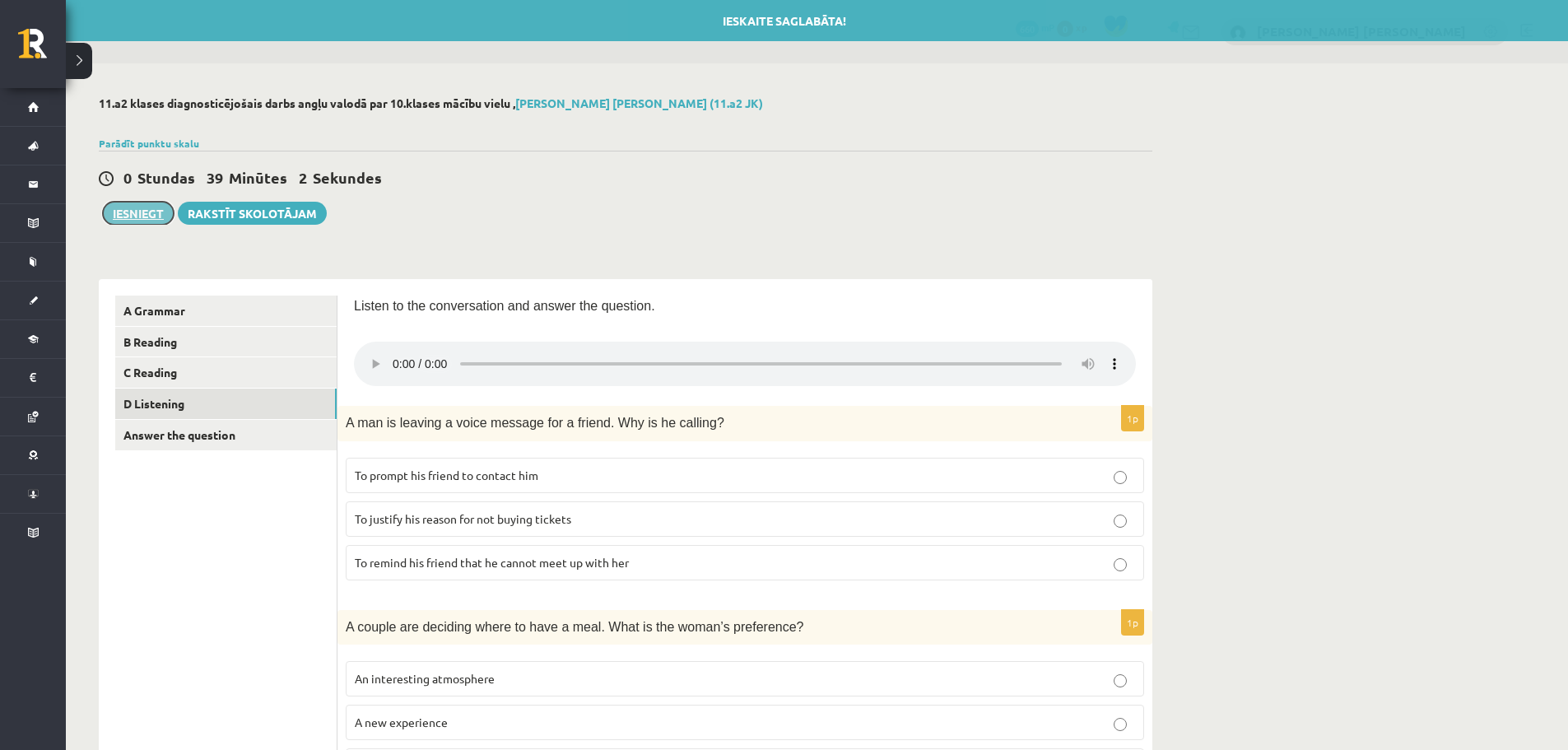
click at [126, 217] on button "Iesniegt" at bounding box center [138, 213] width 71 height 23
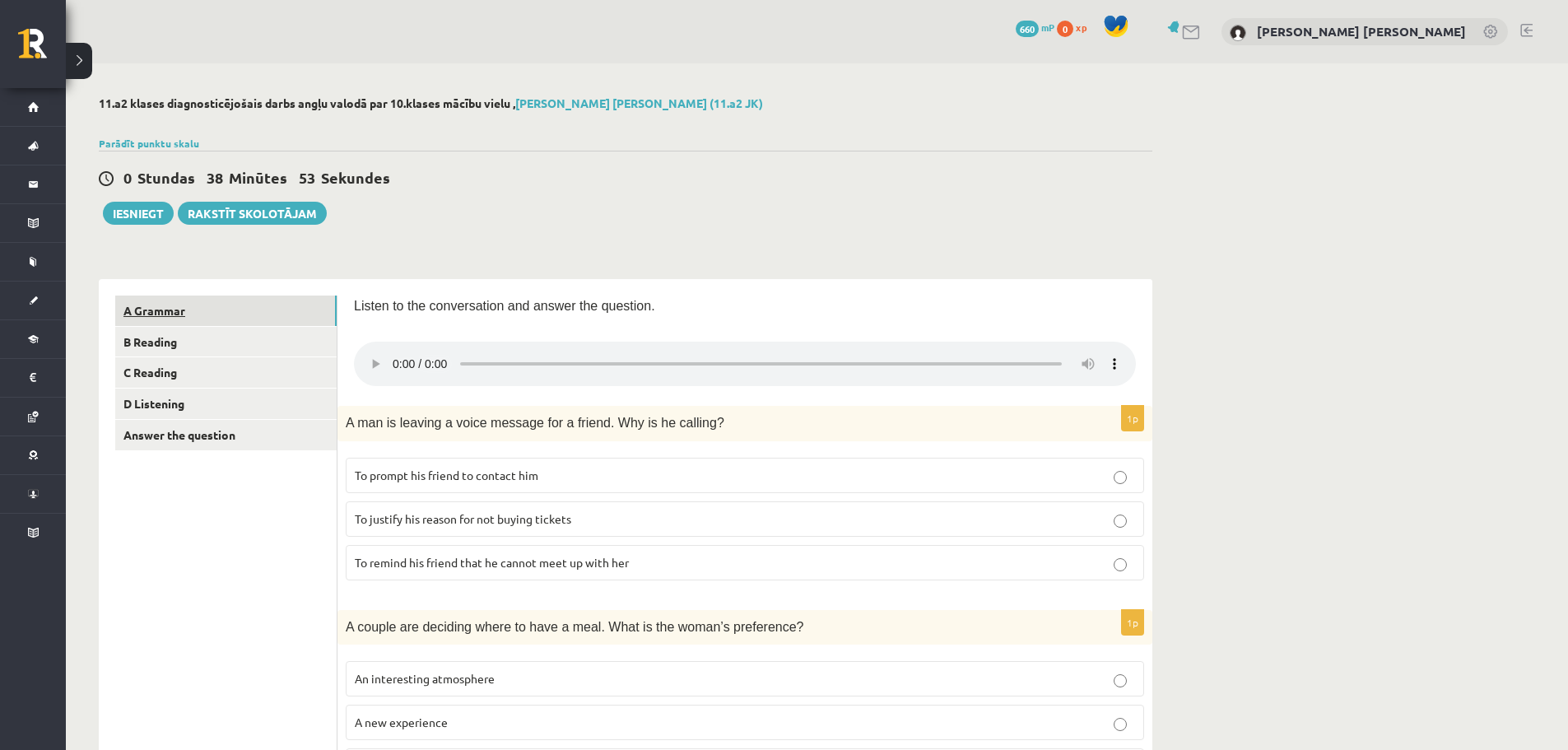
click at [172, 309] on link "A Grammar" at bounding box center [226, 311] width 222 height 30
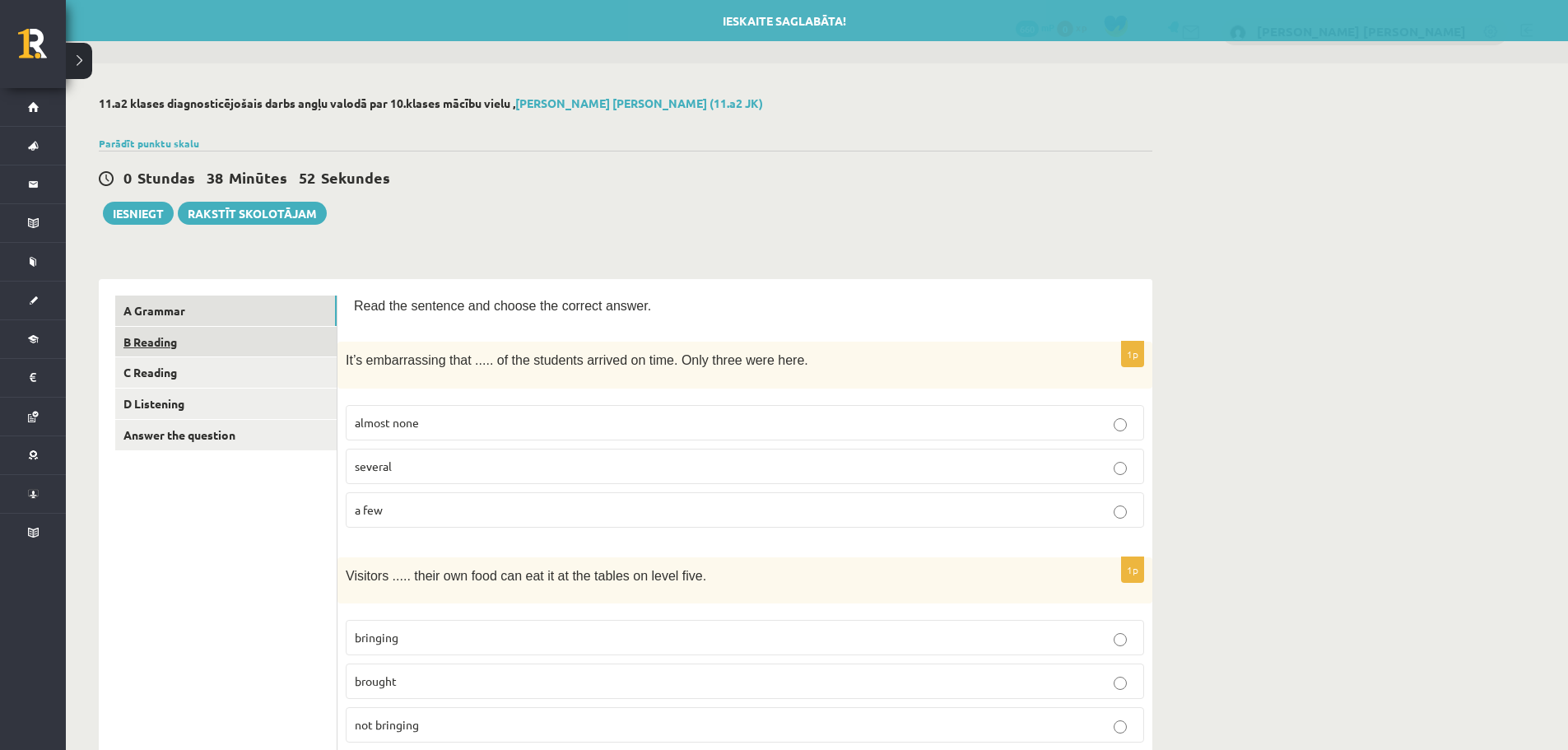
click at [179, 337] on link "B Reading" at bounding box center [226, 342] width 222 height 30
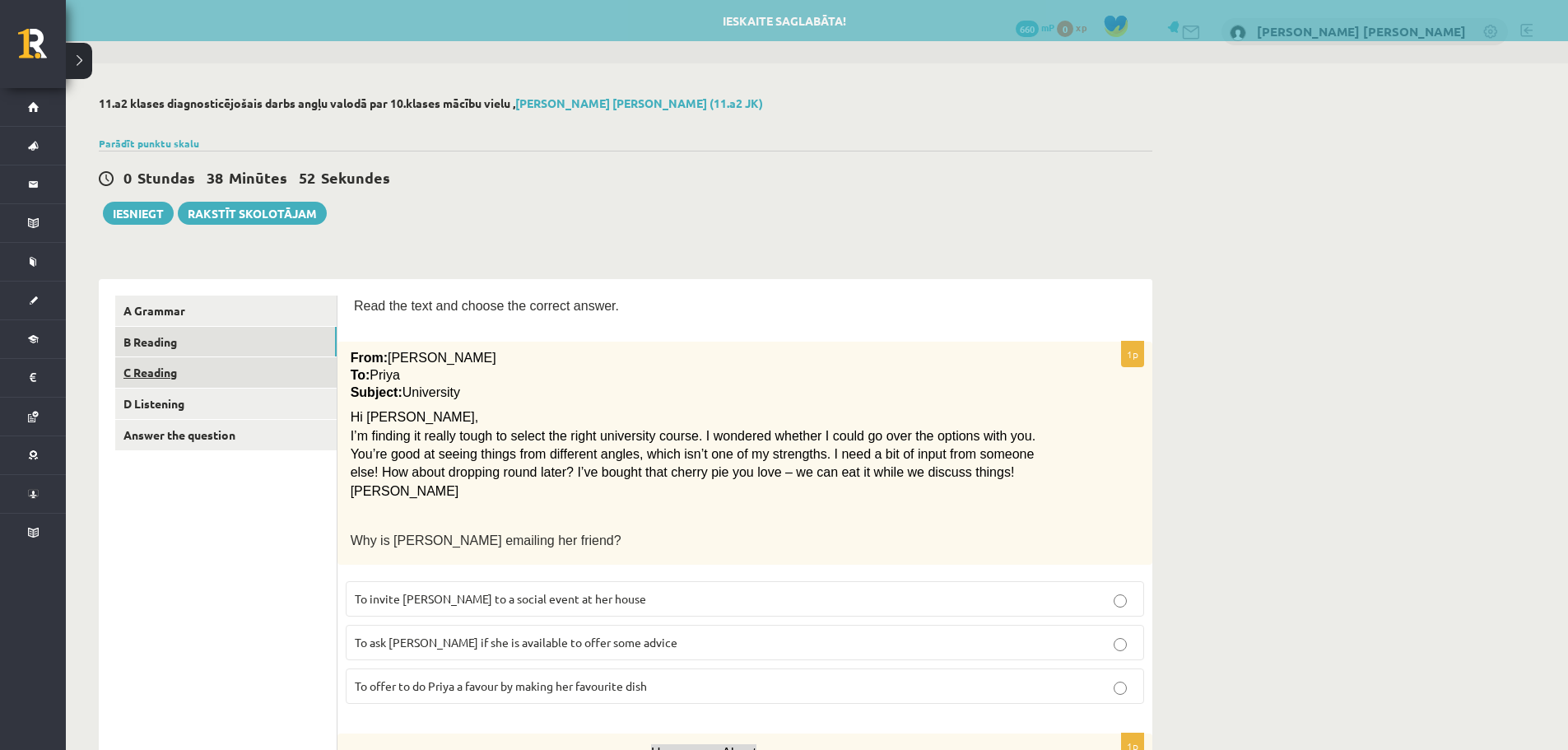
click at [174, 372] on link "C Reading" at bounding box center [226, 372] width 222 height 30
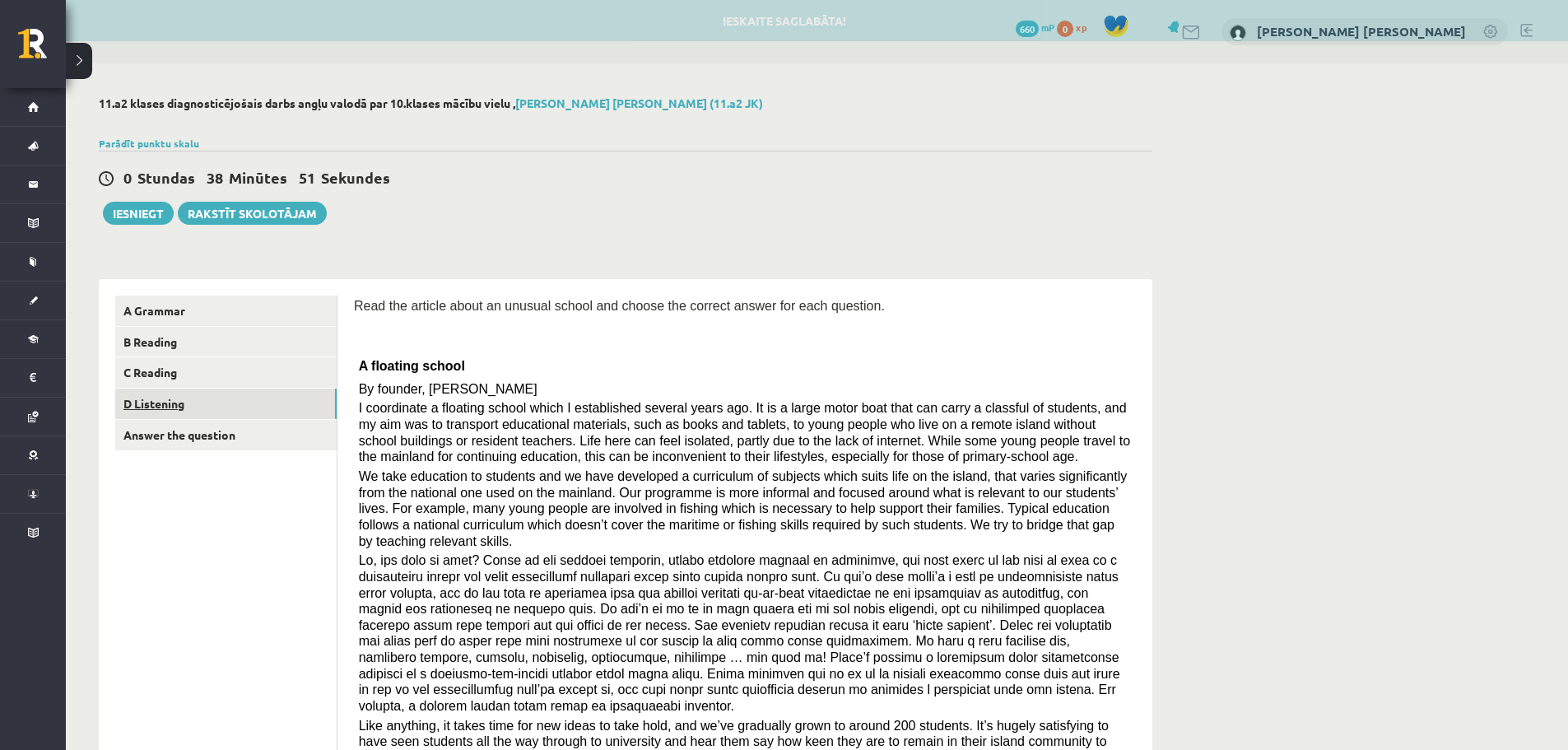
click at [174, 411] on link "D Listening" at bounding box center [226, 403] width 222 height 30
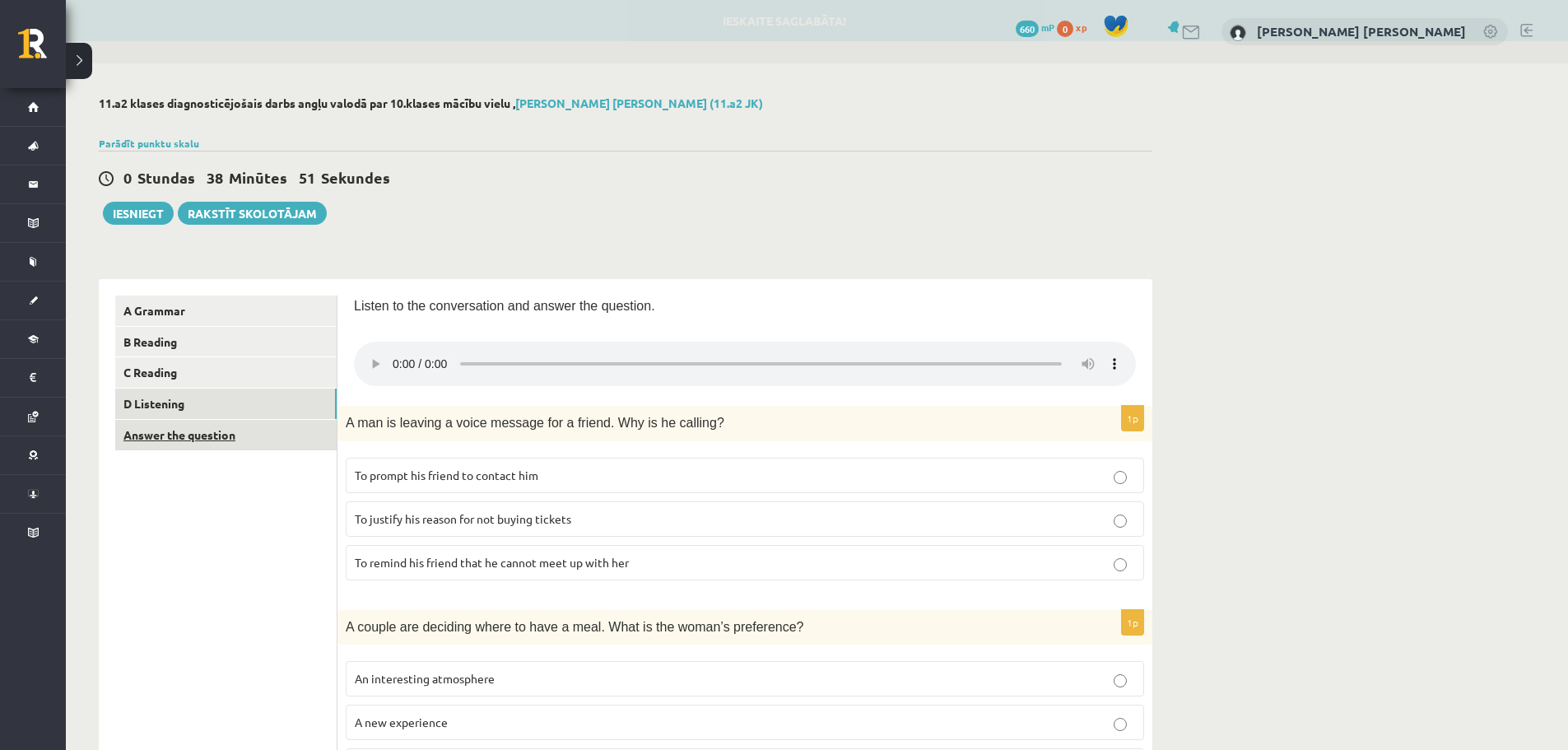
click at [171, 434] on link "Answer the question" at bounding box center [226, 435] width 222 height 30
